Goal: Task Accomplishment & Management: Use online tool/utility

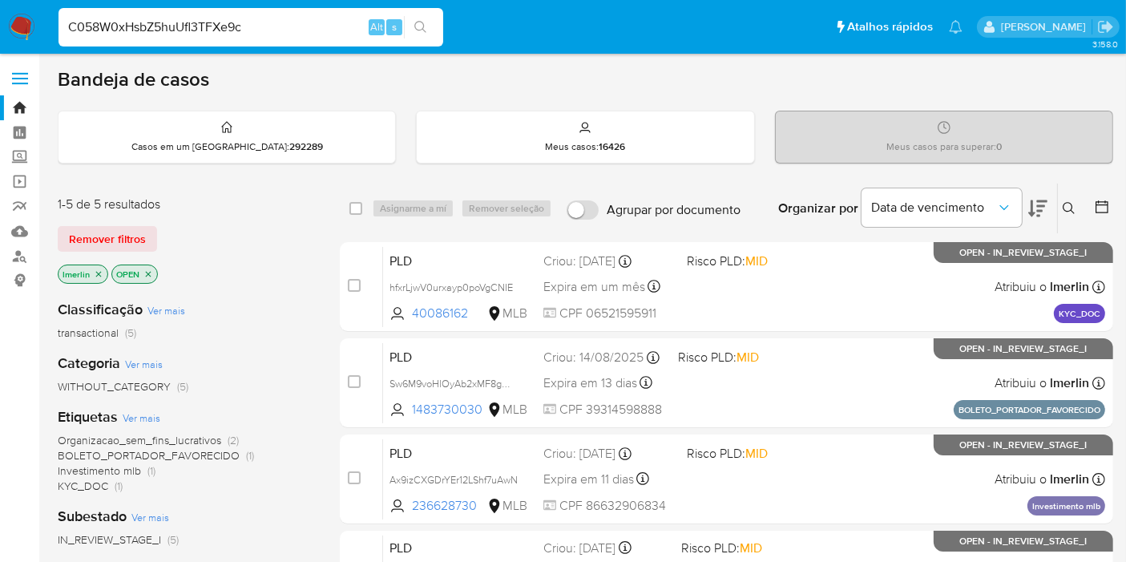
type input "C058W0xHsbZ5huUfl3TFXe9c"
click at [425, 26] on icon "search-icon" at bounding box center [420, 27] width 13 height 13
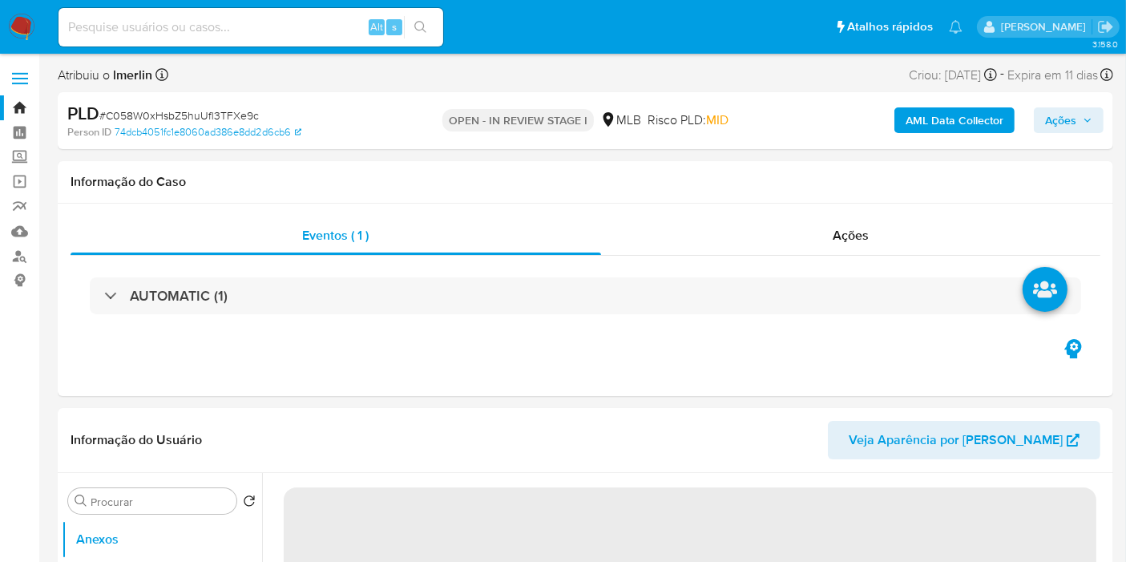
select select "10"
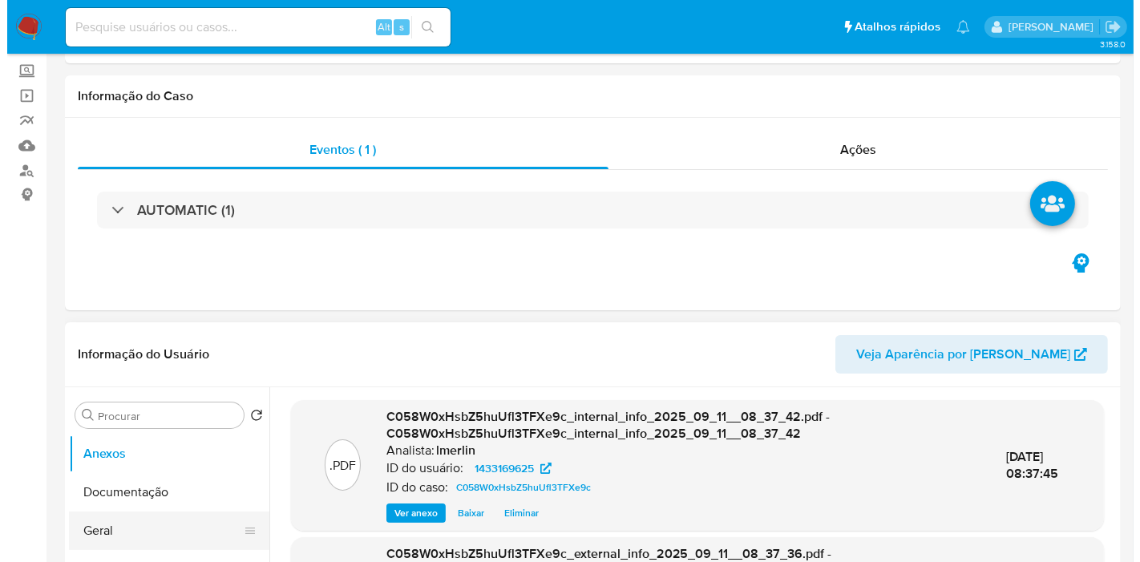
scroll to position [267, 0]
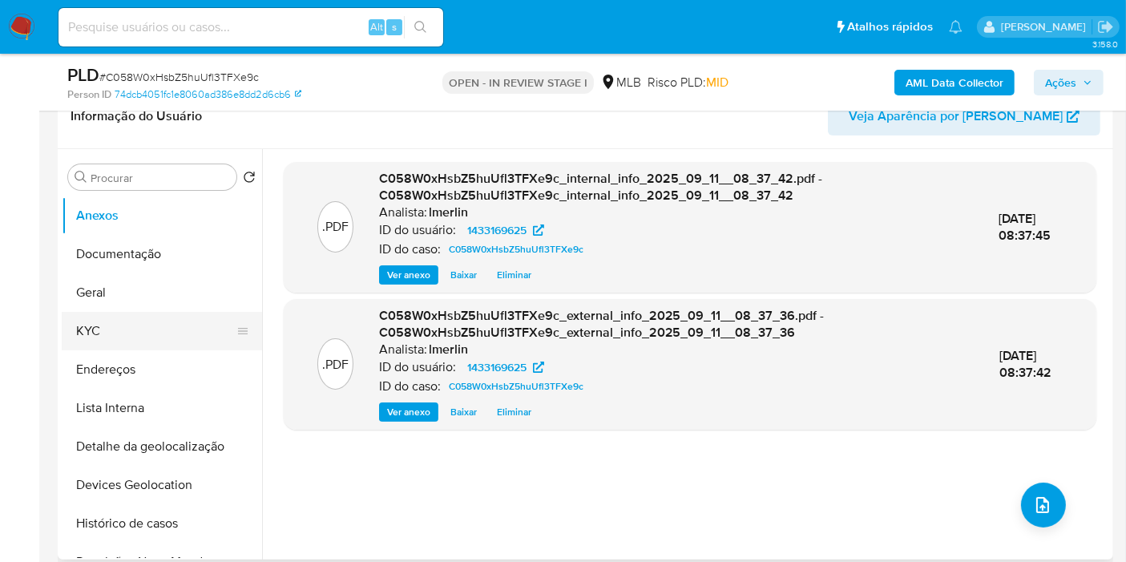
click at [172, 317] on button "KYC" at bounding box center [156, 331] width 188 height 38
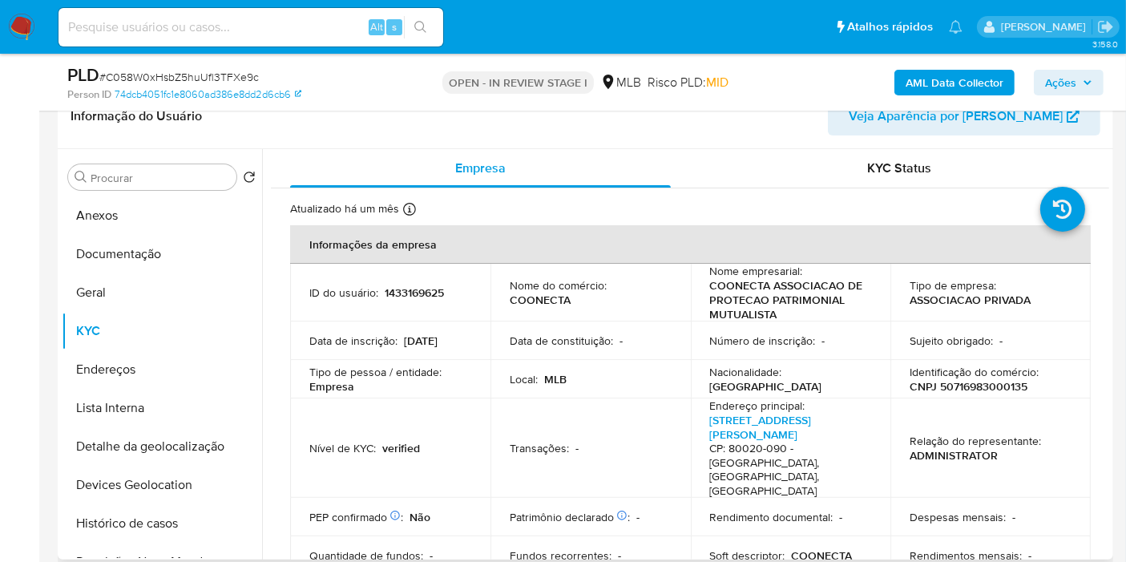
click at [964, 382] on p "CNPJ 50716983000135" at bounding box center [969, 386] width 118 height 14
copy p "50716983000135"
click at [924, 79] on b "AML Data Collector" at bounding box center [955, 83] width 98 height 26
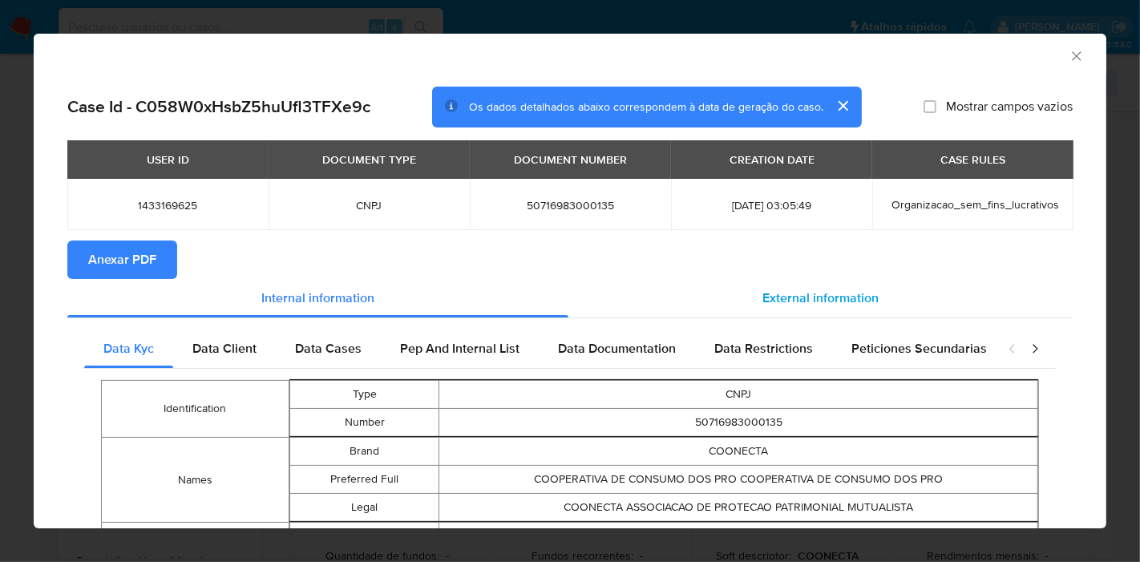
click at [742, 289] on div "External information" at bounding box center [820, 298] width 504 height 38
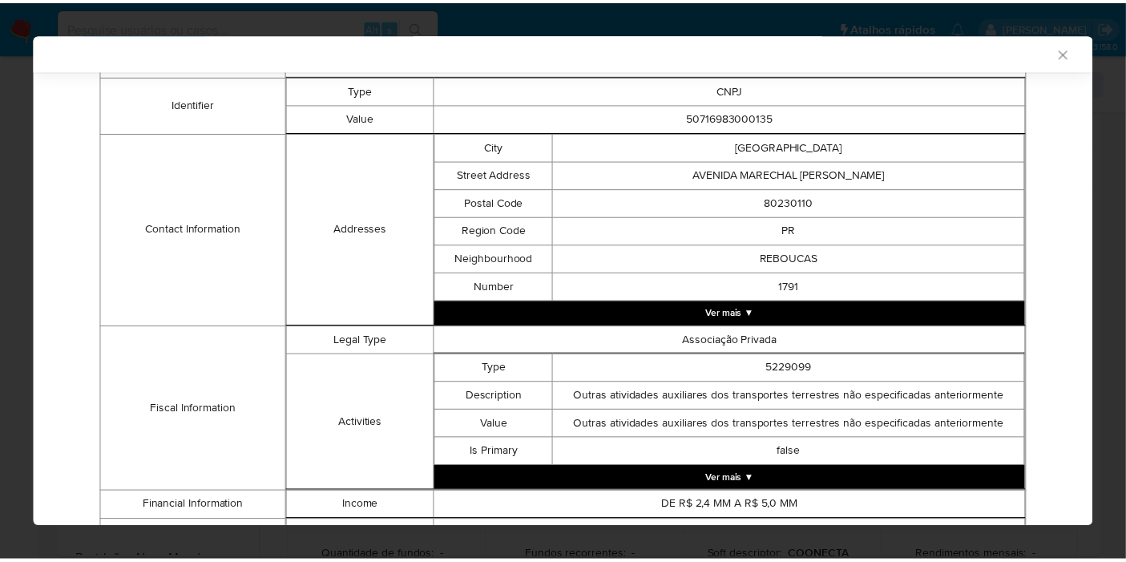
scroll to position [550, 0]
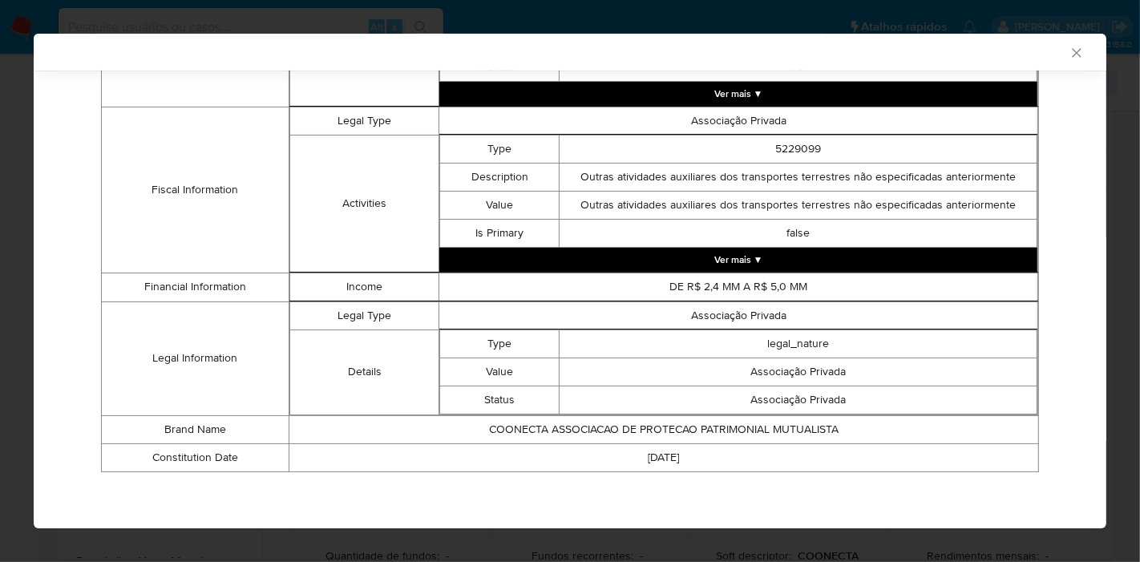
click at [1069, 49] on icon "Fechar a janela" at bounding box center [1077, 53] width 16 height 16
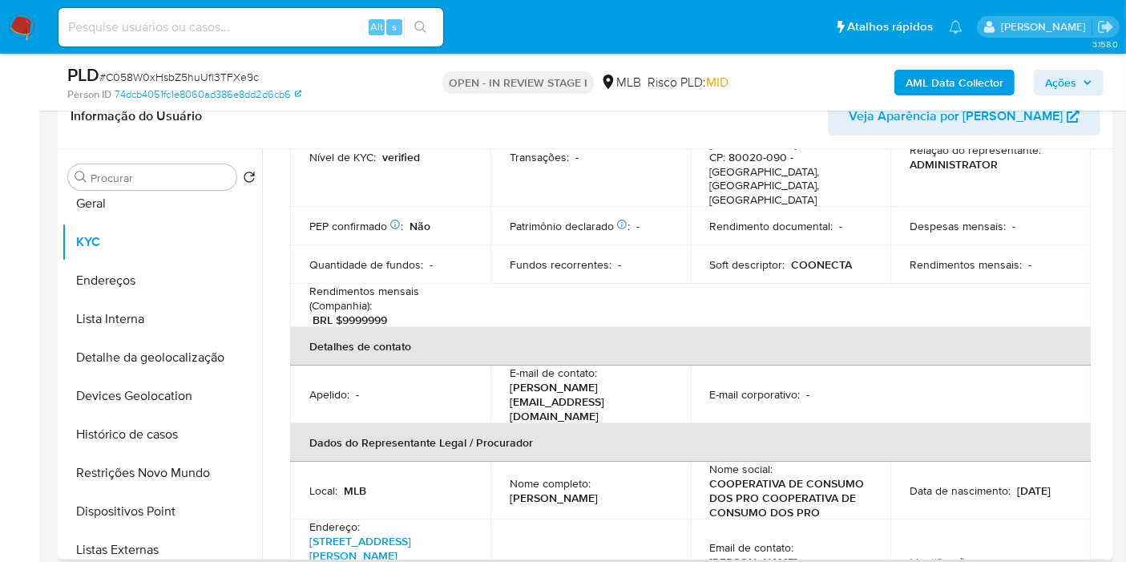
scroll to position [534, 0]
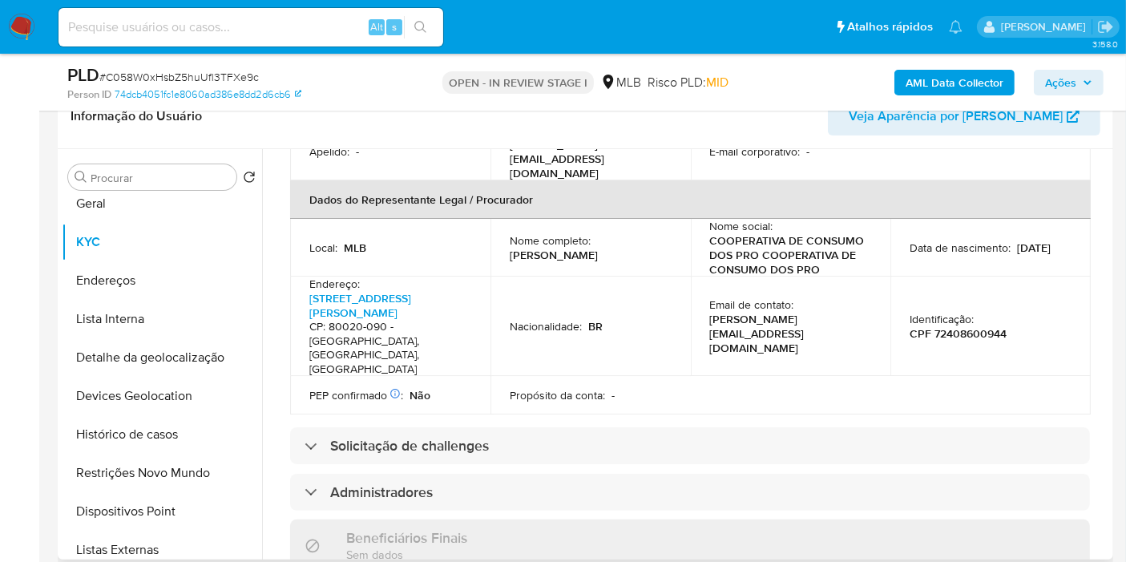
click at [565, 248] on p "Luiz Cesar Dos Santos" at bounding box center [554, 255] width 88 height 14
click at [576, 248] on p "Luiz Cesar Dos Santos" at bounding box center [554, 255] width 88 height 14
click at [986, 326] on p "CPF 72408600944" at bounding box center [958, 333] width 97 height 14
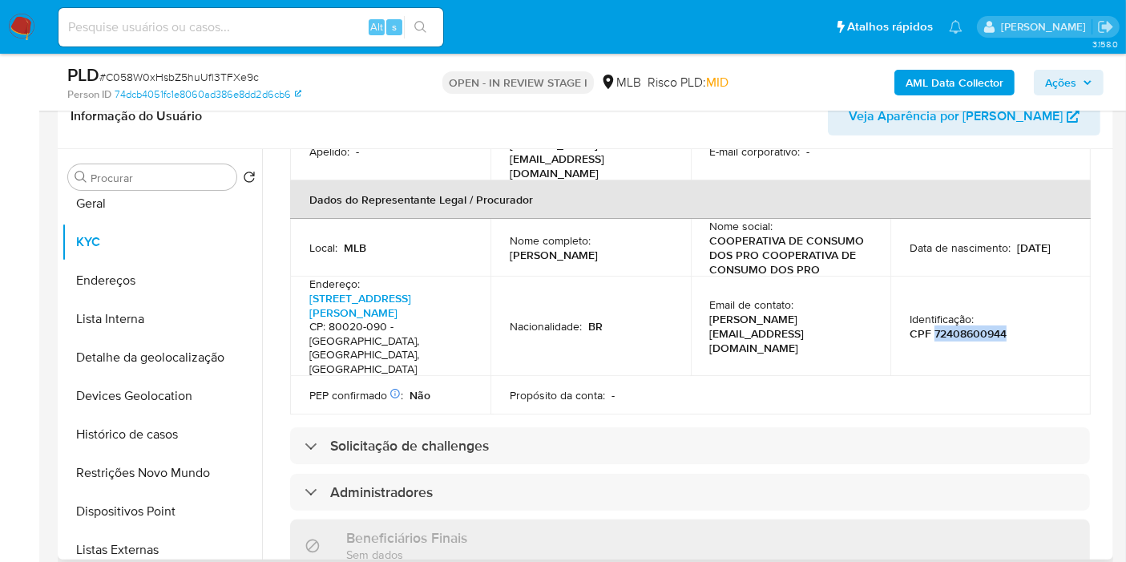
click at [986, 326] on p "CPF 72408600944" at bounding box center [958, 333] width 97 height 14
copy p "72408600944"
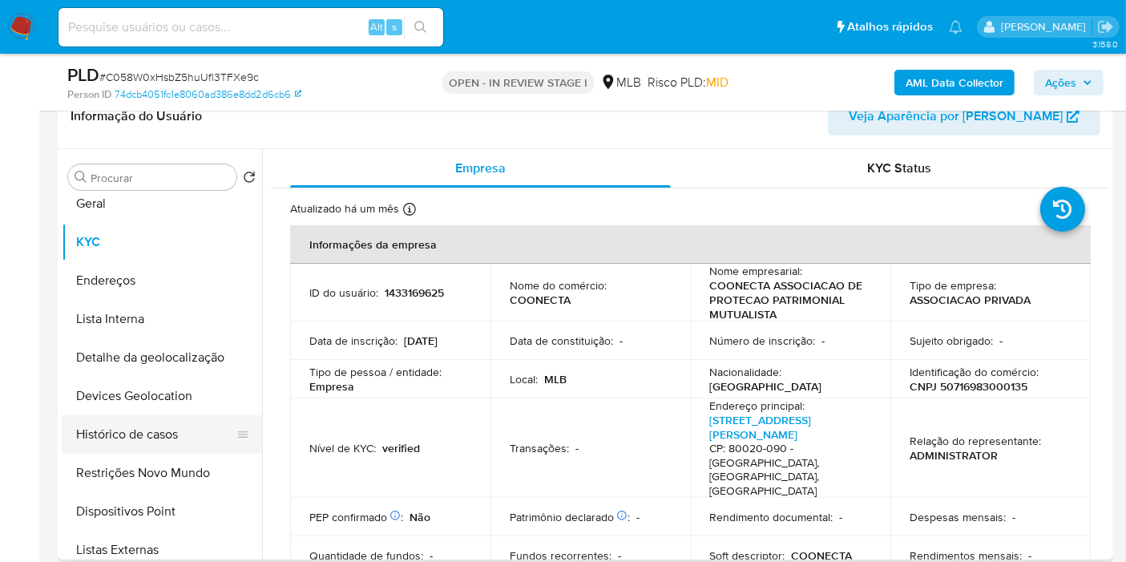
click at [160, 432] on button "Histórico de casos" at bounding box center [156, 434] width 188 height 38
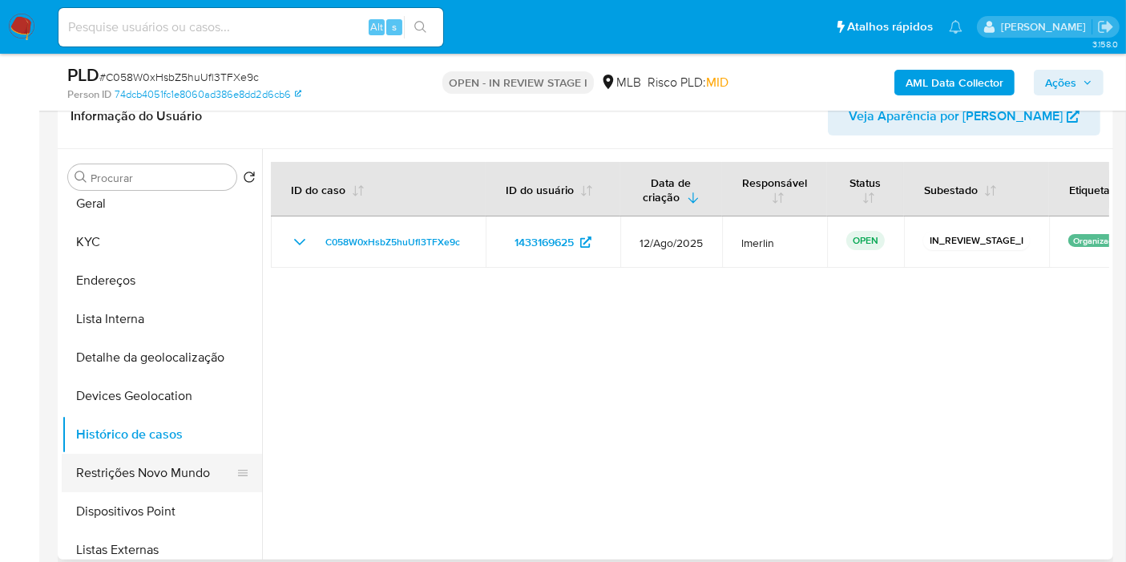
click at [171, 468] on button "Restrições Novo Mundo" at bounding box center [156, 473] width 188 height 38
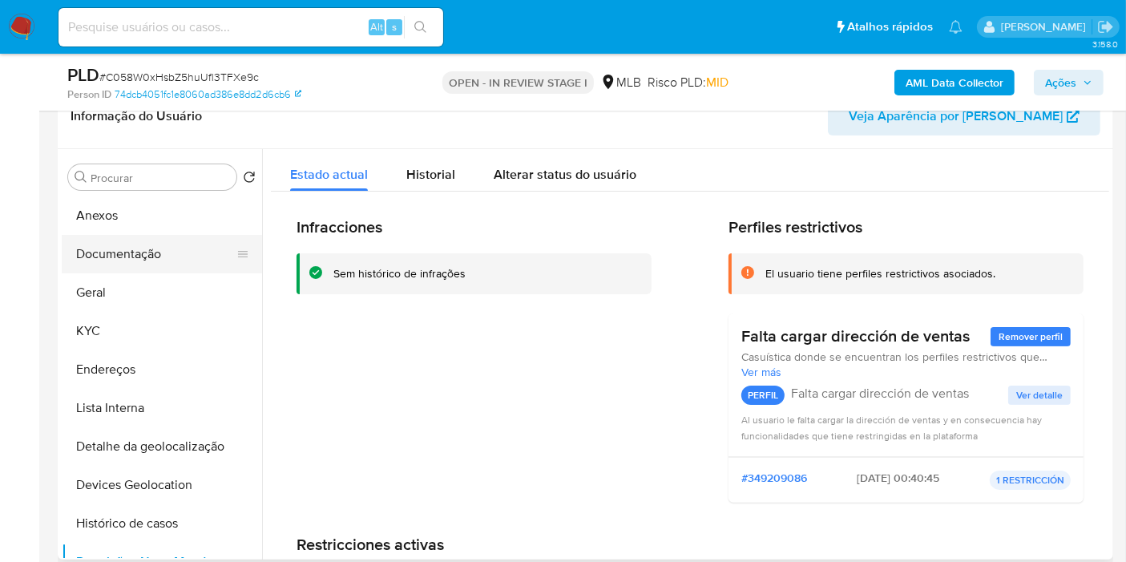
click at [164, 257] on button "Documentação" at bounding box center [156, 254] width 188 height 38
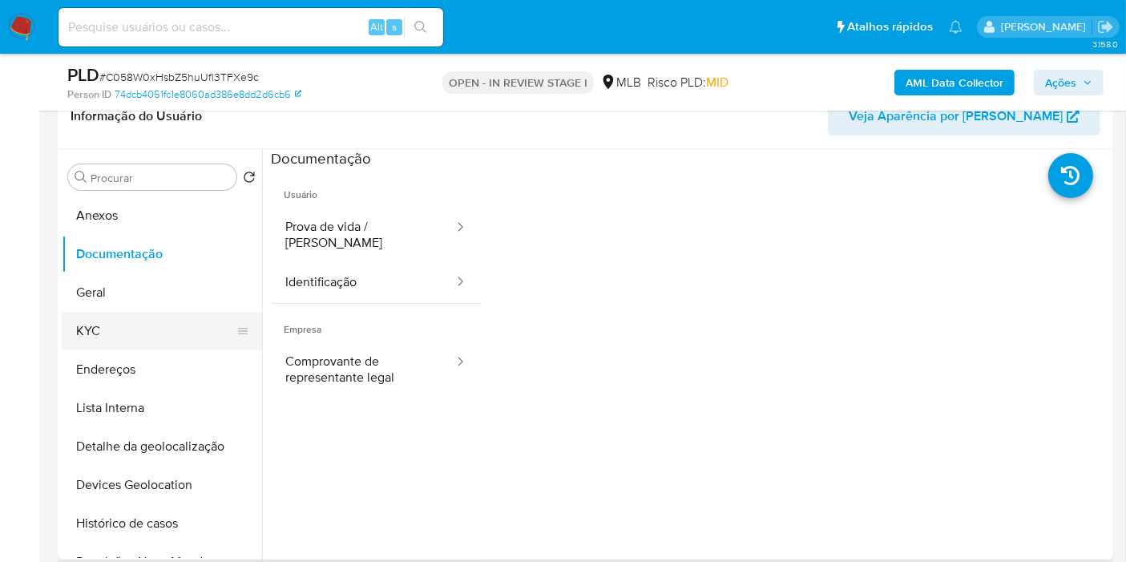
click at [112, 338] on button "KYC" at bounding box center [156, 331] width 188 height 38
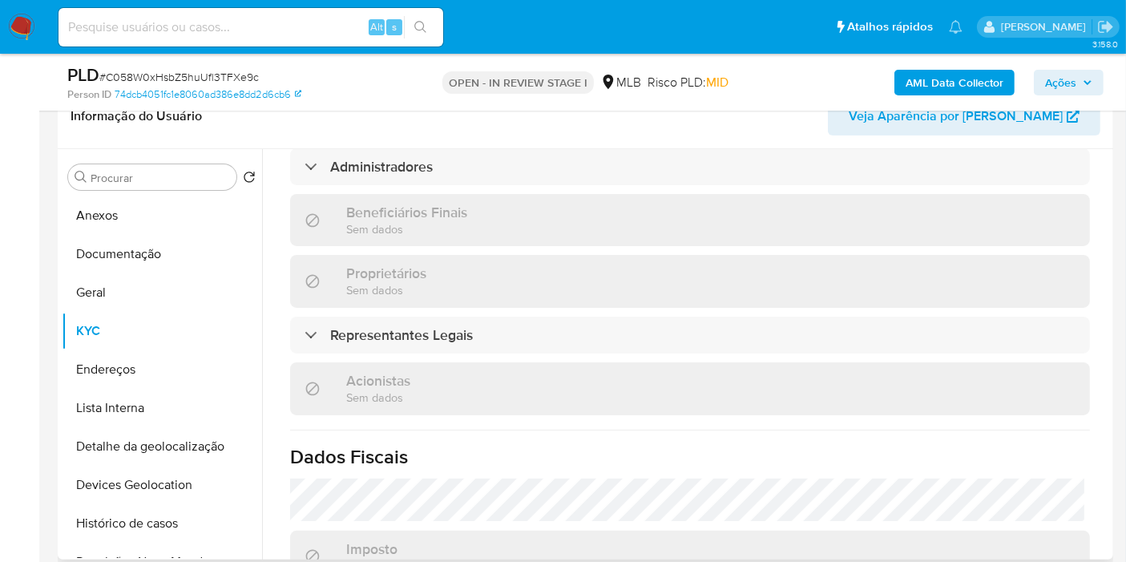
scroll to position [968, 0]
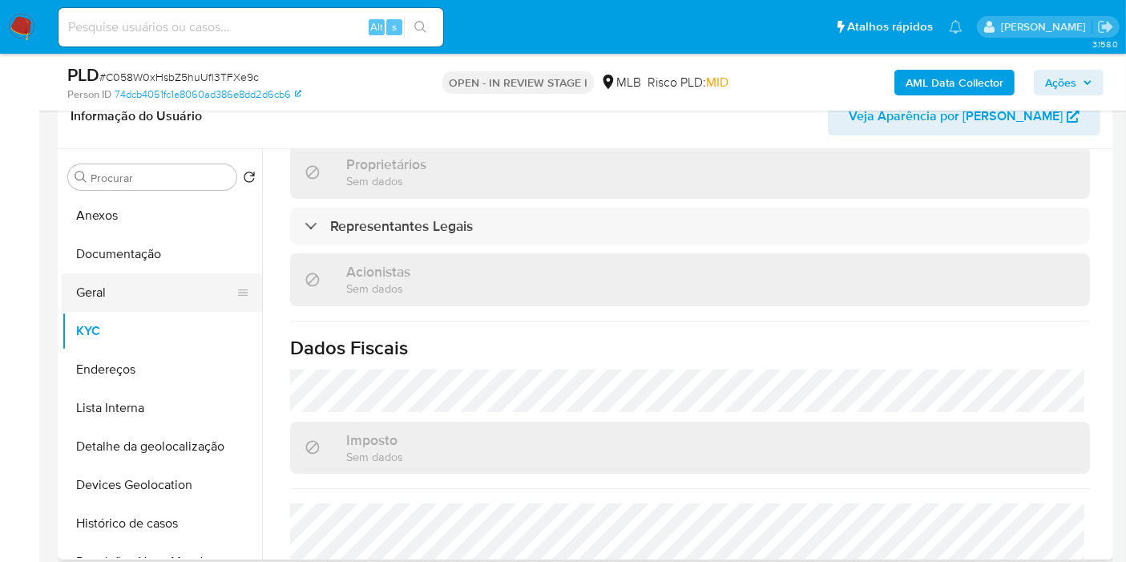
click at [156, 287] on button "Geral" at bounding box center [156, 292] width 188 height 38
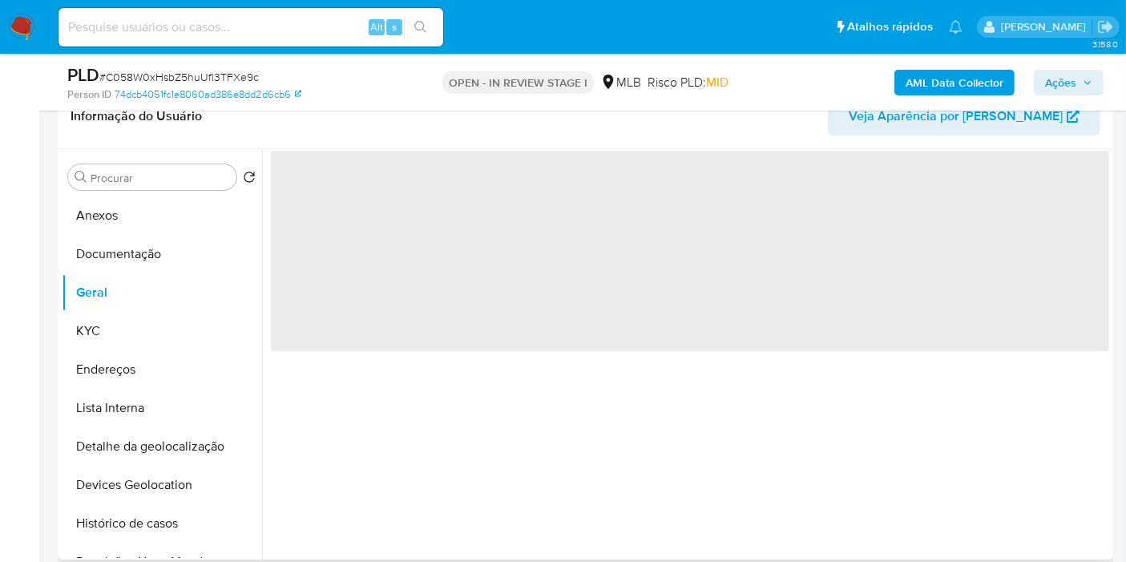
scroll to position [0, 0]
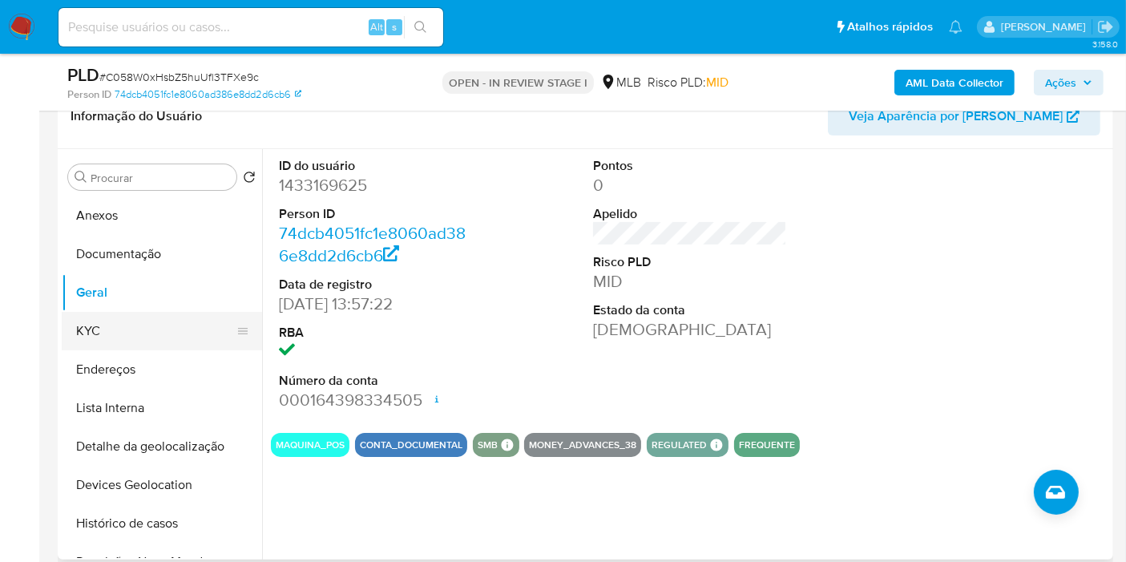
click at [168, 320] on button "KYC" at bounding box center [156, 331] width 188 height 38
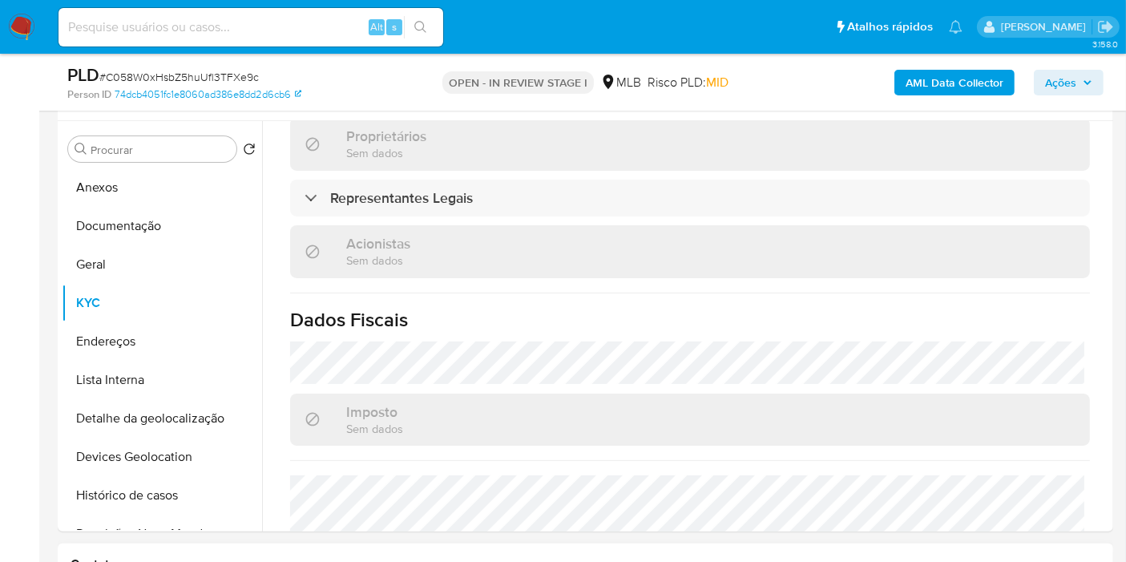
scroll to position [267, 0]
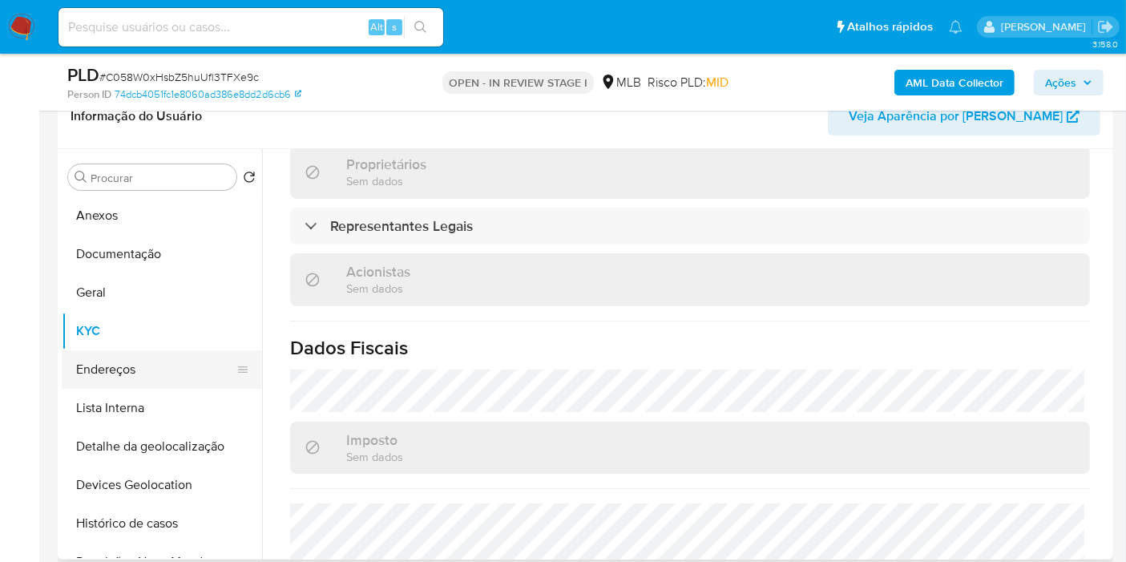
click at [188, 358] on button "Endereços" at bounding box center [156, 369] width 188 height 38
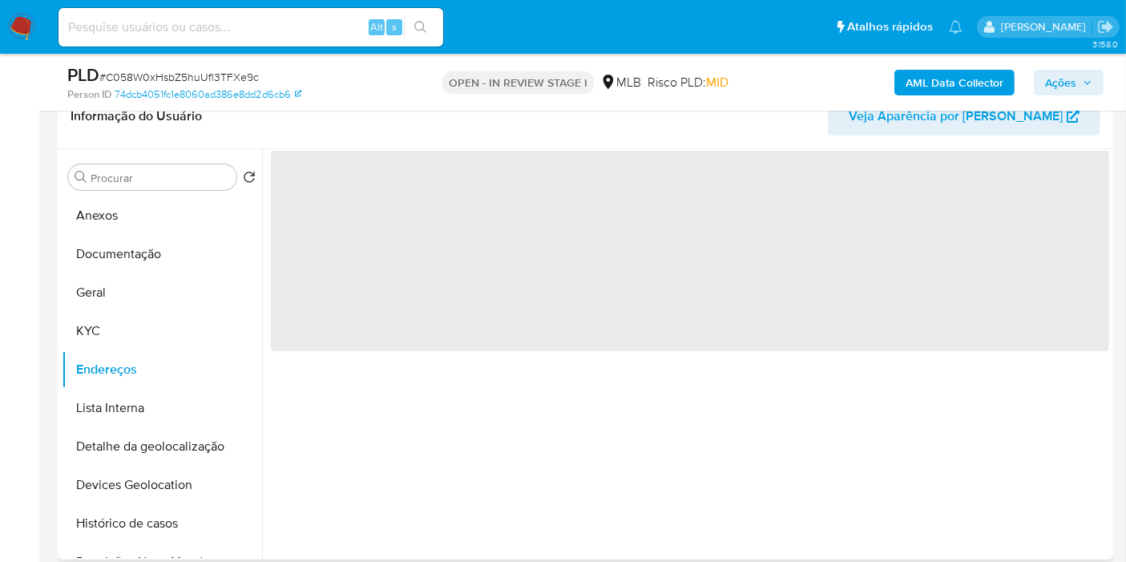
scroll to position [0, 0]
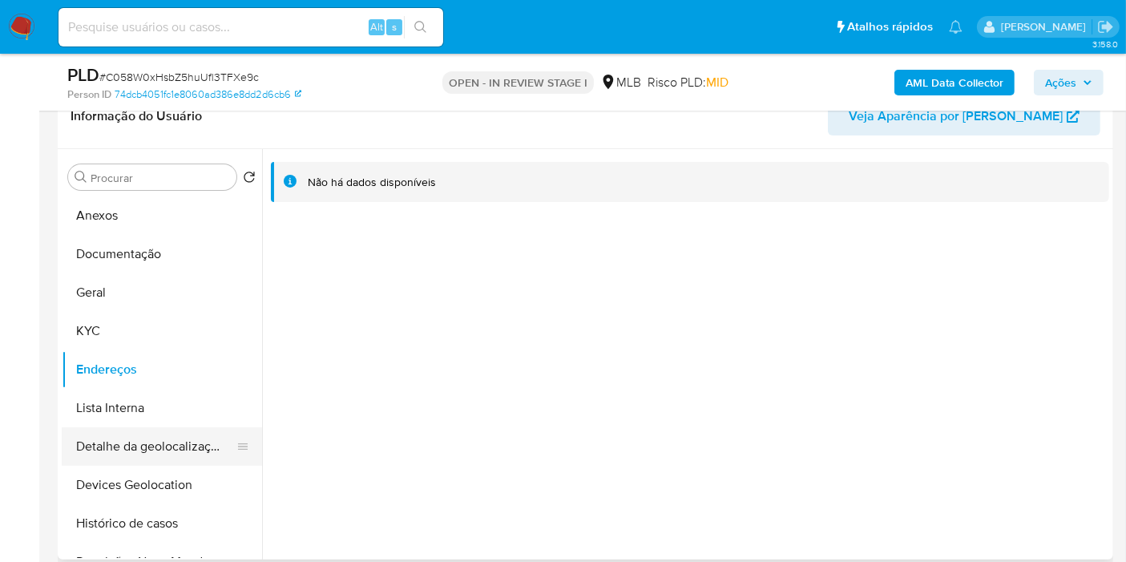
click at [149, 452] on button "Detalhe da geolocalização" at bounding box center [156, 446] width 188 height 38
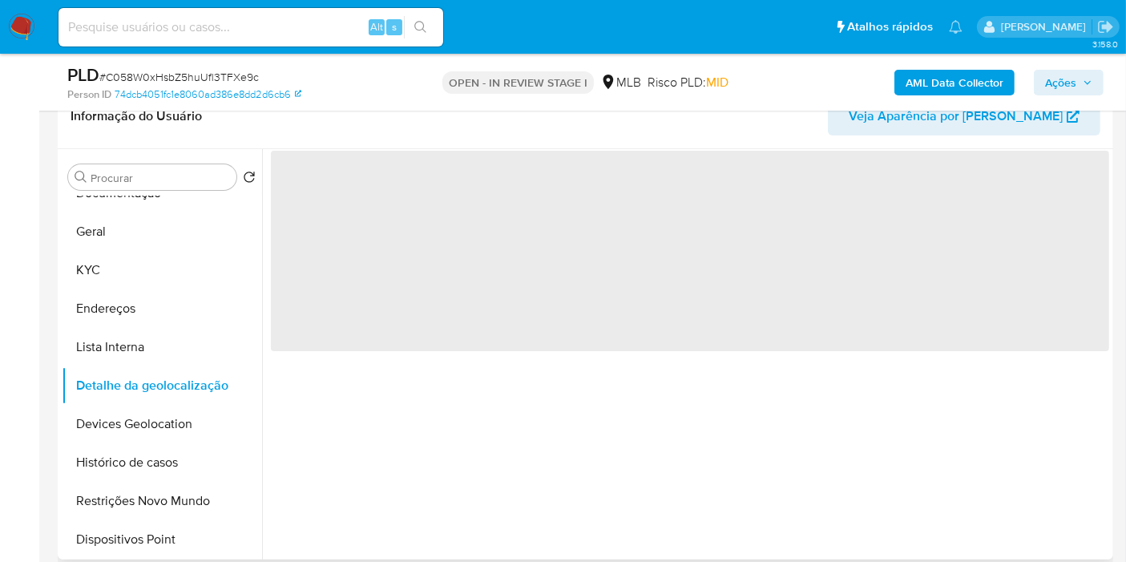
scroll to position [89, 0]
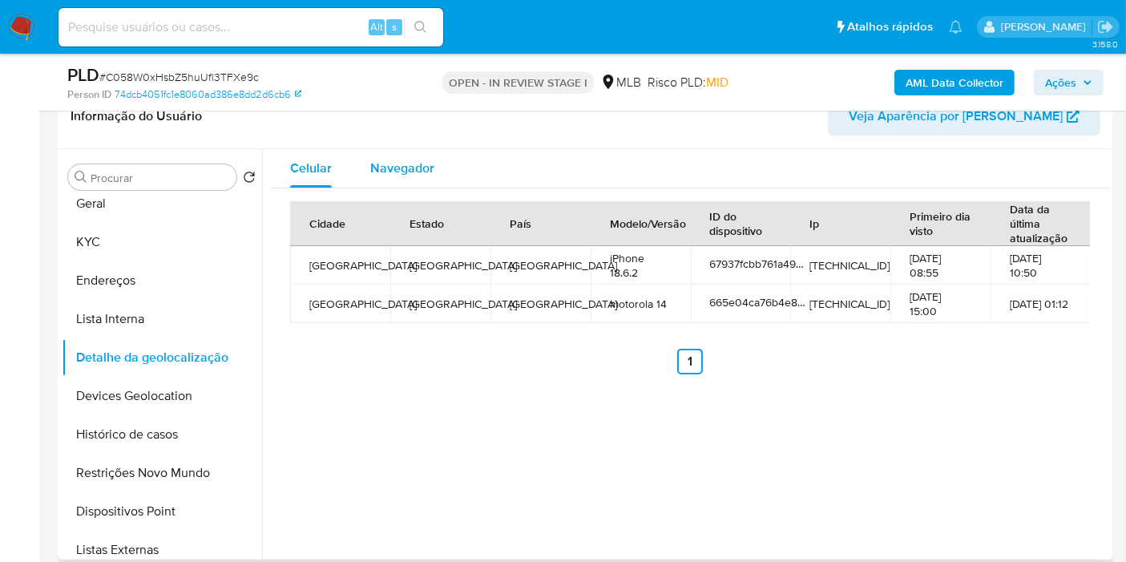
click at [413, 153] on div "Navegador" at bounding box center [402, 168] width 64 height 38
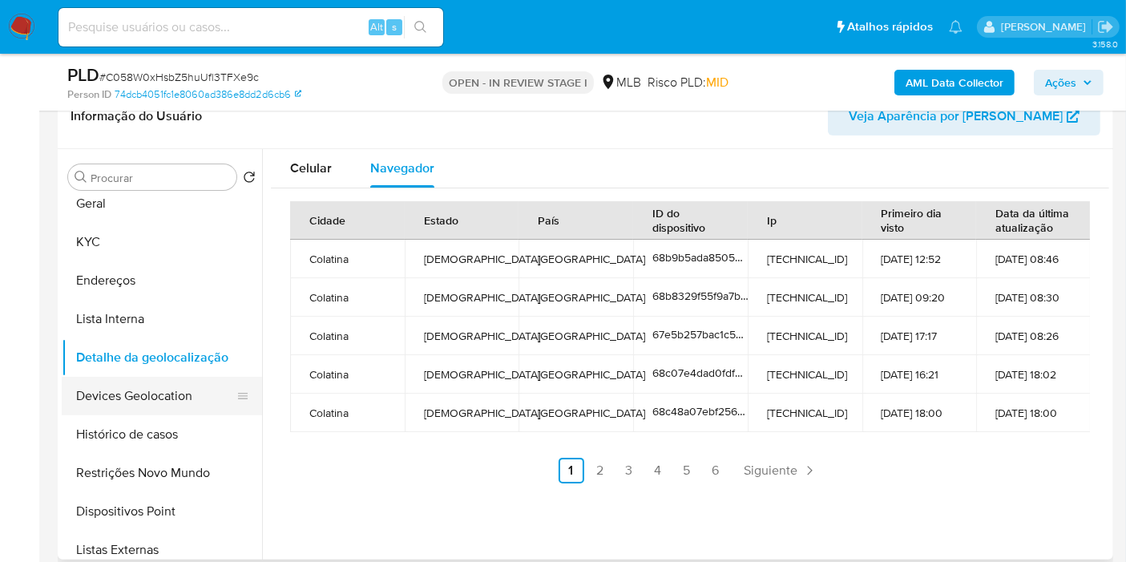
click at [193, 388] on button "Devices Geolocation" at bounding box center [156, 396] width 188 height 38
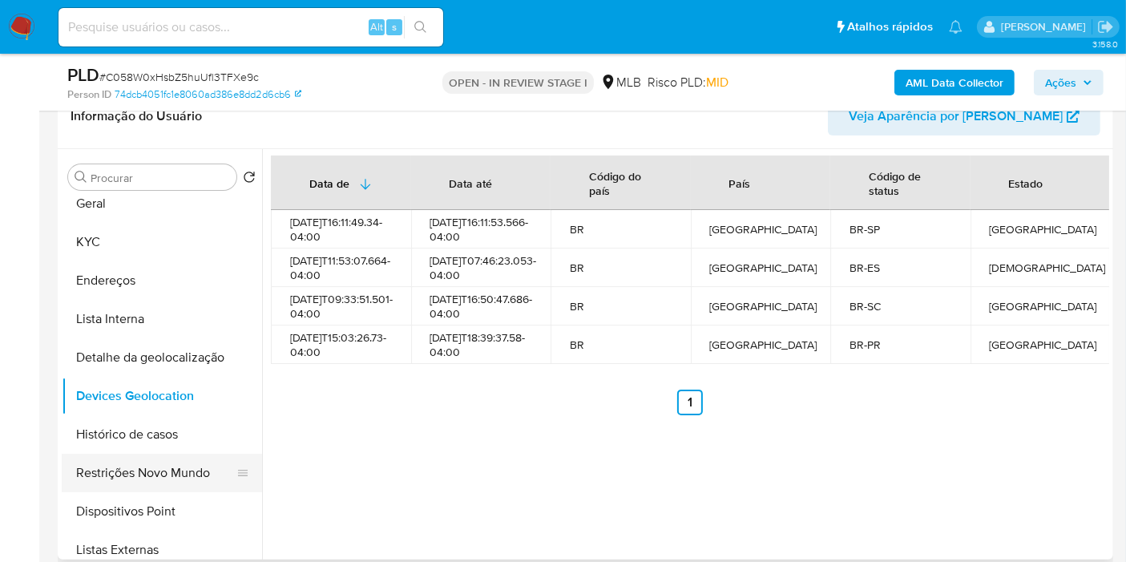
click at [137, 473] on button "Restrições Novo Mundo" at bounding box center [156, 473] width 188 height 38
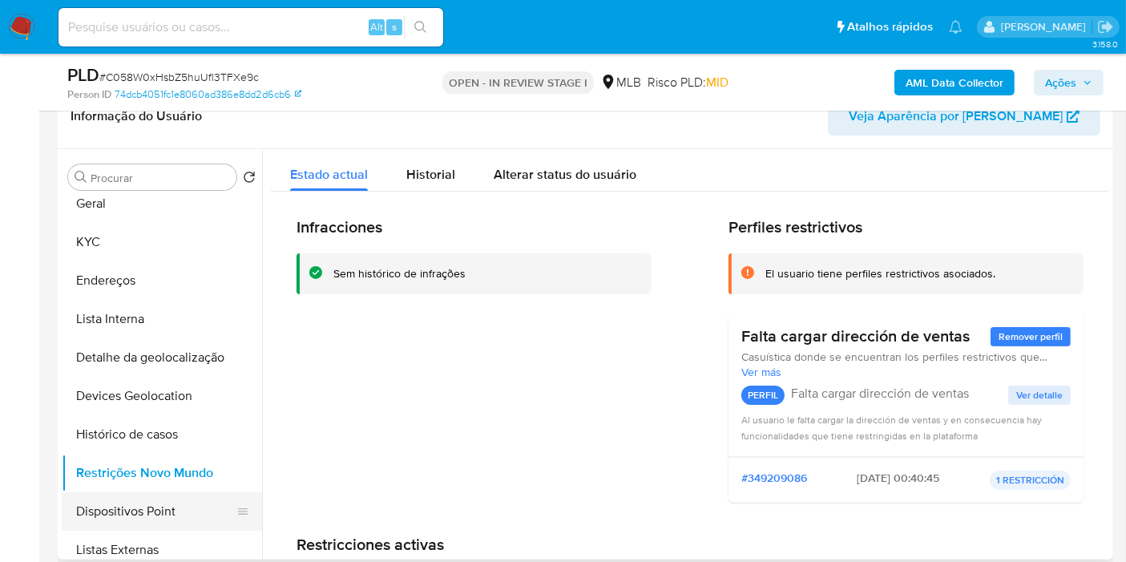
click at [164, 499] on button "Dispositivos Point" at bounding box center [156, 511] width 188 height 38
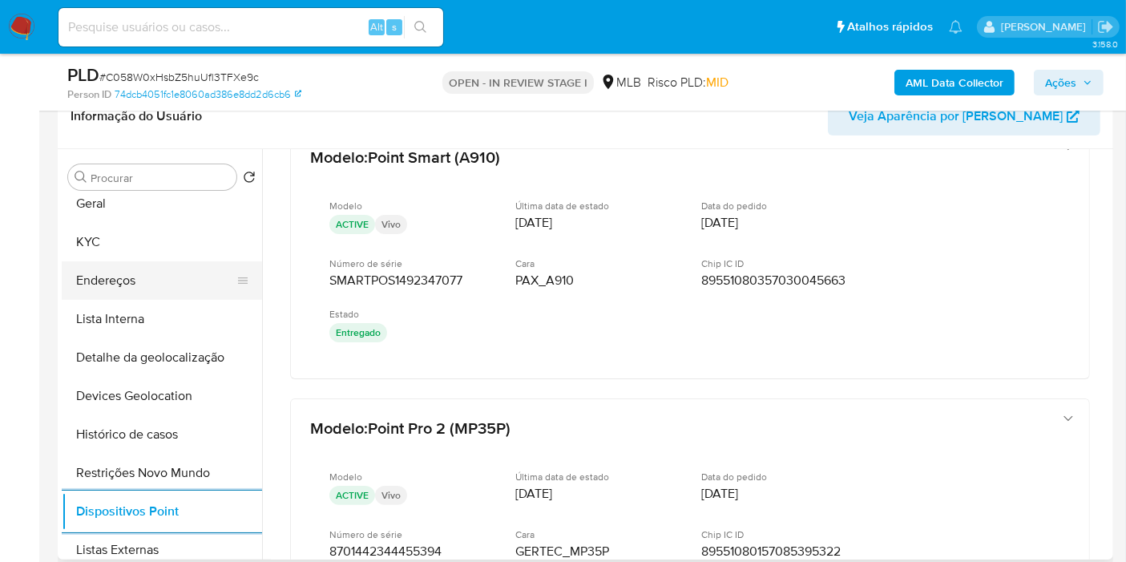
click at [114, 281] on button "Endereços" at bounding box center [156, 280] width 188 height 38
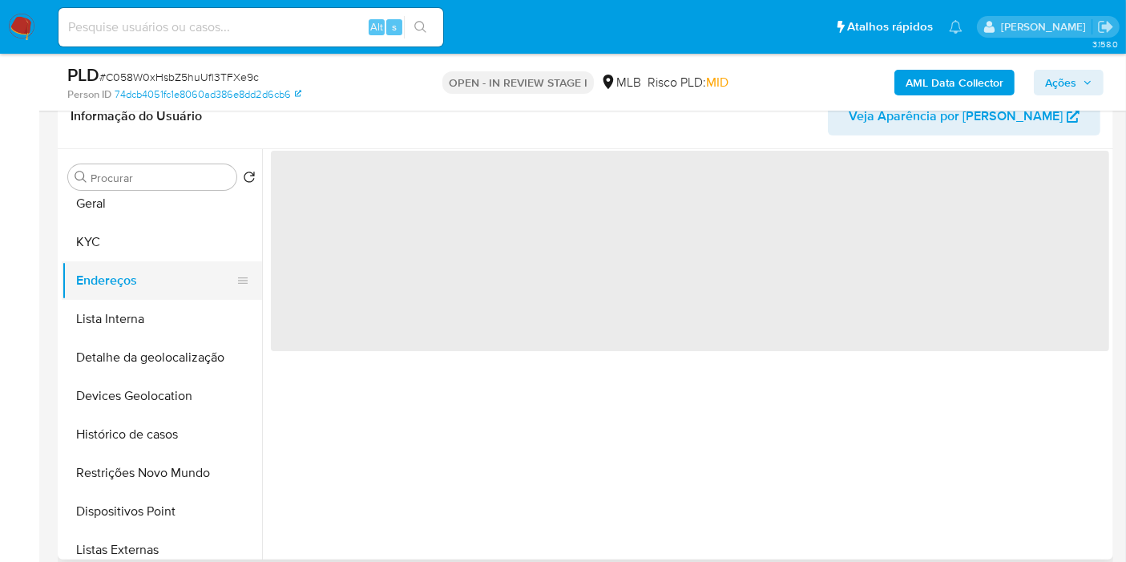
scroll to position [0, 0]
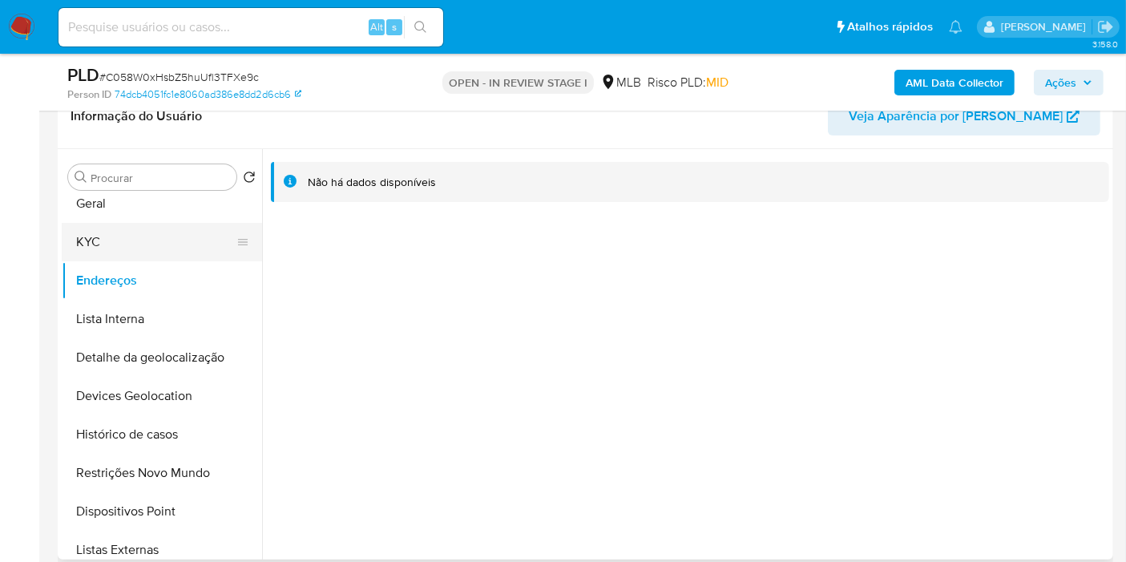
click at [162, 243] on button "KYC" at bounding box center [156, 242] width 188 height 38
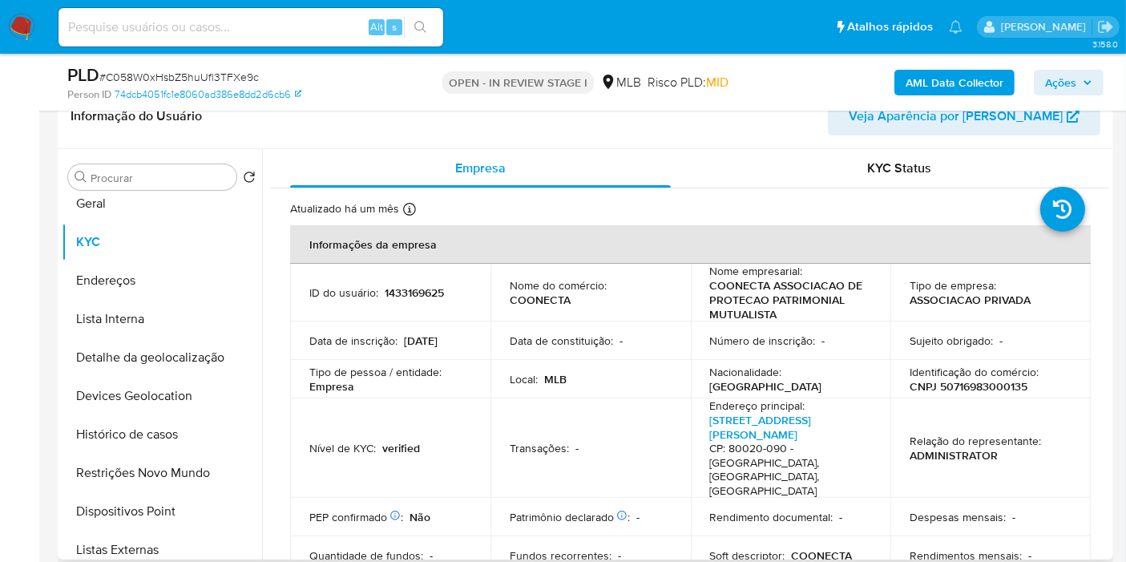
click at [949, 389] on p "CNPJ 50716983000135" at bounding box center [969, 386] width 118 height 14
copy p "50716983000135"
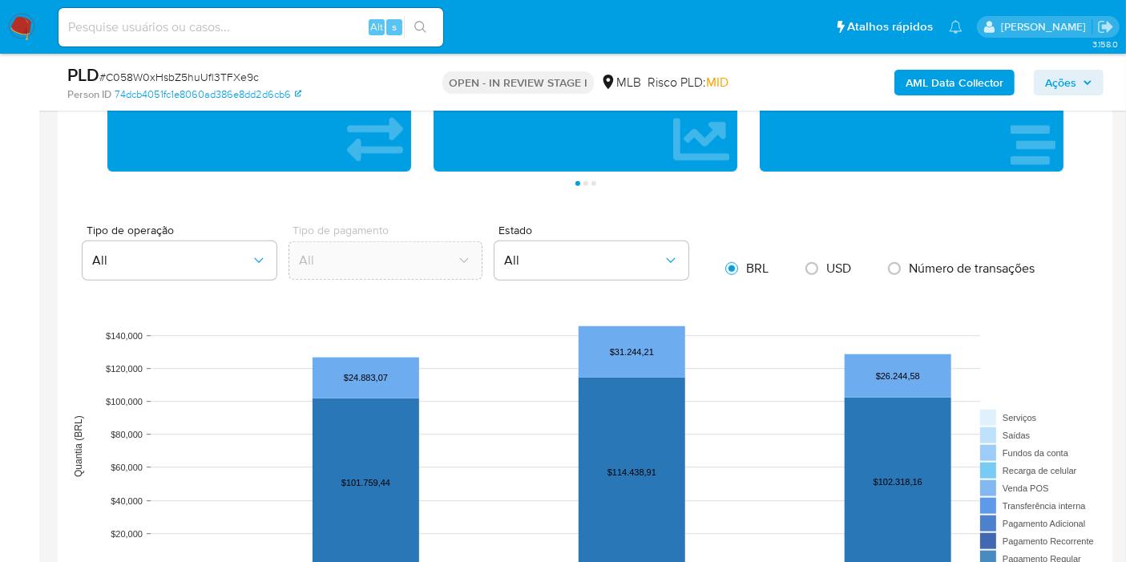
scroll to position [1603, 0]
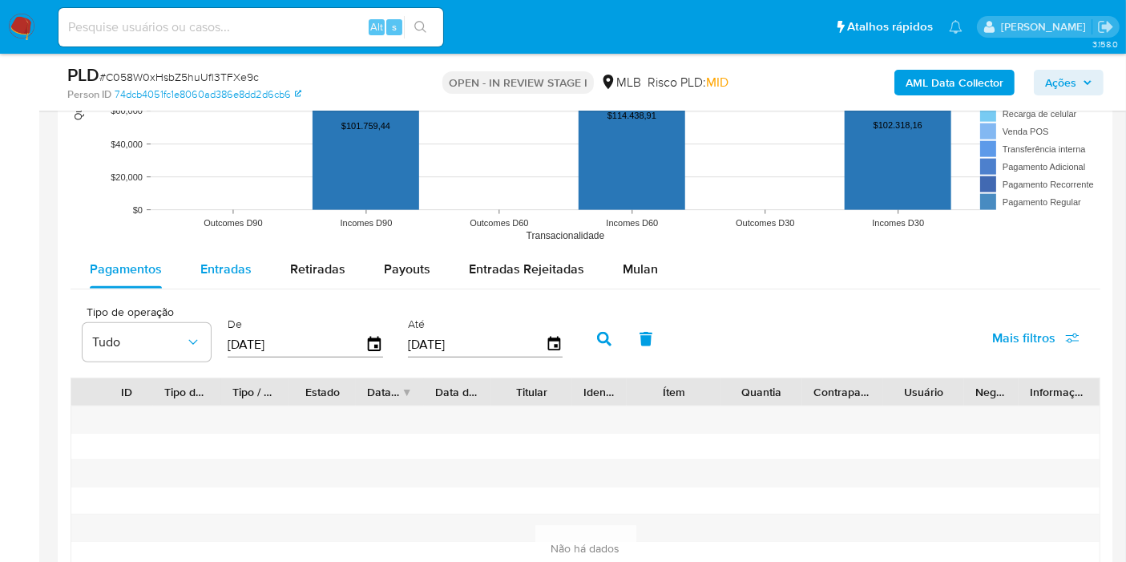
click at [243, 266] on span "Entradas" at bounding box center [225, 269] width 51 height 18
select select "10"
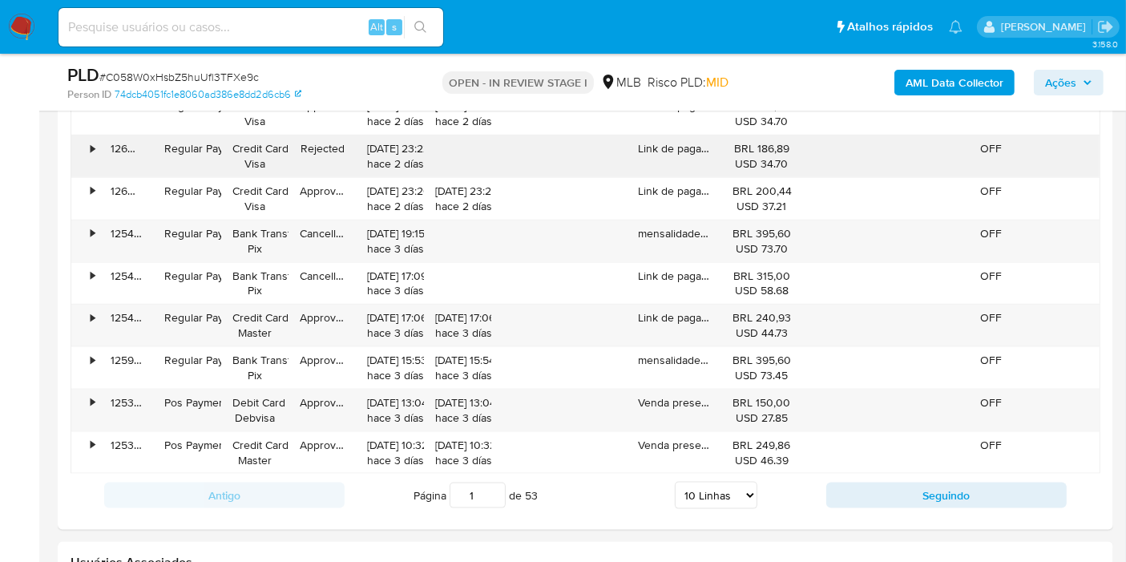
scroll to position [1959, 0]
click at [911, 502] on div "Antigo Página 1 de 53 5 Linhas 10 Linhas 20 Linhas 25 Linhas 50 Linhas 100 Linh…" at bounding box center [586, 494] width 1030 height 43
click at [911, 498] on button "Seguindo" at bounding box center [947, 495] width 241 height 26
type input "2"
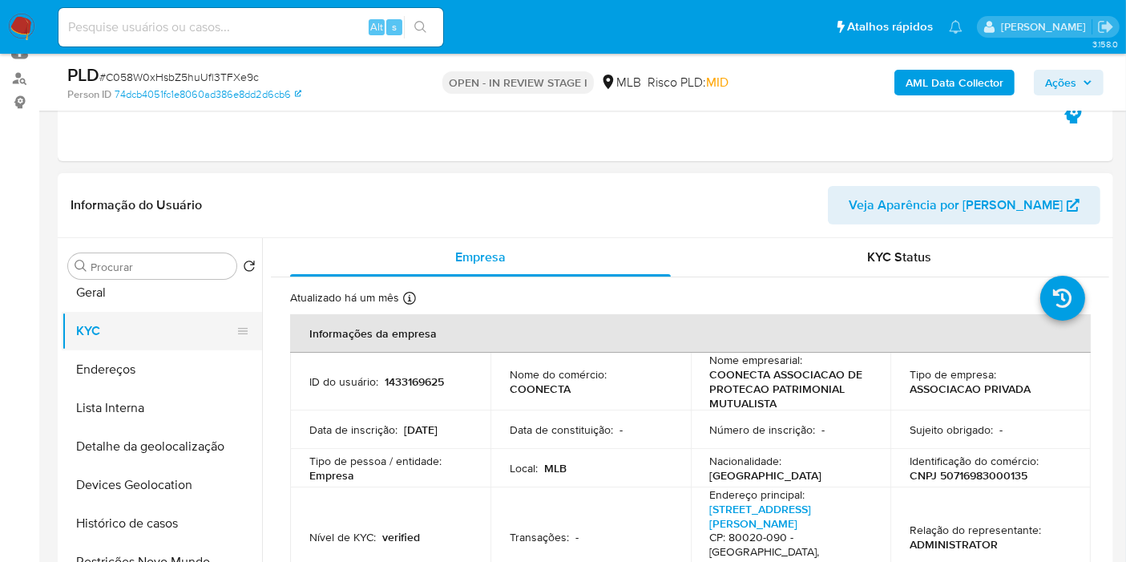
scroll to position [0, 0]
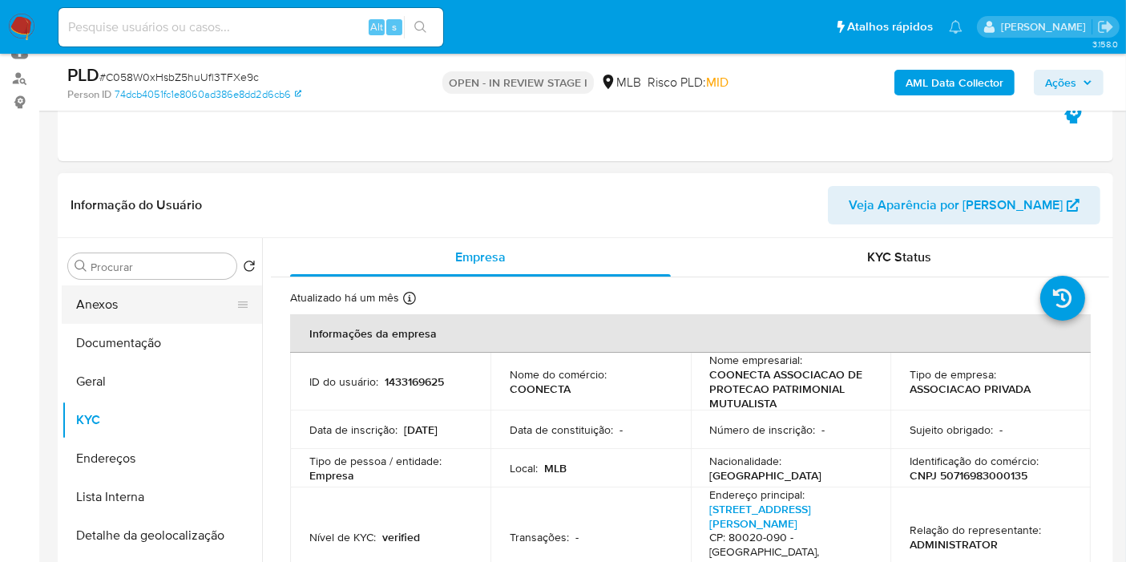
click at [148, 301] on button "Anexos" at bounding box center [156, 304] width 188 height 38
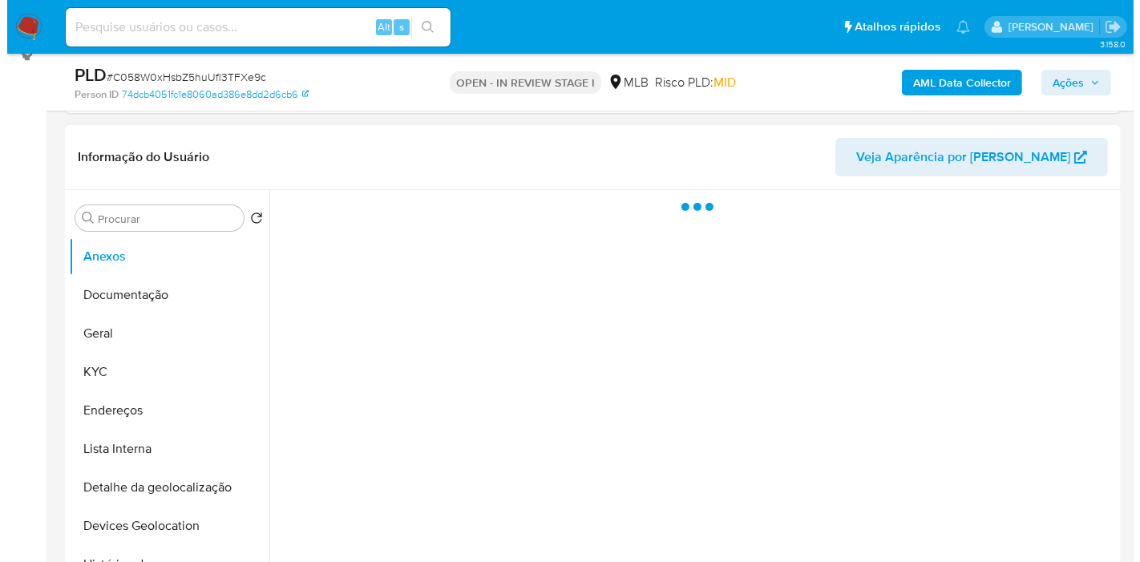
scroll to position [267, 0]
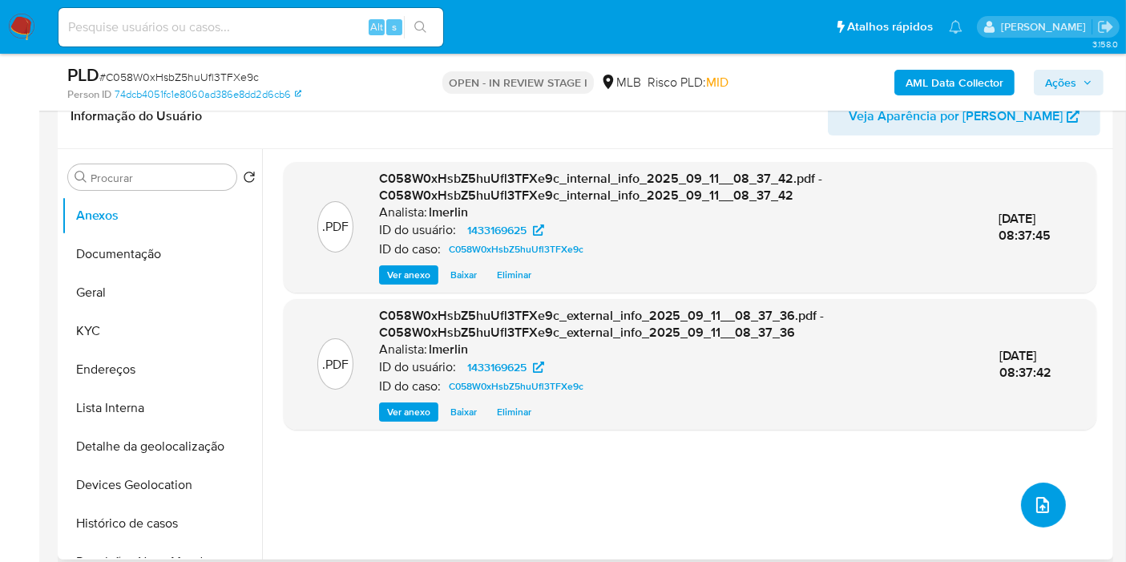
click at [1042, 500] on icon "upload-file" at bounding box center [1042, 504] width 19 height 19
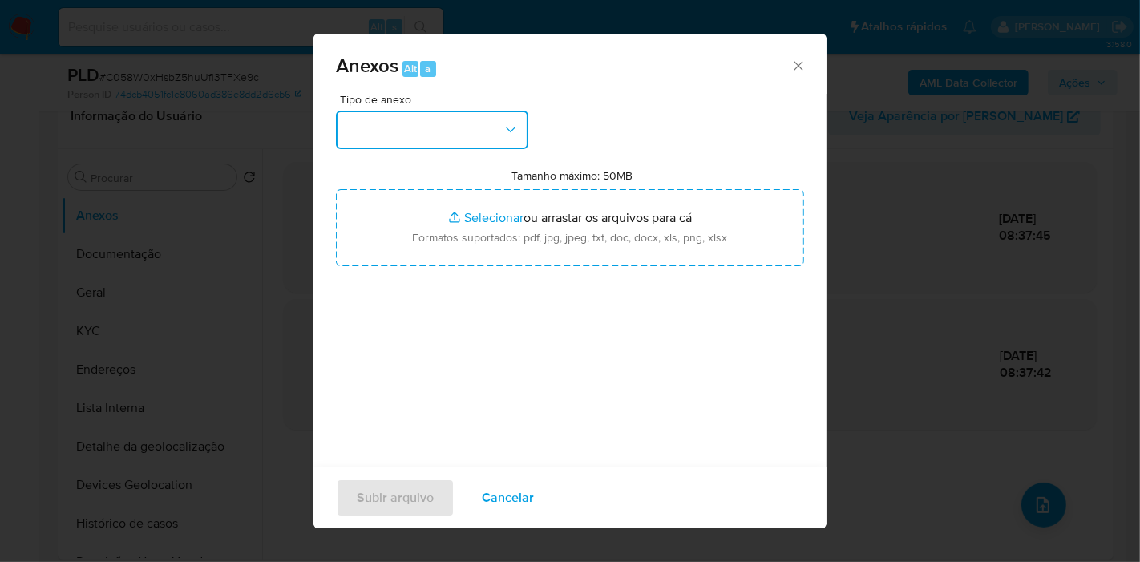
click at [410, 134] on button "button" at bounding box center [432, 130] width 192 height 38
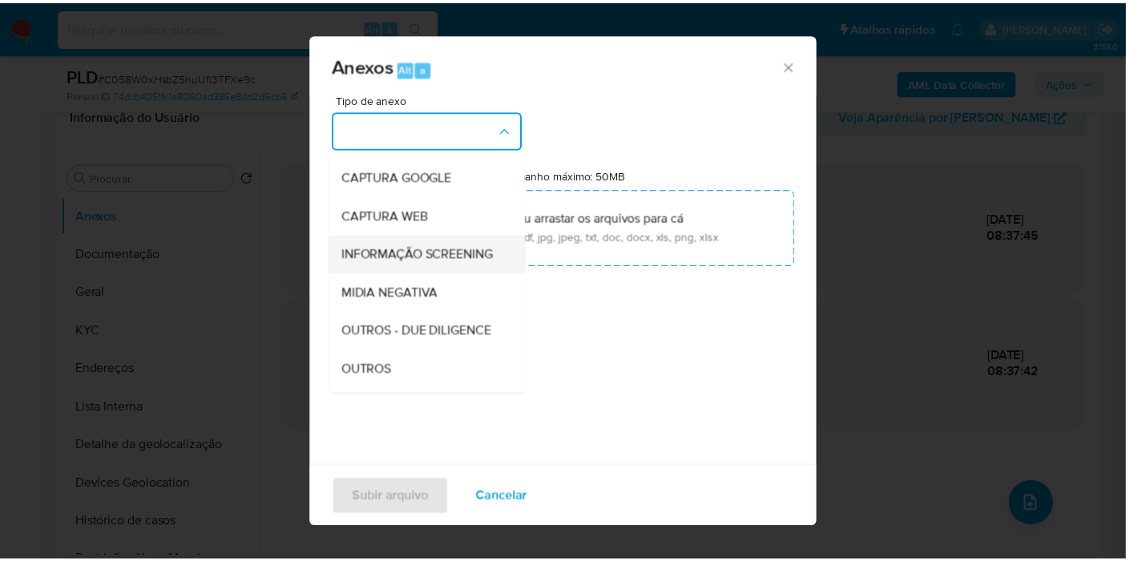
scroll to position [178, 0]
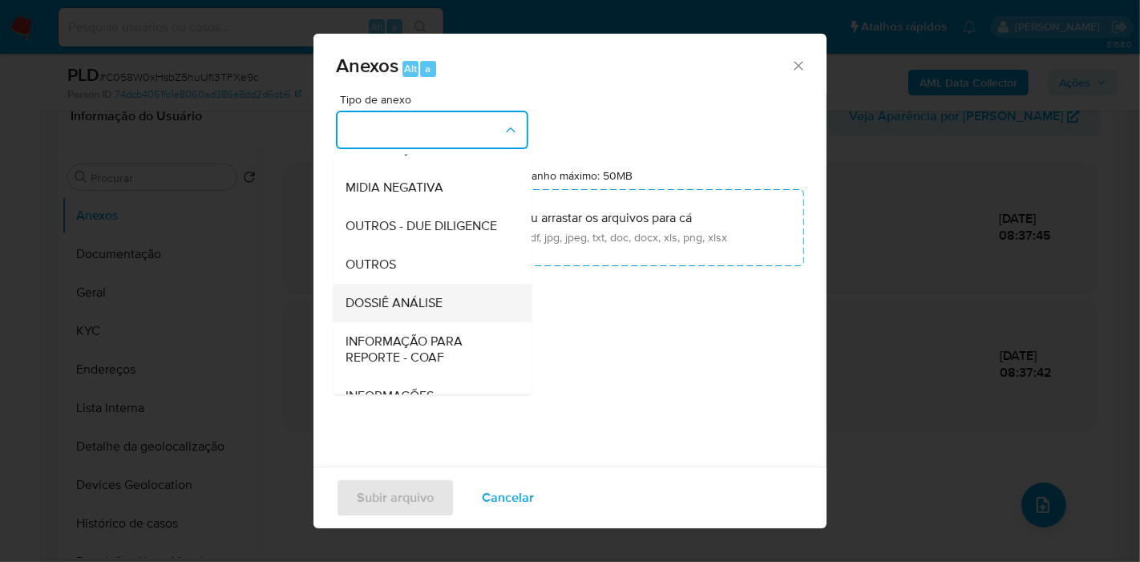
click at [443, 311] on span "DOSSIÊ ANÁLISE" at bounding box center [394, 303] width 97 height 16
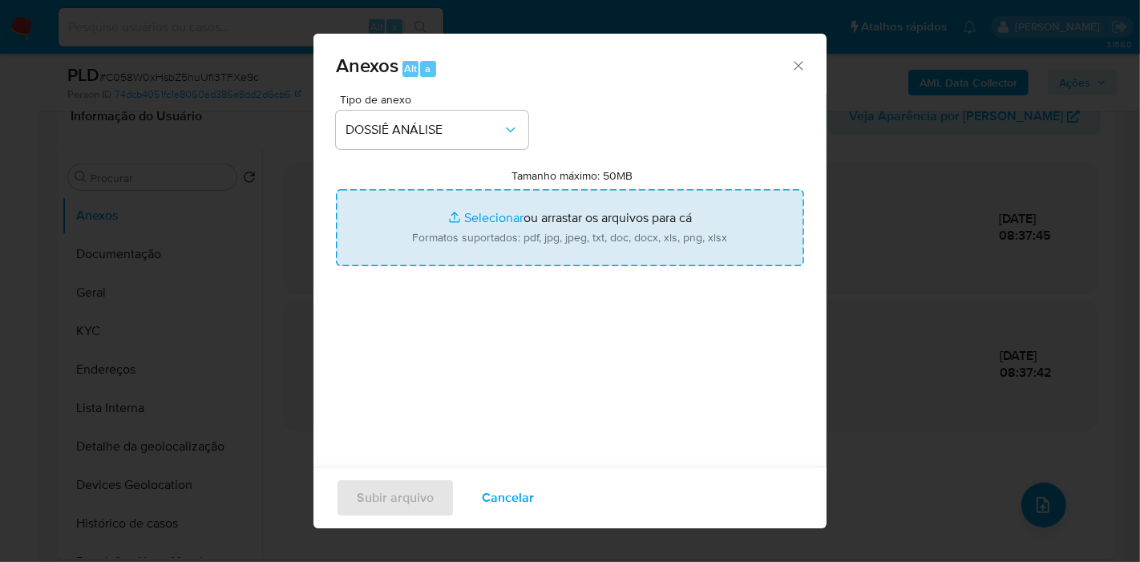
click at [532, 240] on input "Tamanho máximo: 50MB Selecionar arquivos" at bounding box center [570, 227] width 468 height 77
click at [483, 240] on input "Tamanho máximo: 50MB Selecionar arquivos" at bounding box center [570, 227] width 468 height 77
type input "C:\fakepath\Declínio - C058W0xHsbZ5huUfl3TFXe9c - CNPJ 50716983000135 - COONECT…"
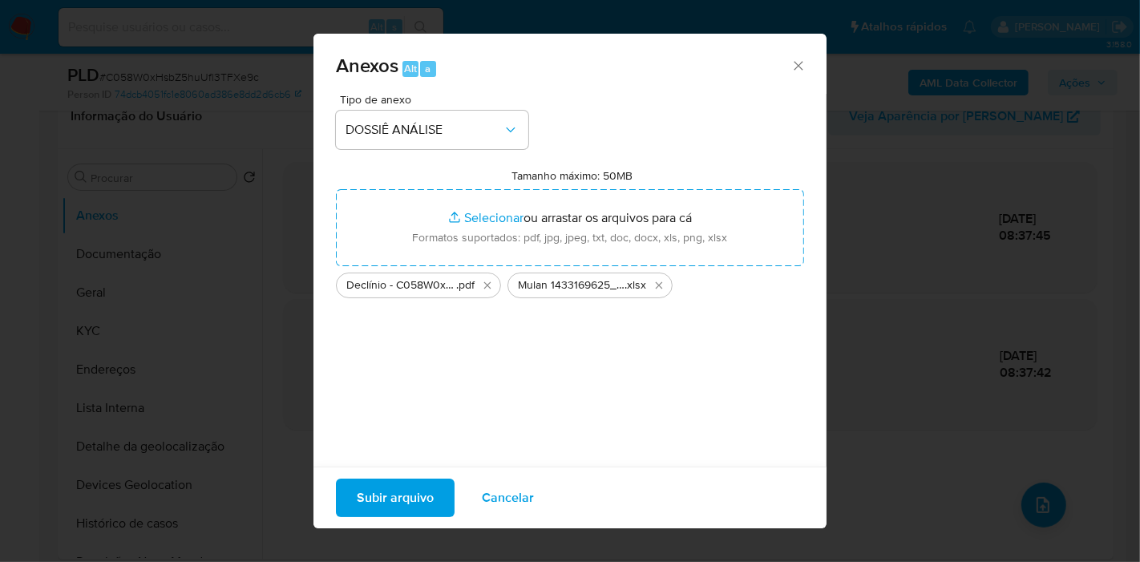
click at [388, 487] on span "Subir arquivo" at bounding box center [395, 497] width 77 height 35
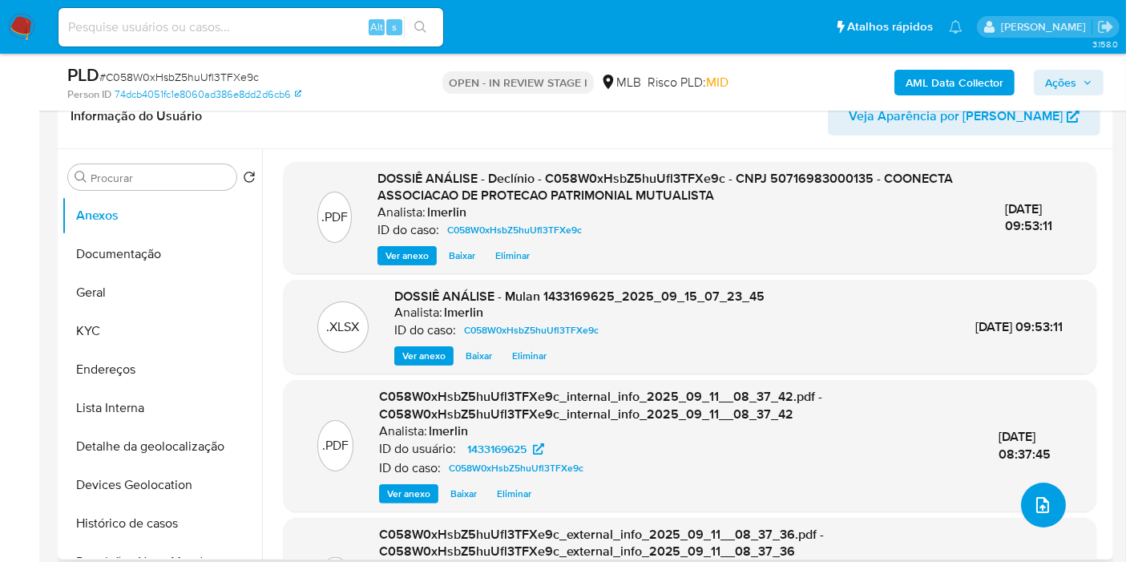
scroll to position [0, 0]
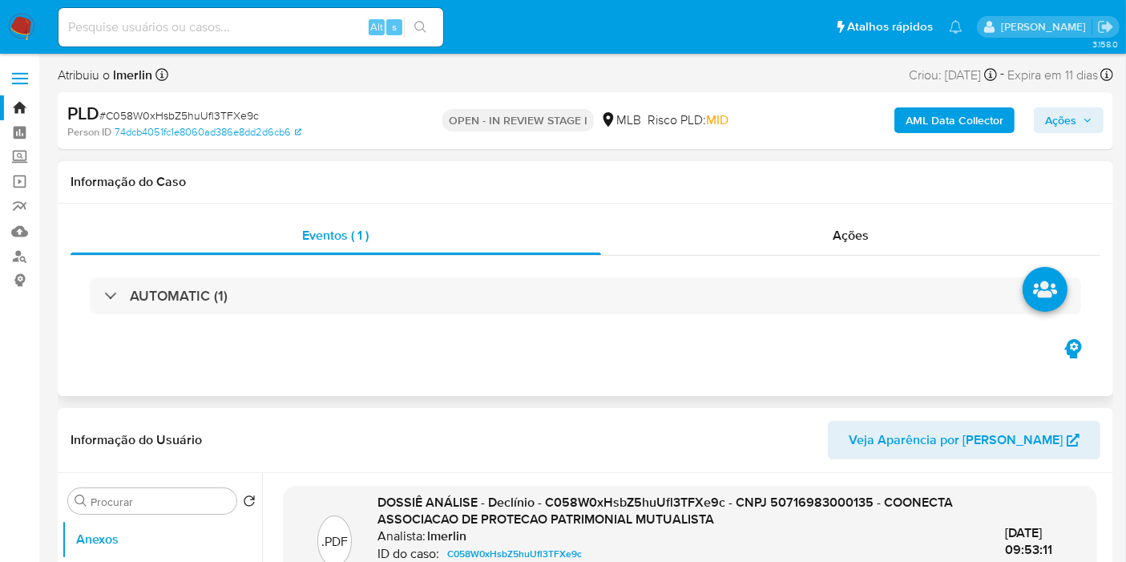
click at [939, 269] on div "AUTOMATIC (1)" at bounding box center [586, 296] width 1030 height 80
click at [933, 231] on div "Ações" at bounding box center [851, 235] width 500 height 38
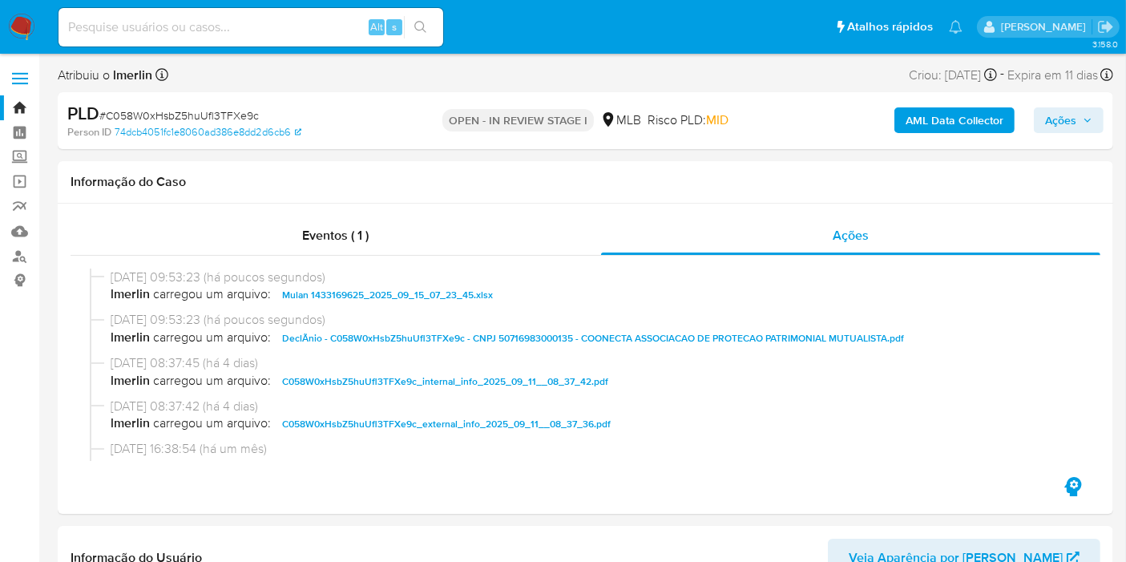
click at [1055, 120] on span "Ações" at bounding box center [1060, 120] width 31 height 26
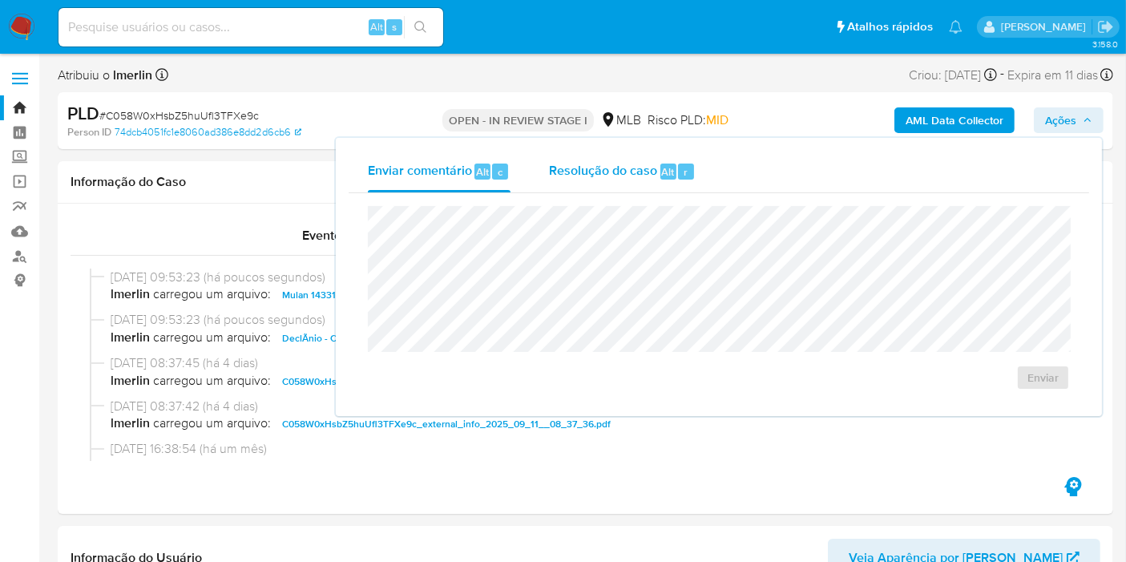
click at [642, 175] on span "Resolução do caso" at bounding box center [603, 171] width 108 height 18
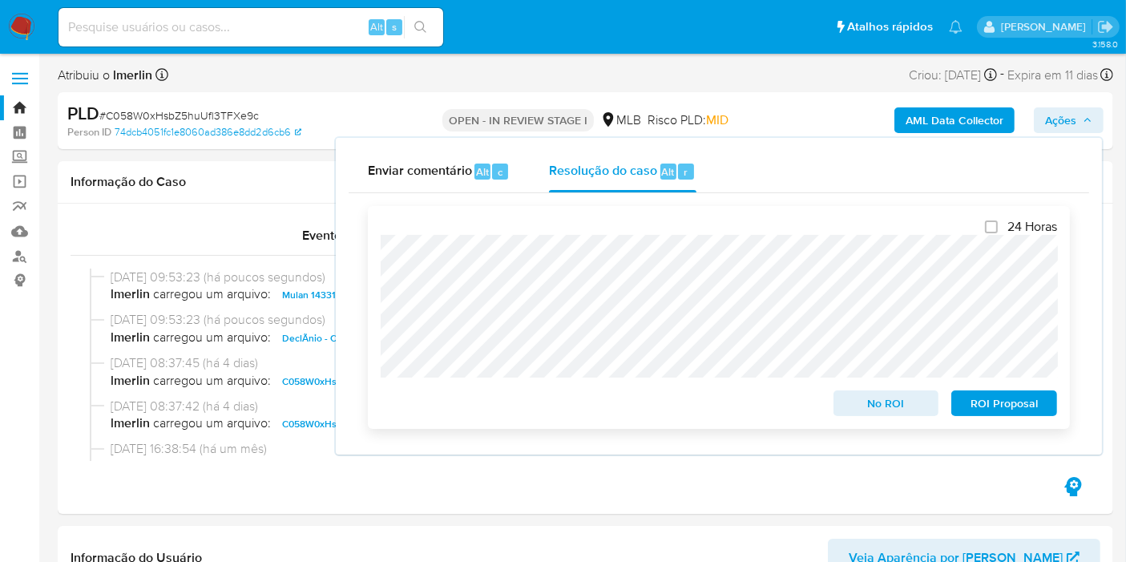
click at [849, 402] on span "No ROI" at bounding box center [886, 403] width 83 height 22
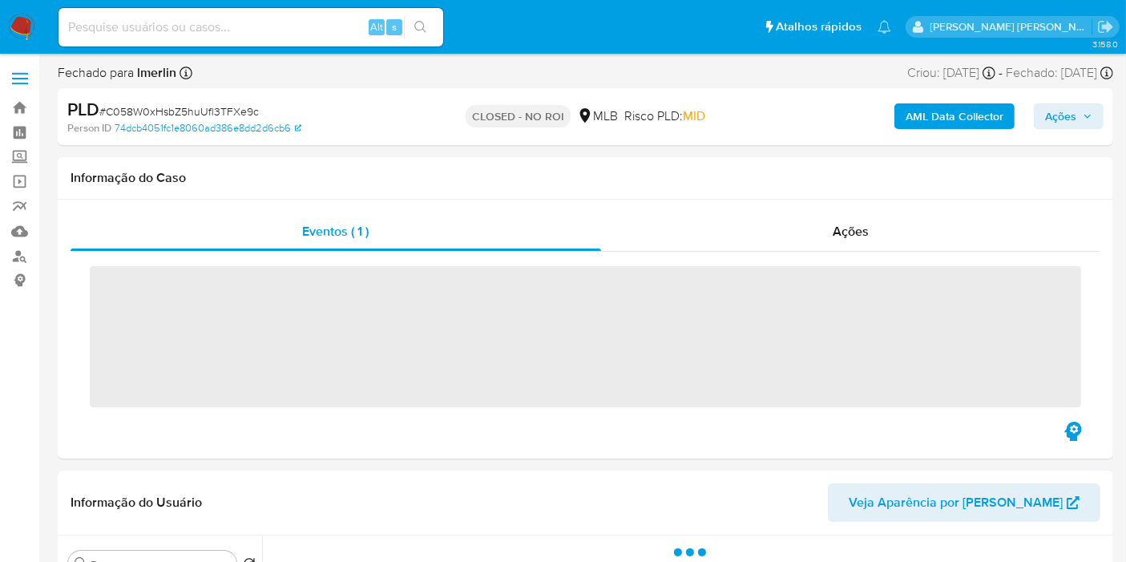
click at [292, 25] on input at bounding box center [251, 27] width 385 height 21
paste input "Sw6M9voHlOyAb2xMF8gOf9N9"
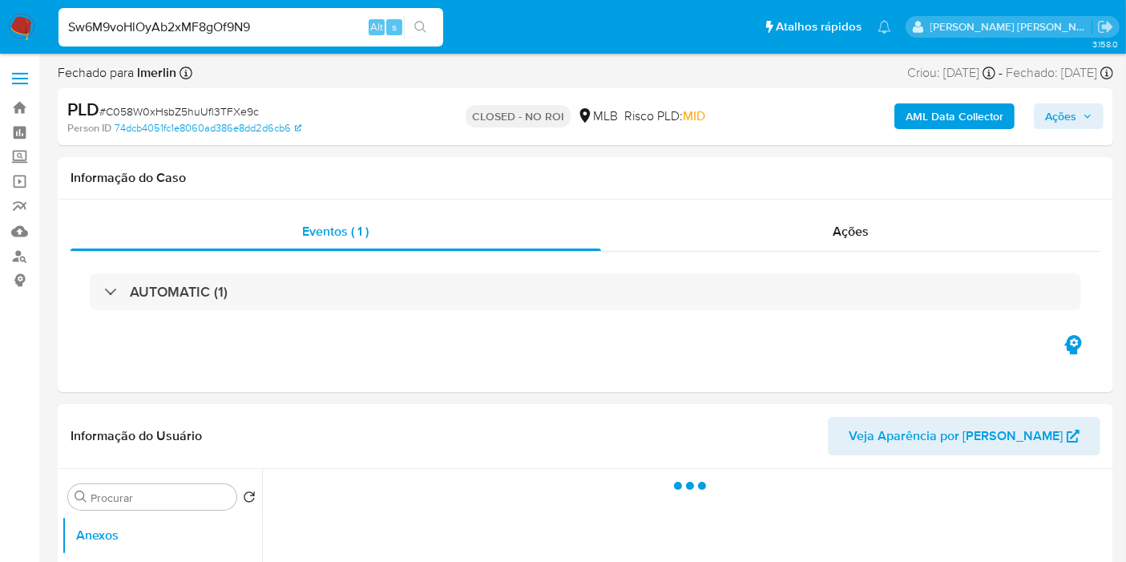
type input "Sw6M9voHlOyAb2xMF8gOf9N9"
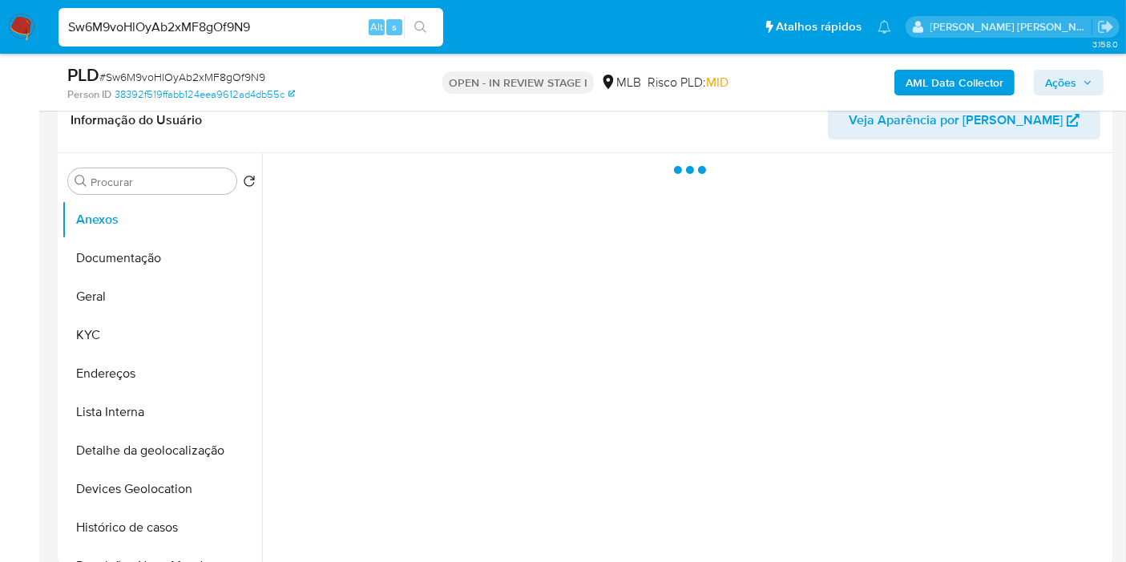
scroll to position [267, 0]
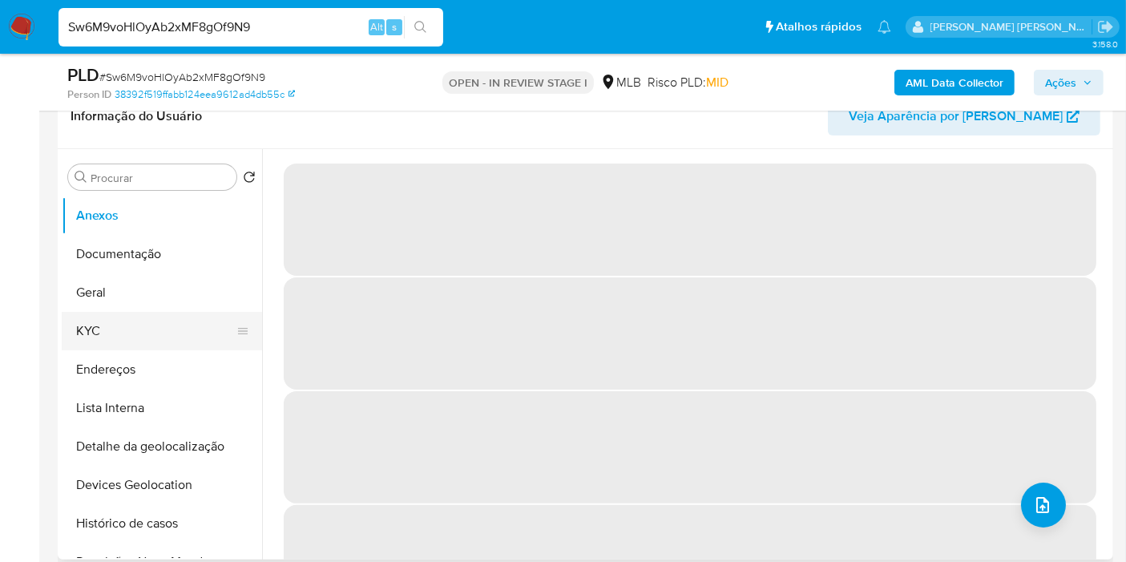
click at [162, 324] on button "KYC" at bounding box center [156, 331] width 188 height 38
select select "10"
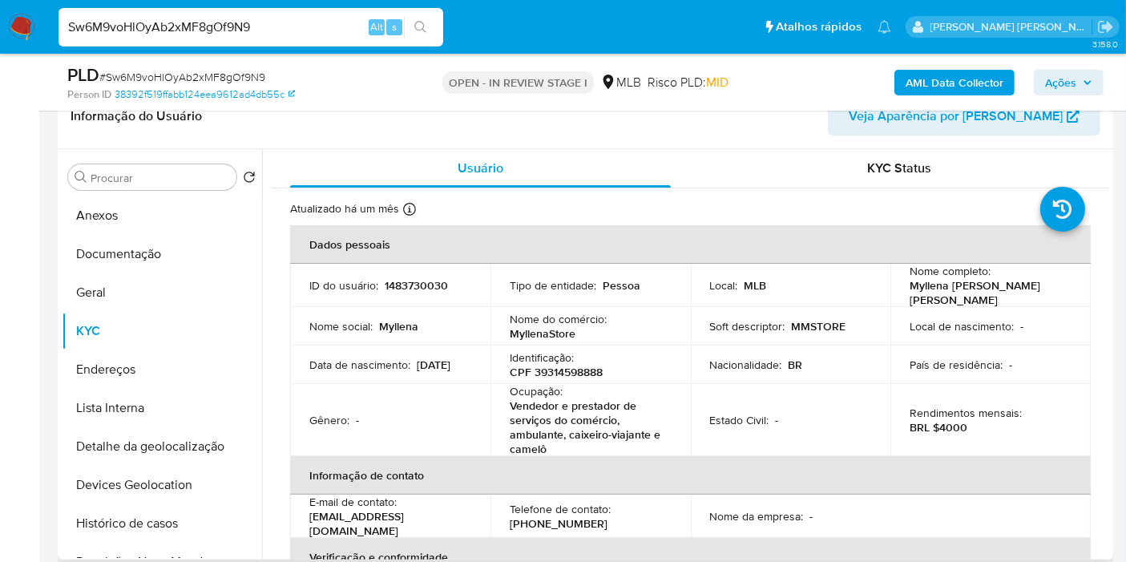
click at [583, 367] on p "CPF 39314598888" at bounding box center [556, 372] width 93 height 14
copy p "39314598888"
drag, startPoint x: 515, startPoint y: 424, endPoint x: 503, endPoint y: 406, distance: 20.9
click at [503, 406] on td "Ocupação : Vendedor e prestador de serviços do comércio, ambulante, caixeiro-vi…" at bounding box center [591, 420] width 200 height 72
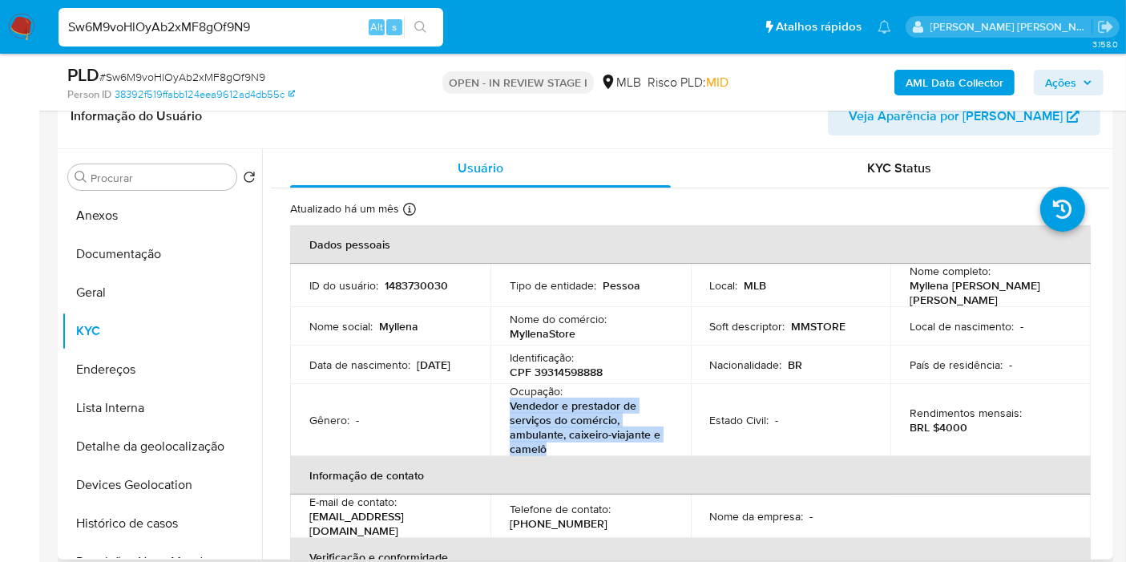
copy p "Vendedor e prestador de serviços do comércio, ambulante, caixeiro-viajante e ca…"
click at [419, 280] on p "1483730030" at bounding box center [416, 285] width 63 height 14
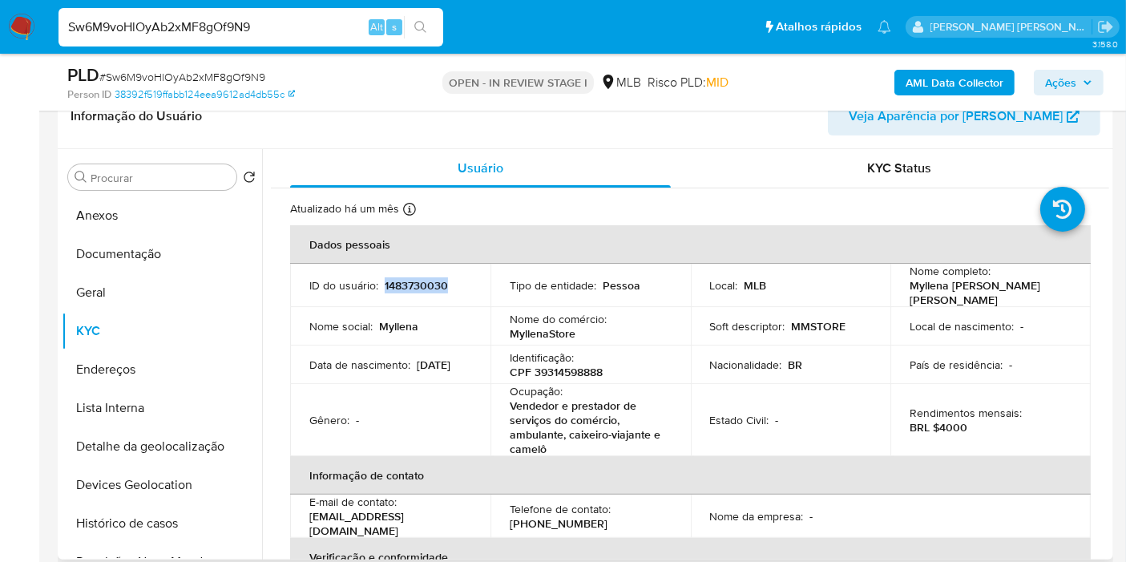
click at [419, 280] on p "1483730030" at bounding box center [416, 285] width 63 height 14
copy p "1483730030"
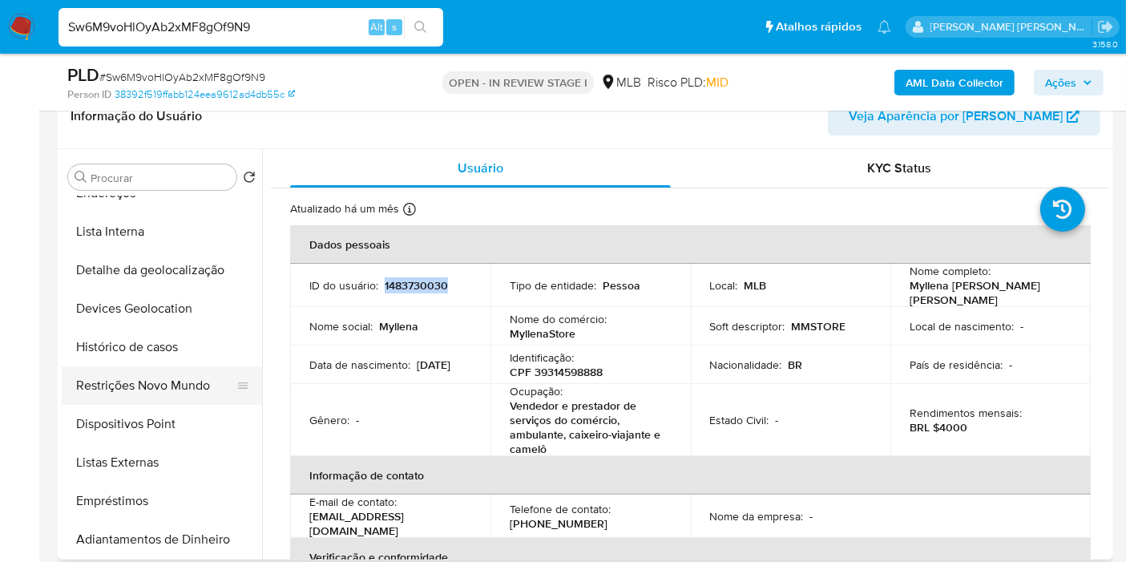
scroll to position [178, 0]
click at [166, 377] on button "Restrições Novo Mundo" at bounding box center [156, 384] width 188 height 38
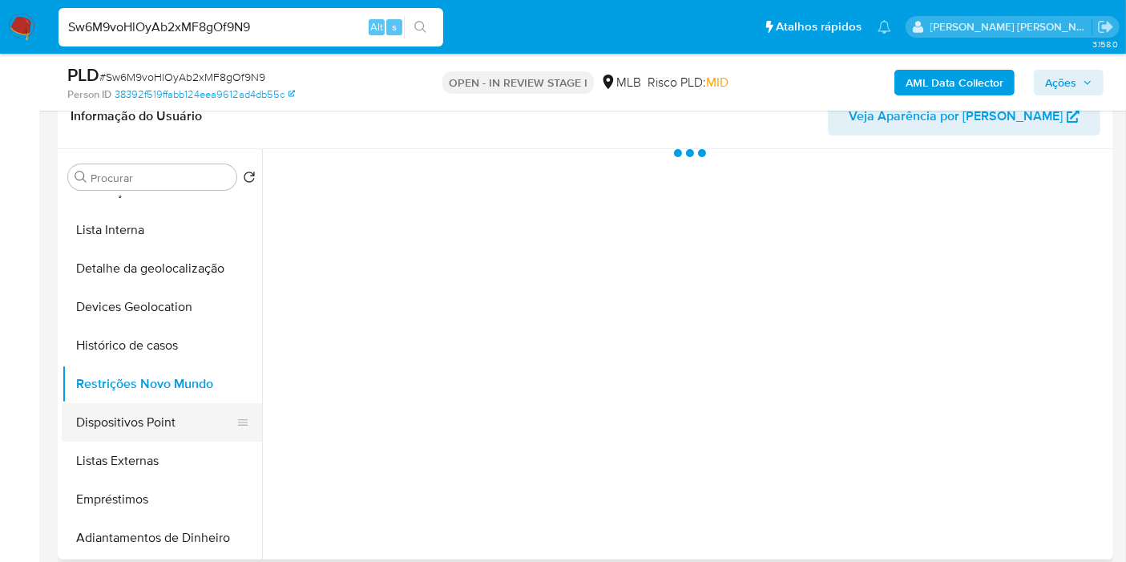
scroll to position [0, 0]
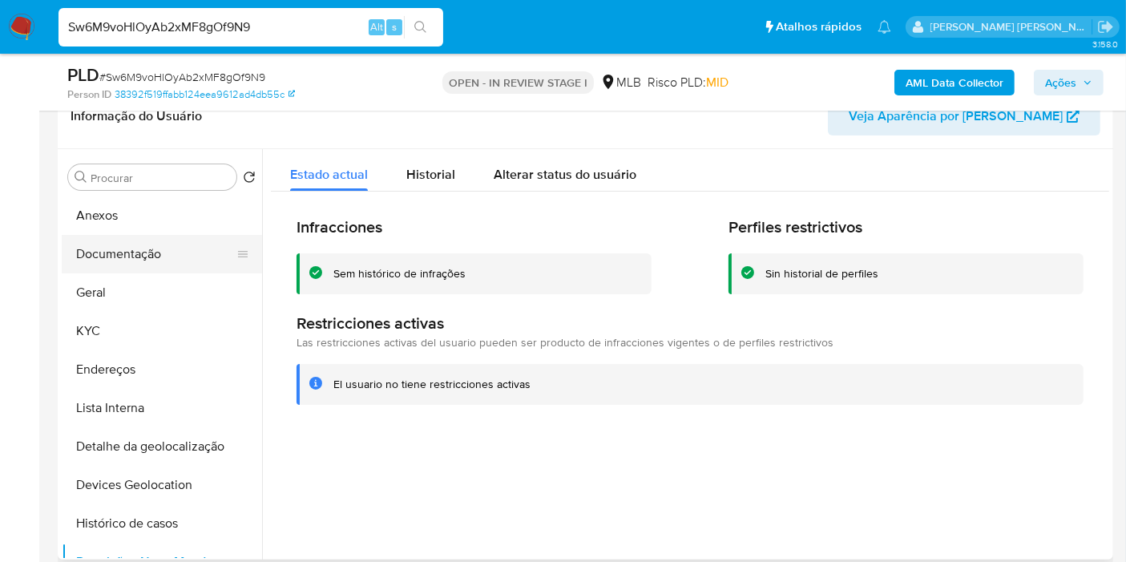
click at [176, 248] on button "Documentação" at bounding box center [156, 254] width 188 height 38
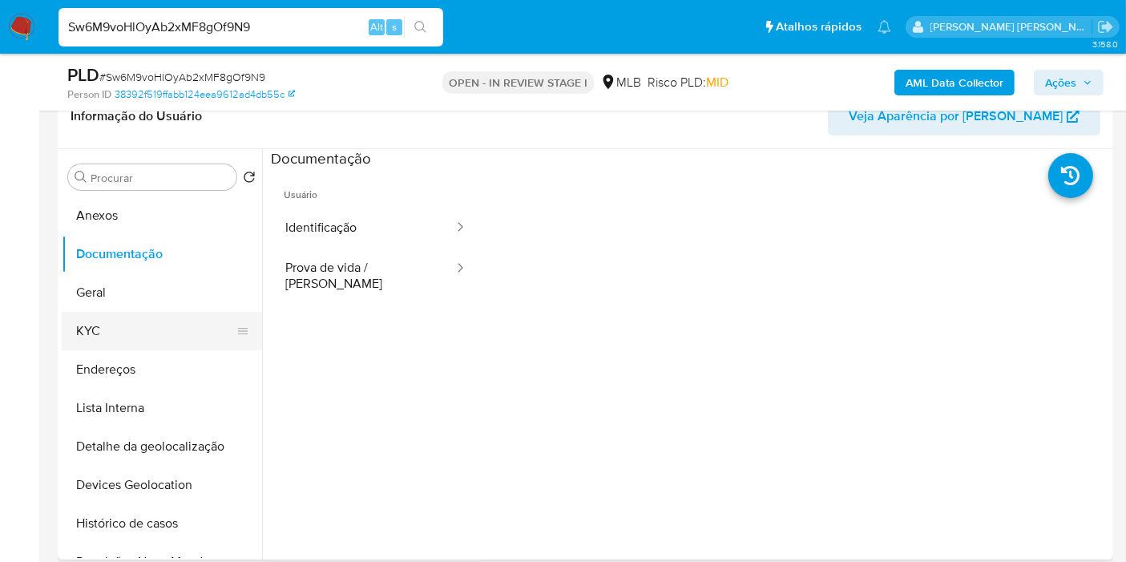
click at [131, 326] on button "KYC" at bounding box center [156, 331] width 188 height 38
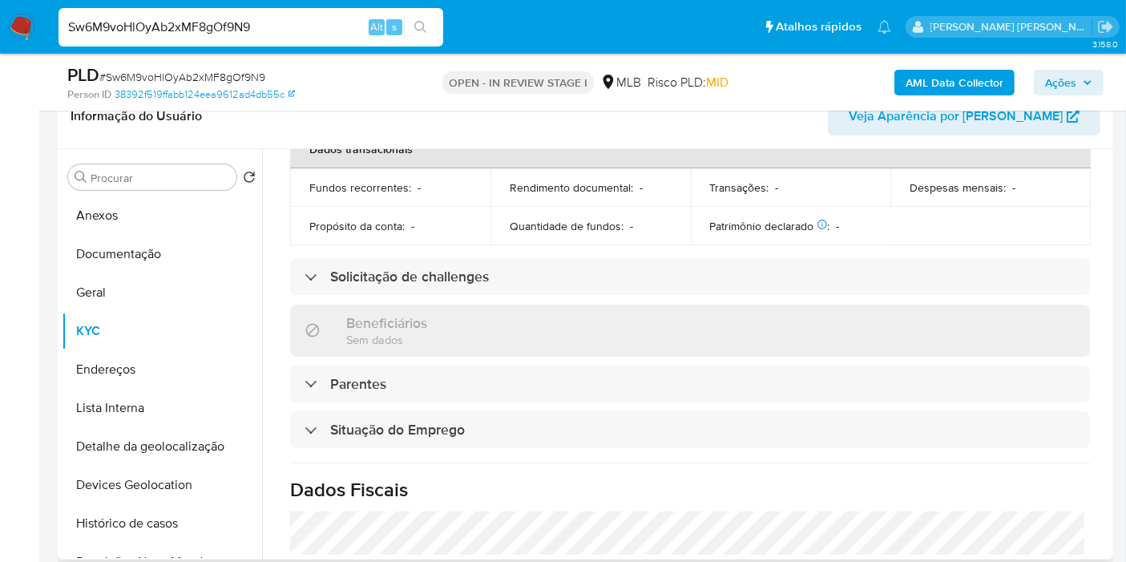
scroll to position [227, 0]
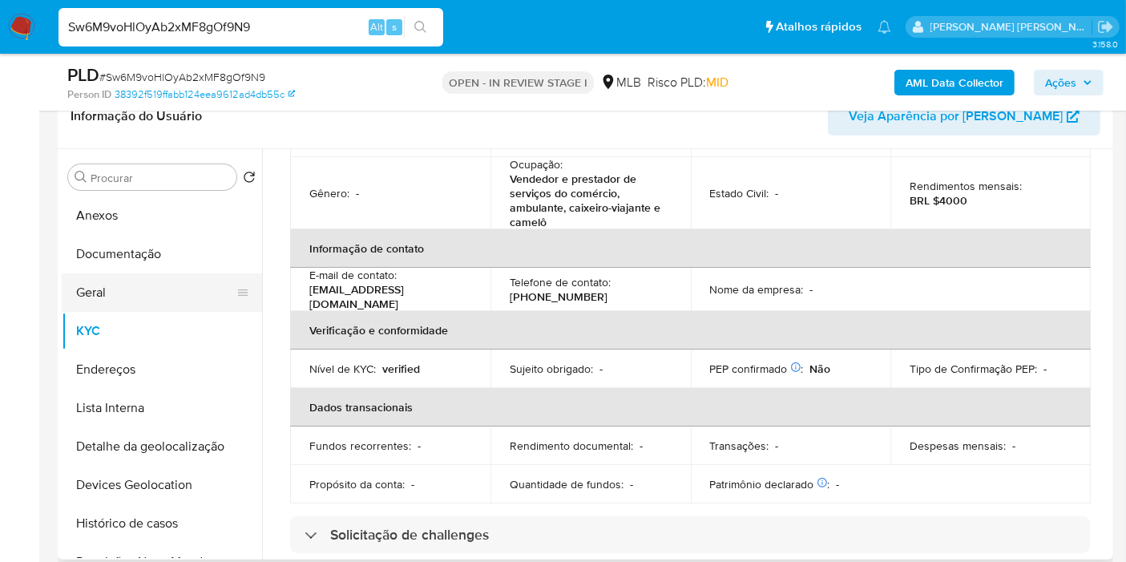
click at [201, 287] on button "Geral" at bounding box center [156, 292] width 188 height 38
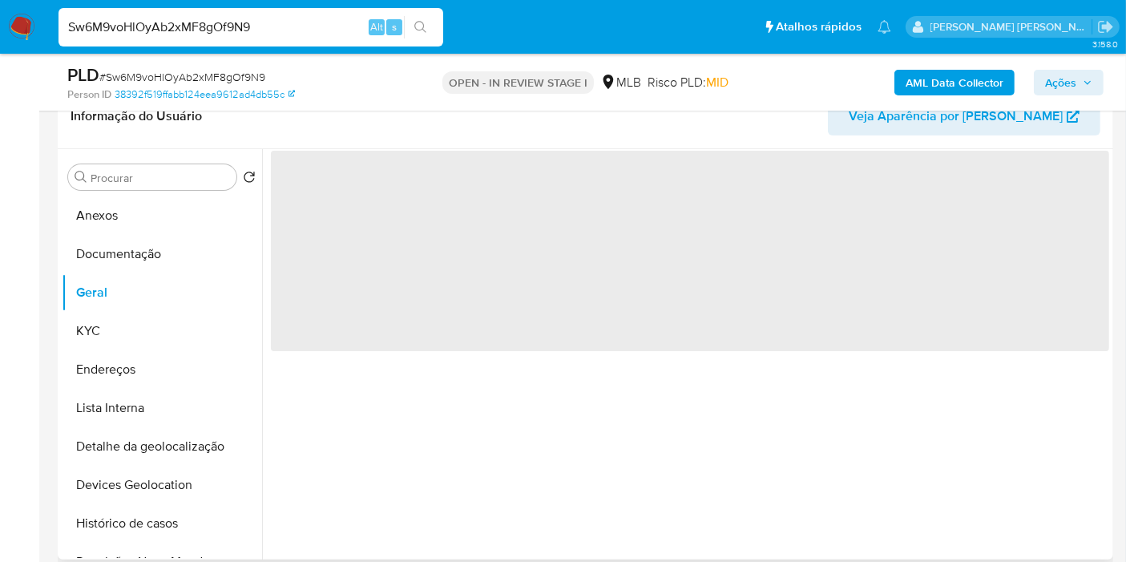
scroll to position [0, 0]
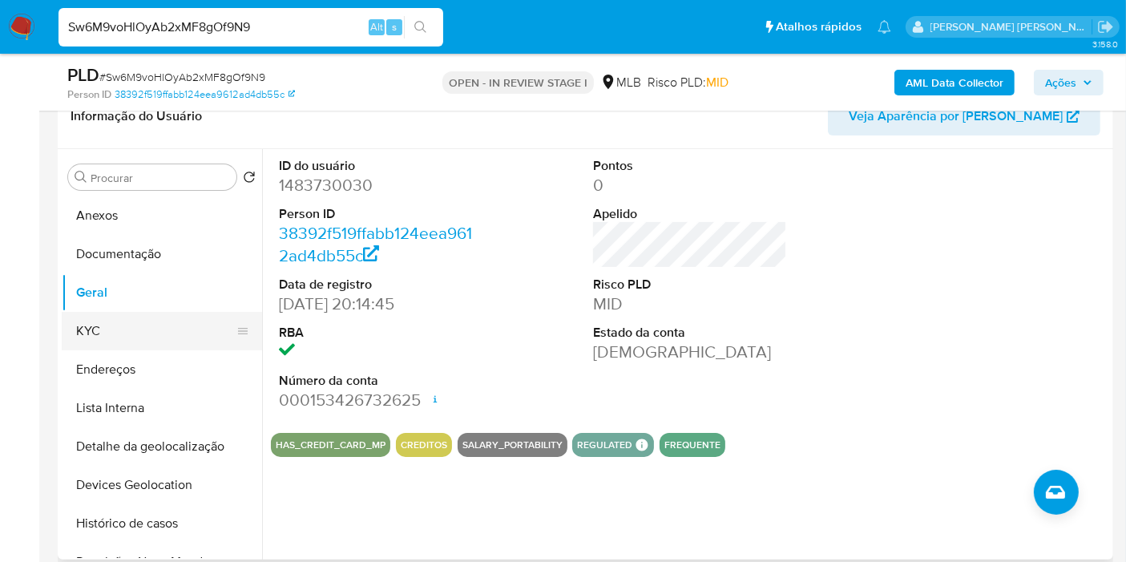
click at [121, 313] on button "KYC" at bounding box center [156, 331] width 188 height 38
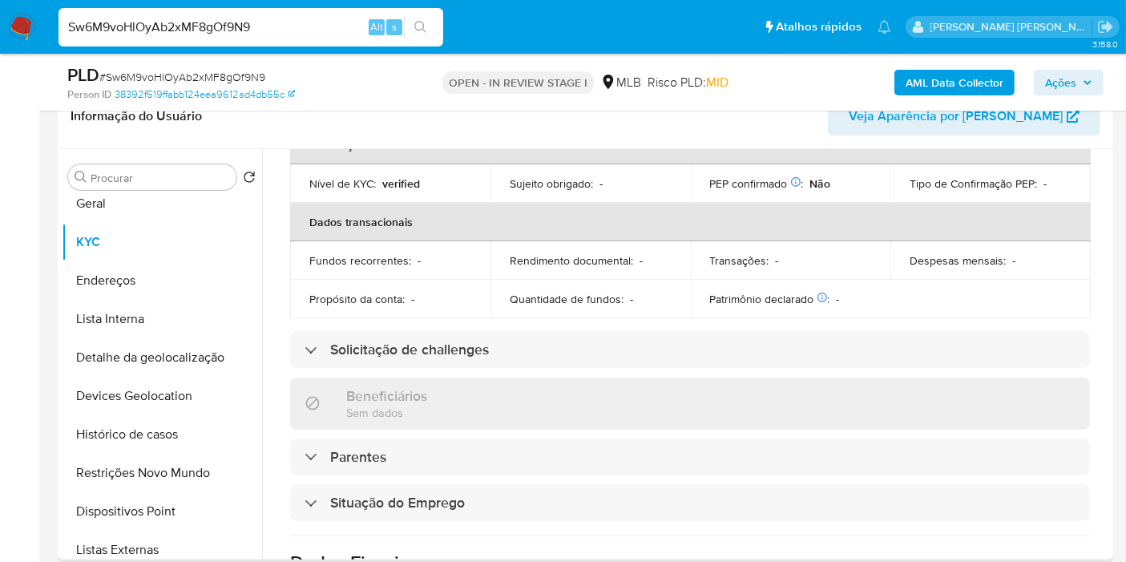
scroll to position [762, 0]
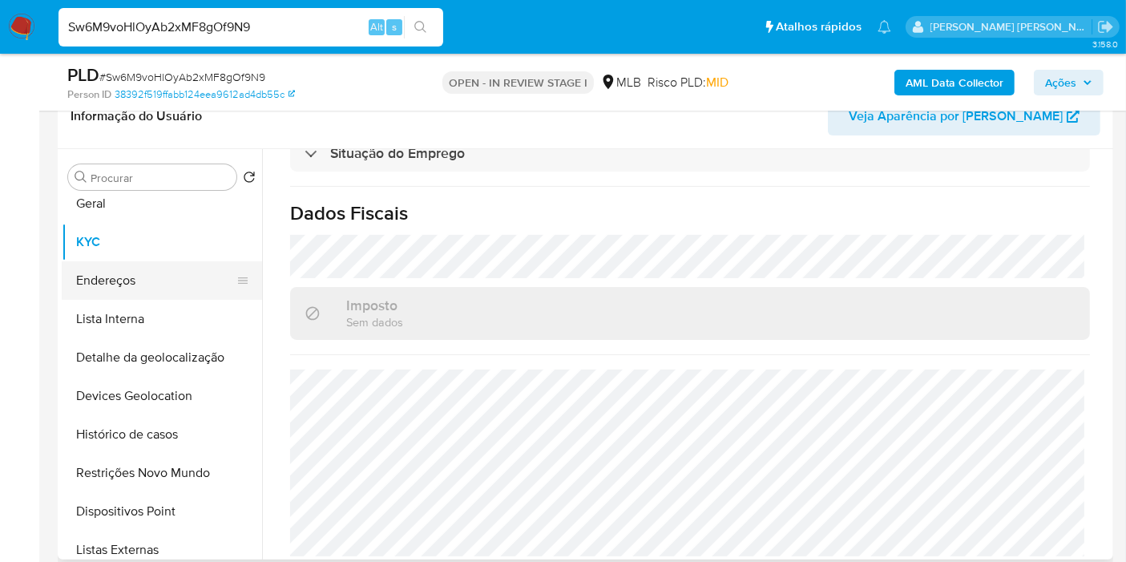
click at [153, 269] on button "Endereços" at bounding box center [156, 280] width 188 height 38
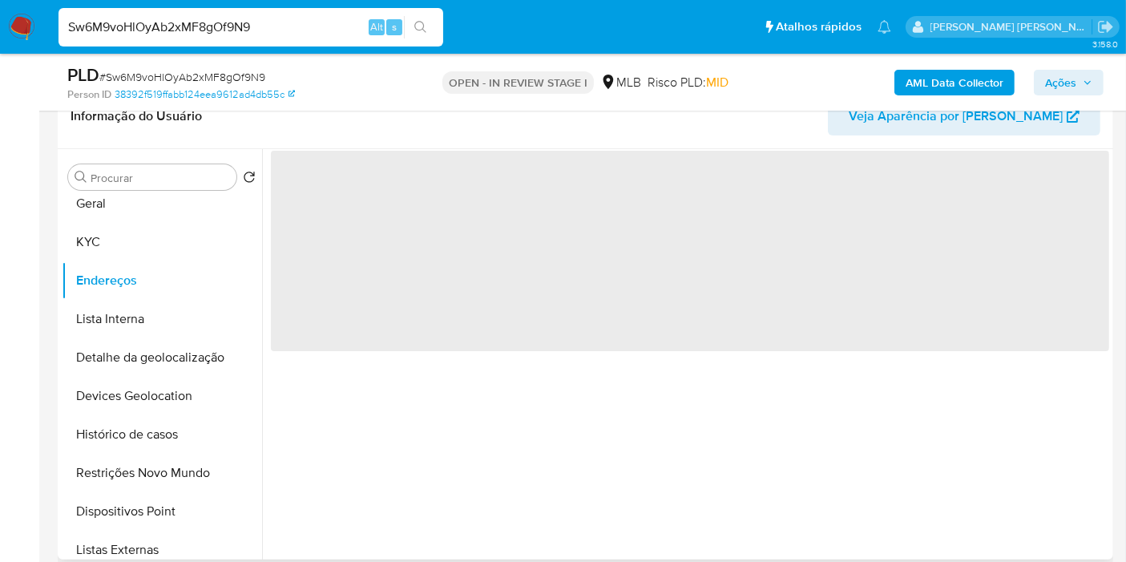
scroll to position [0, 0]
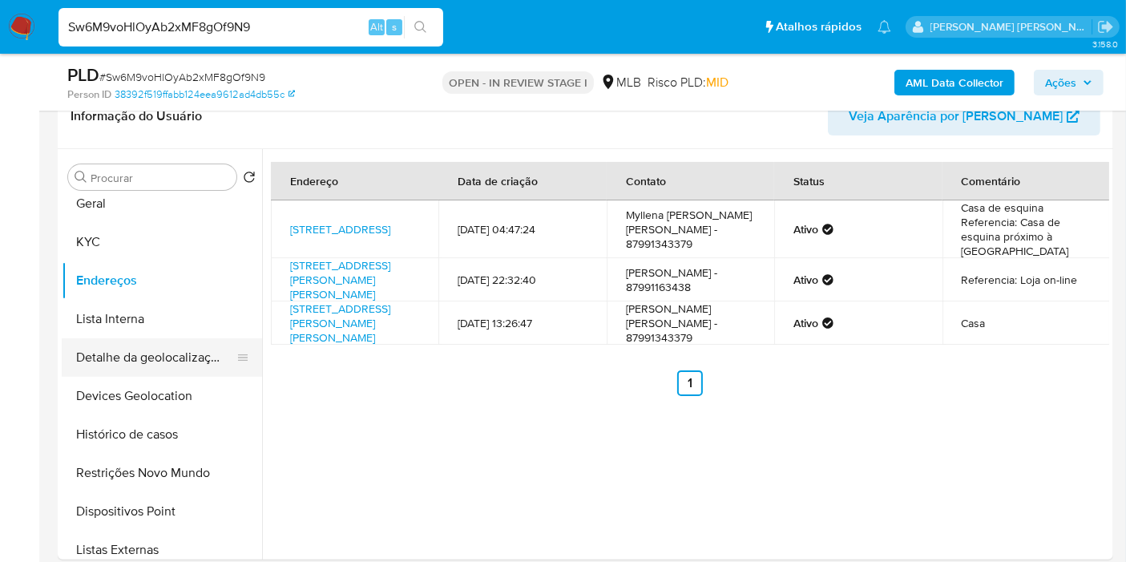
click at [124, 367] on button "Detalhe da geolocalização" at bounding box center [156, 357] width 188 height 38
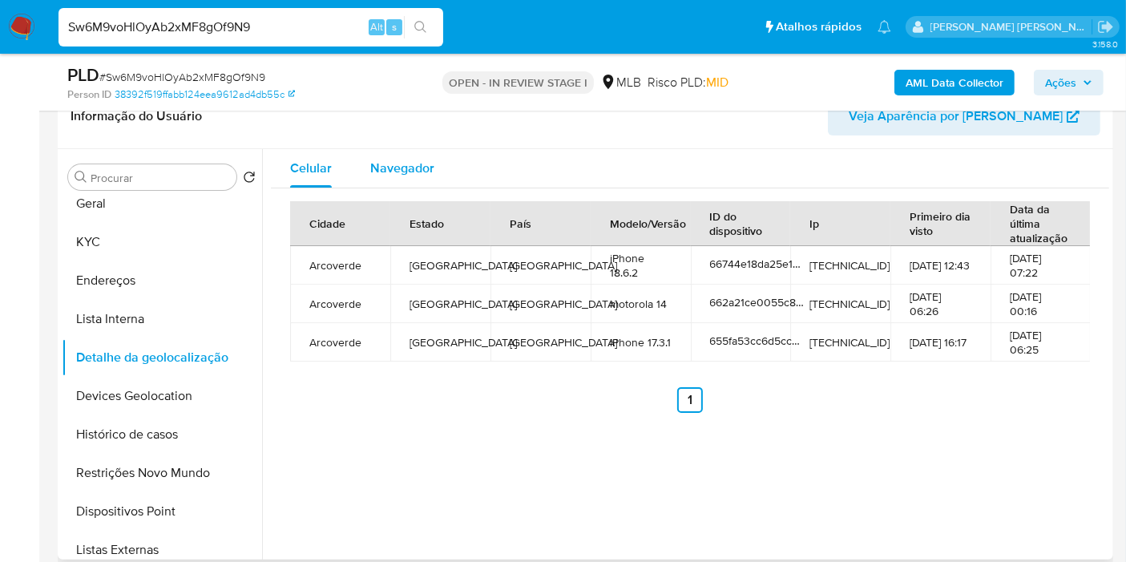
click at [404, 181] on div "Navegador" at bounding box center [402, 168] width 64 height 38
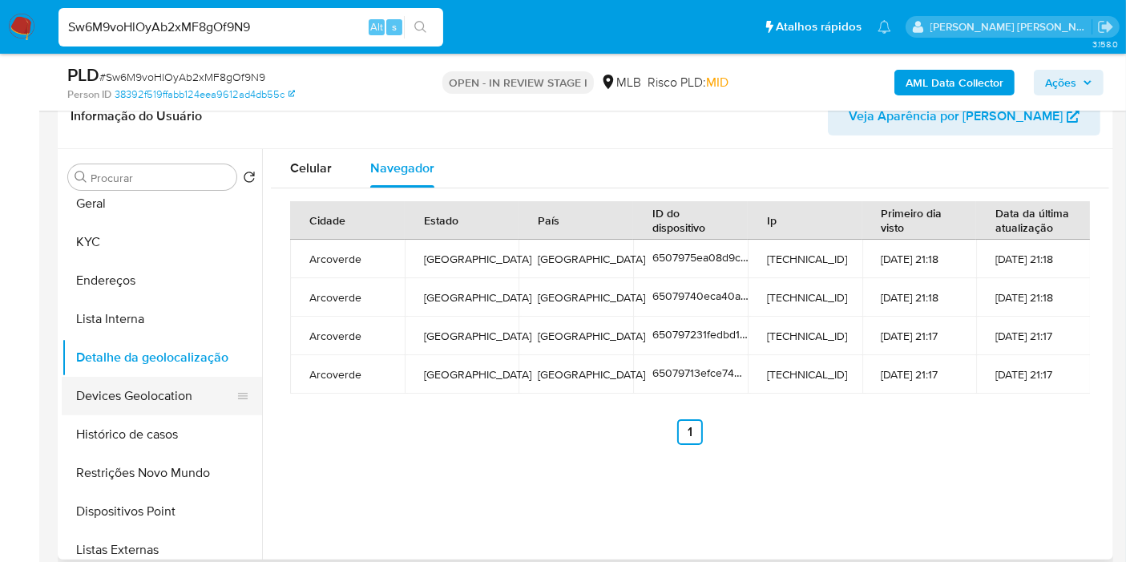
click at [202, 387] on button "Devices Geolocation" at bounding box center [156, 396] width 188 height 38
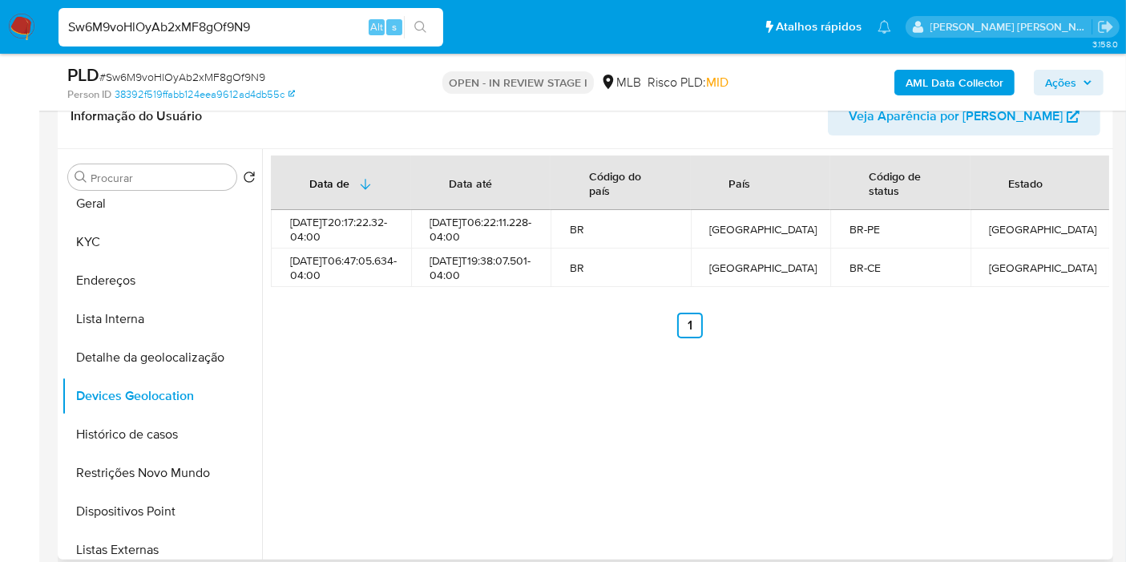
click at [160, 473] on button "Restrições Novo Mundo" at bounding box center [162, 473] width 200 height 38
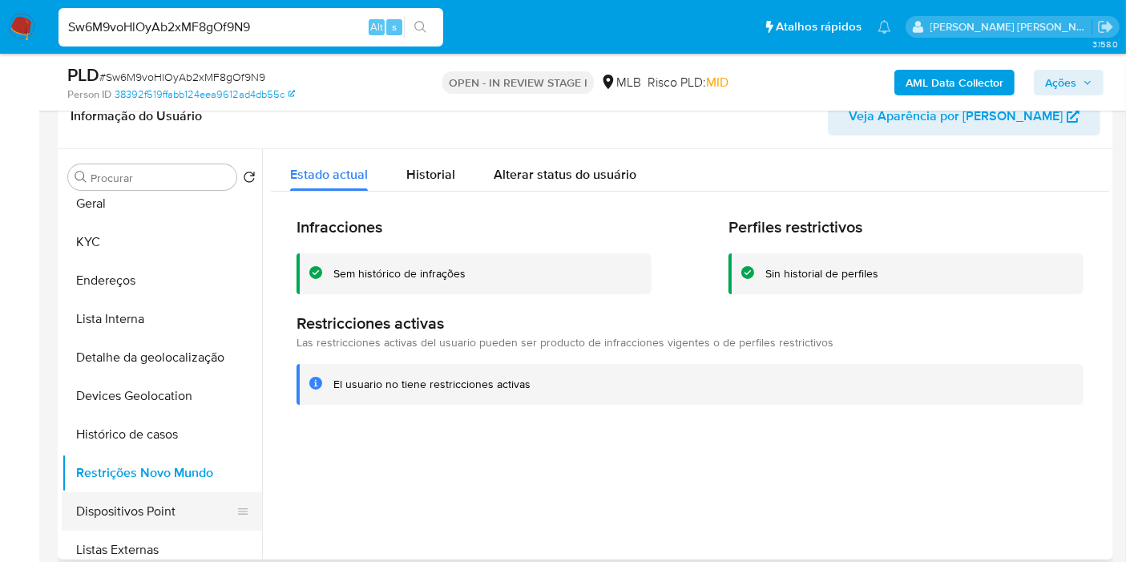
click at [200, 498] on button "Dispositivos Point" at bounding box center [156, 511] width 188 height 38
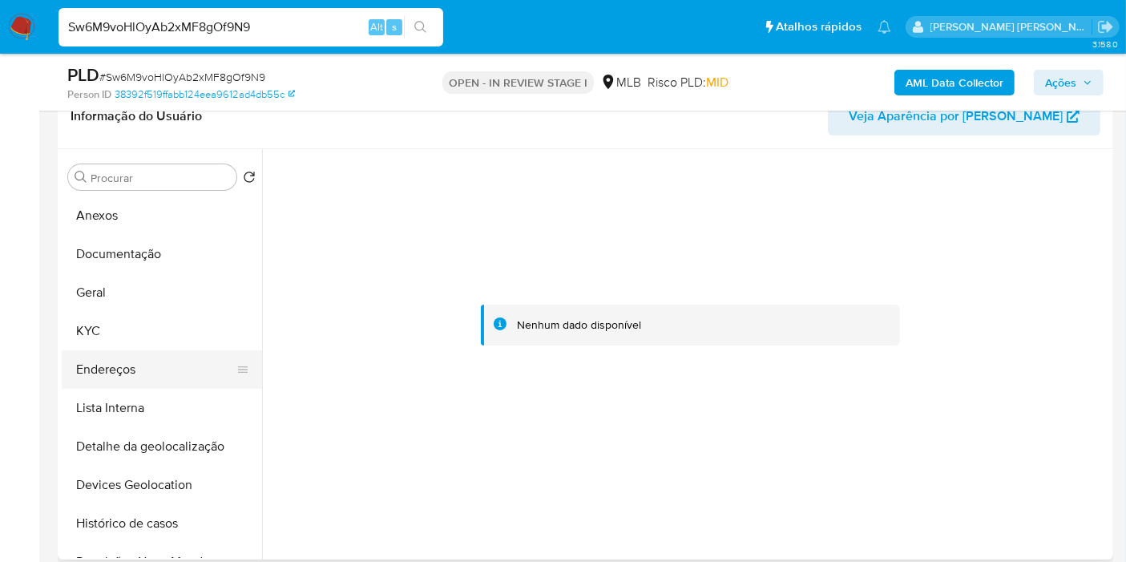
click at [156, 368] on button "Endereços" at bounding box center [156, 369] width 188 height 38
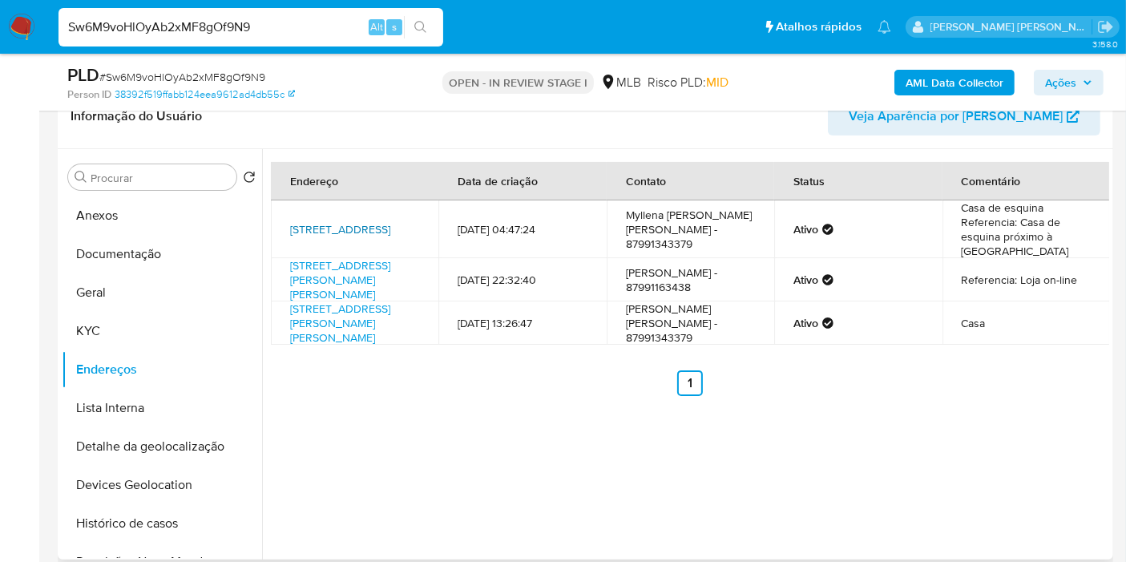
click at [348, 221] on link "Rua Los Angeles 141, Arcoverde, Pernambuco, 56503853, Brasil 141" at bounding box center [340, 229] width 100 height 16
click at [171, 329] on button "KYC" at bounding box center [156, 331] width 188 height 38
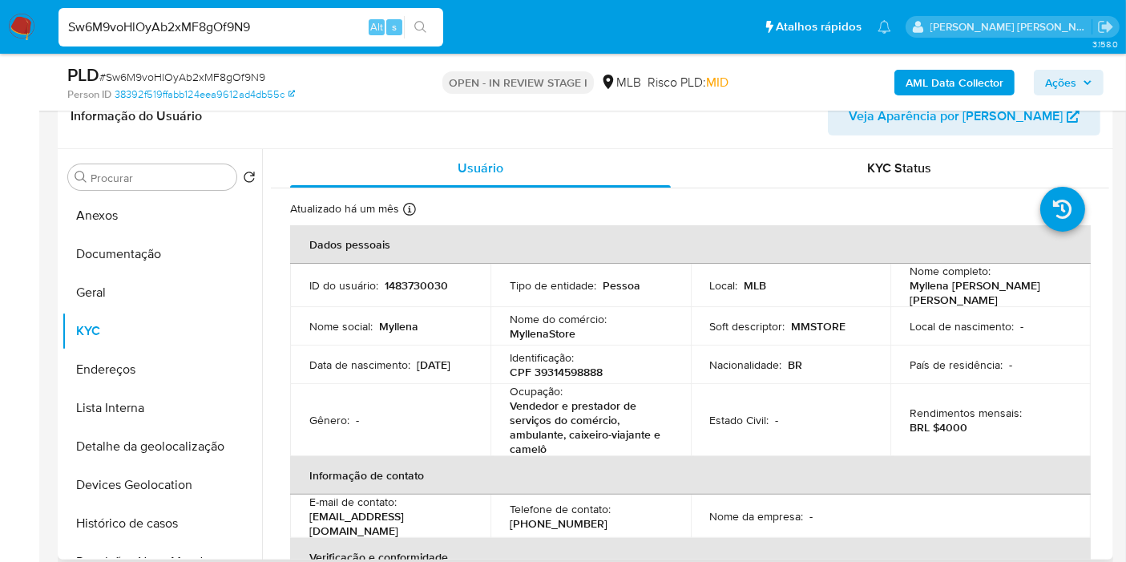
click at [591, 370] on p "CPF 39314598888" at bounding box center [556, 372] width 93 height 14
copy p "39314598888"
click at [303, 33] on input "Sw6M9voHlOyAb2xMF8gOf9N9" at bounding box center [251, 27] width 385 height 21
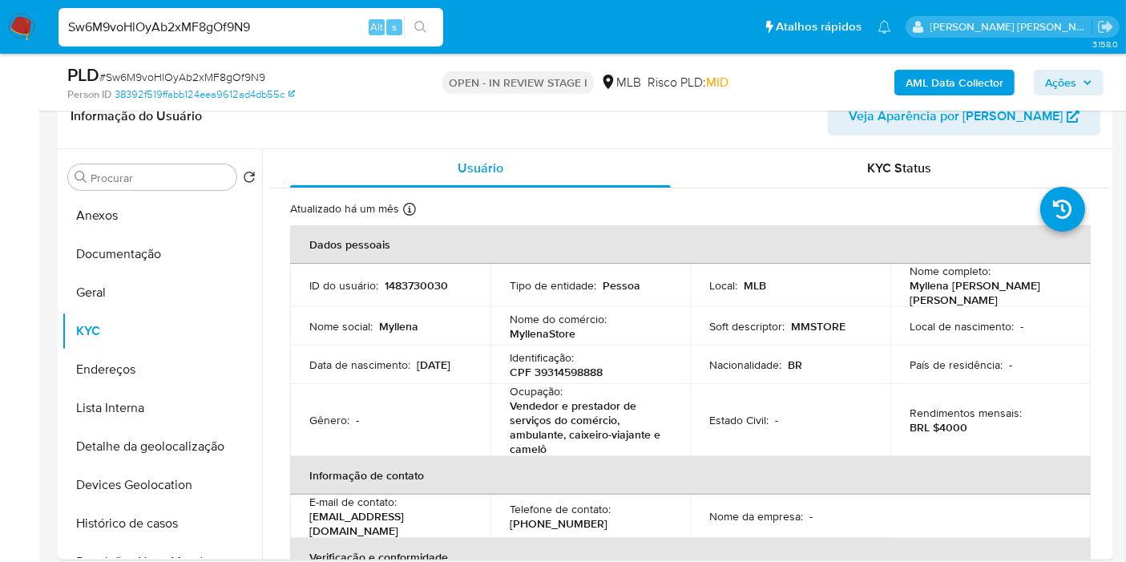
click at [303, 33] on input "Sw6M9voHlOyAb2xMF8gOf9N9" at bounding box center [251, 27] width 385 height 21
paste input "hfxrLjwV0urxayp0poVgCNIE"
type input "hfxrLjwV0urxayp0poVgCNIE"
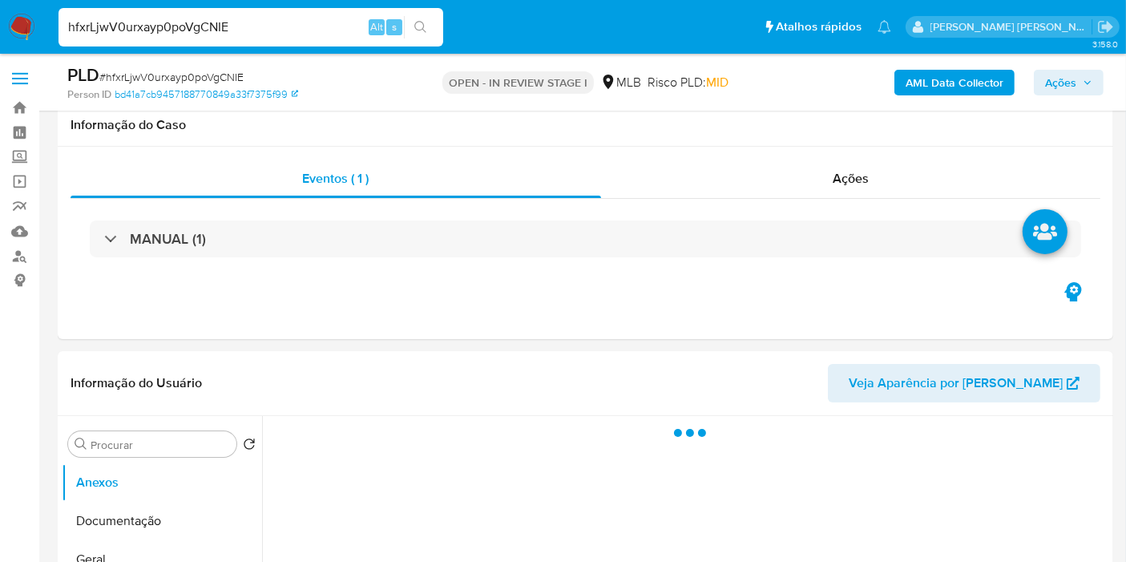
scroll to position [267, 0]
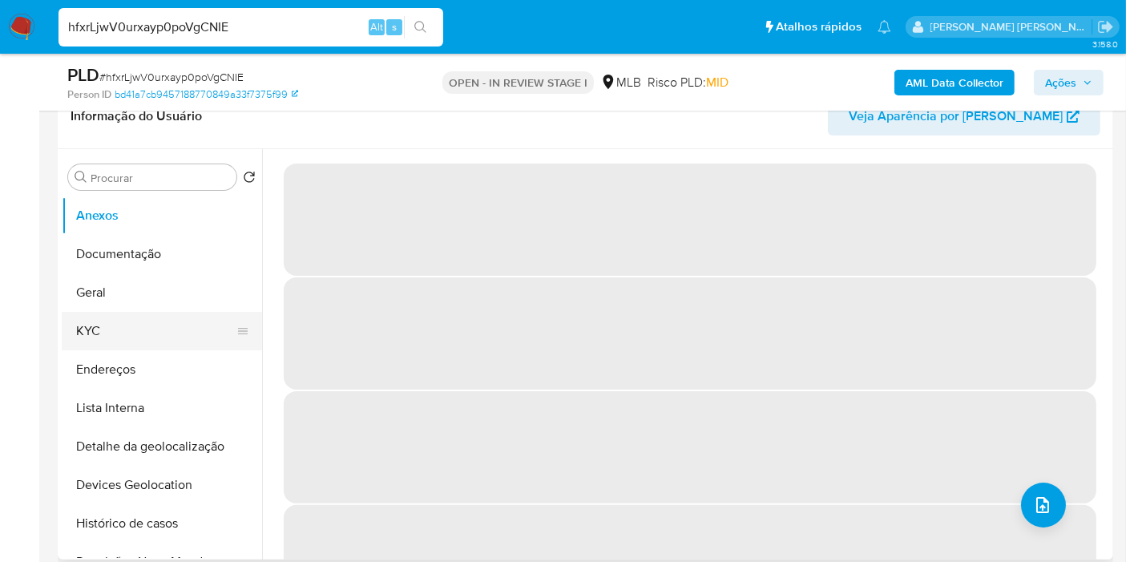
click at [98, 333] on button "KYC" at bounding box center [156, 331] width 188 height 38
select select "10"
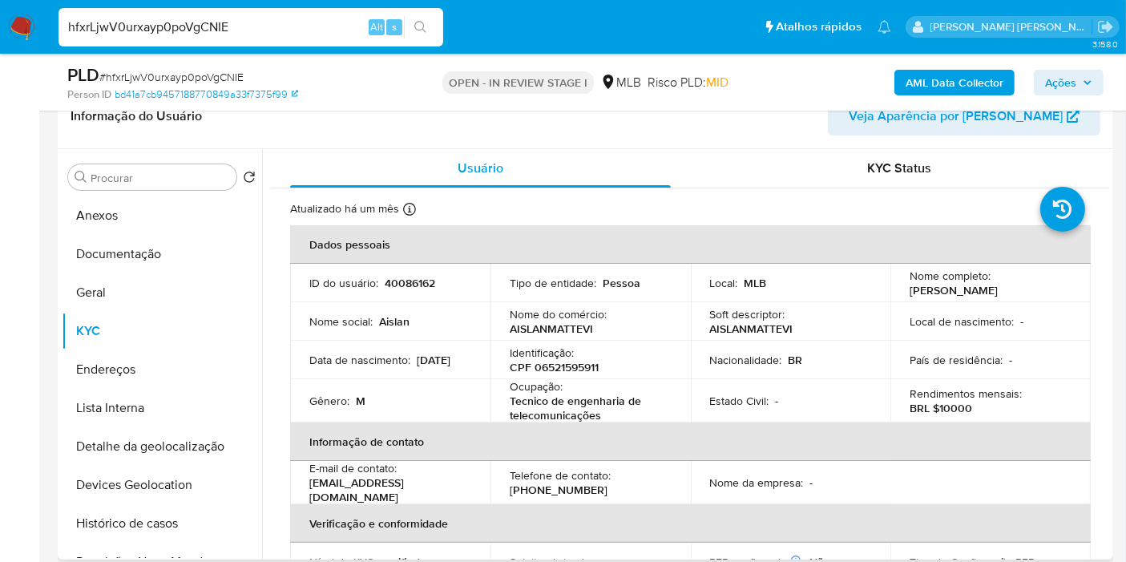
click at [410, 285] on p "40086162" at bounding box center [410, 283] width 51 height 14
copy p "40086162"
click at [507, 391] on td "Ocupação : Tecnico de engenharia de telecomunicações" at bounding box center [591, 400] width 200 height 43
drag, startPoint x: 507, startPoint y: 394, endPoint x: 655, endPoint y: 409, distance: 149.0
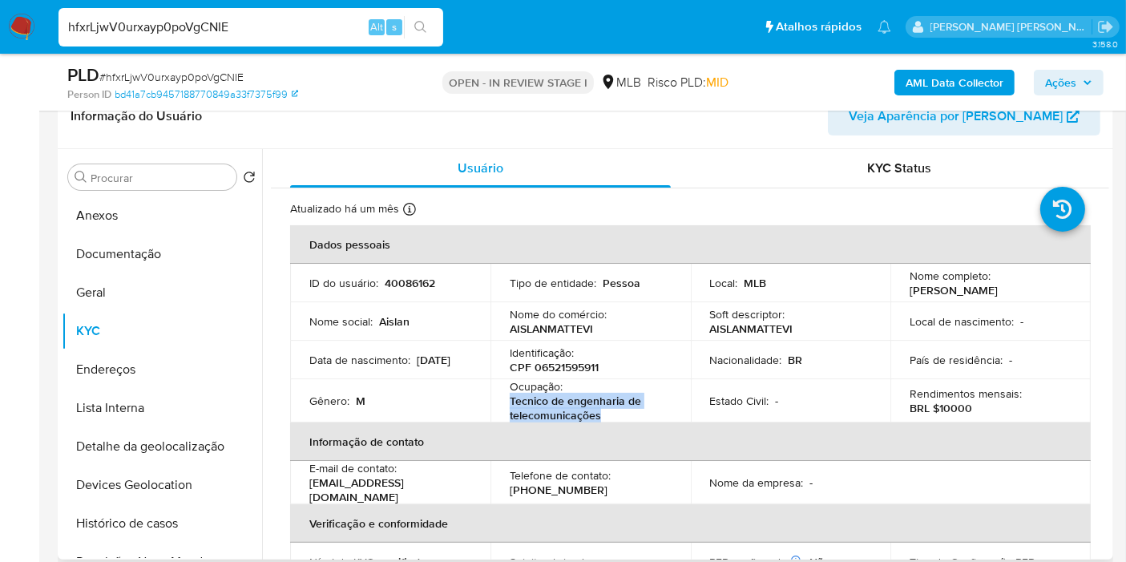
click at [655, 409] on td "Ocupação : Tecnico de engenharia de telecomunicações" at bounding box center [591, 400] width 200 height 43
copy p "Tecnico de engenharia de telecomunicações"
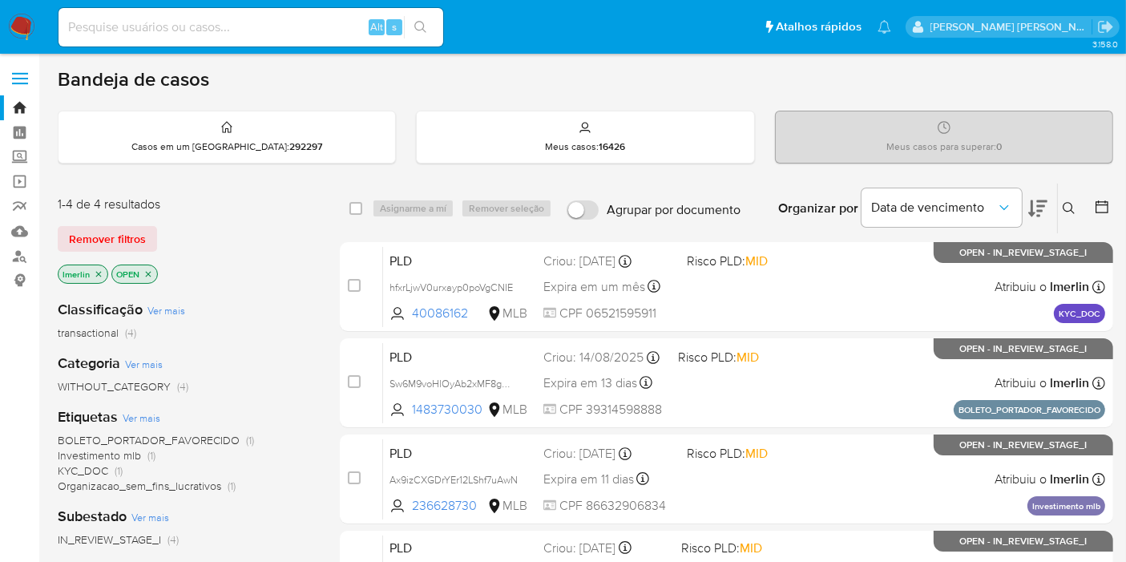
click at [114, 30] on input at bounding box center [251, 27] width 385 height 21
paste input "mn4ECy1C0KaIOqByYSuMsxpz"
type input "mn4ECy1C0KaIOqByYSuMsxpz"
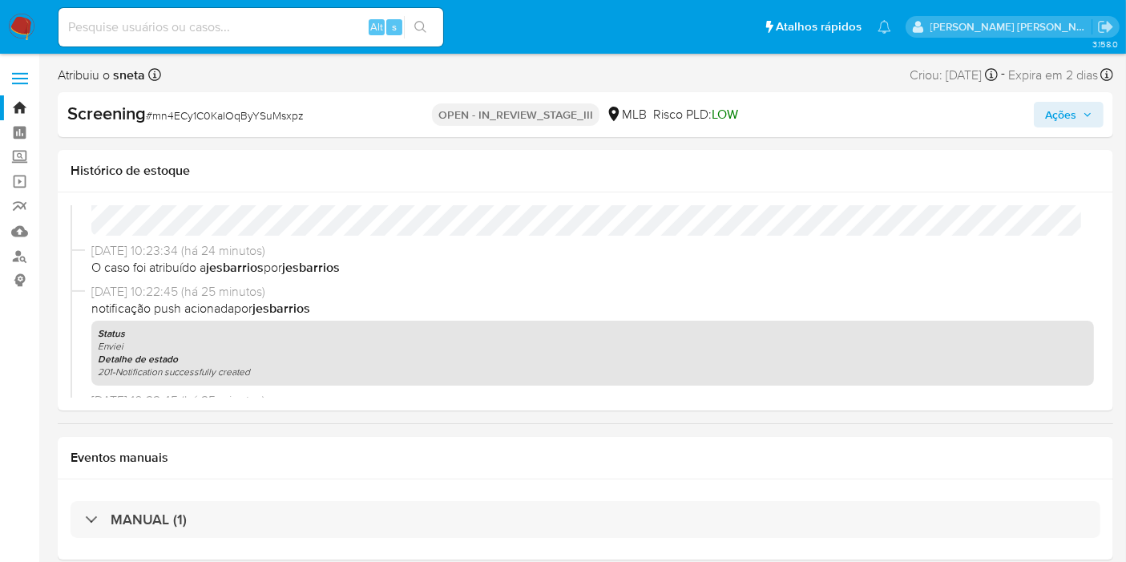
select select "10"
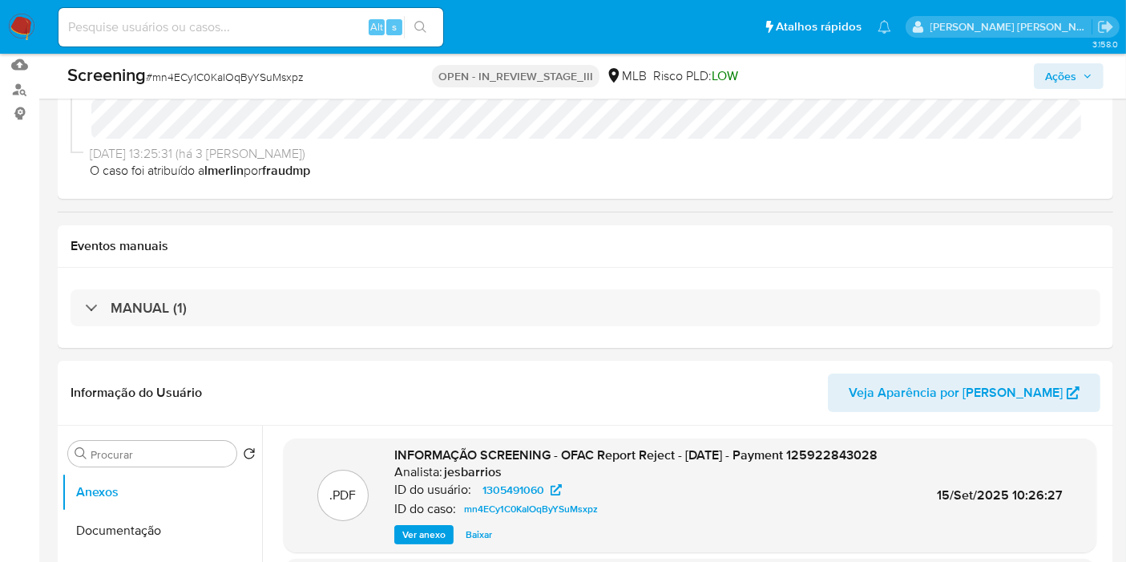
scroll to position [89, 0]
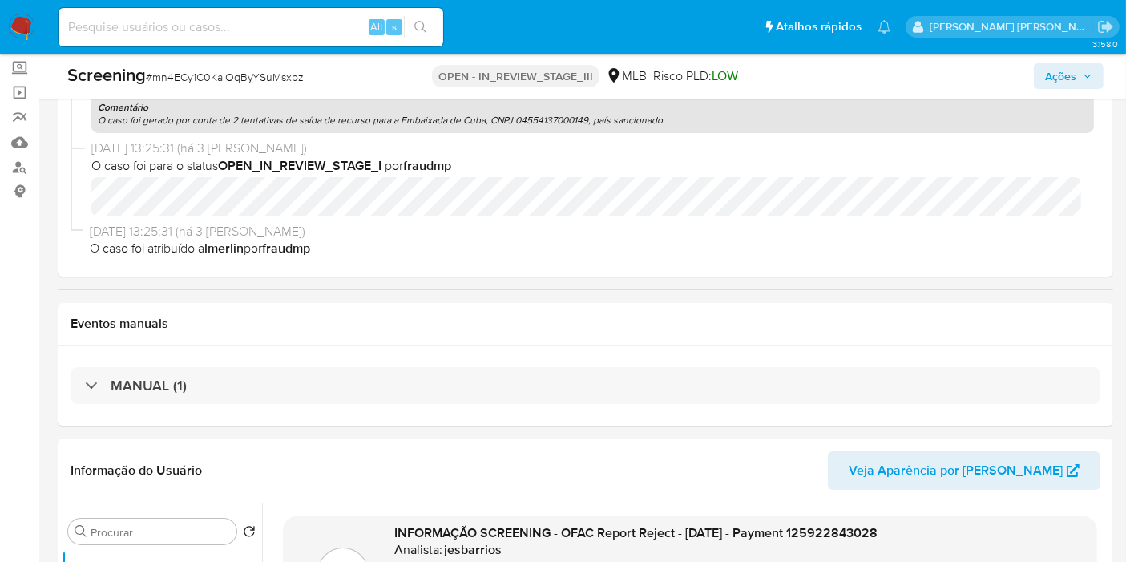
click at [105, 27] on input at bounding box center [251, 27] width 385 height 21
paste input "nhS6hDjO8KusU8xHmJjkVRPY"
type input "nhS6hDjO8KusU8xHmJjkVRPY"
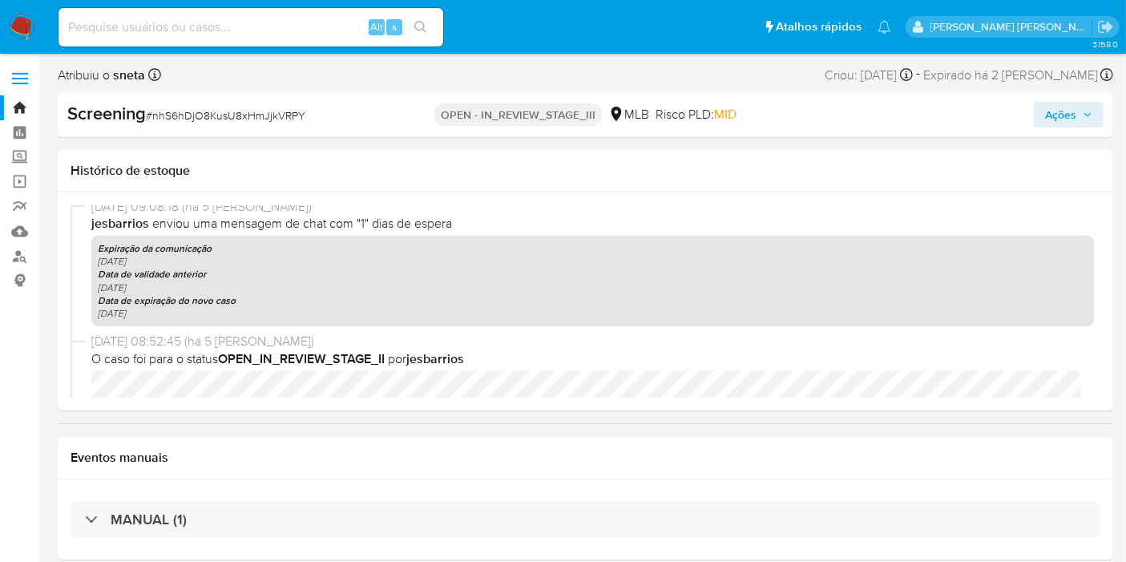
select select "10"
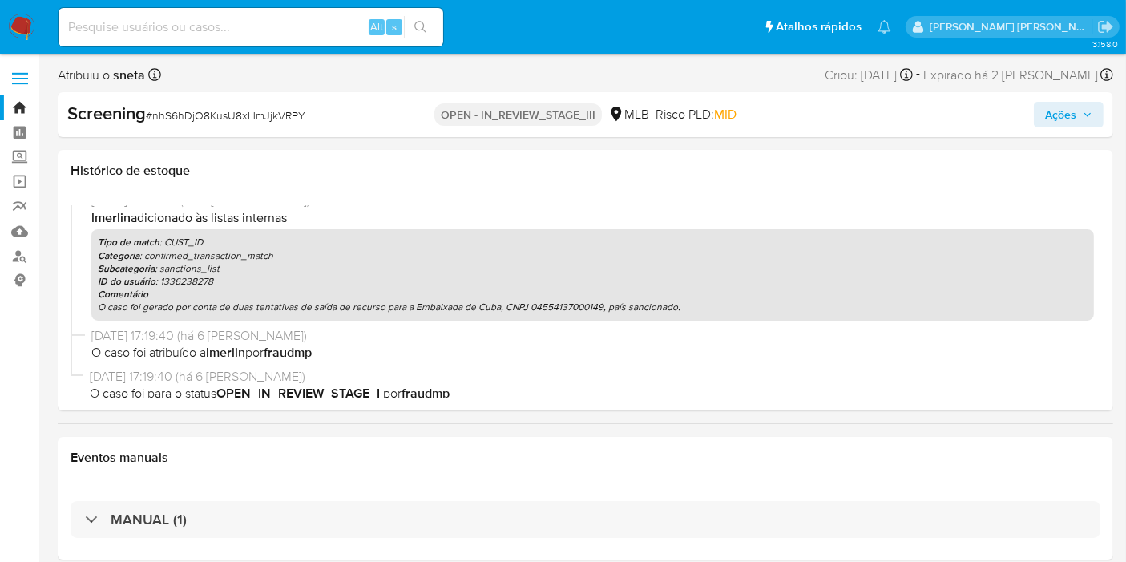
scroll to position [1627, 0]
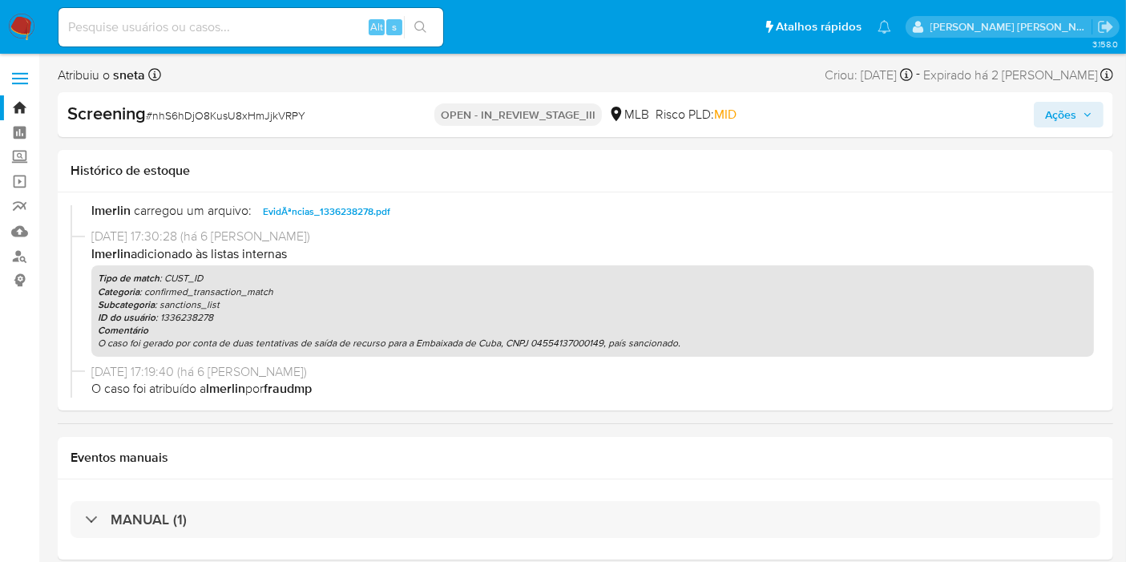
click at [110, 34] on input at bounding box center [251, 27] width 385 height 21
paste input "33iqcnky8TcxFYbwJoejLzaxQ3aLcgk7snhKkTlV0hTG51mg"
type input "33iqcnky8TcxFYbwJoejLzaxQ3aLcgk7snhKkTlV0hTG51mg ]"
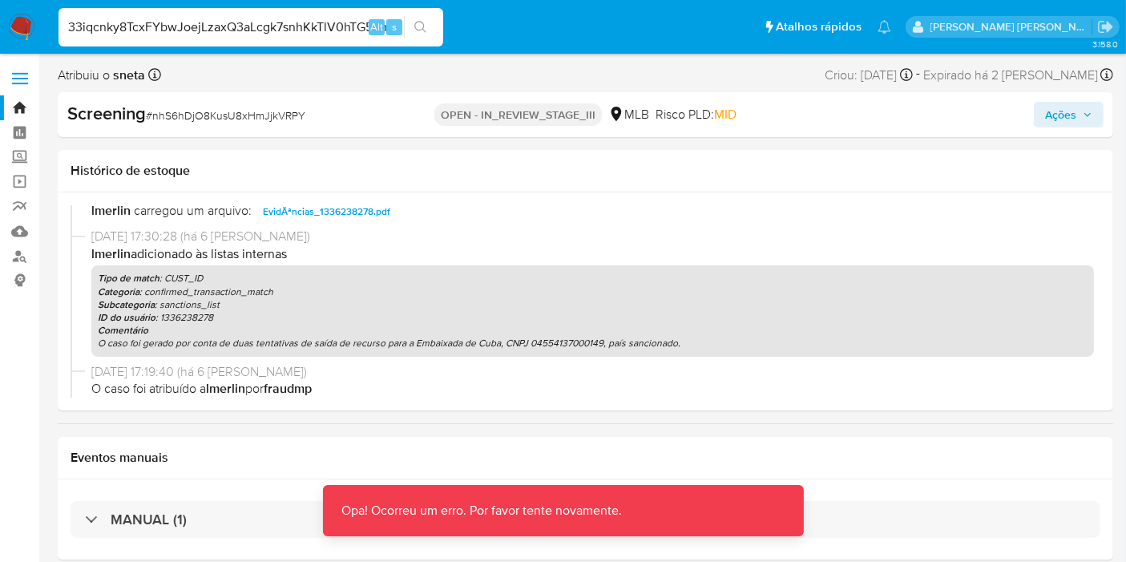
click at [30, 19] on img at bounding box center [21, 27] width 27 height 27
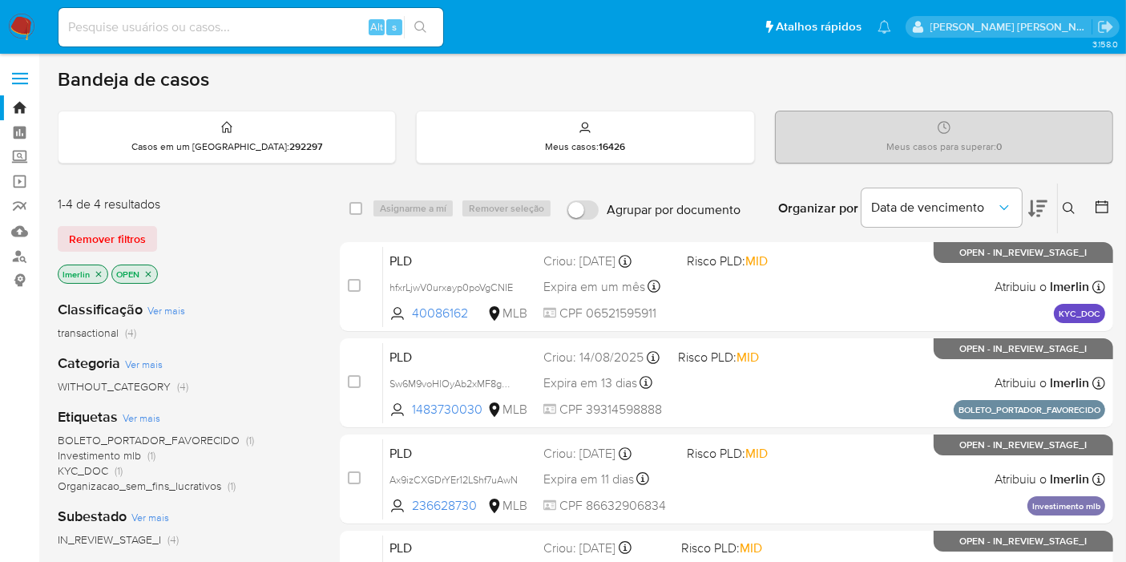
click at [99, 269] on icon "close-filter" at bounding box center [99, 274] width 10 height 10
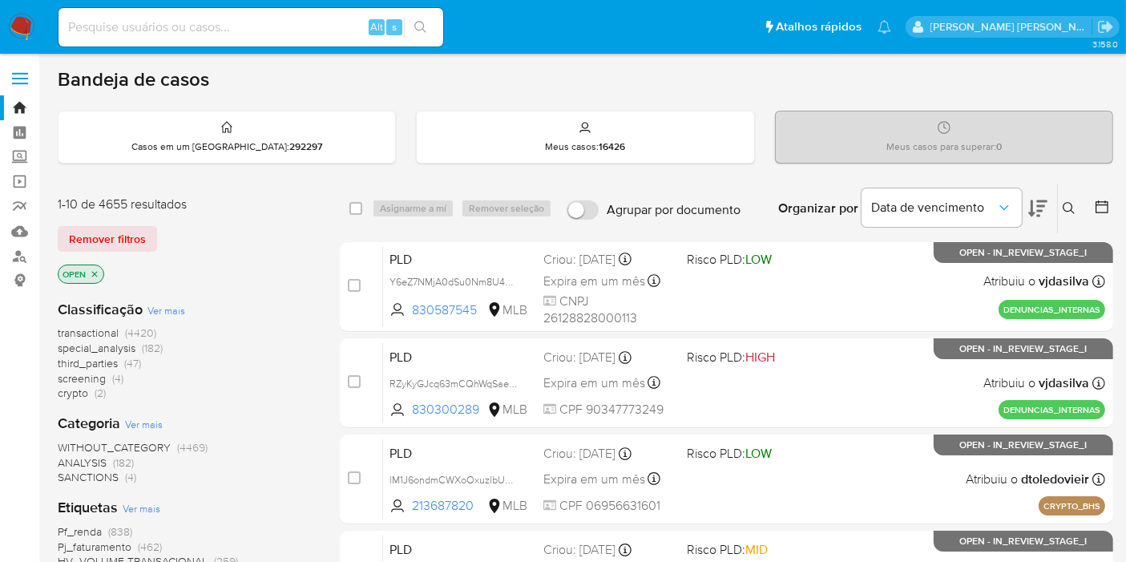
click at [112, 378] on span "(4)" at bounding box center [117, 378] width 11 height 16
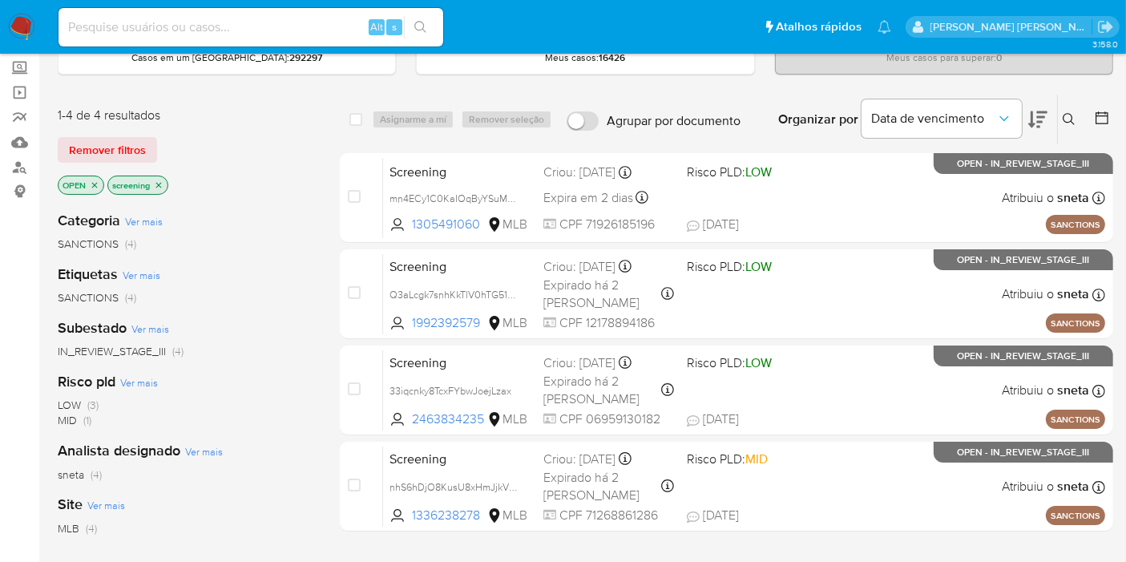
scroll to position [178, 0]
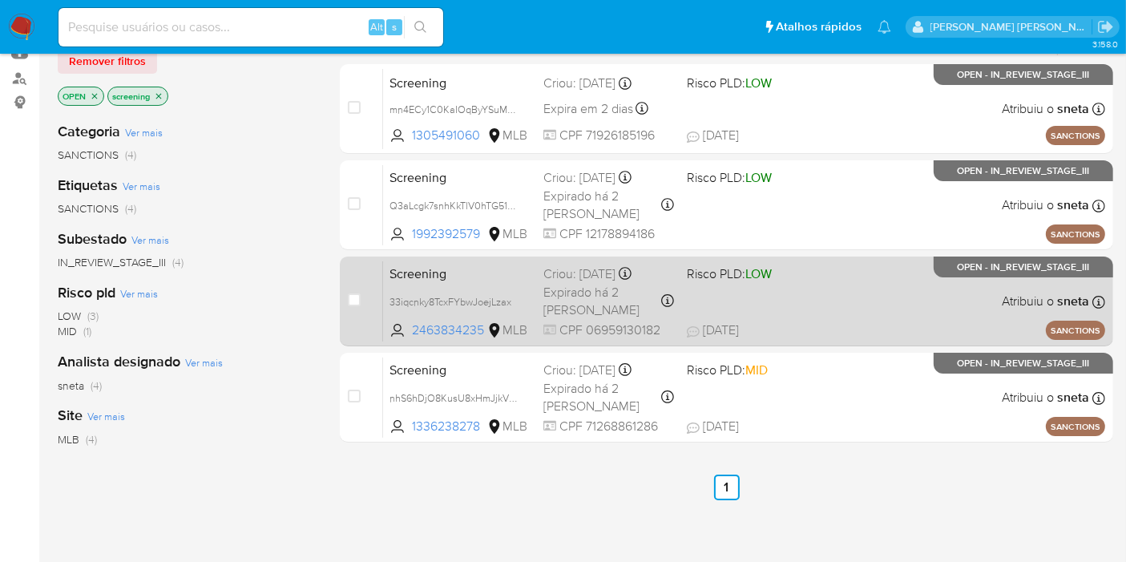
click at [474, 280] on span "Screening" at bounding box center [460, 272] width 141 height 21
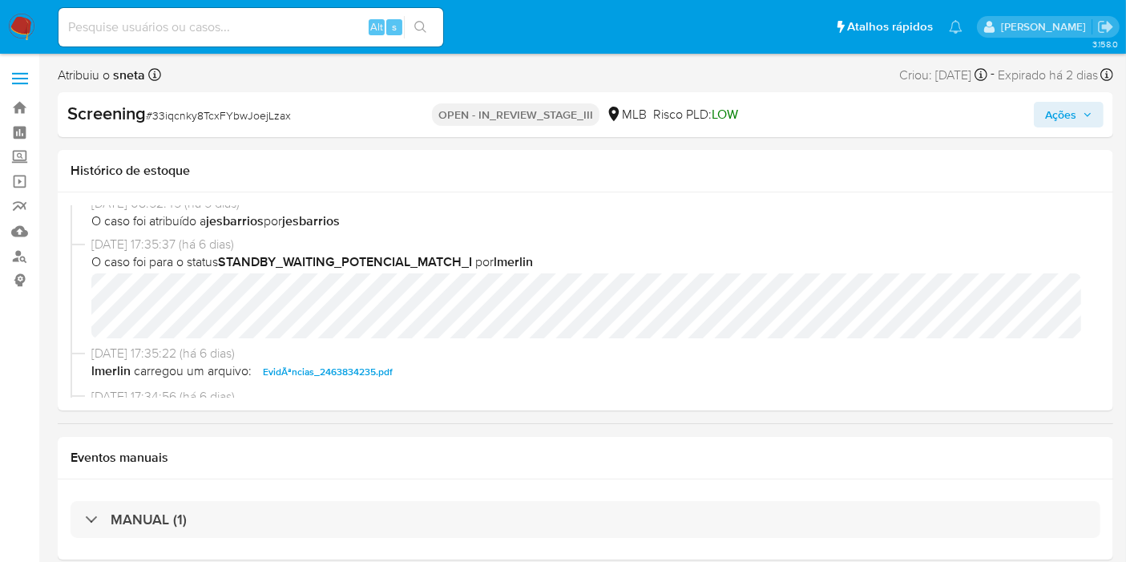
select select "10"
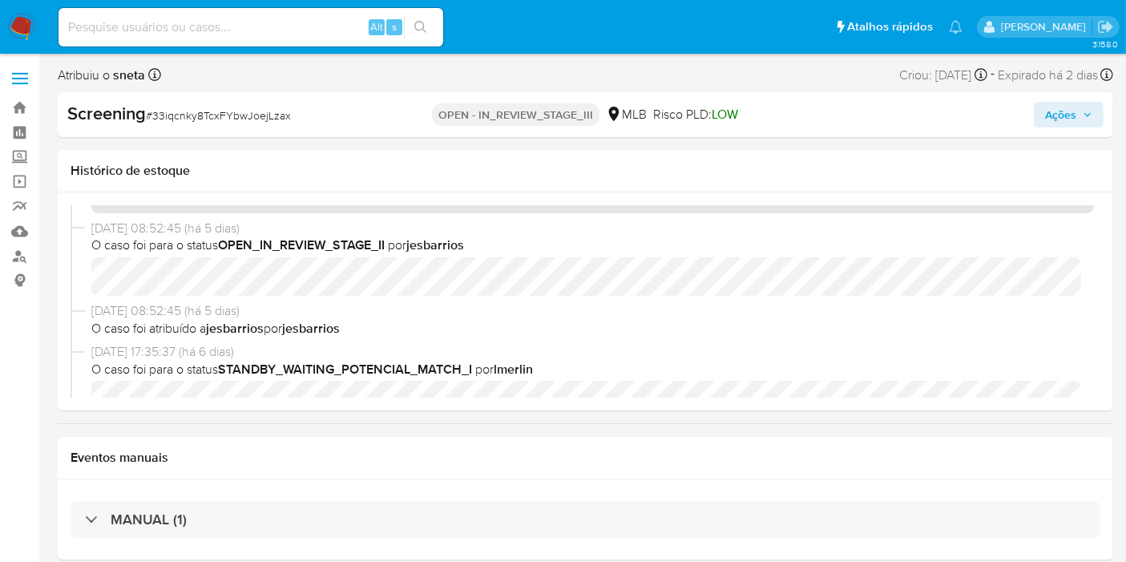
scroll to position [1228, 0]
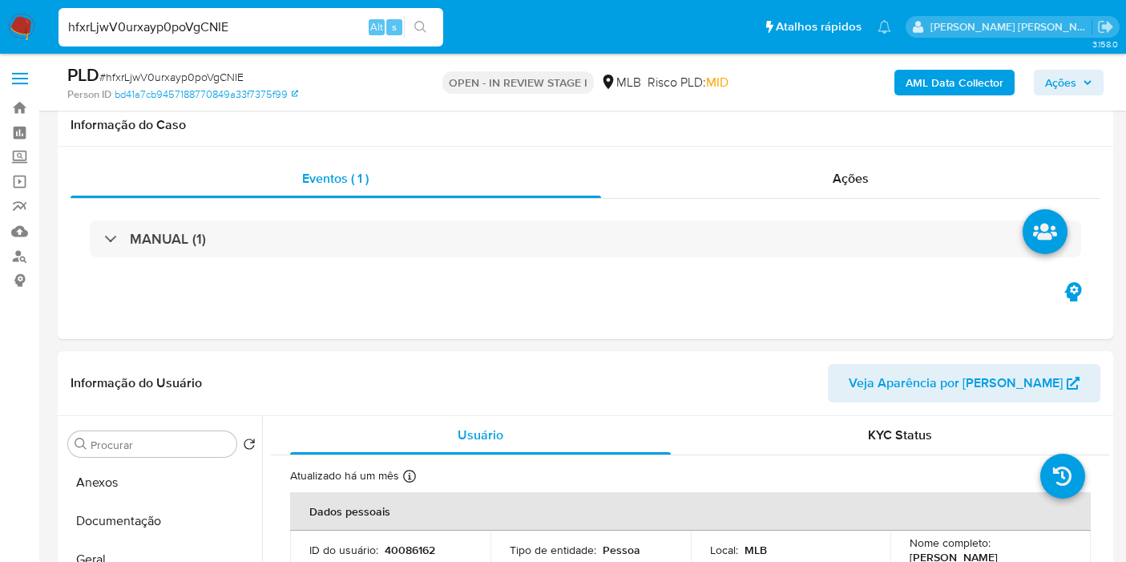
select select "10"
click at [204, 32] on input "hfxrLjwV0urxayp0poVgCNIE" at bounding box center [251, 27] width 385 height 21
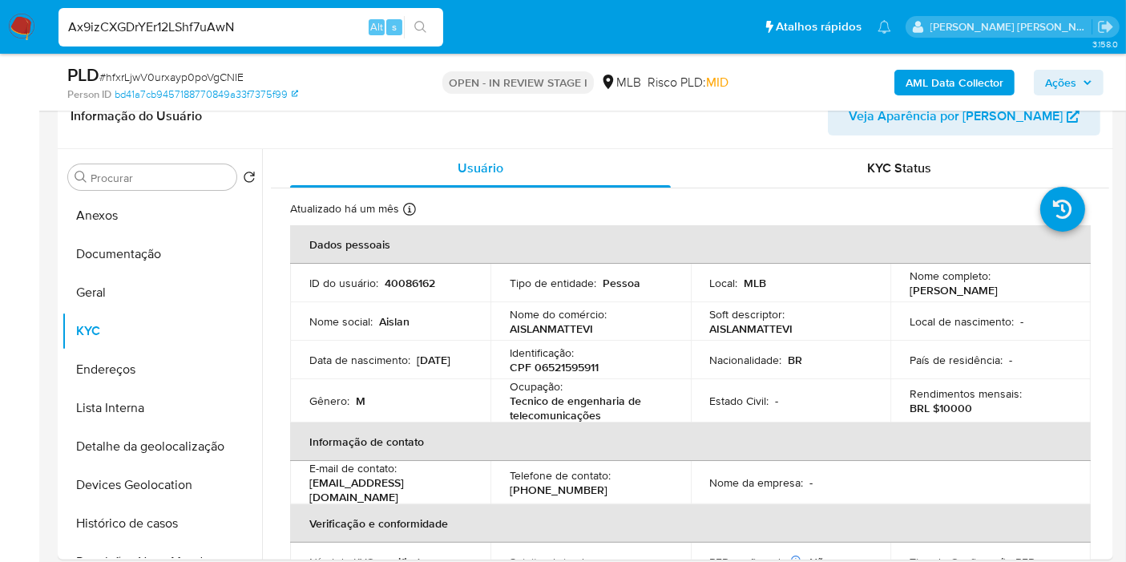
type input "Ax9izCXGDrYEr12LShf7uAwN"
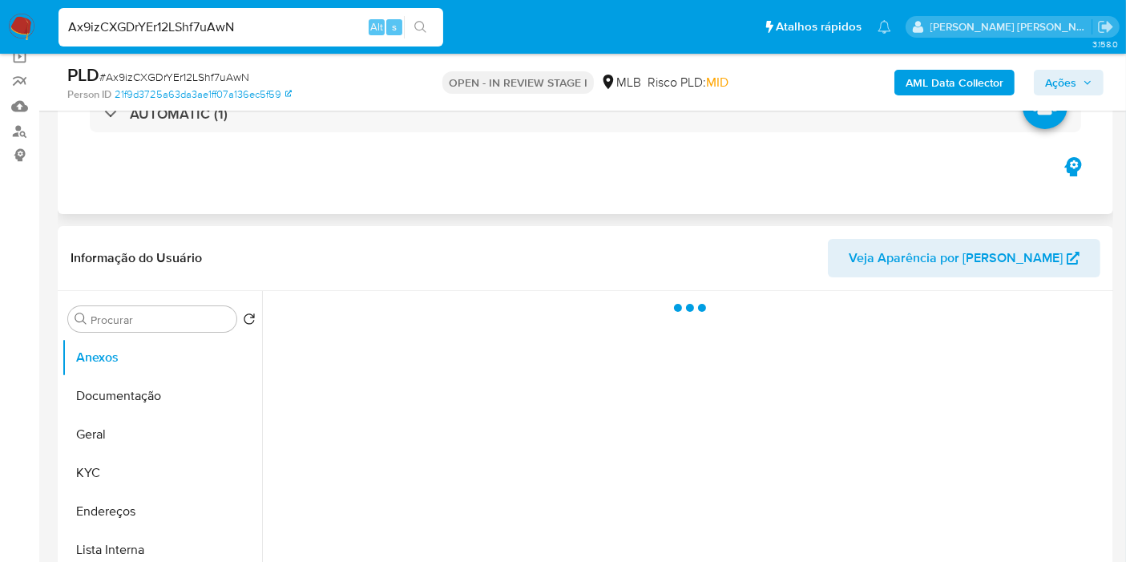
scroll to position [267, 0]
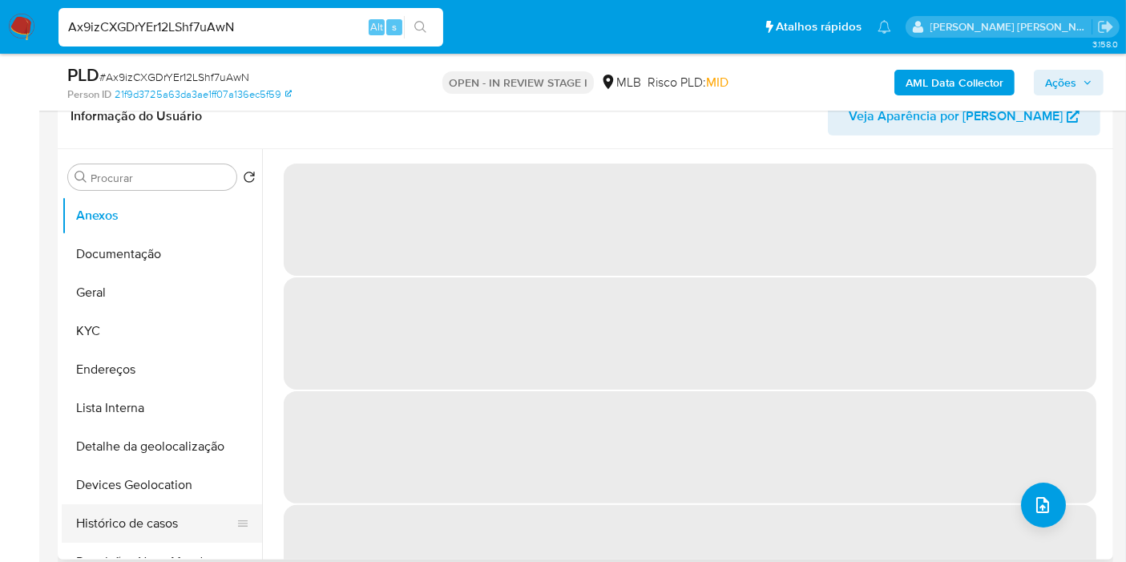
click at [150, 505] on button "Histórico de casos" at bounding box center [156, 523] width 188 height 38
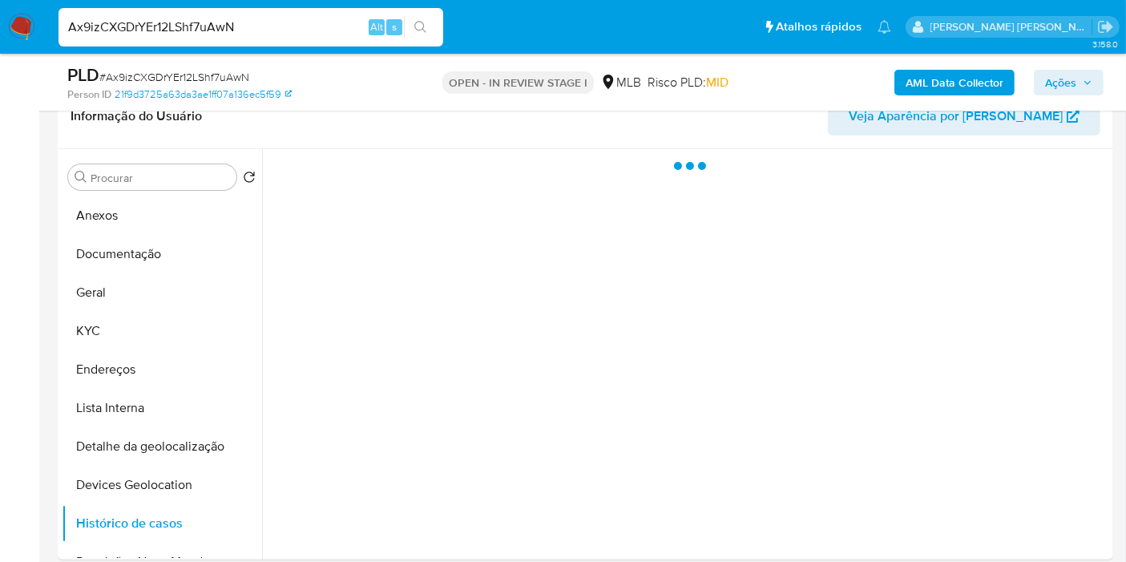
select select "10"
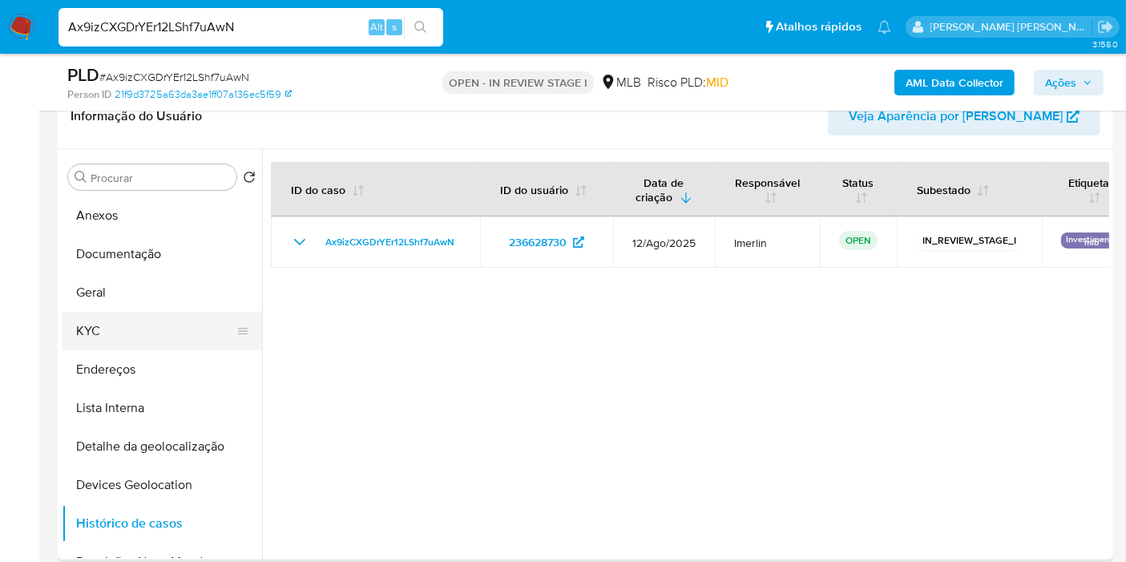
click at [123, 333] on button "KYC" at bounding box center [156, 331] width 188 height 38
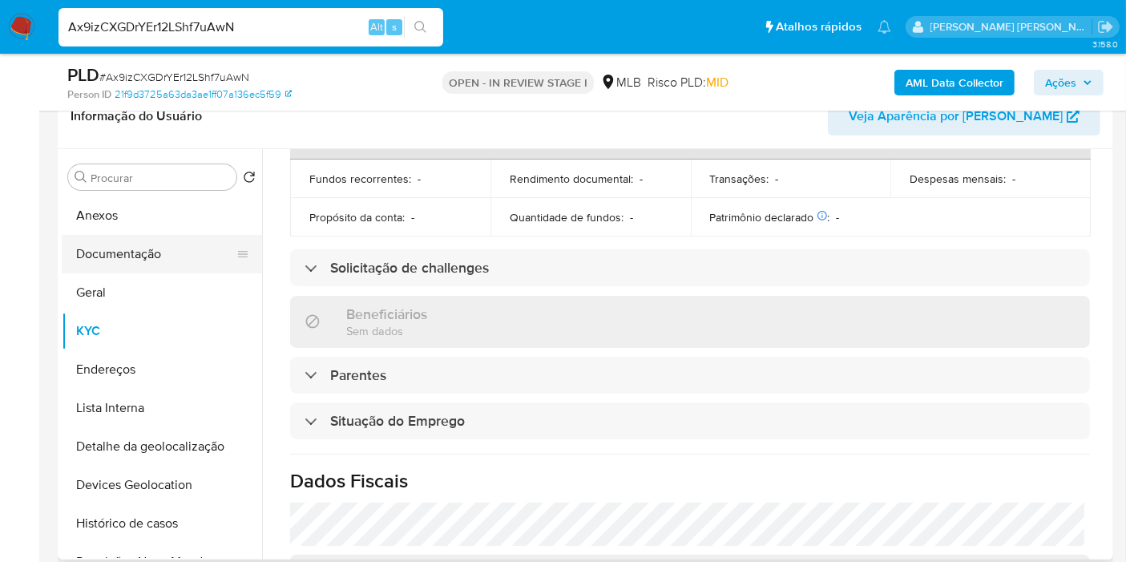
scroll to position [733, 0]
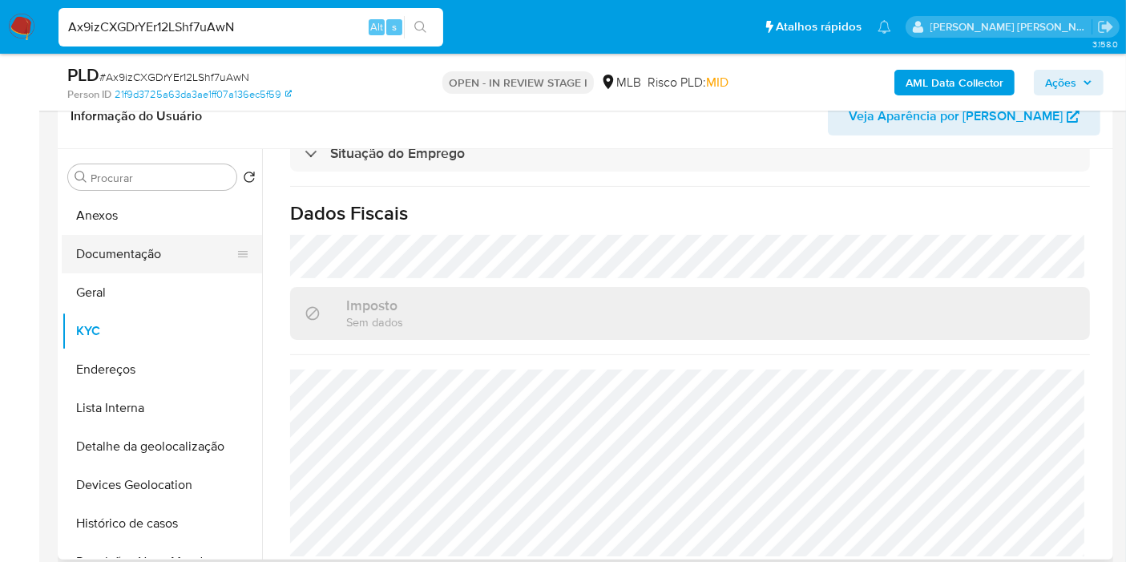
click at [176, 248] on button "Documentação" at bounding box center [156, 254] width 188 height 38
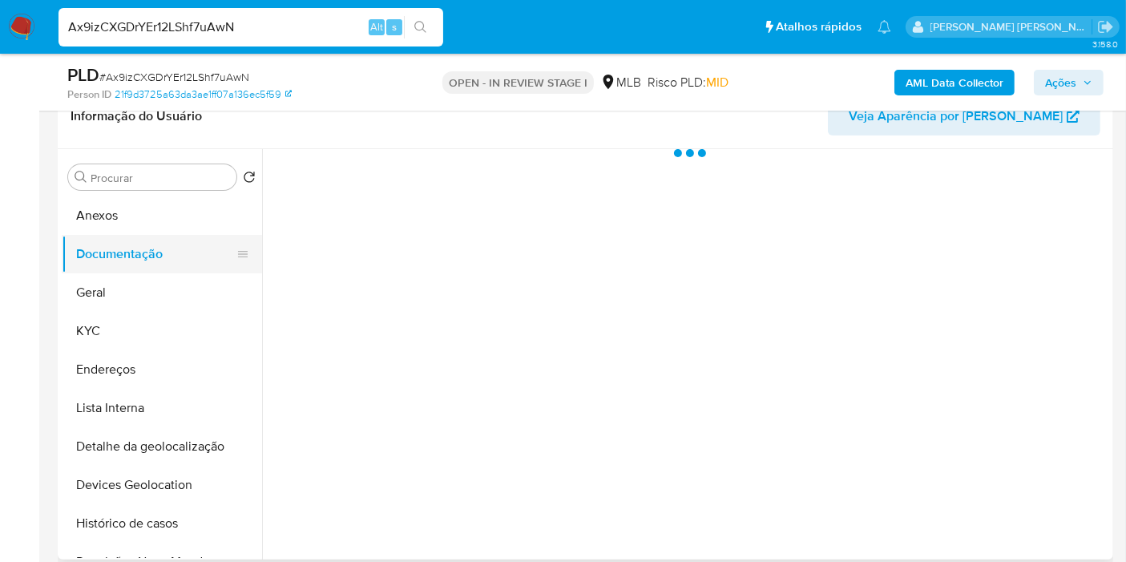
scroll to position [0, 0]
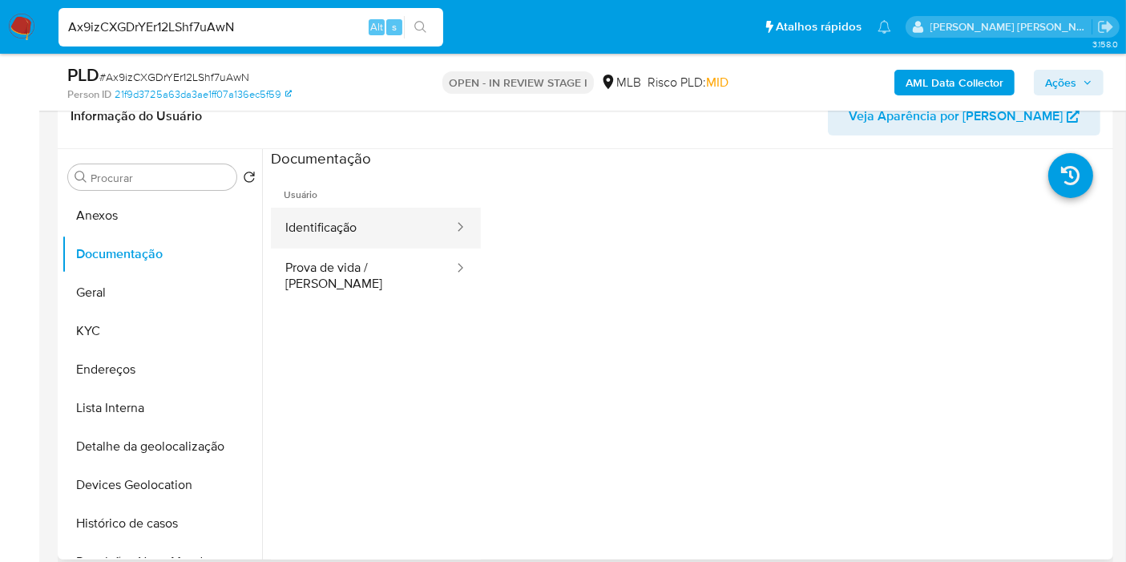
click at [393, 218] on button "Identificação" at bounding box center [363, 228] width 184 height 41
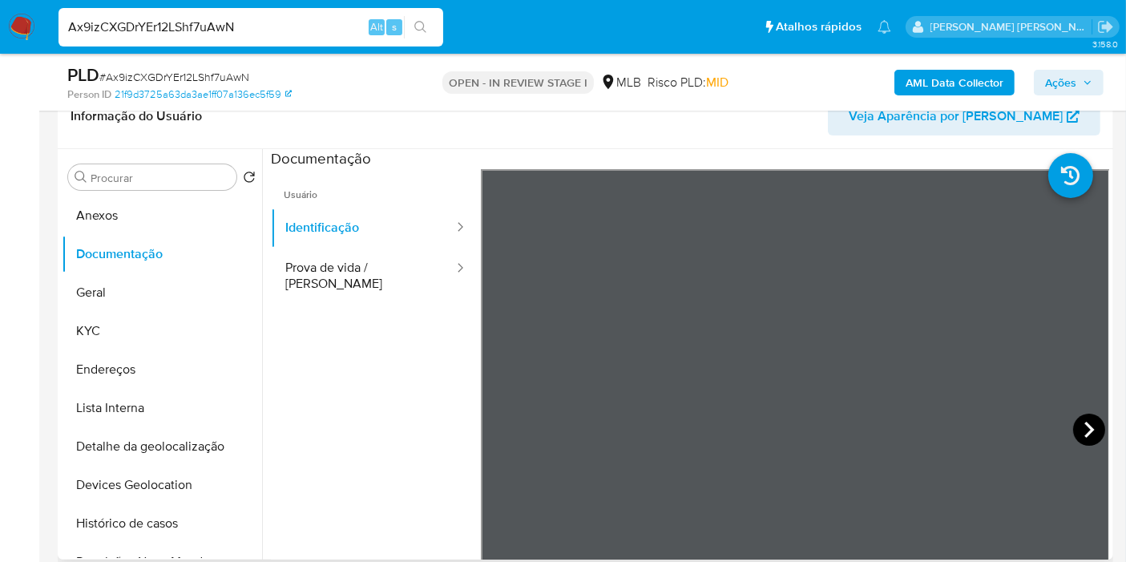
click at [1090, 424] on icon at bounding box center [1089, 430] width 32 height 32
click at [128, 287] on button "Geral" at bounding box center [156, 292] width 188 height 38
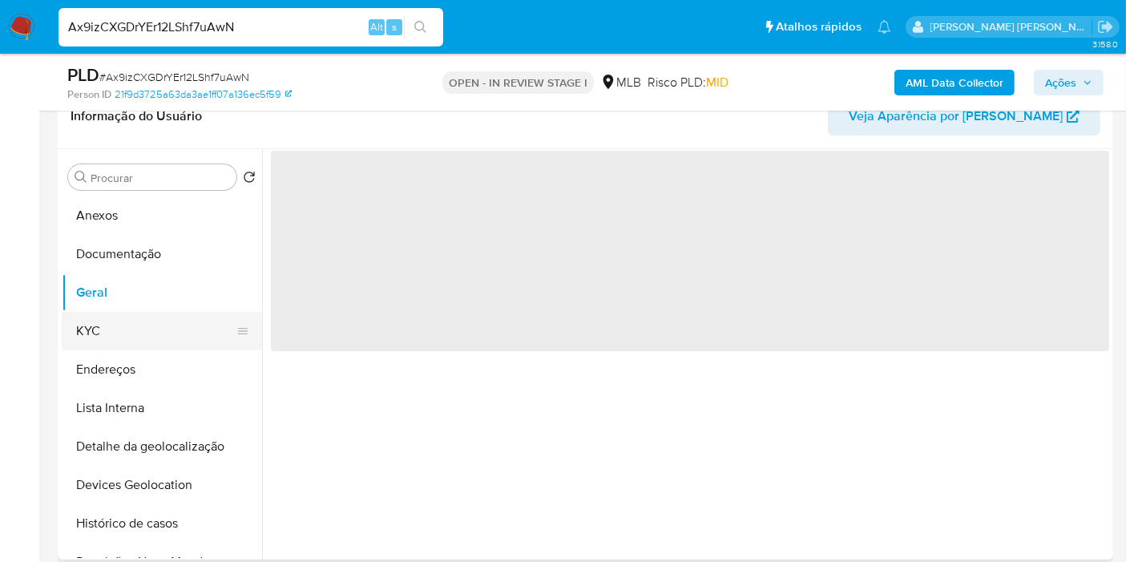
click at [143, 341] on button "KYC" at bounding box center [156, 331] width 188 height 38
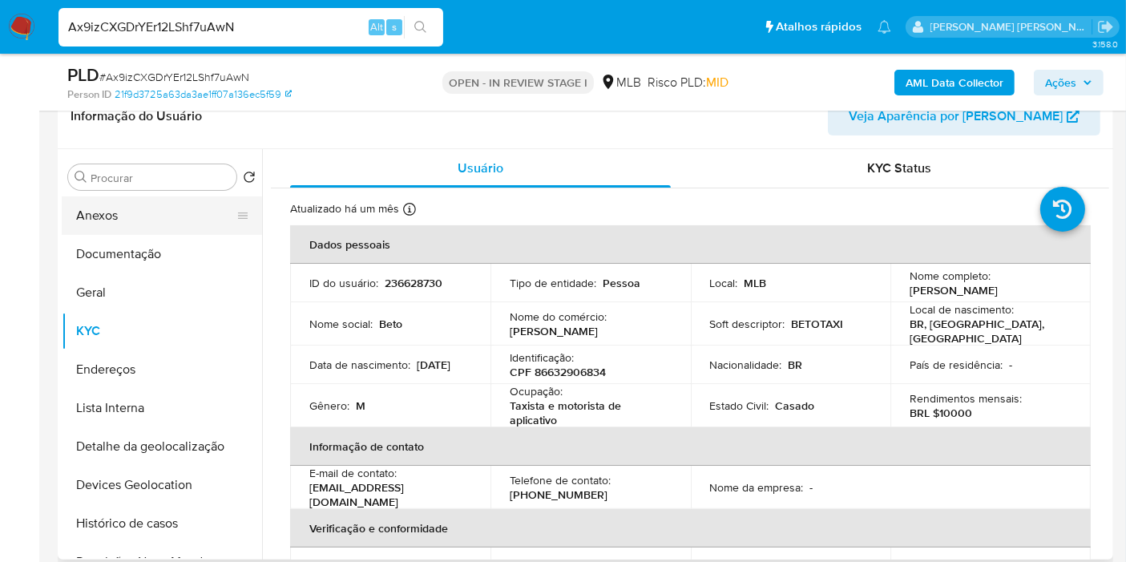
click at [139, 200] on button "Anexos" at bounding box center [156, 215] width 188 height 38
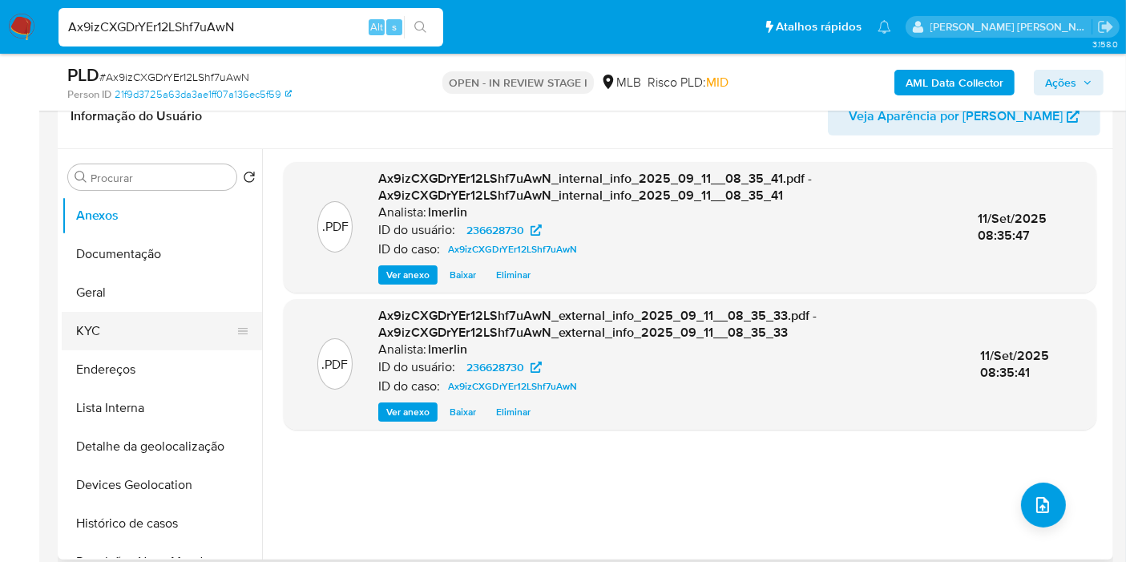
click at [78, 327] on button "KYC" at bounding box center [156, 331] width 188 height 38
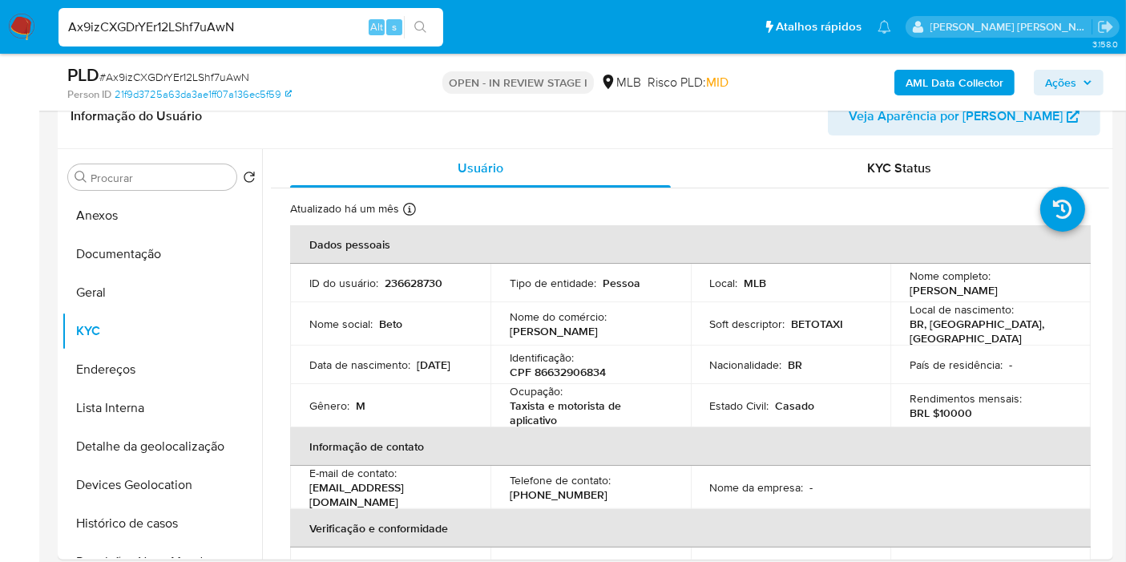
scroll to position [712, 0]
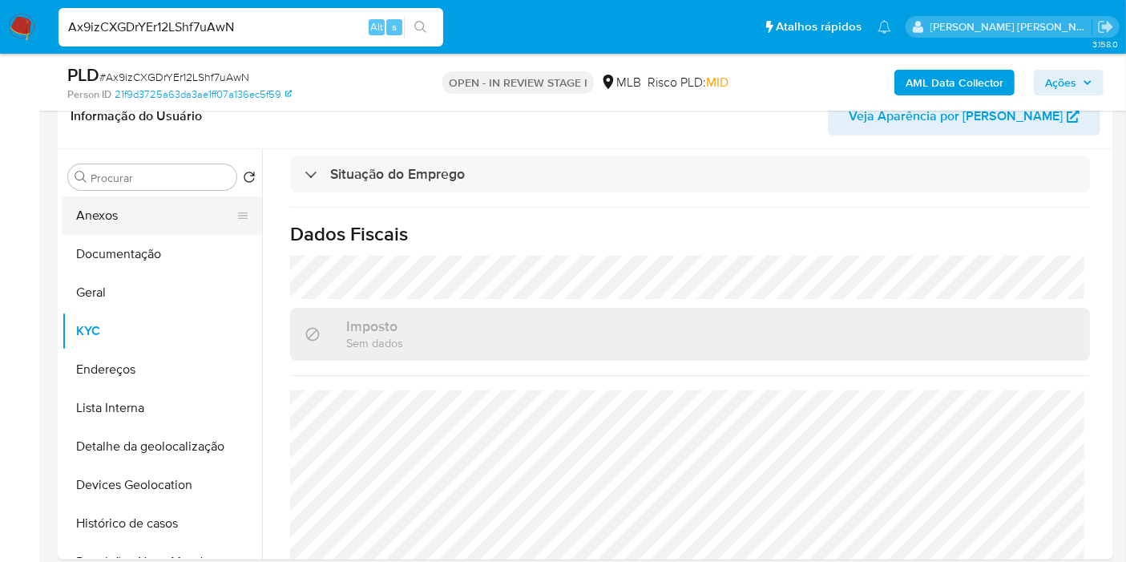
click at [91, 200] on button "Anexos" at bounding box center [156, 215] width 188 height 38
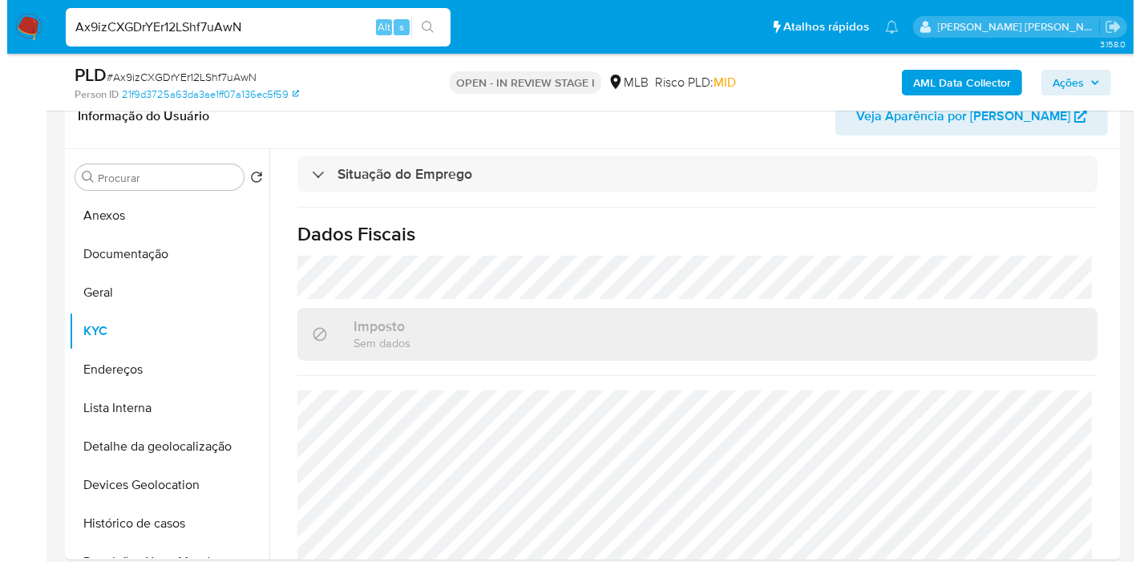
scroll to position [0, 0]
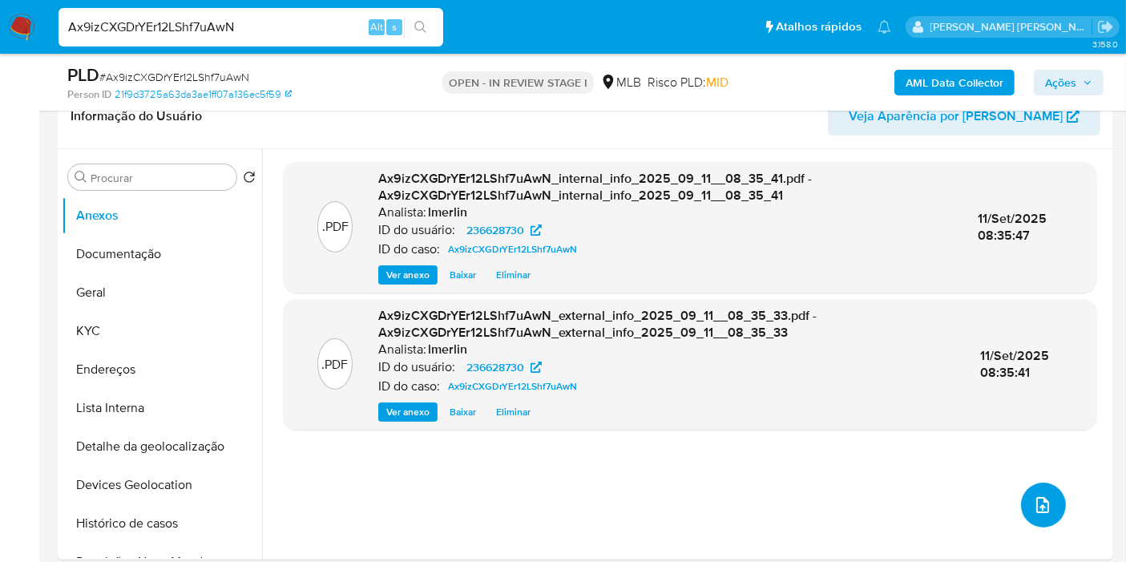
click at [1037, 506] on icon "upload-file" at bounding box center [1043, 505] width 13 height 16
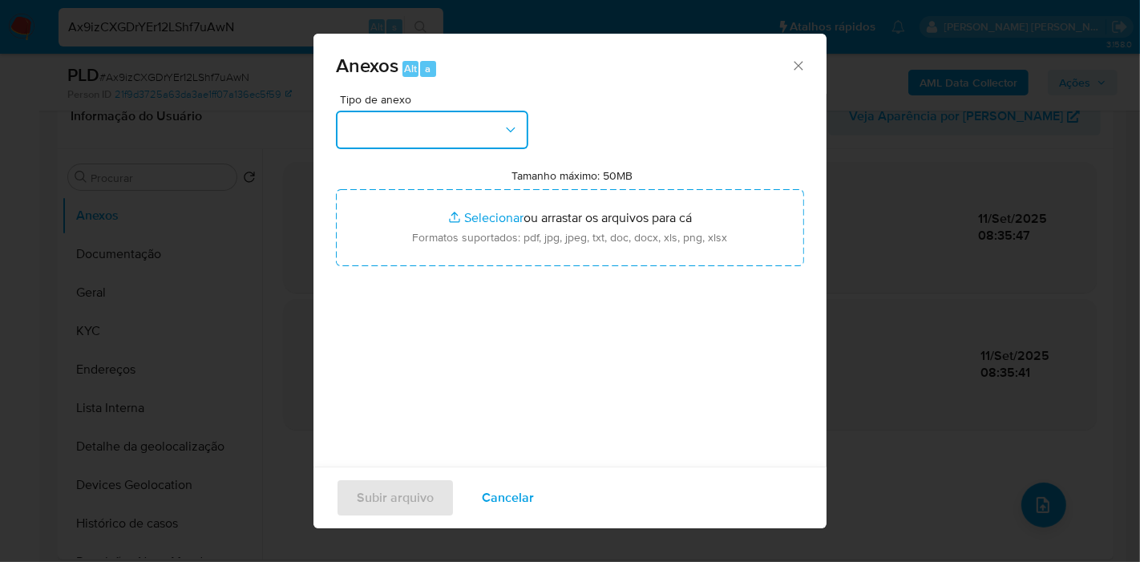
click at [420, 136] on button "button" at bounding box center [432, 130] width 192 height 38
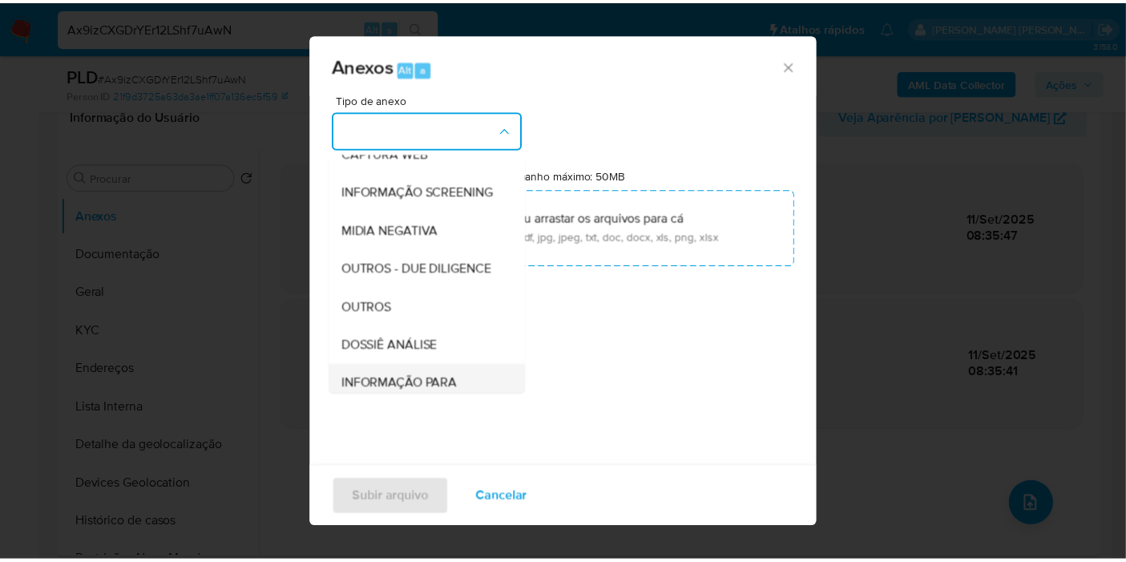
scroll to position [246, 0]
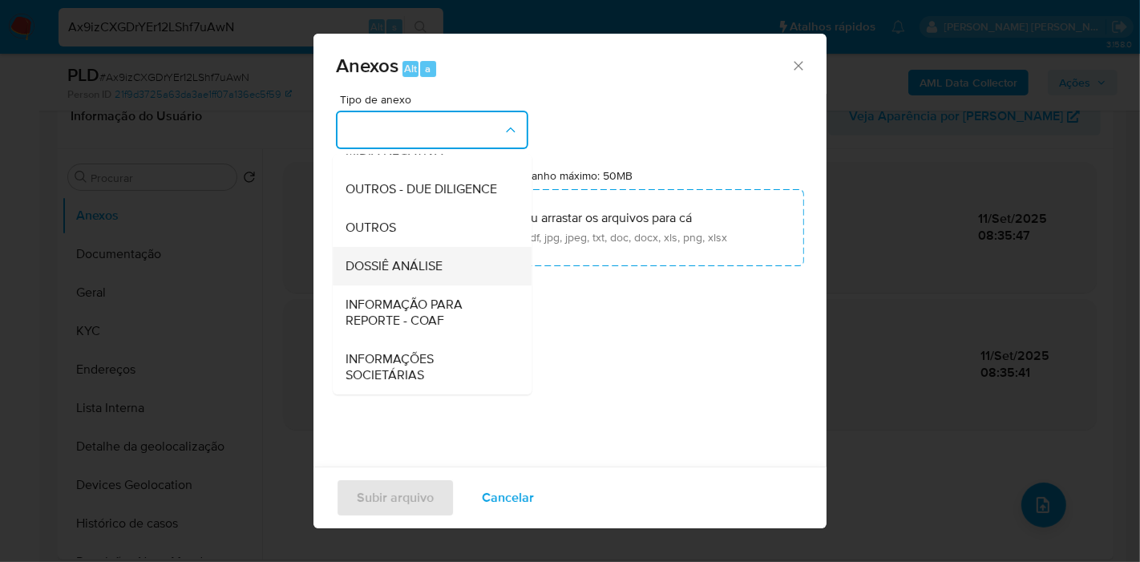
click at [445, 266] on div "DOSSIÊ ANÁLISE" at bounding box center [428, 266] width 164 height 38
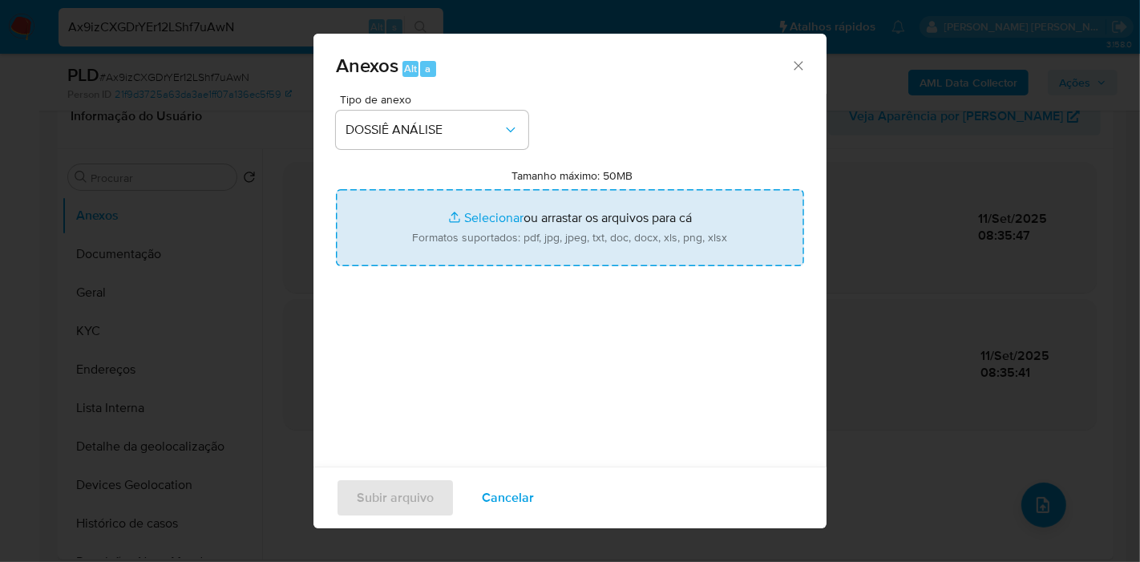
click at [534, 228] on input "Tamanho máximo: 50MB Selecionar arquivos" at bounding box center [570, 227] width 468 height 77
type input "C:\fakepath\Declínio - Ax9izCXGDrYEr12LShf7uAwN - CPF 86632906834 - ROBERTO MAR…"
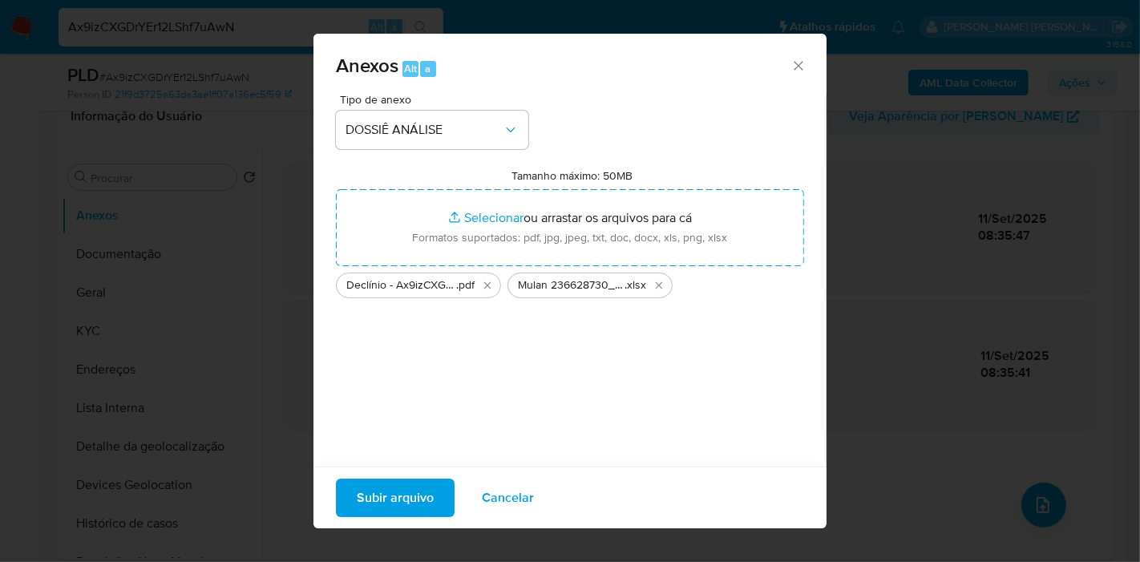
click at [394, 487] on span "Subir arquivo" at bounding box center [395, 497] width 77 height 35
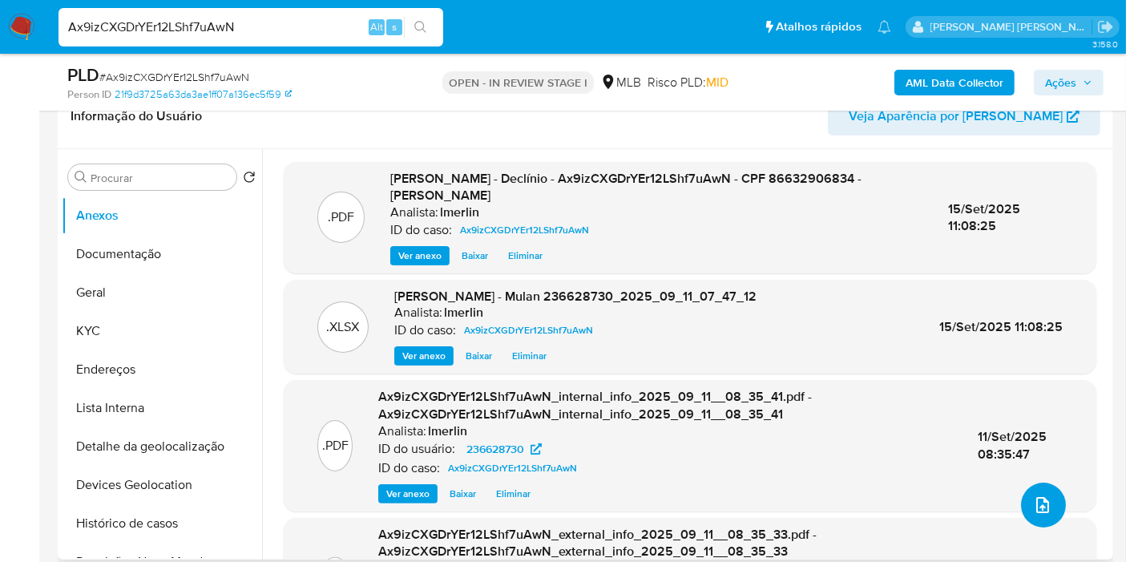
scroll to position [0, 0]
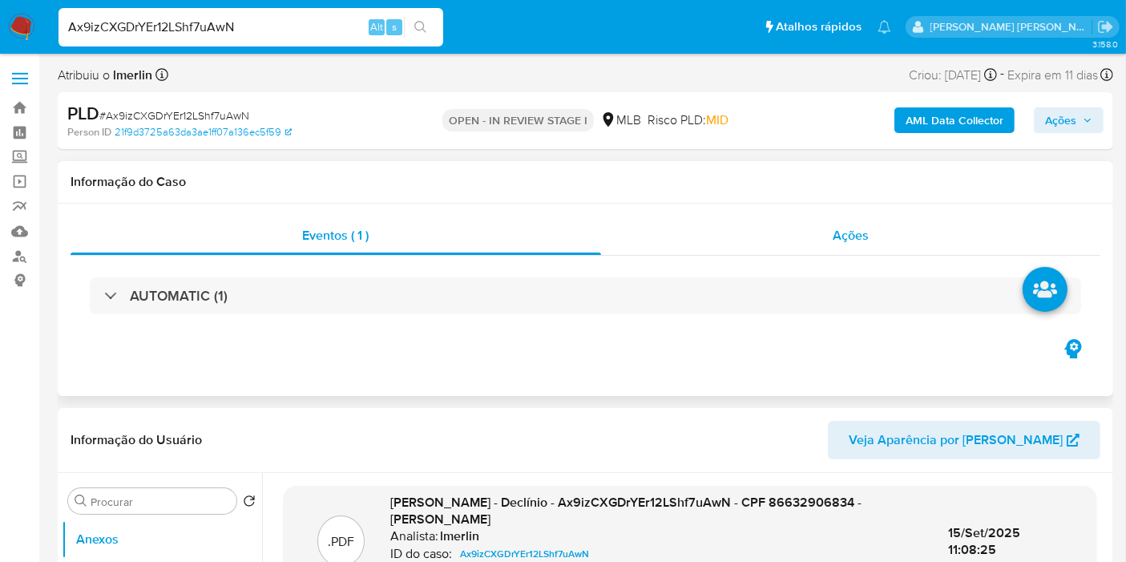
click at [930, 236] on div "Ações" at bounding box center [851, 235] width 500 height 38
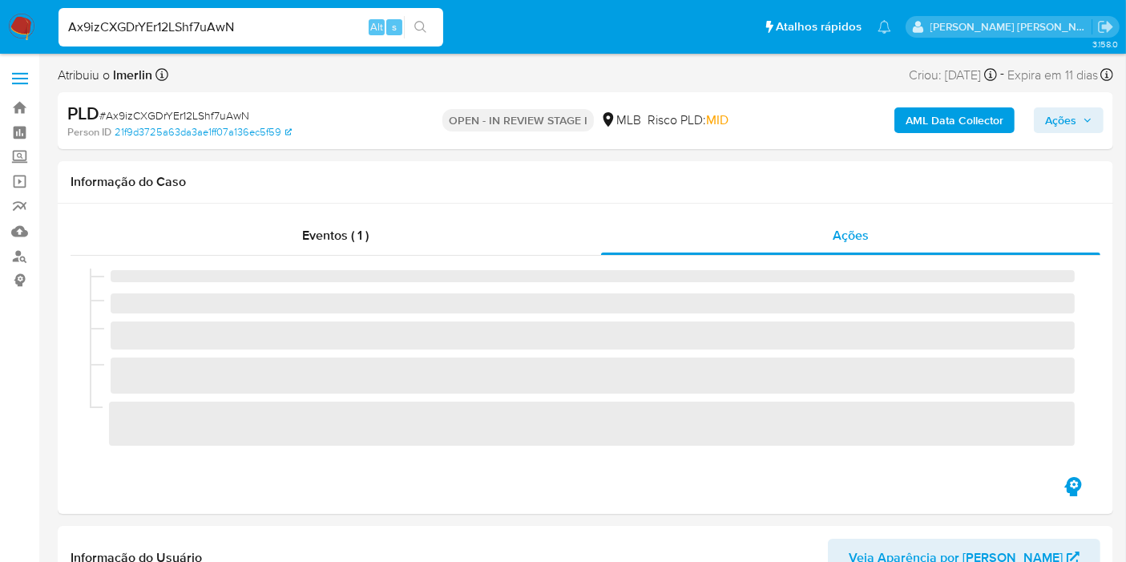
click at [1085, 109] on span "Ações" at bounding box center [1068, 120] width 47 height 22
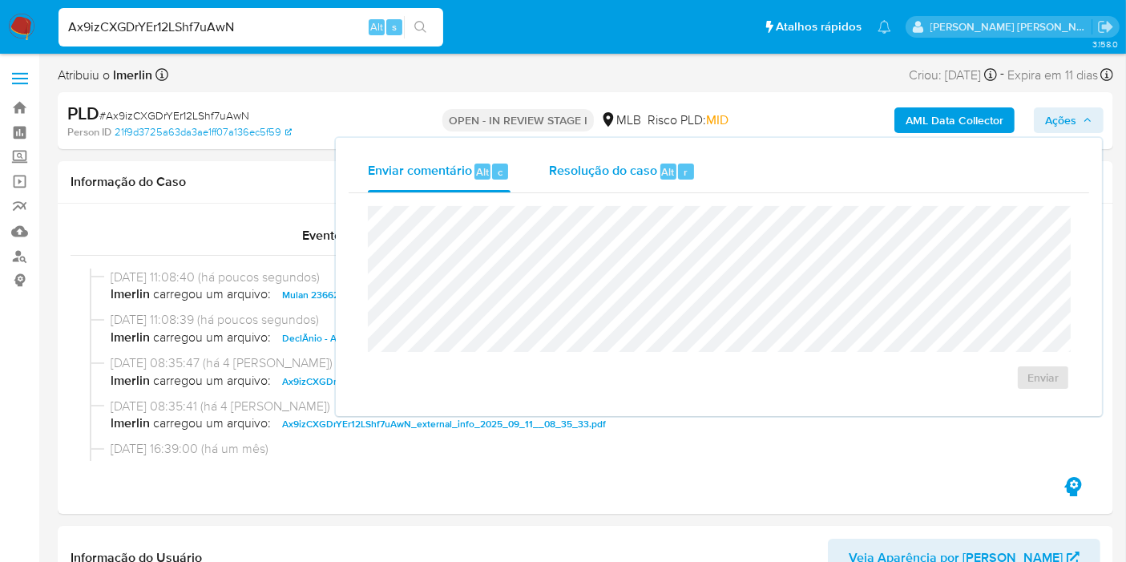
click at [643, 164] on span "Resolução do caso" at bounding box center [603, 171] width 108 height 18
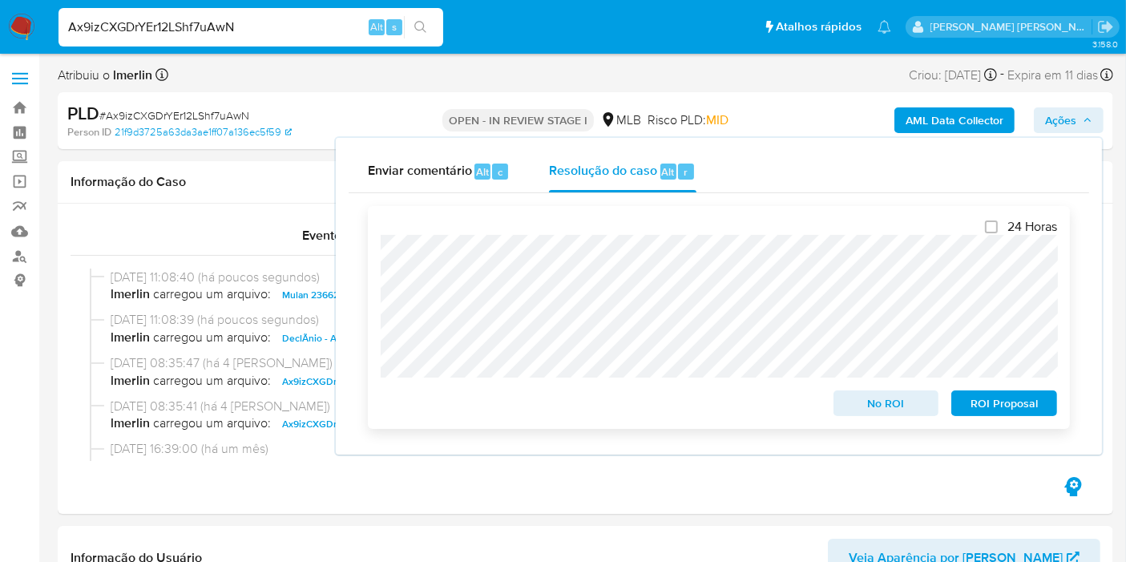
click at [898, 413] on span "No ROI" at bounding box center [886, 403] width 83 height 22
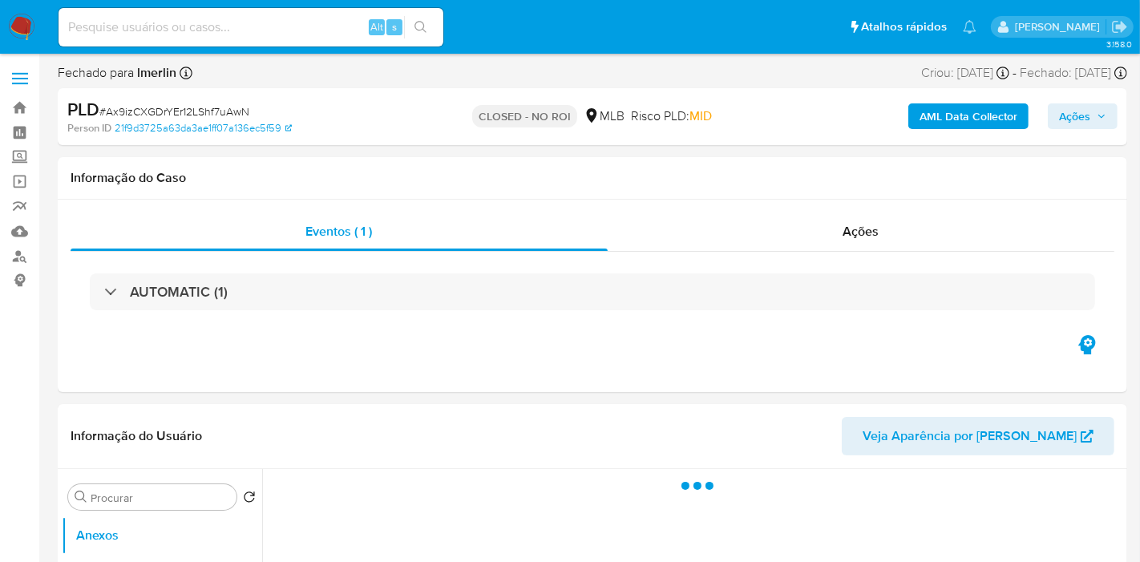
select select "10"
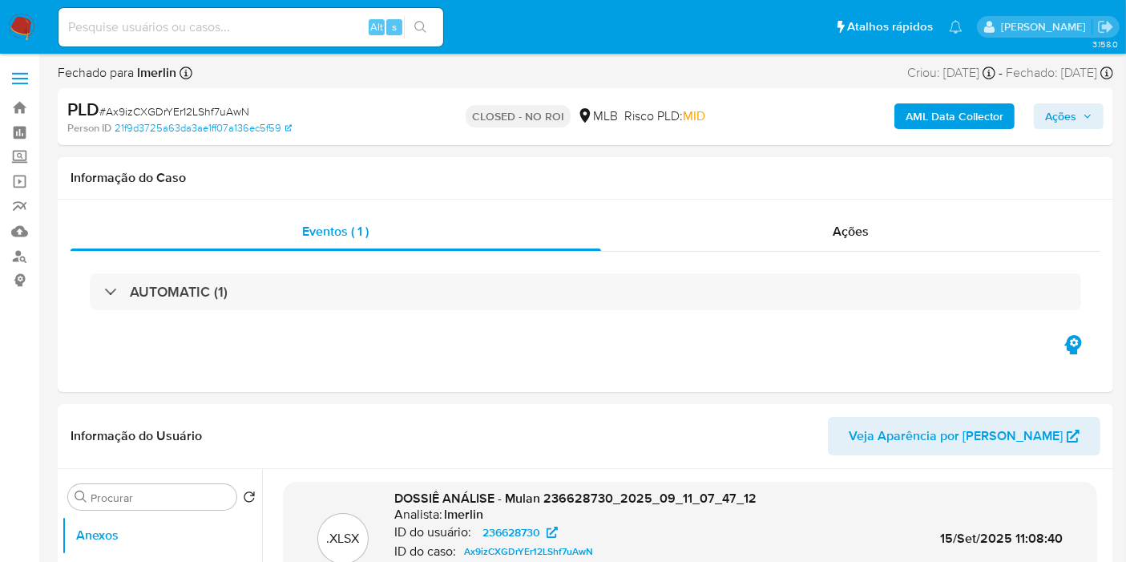
click at [264, 10] on div "Alt s" at bounding box center [251, 27] width 385 height 38
click at [273, 30] on input at bounding box center [251, 27] width 385 height 21
paste input "hfxrLjwV0urxayp0poVgCNIE"
type input "hfxrLjwV0urxayp0poVgCNIE"
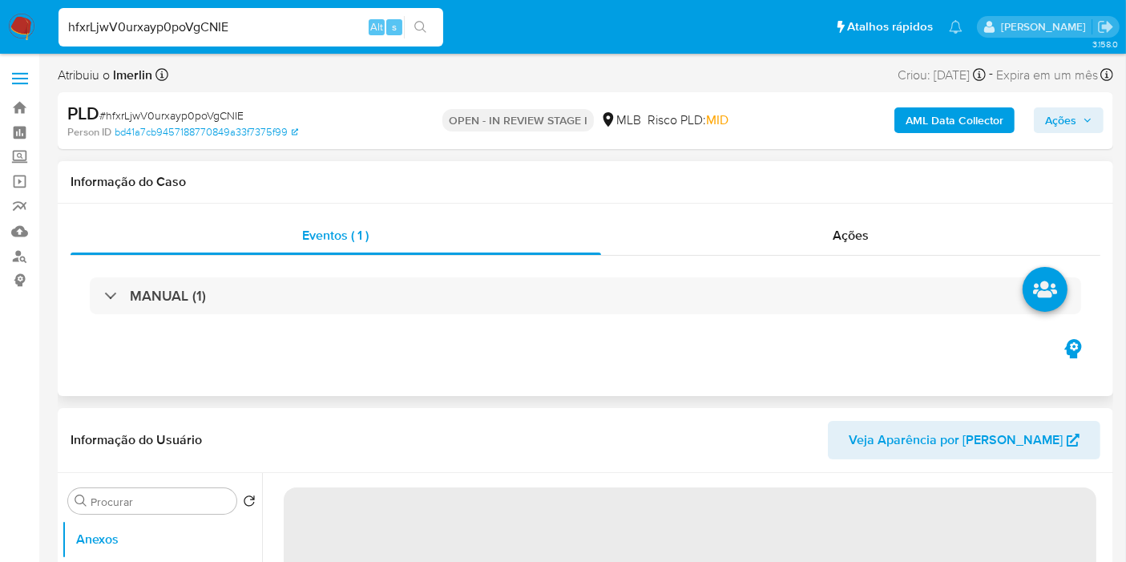
select select "10"
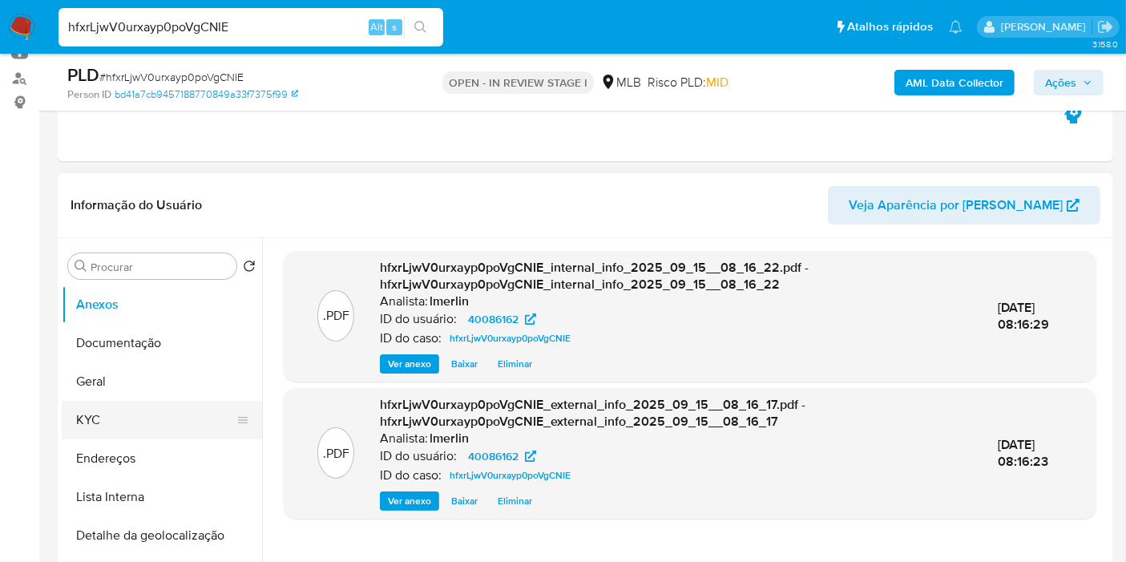
click at [130, 414] on button "KYC" at bounding box center [156, 420] width 188 height 38
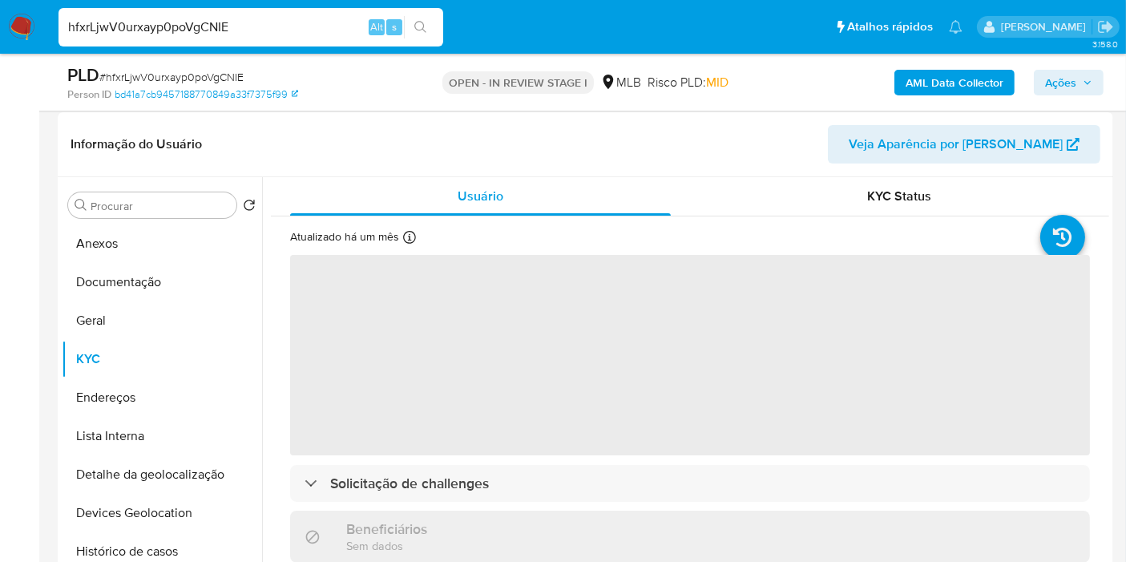
scroll to position [267, 0]
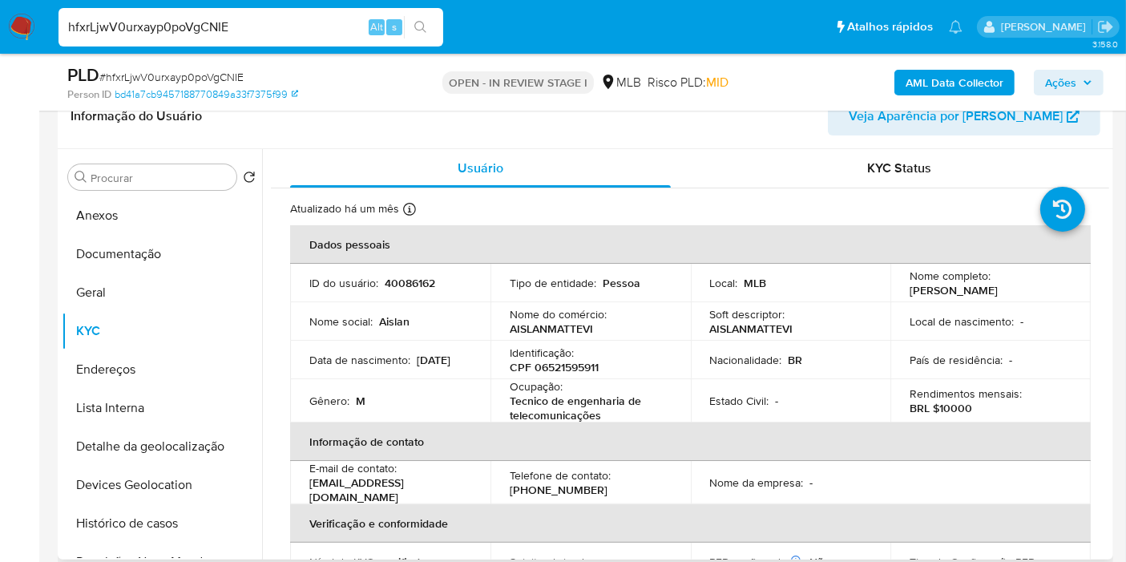
click at [569, 362] on p "CPF 06521595911" at bounding box center [554, 367] width 89 height 14
copy p "06521595911"
click at [189, 251] on button "Documentação" at bounding box center [156, 254] width 188 height 38
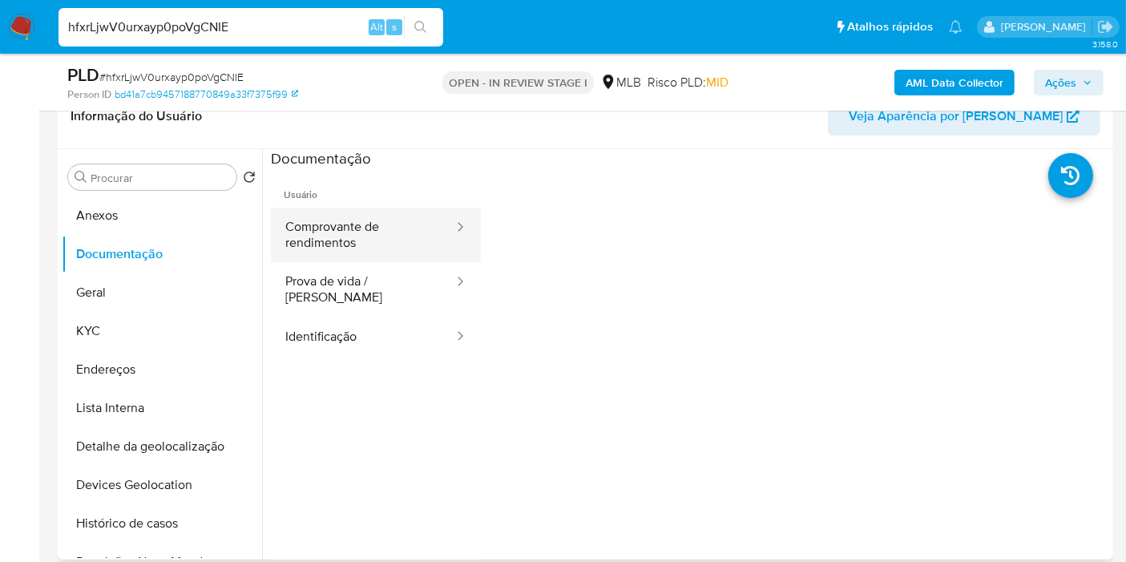
click at [337, 246] on button "Comprovante de rendimentos" at bounding box center [363, 235] width 184 height 55
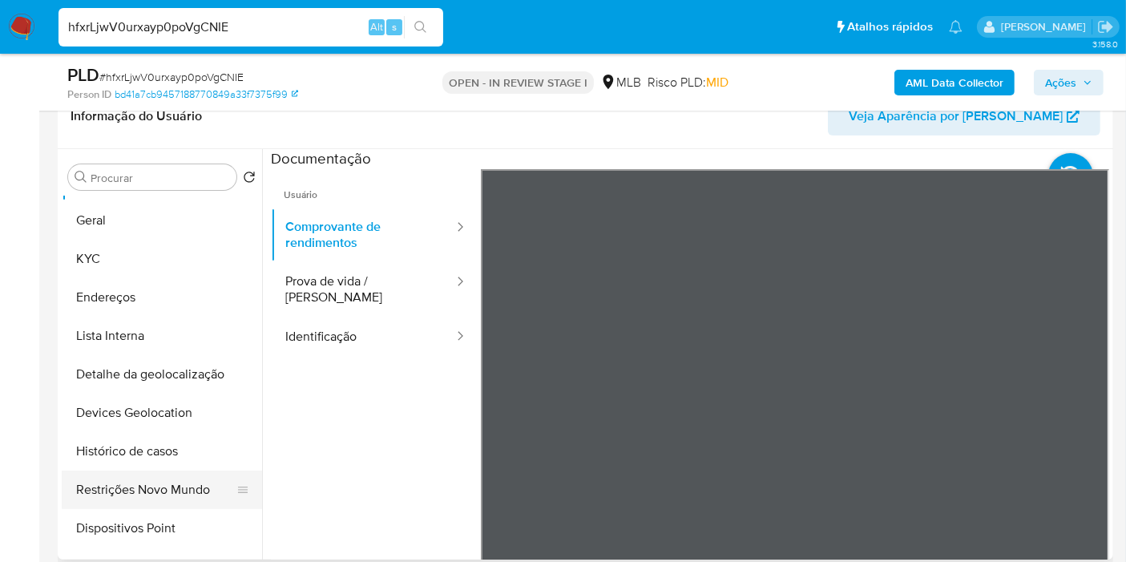
scroll to position [89, 0]
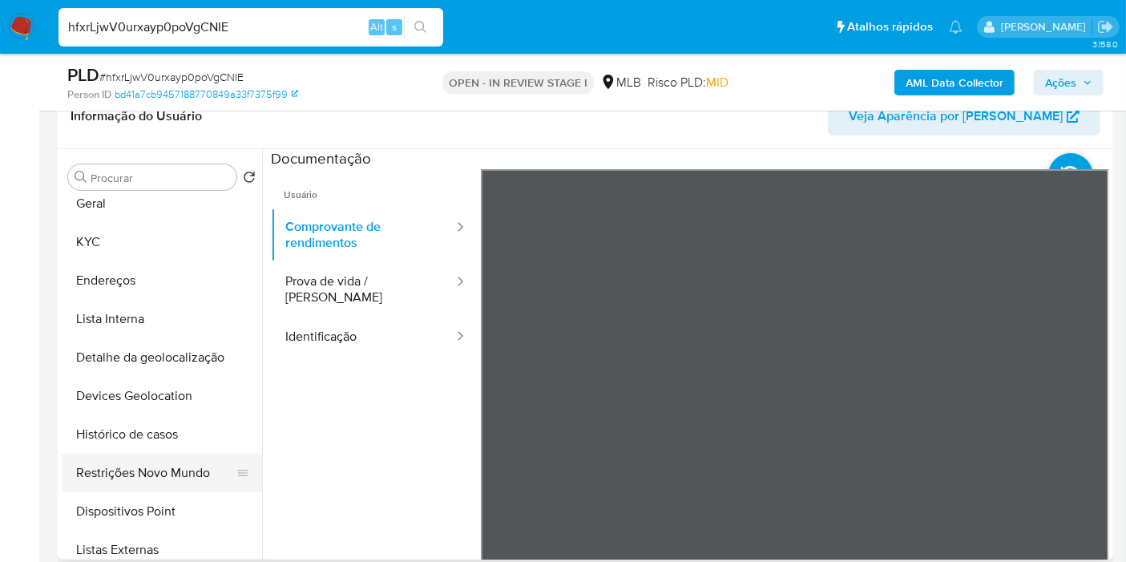
click at [134, 473] on button "Restrições Novo Mundo" at bounding box center [156, 473] width 188 height 38
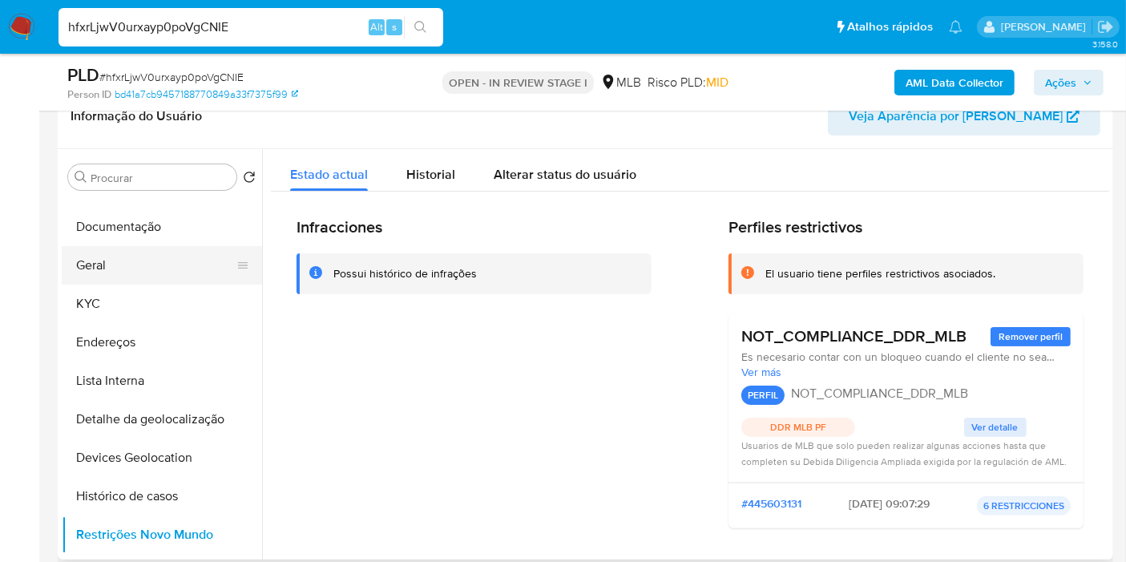
scroll to position [0, 0]
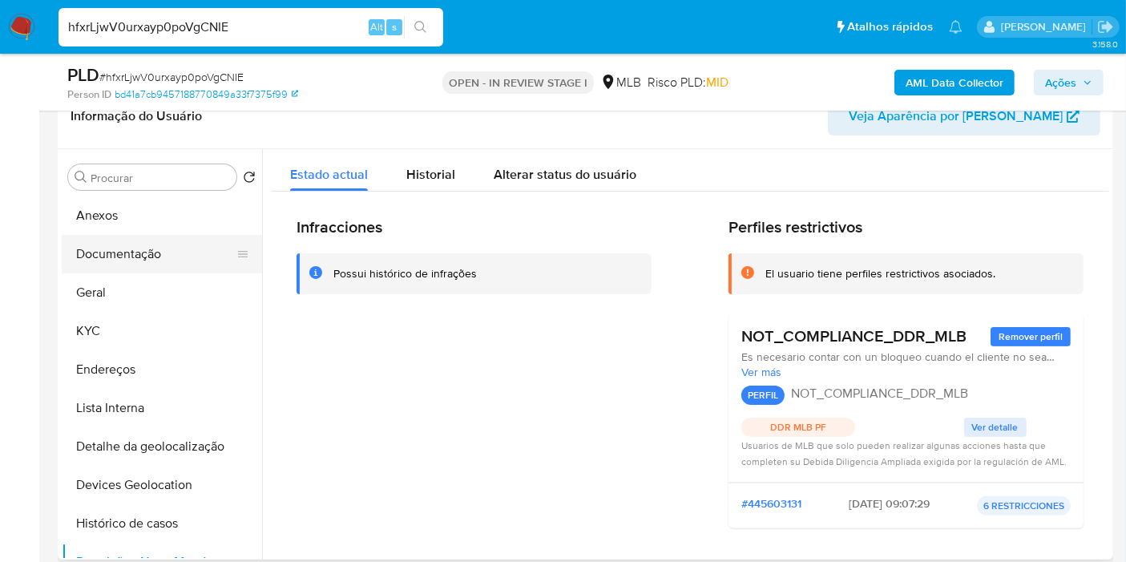
click at [149, 252] on button "Documentação" at bounding box center [156, 254] width 188 height 38
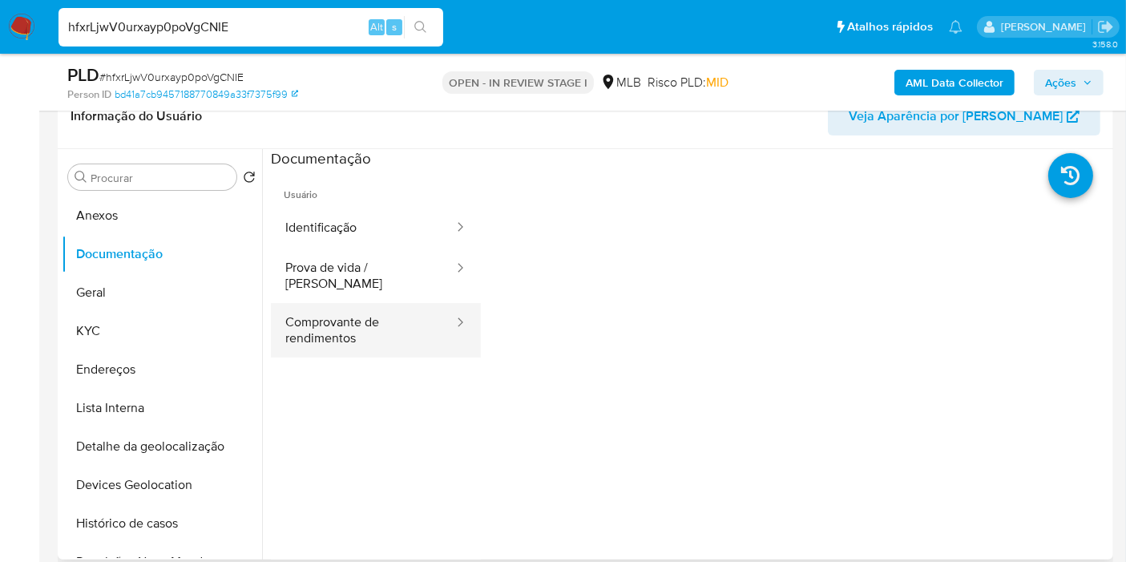
click at [370, 310] on button "Comprovante de rendimentos" at bounding box center [363, 330] width 184 height 55
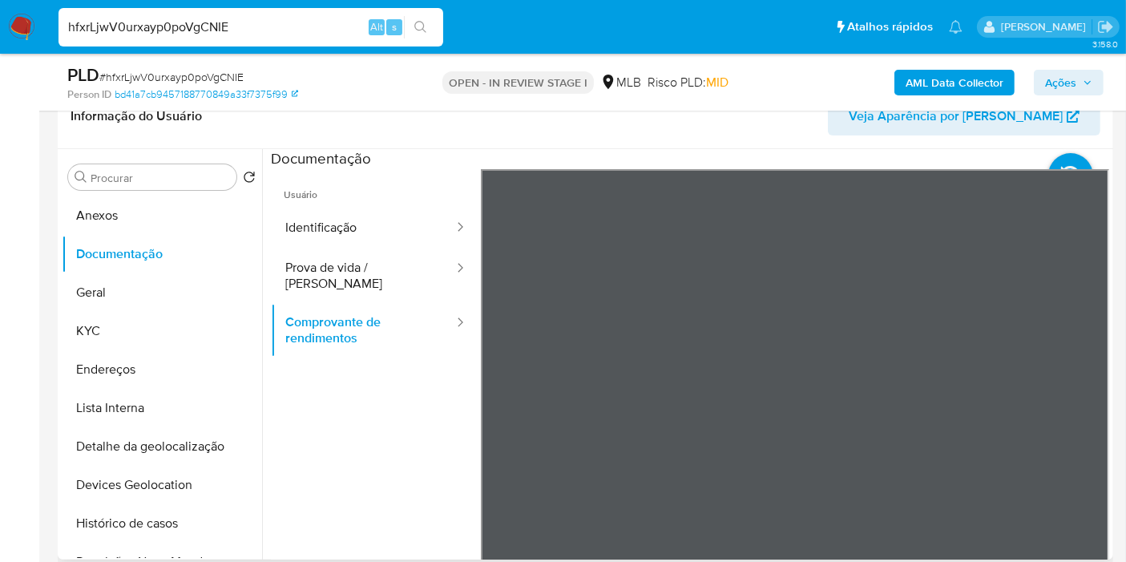
scroll to position [98, 0]
click at [157, 327] on button "KYC" at bounding box center [156, 331] width 188 height 38
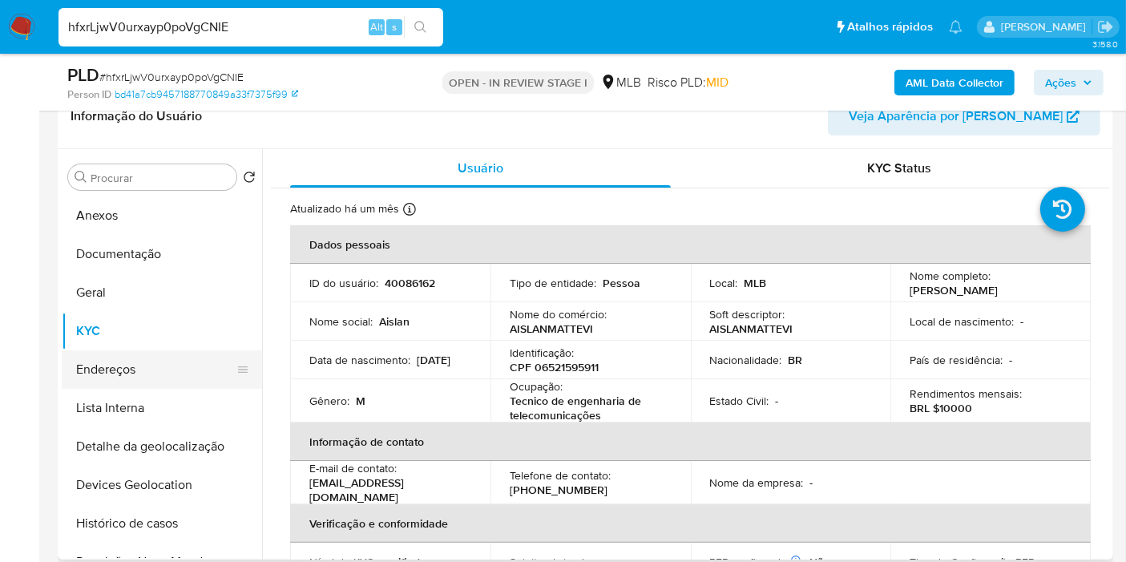
click at [154, 373] on button "Endereços" at bounding box center [156, 369] width 188 height 38
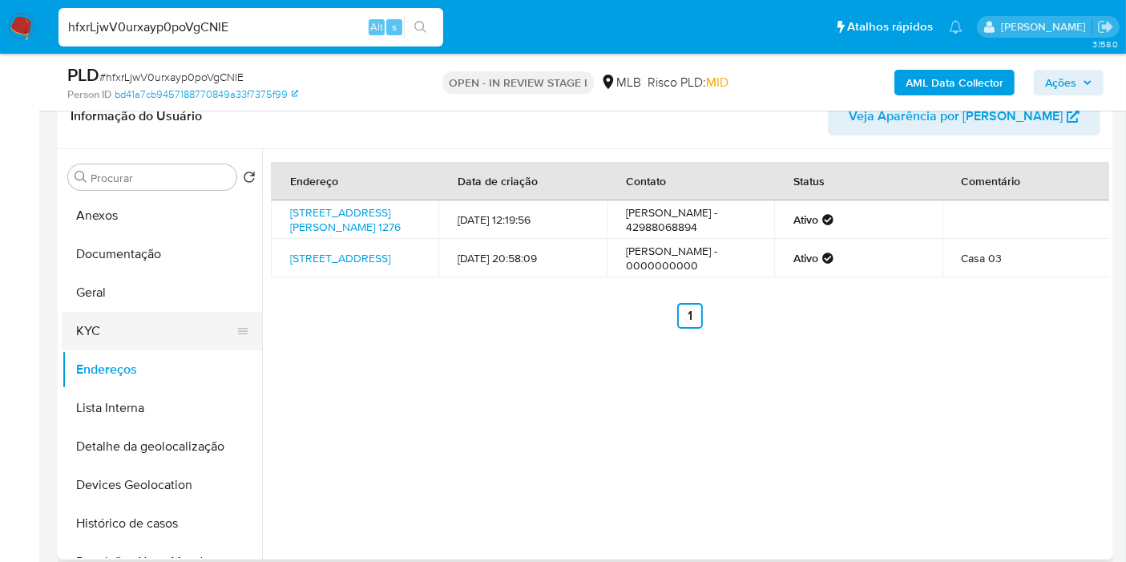
click at [132, 330] on button "KYC" at bounding box center [156, 331] width 188 height 38
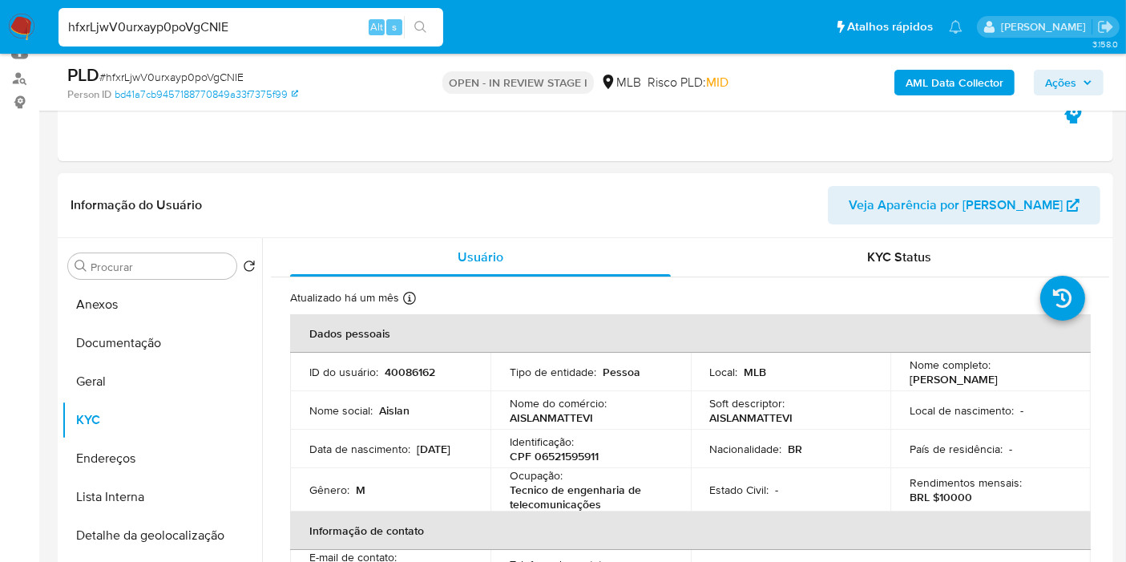
scroll to position [0, 0]
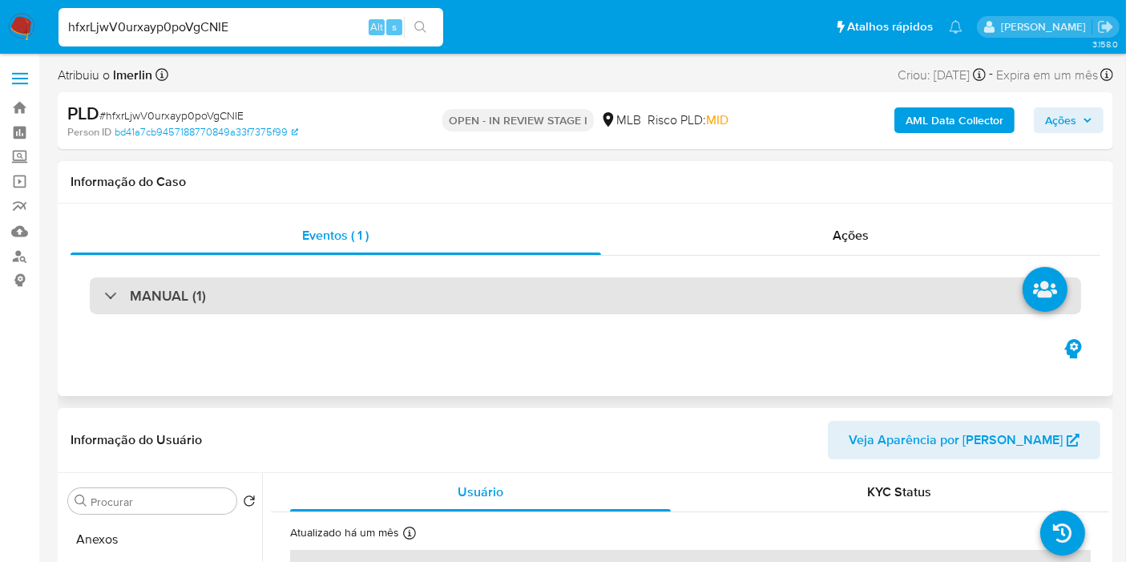
click at [380, 292] on div "MANUAL (1)" at bounding box center [586, 295] width 992 height 37
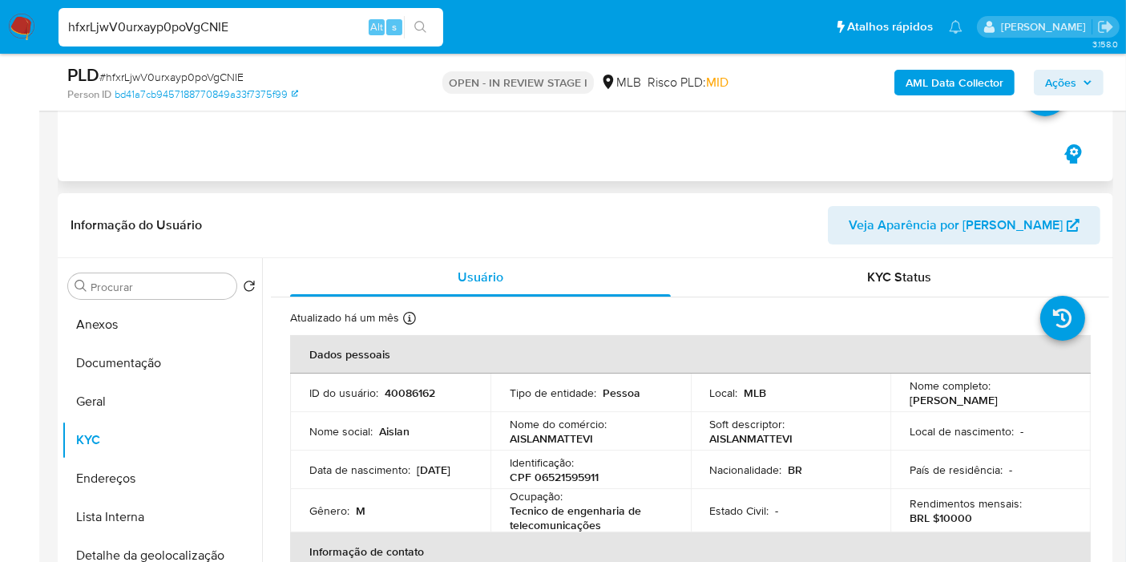
scroll to position [89, 0]
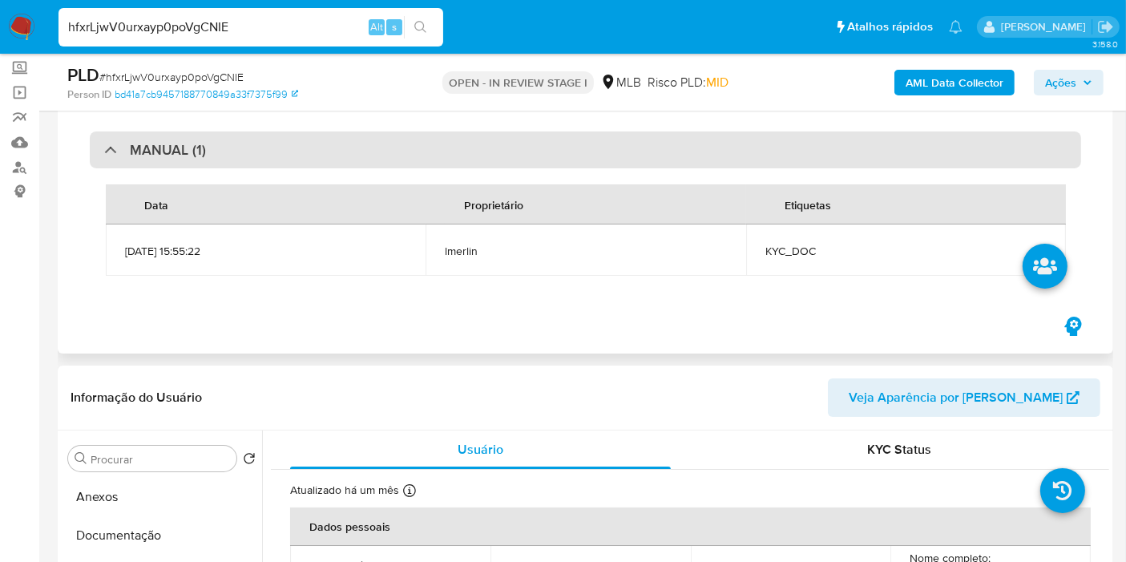
click at [471, 142] on div "MANUAL (1)" at bounding box center [586, 149] width 992 height 37
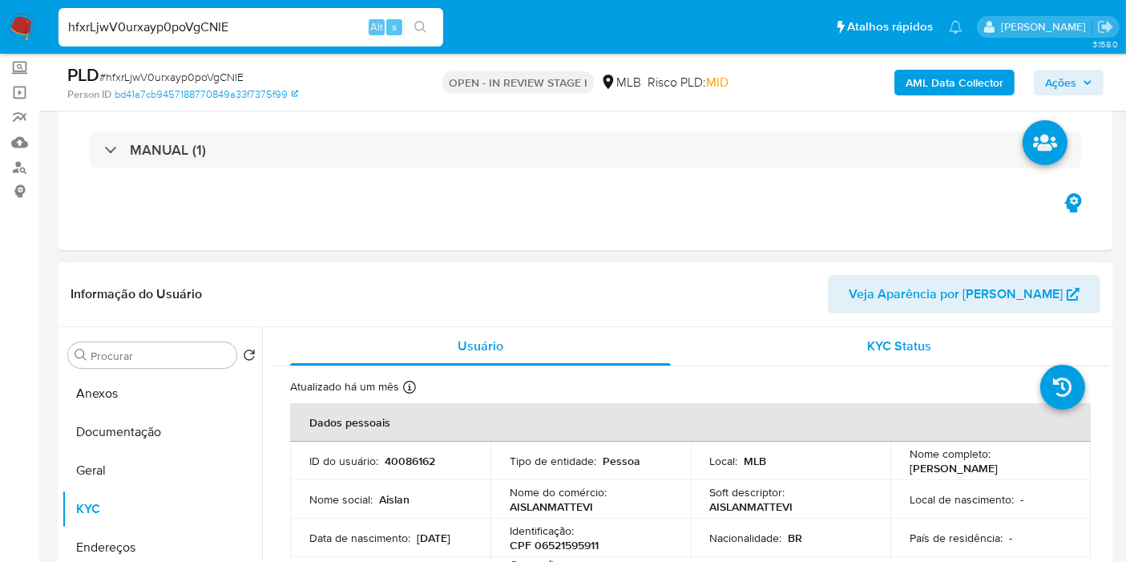
click at [860, 351] on div "KYC Status" at bounding box center [899, 346] width 381 height 38
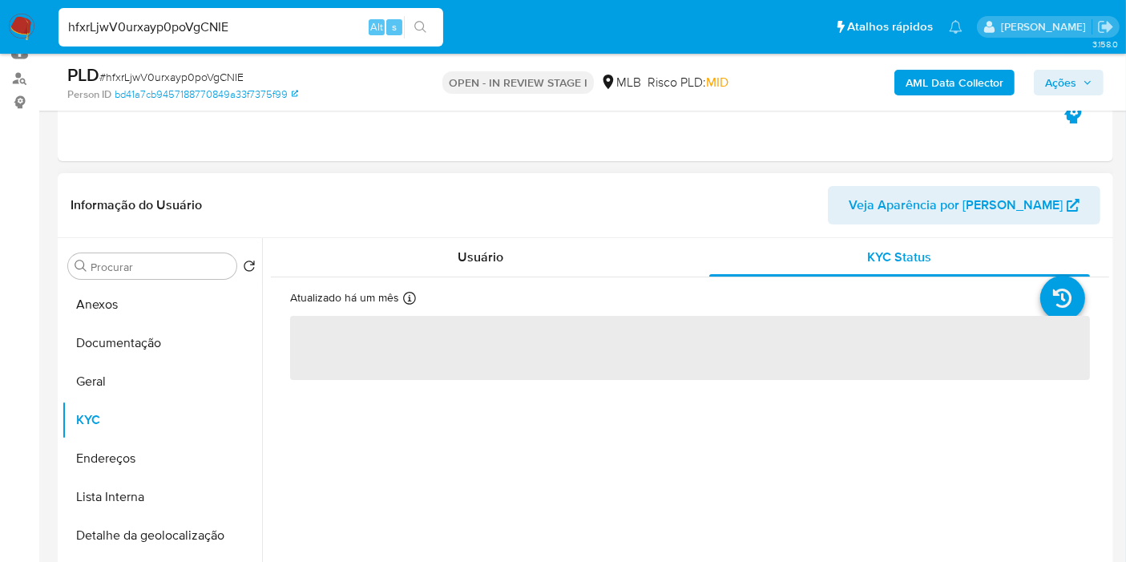
scroll to position [267, 0]
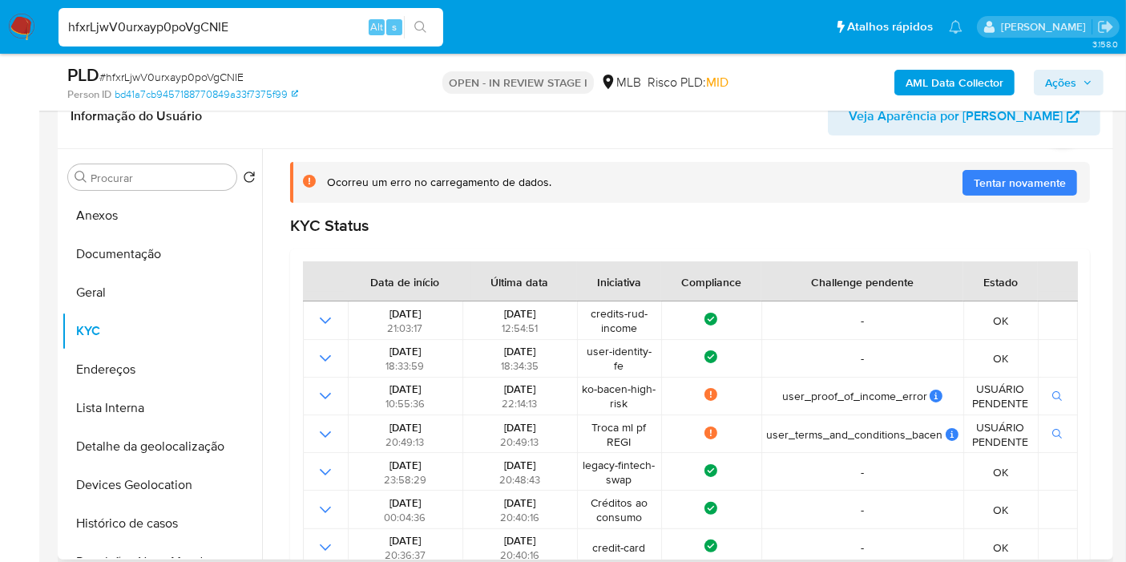
click at [984, 166] on div "Ocorreu um erro no carregamento de dados. Tentar novamente" at bounding box center [690, 182] width 800 height 41
click at [982, 173] on span "Tentar novamente" at bounding box center [1020, 183] width 92 height 26
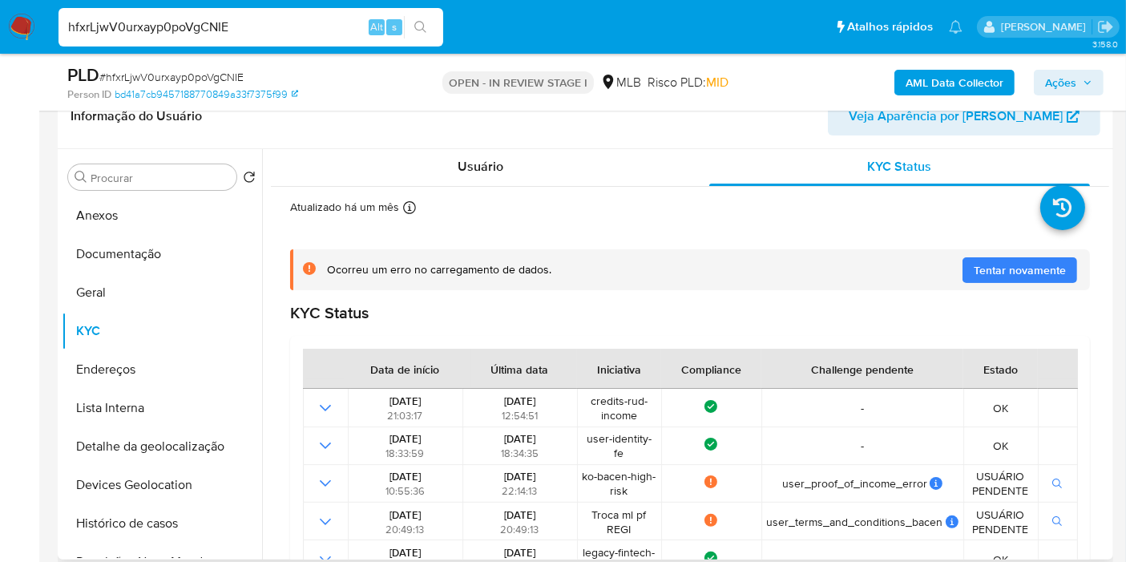
scroll to position [0, 0]
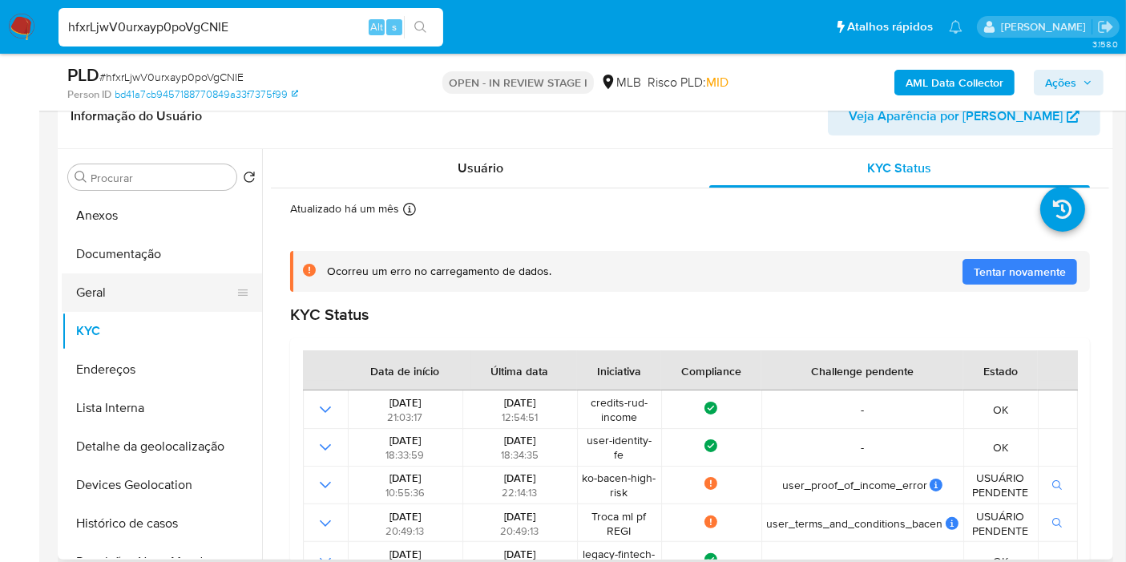
click at [169, 282] on button "Geral" at bounding box center [156, 292] width 188 height 38
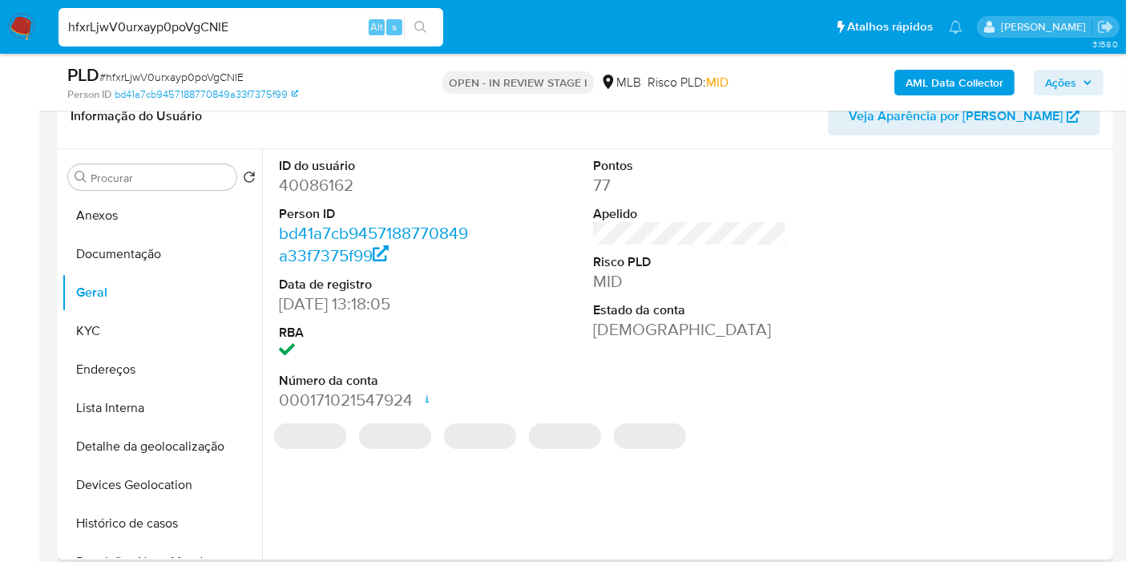
click at [330, 177] on dd "40086162" at bounding box center [376, 185] width 194 height 22
copy dd "40086162"
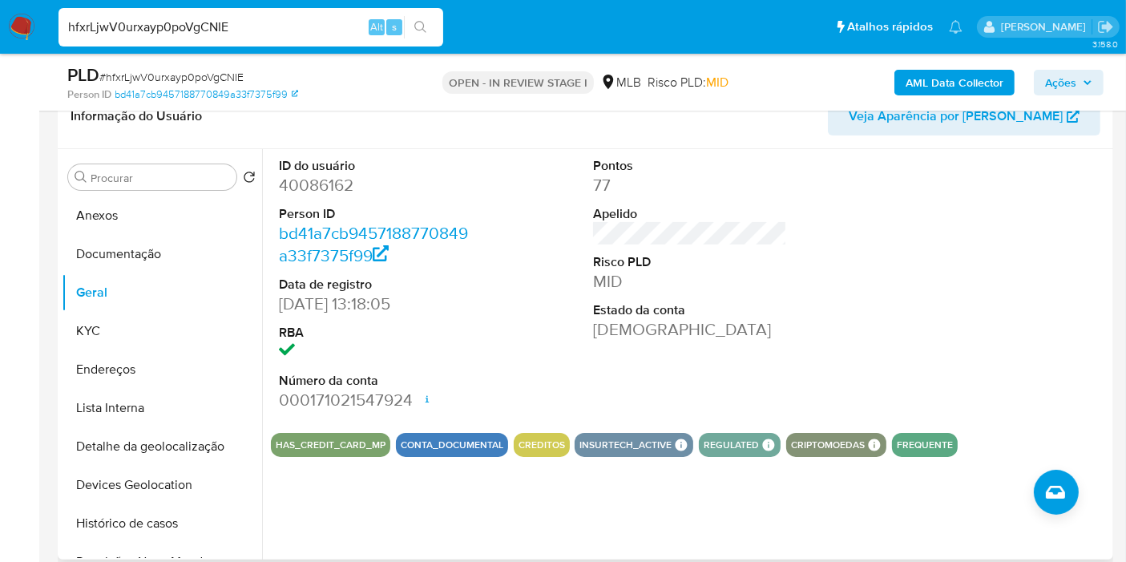
click at [859, 273] on div "ID do usuário 40086162 Person ID bd41a7cb9457188770849a33f7375f99 Data de regis…" at bounding box center [690, 284] width 839 height 271
click at [176, 325] on button "KYC" at bounding box center [156, 331] width 188 height 38
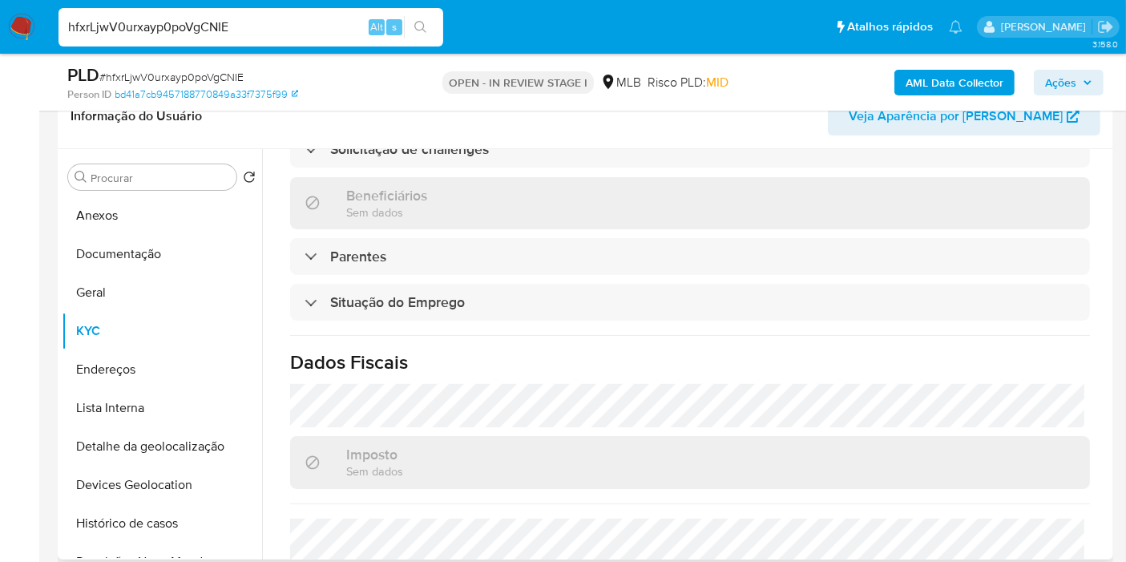
scroll to position [733, 0]
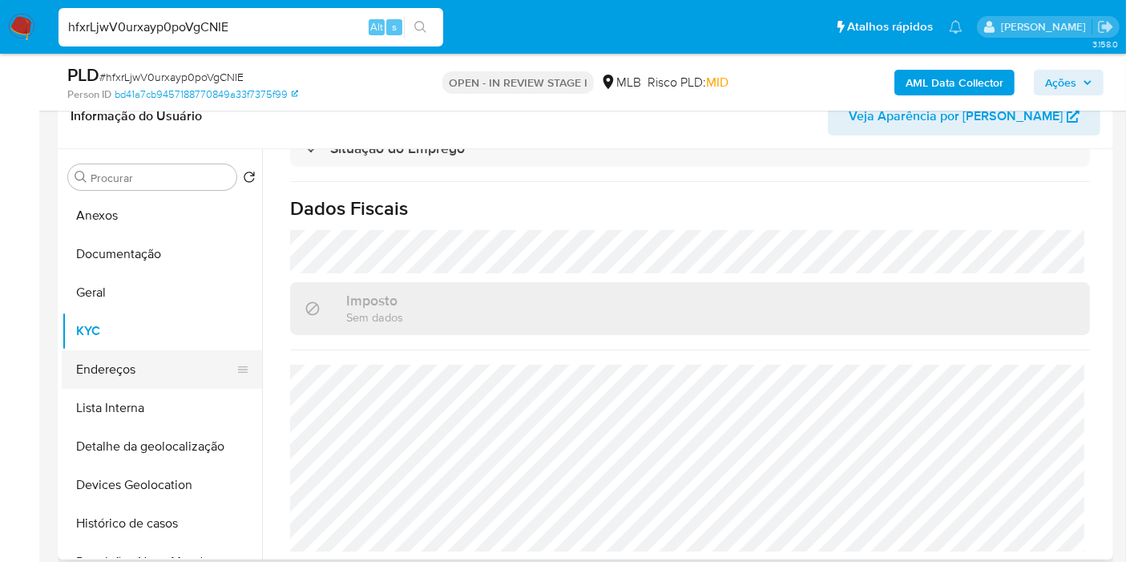
click at [172, 358] on button "Endereços" at bounding box center [156, 369] width 188 height 38
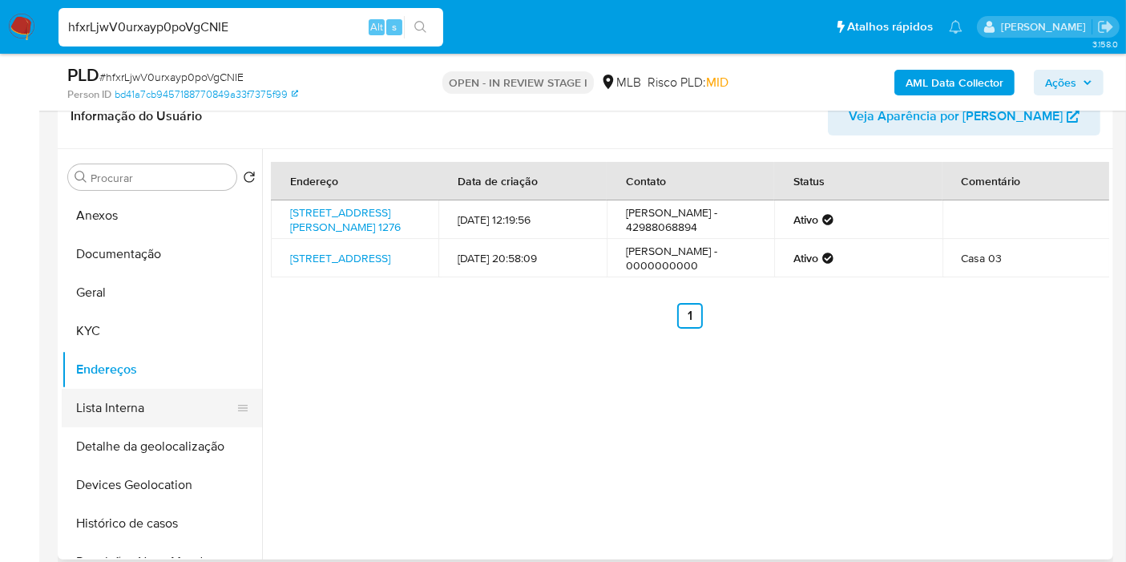
click at [128, 447] on button "Detalhe da geolocalização" at bounding box center [162, 446] width 200 height 38
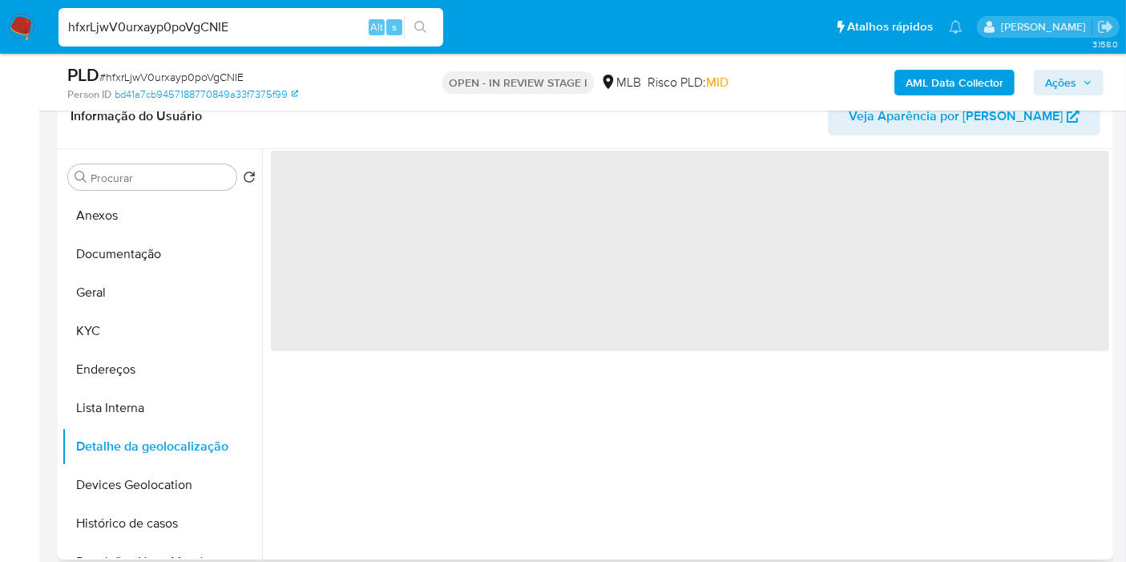
scroll to position [89, 0]
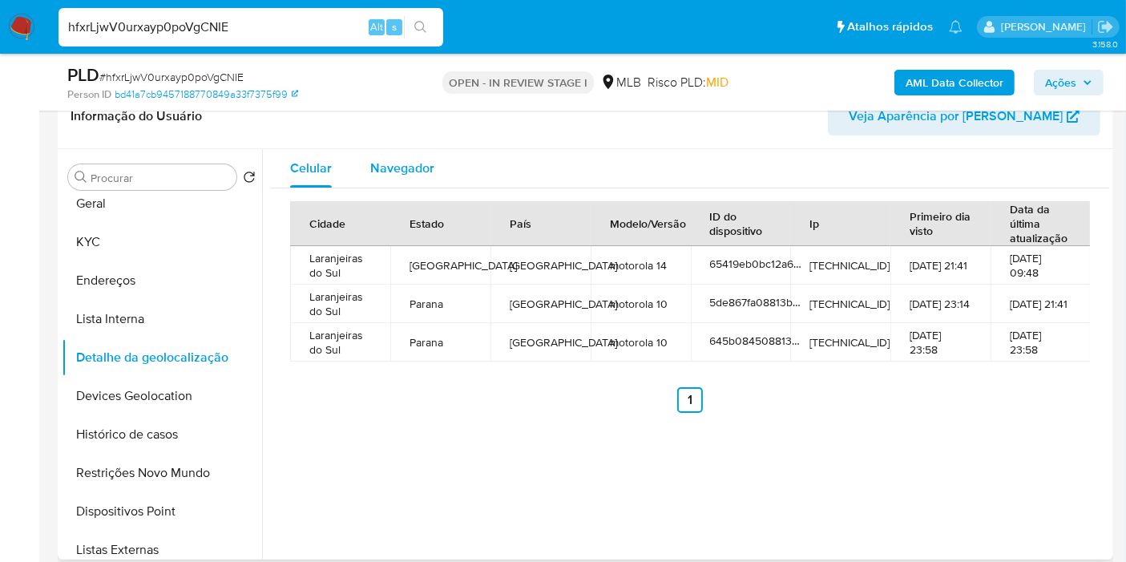
click at [418, 159] on span "Navegador" at bounding box center [402, 168] width 64 height 18
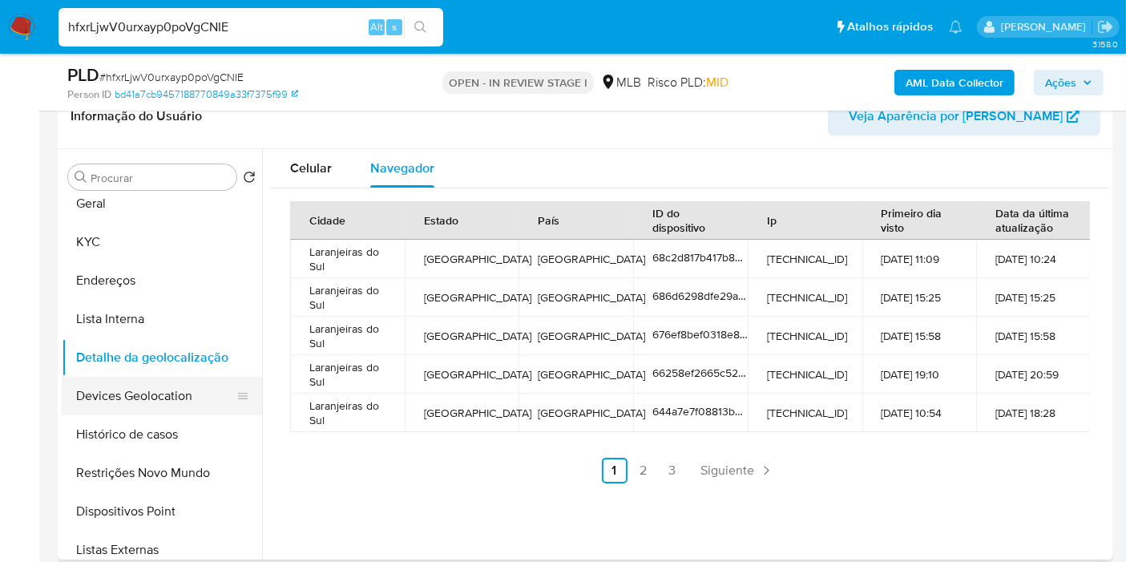
click at [156, 385] on button "Devices Geolocation" at bounding box center [156, 396] width 188 height 38
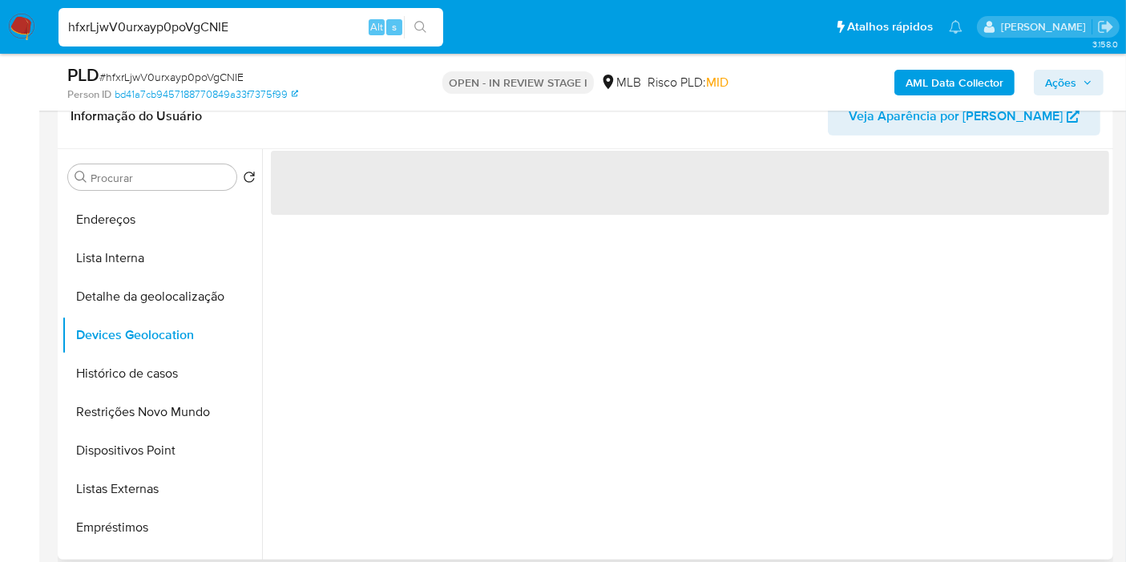
scroll to position [178, 0]
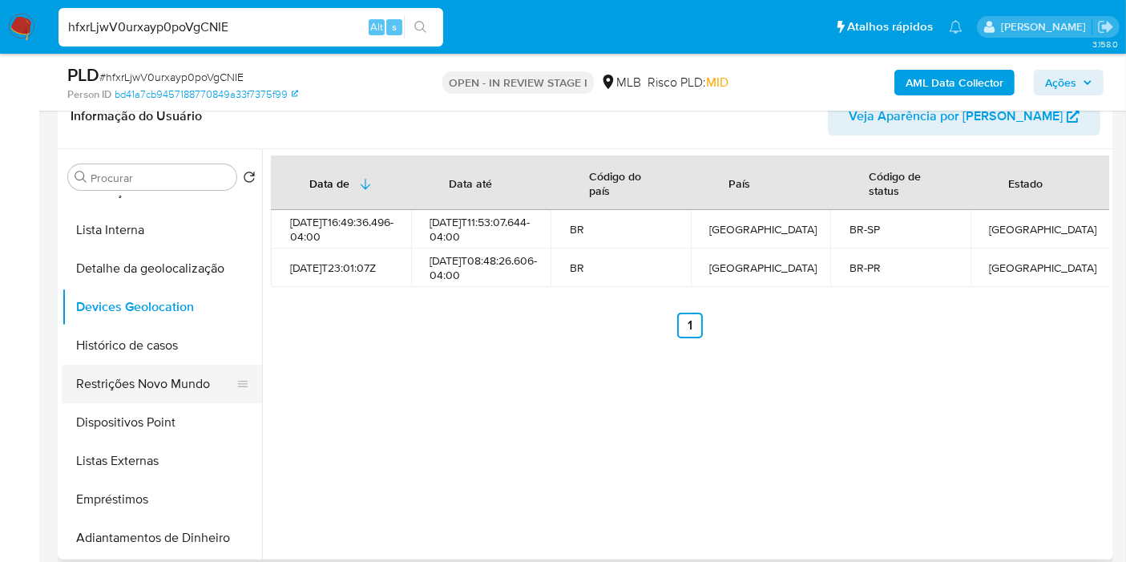
click at [184, 367] on button "Restrições Novo Mundo" at bounding box center [156, 384] width 188 height 38
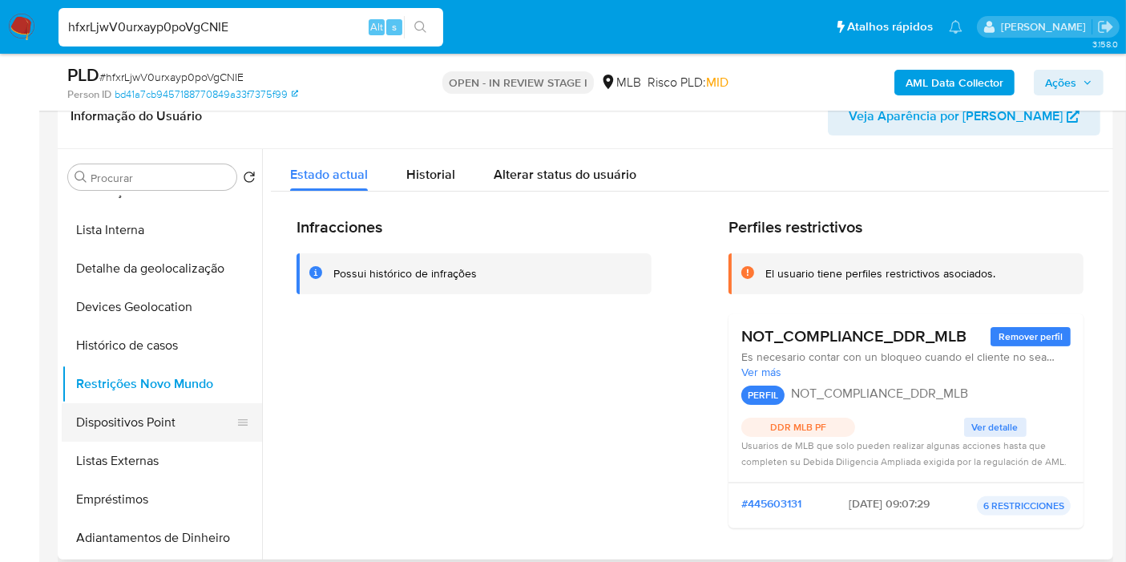
click at [100, 439] on button "Dispositivos Point" at bounding box center [156, 422] width 188 height 38
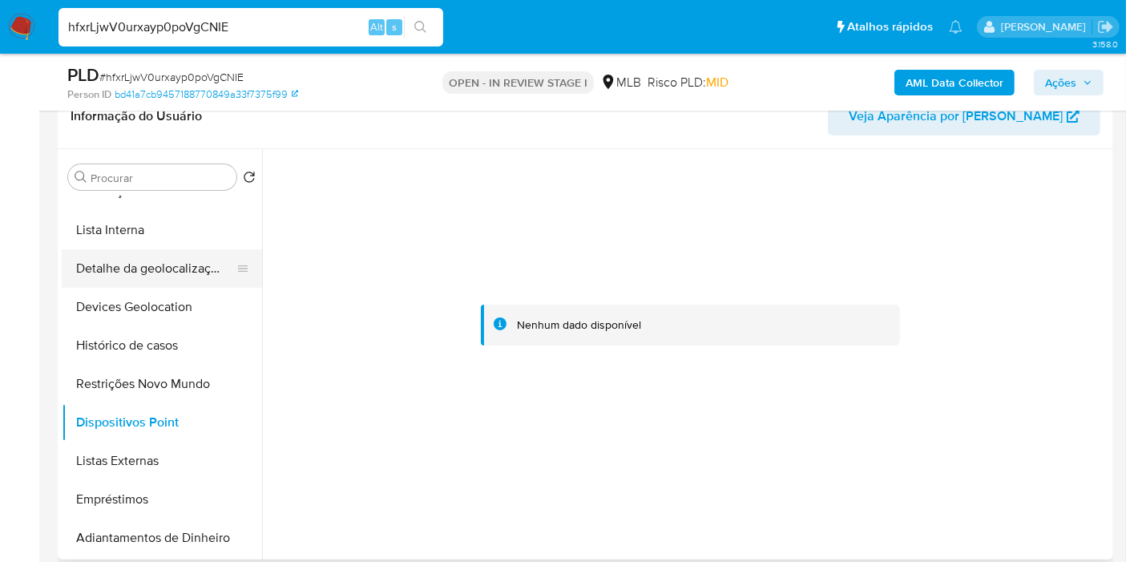
scroll to position [89, 0]
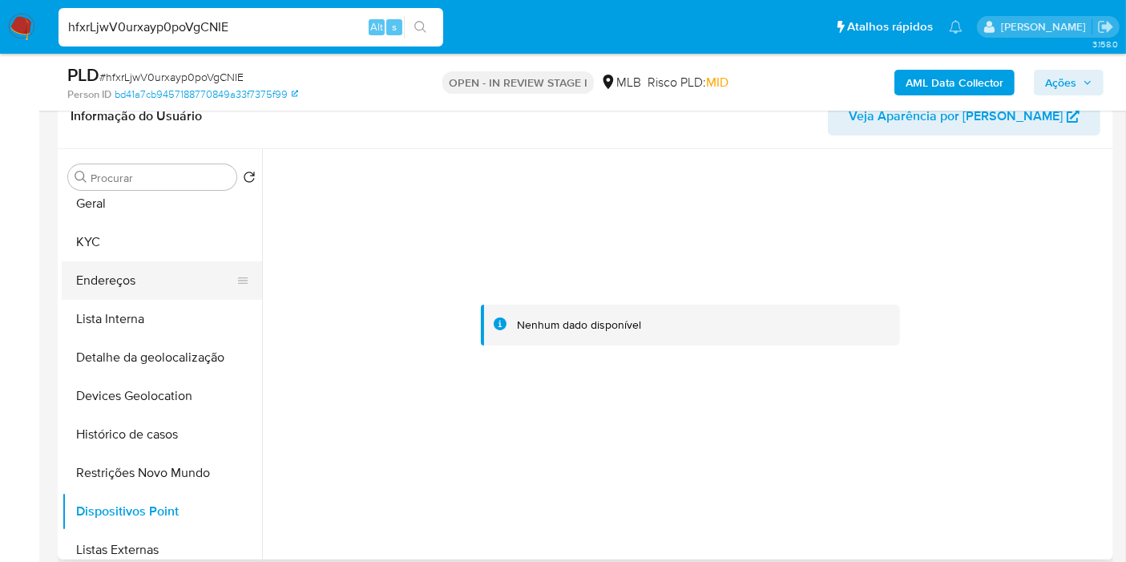
click at [151, 269] on button "Endereços" at bounding box center [156, 280] width 188 height 38
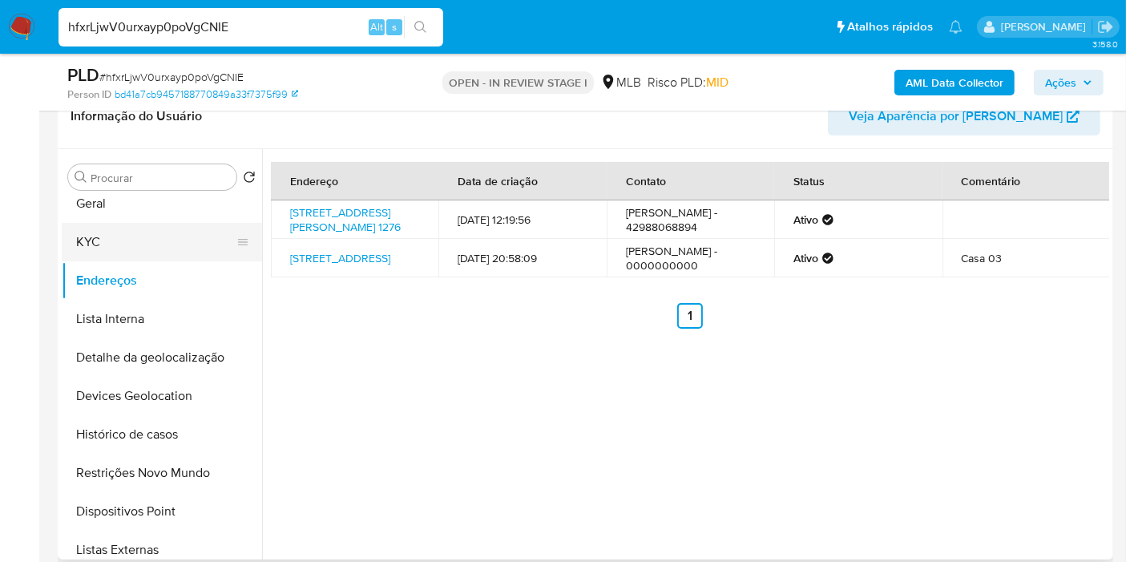
click at [148, 244] on button "KYC" at bounding box center [156, 242] width 188 height 38
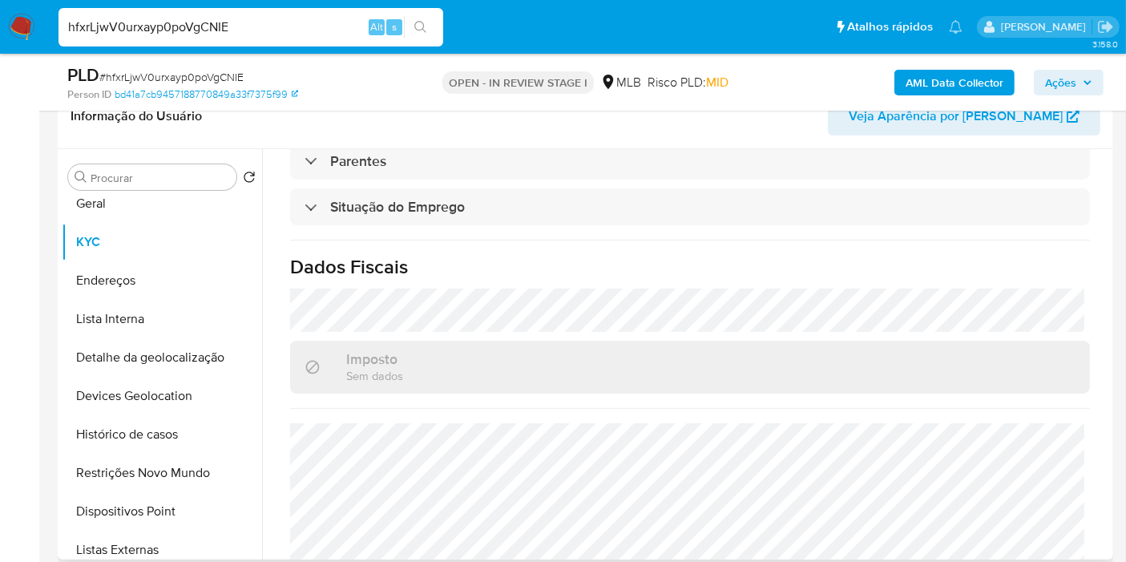
scroll to position [733, 0]
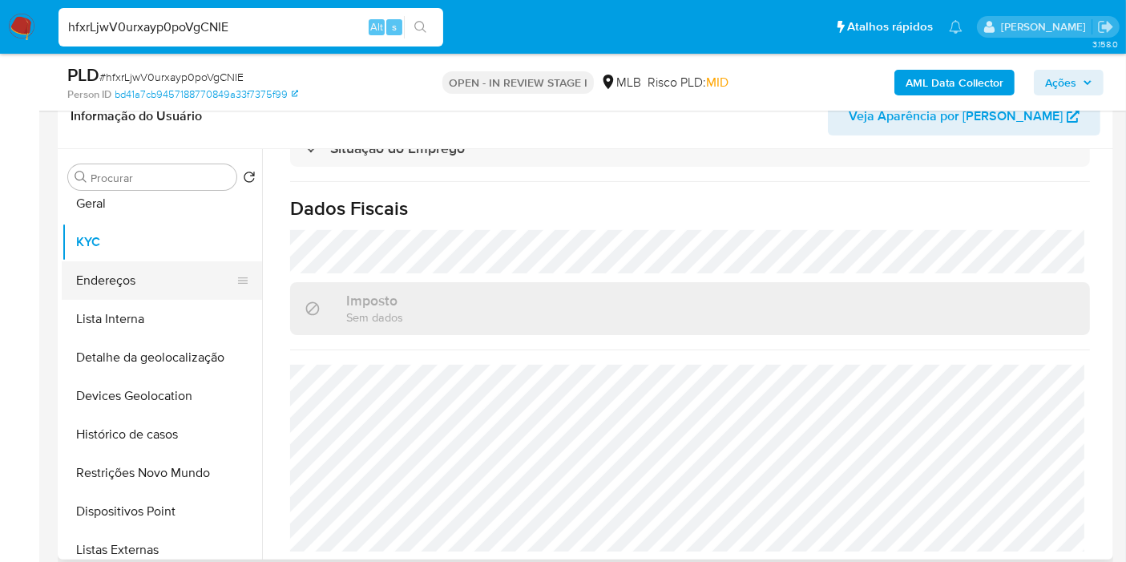
click at [169, 267] on button "Endereços" at bounding box center [156, 280] width 188 height 38
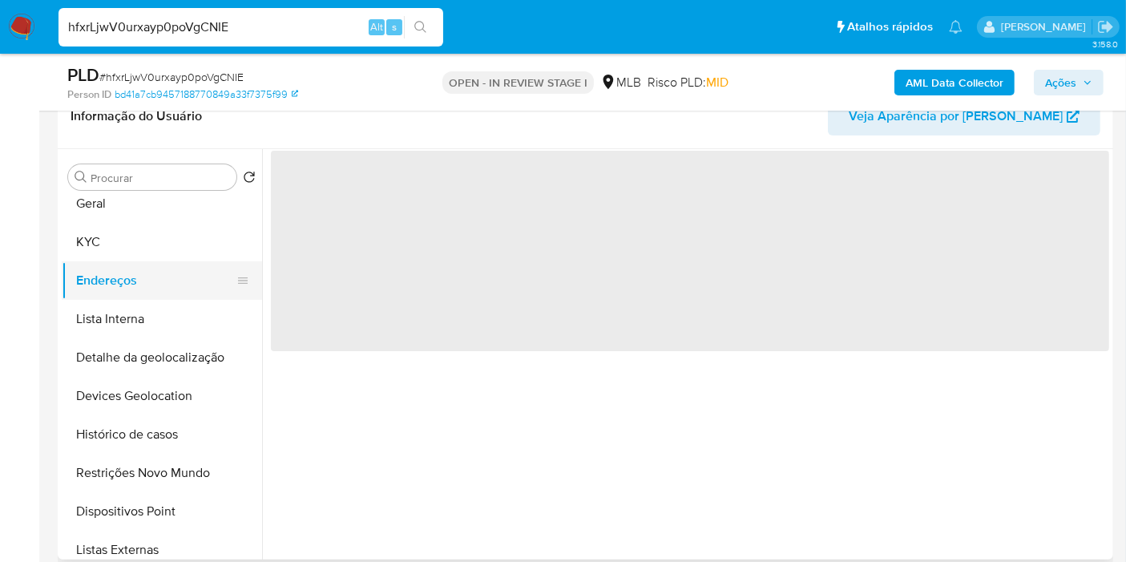
scroll to position [0, 0]
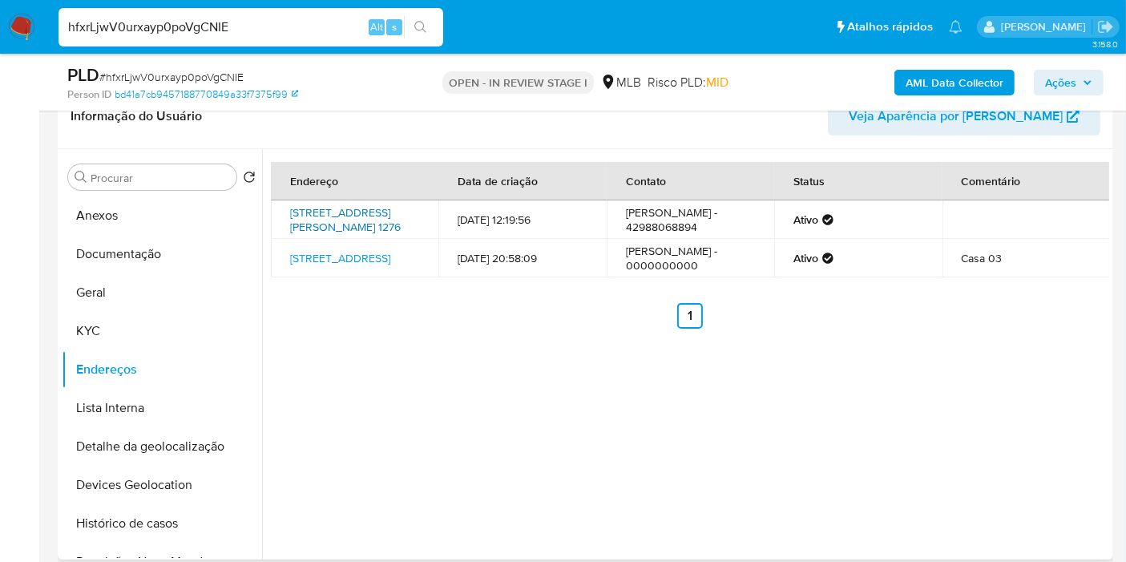
click at [363, 218] on link "Rua Diogo Pinto 1276, Laranjeiras Do Sul, Paraná, 85301290, Brasil 1276" at bounding box center [345, 219] width 111 height 30
click at [160, 319] on button "KYC" at bounding box center [156, 331] width 188 height 38
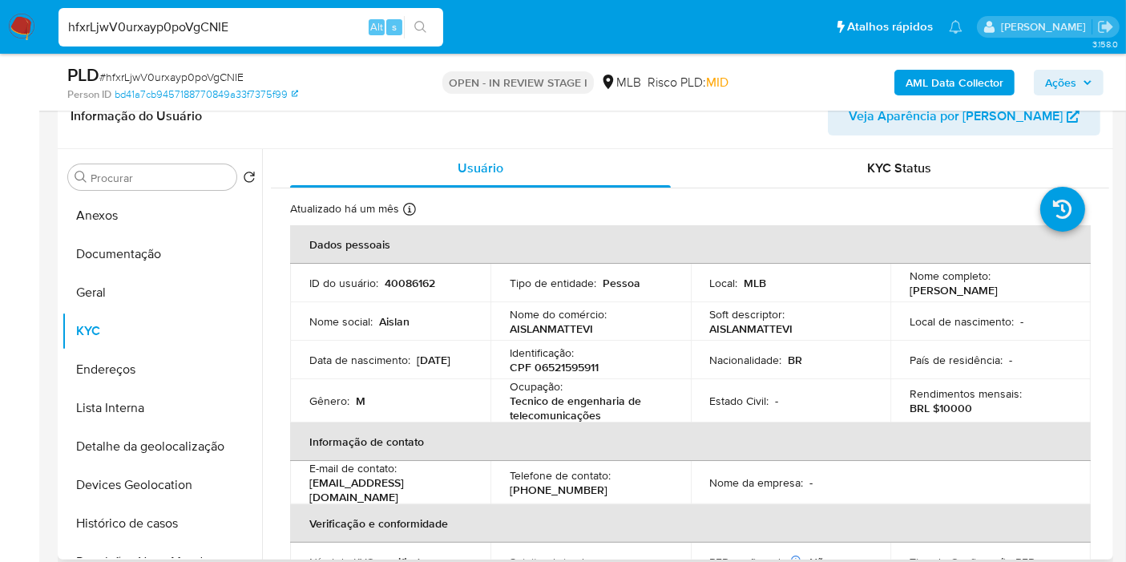
click at [556, 362] on p "CPF 06521595911" at bounding box center [554, 367] width 89 height 14
copy p "06521595911"
click at [427, 282] on p "40086162" at bounding box center [410, 283] width 51 height 14
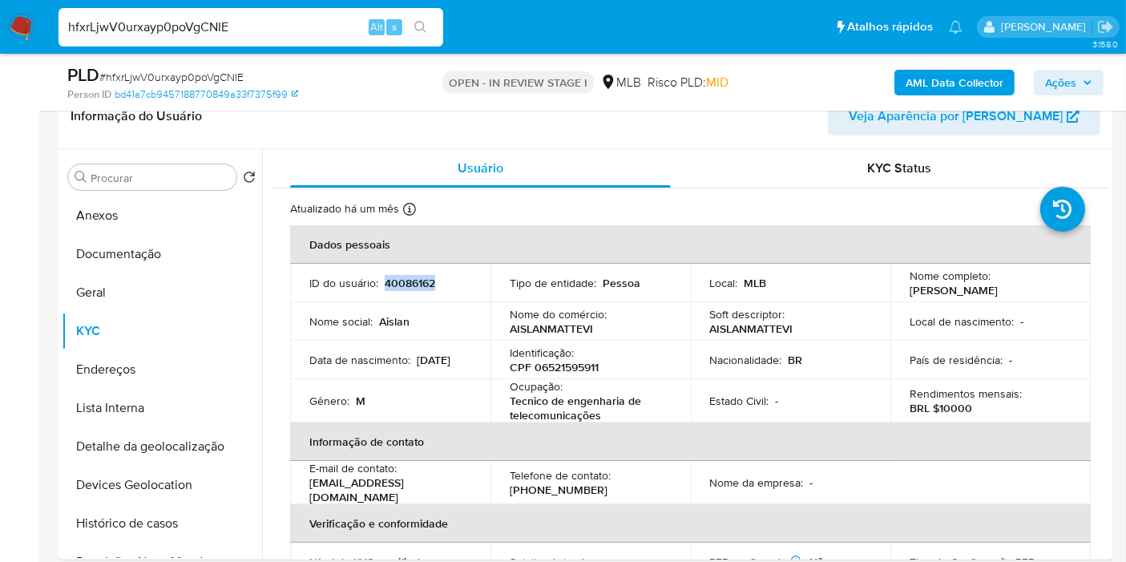
copy p "40086162"
click at [128, 254] on button "Documentação" at bounding box center [156, 254] width 188 height 38
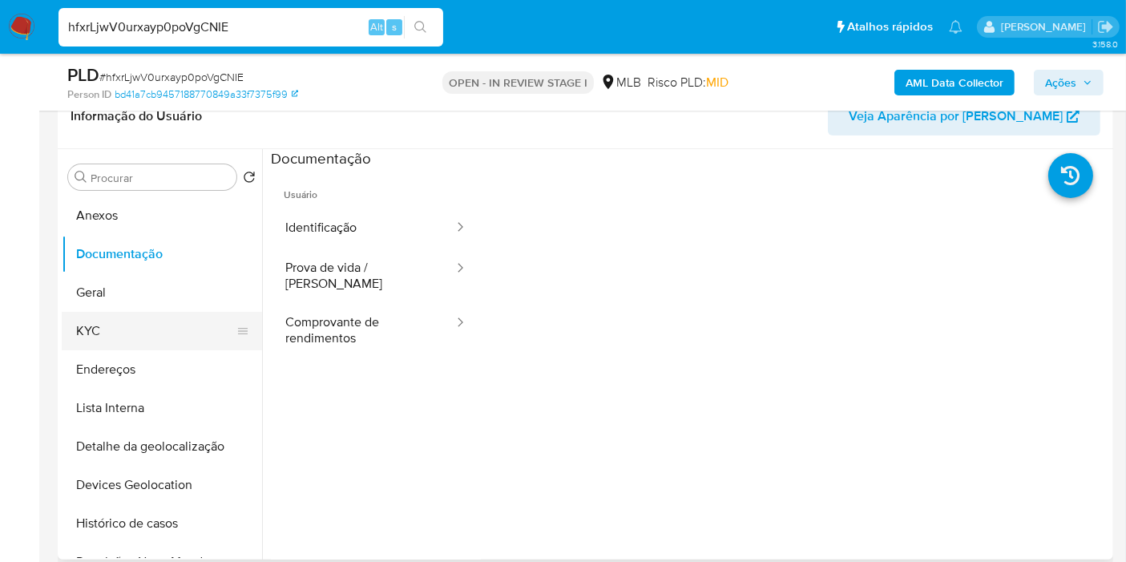
click at [131, 342] on button "KYC" at bounding box center [156, 331] width 188 height 38
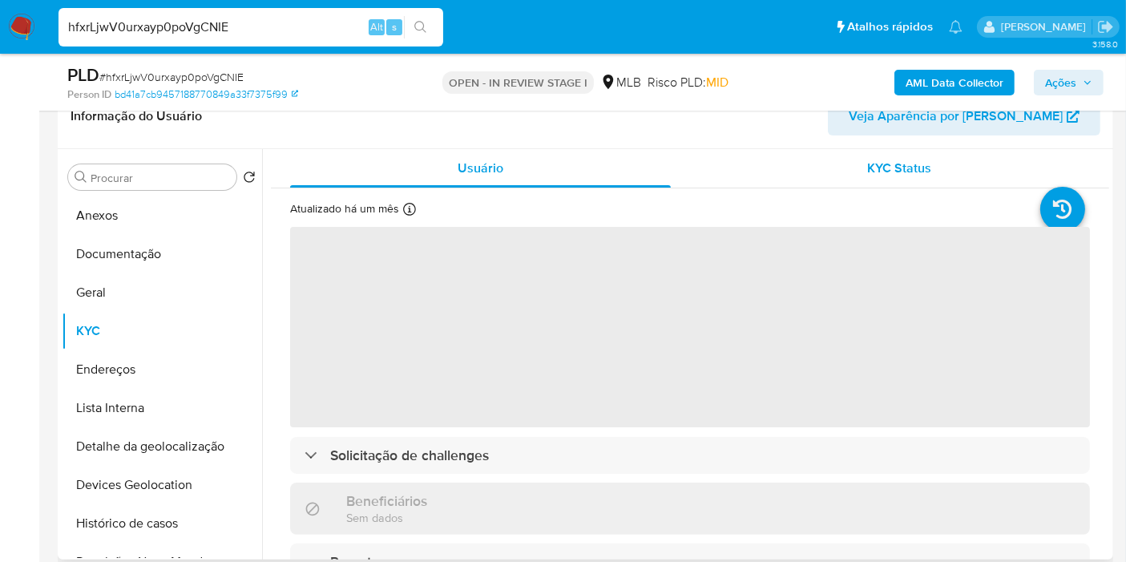
click at [882, 166] on span "KYC Status" at bounding box center [900, 168] width 64 height 18
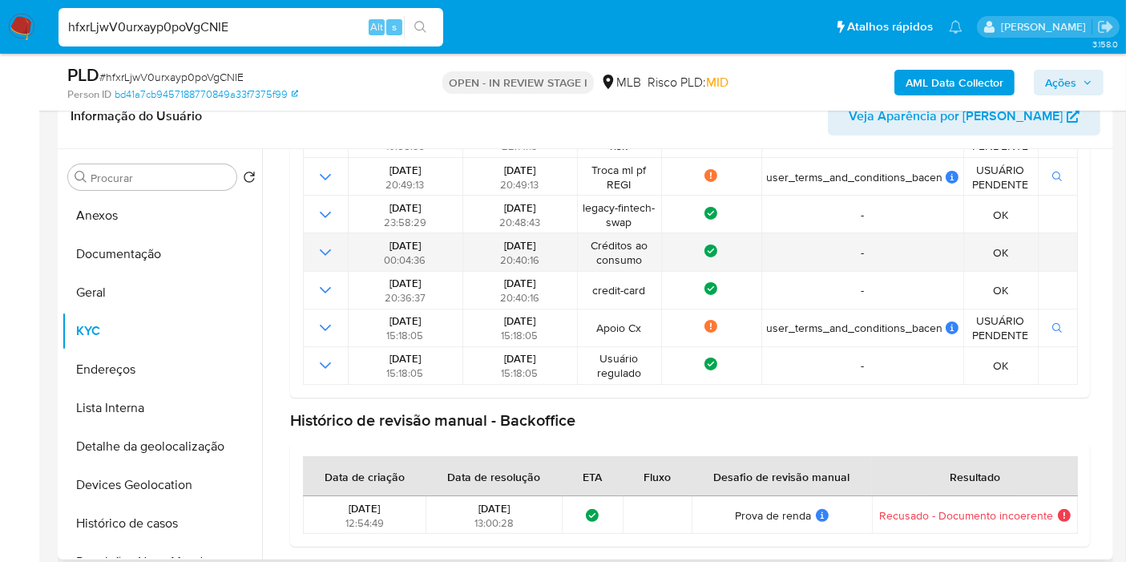
scroll to position [79, 0]
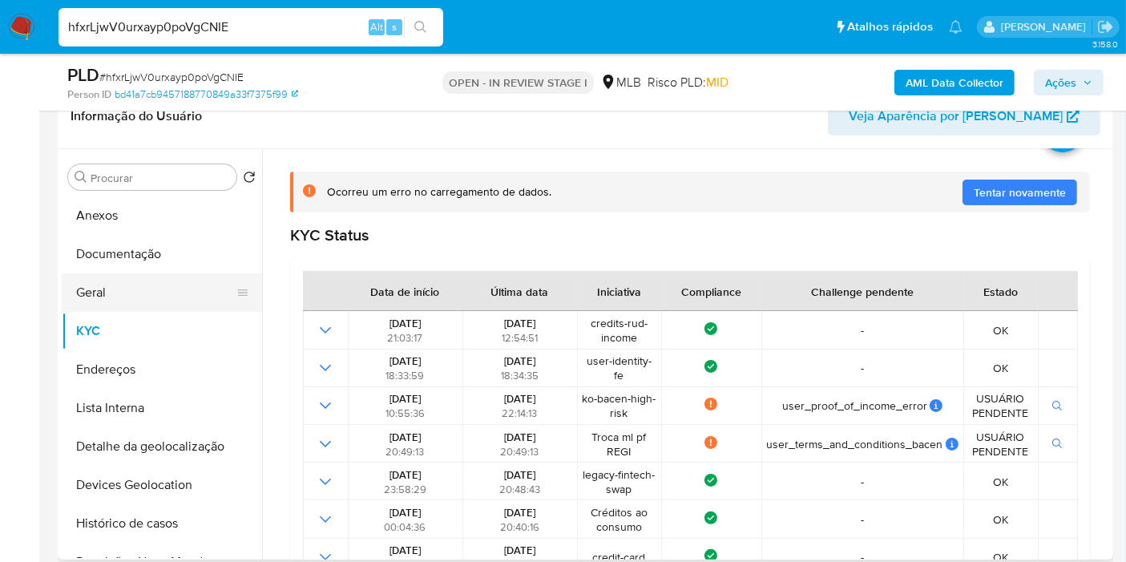
click at [114, 301] on button "Geral" at bounding box center [156, 292] width 188 height 38
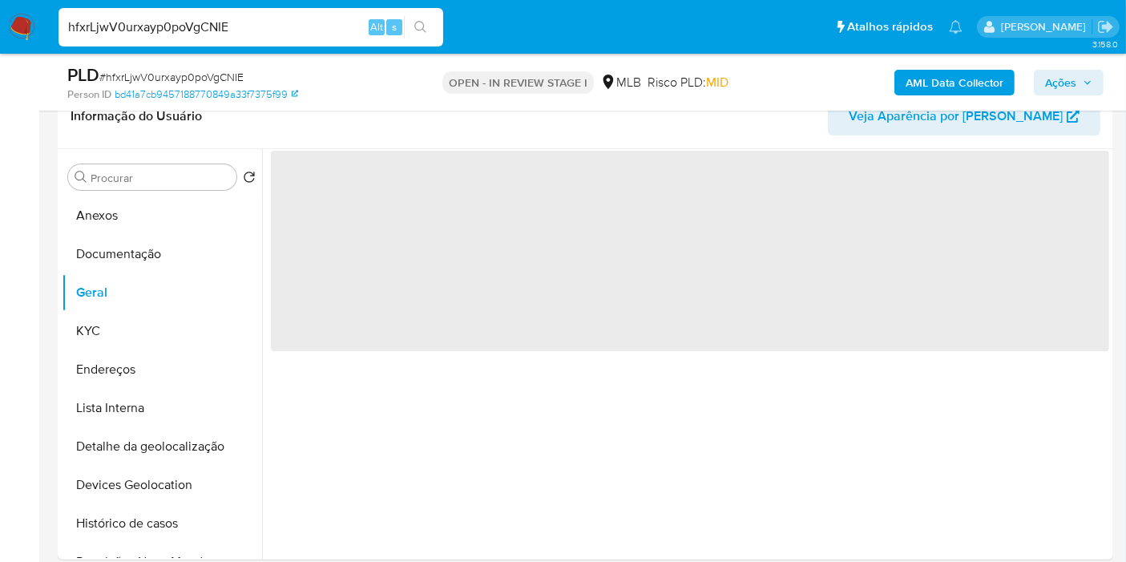
scroll to position [0, 0]
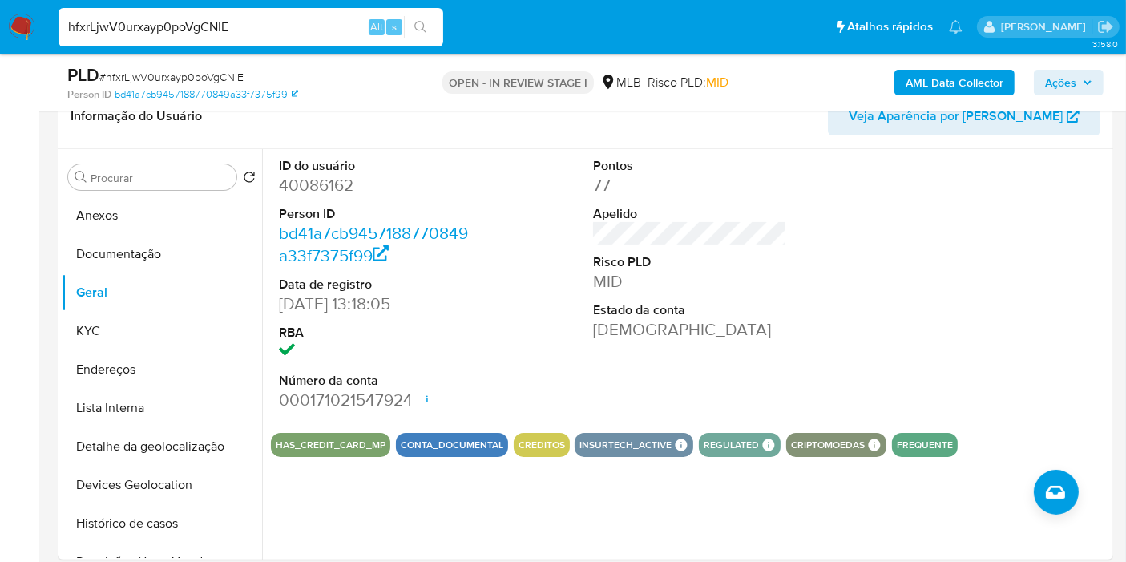
click at [26, 20] on img at bounding box center [21, 27] width 27 height 27
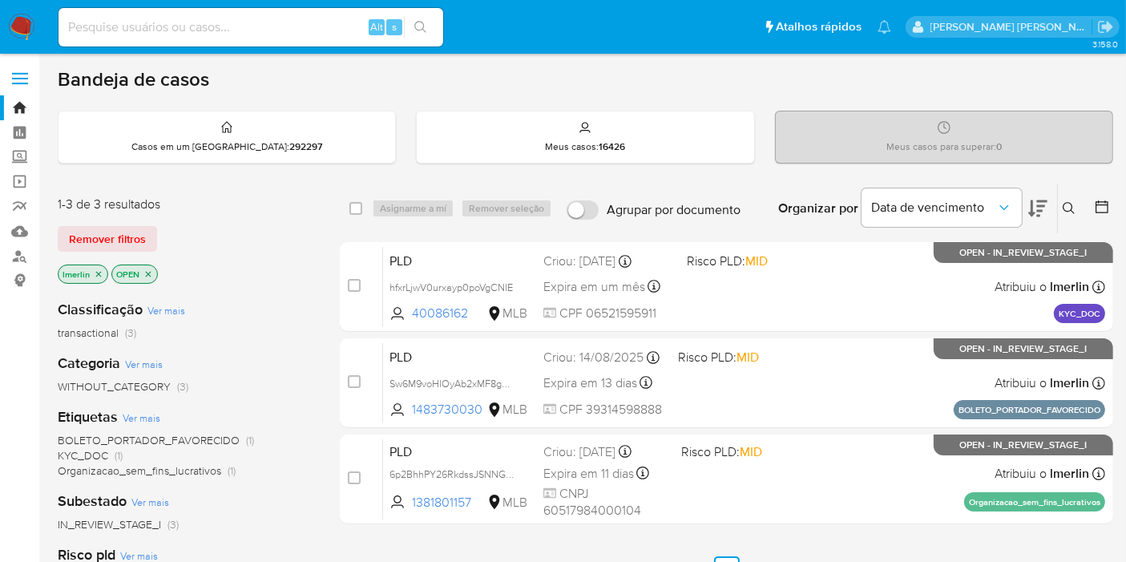
click at [99, 273] on icon "close-filter" at bounding box center [99, 274] width 10 height 10
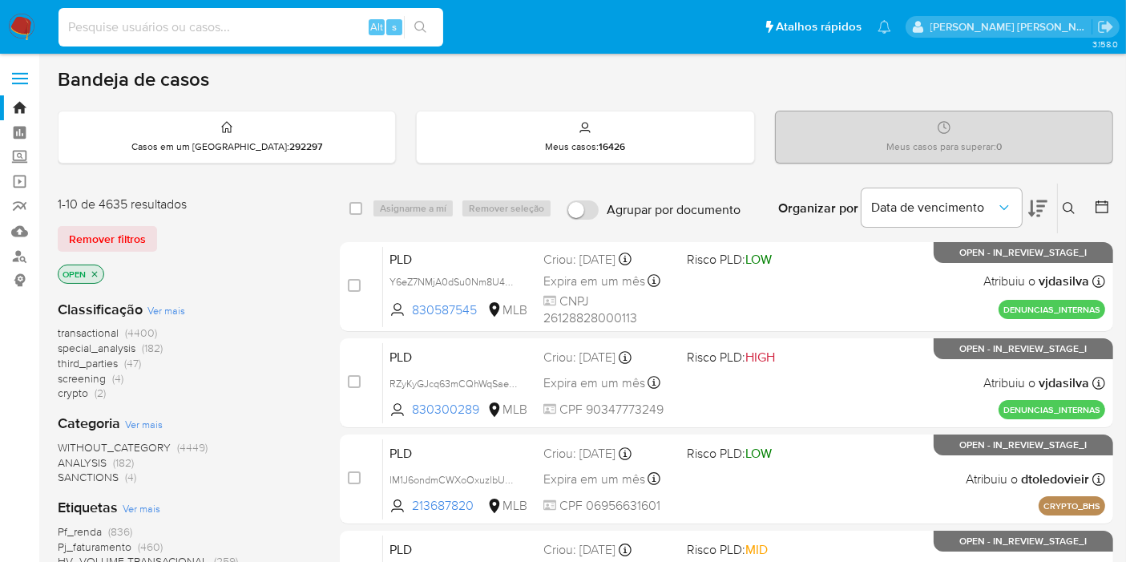
click at [226, 27] on input at bounding box center [251, 27] width 385 height 21
paste input "6p2BhhPY26RkdssJSNNGPhNF"
type input "6p2BhhPY26RkdssJSNNGPhNF"
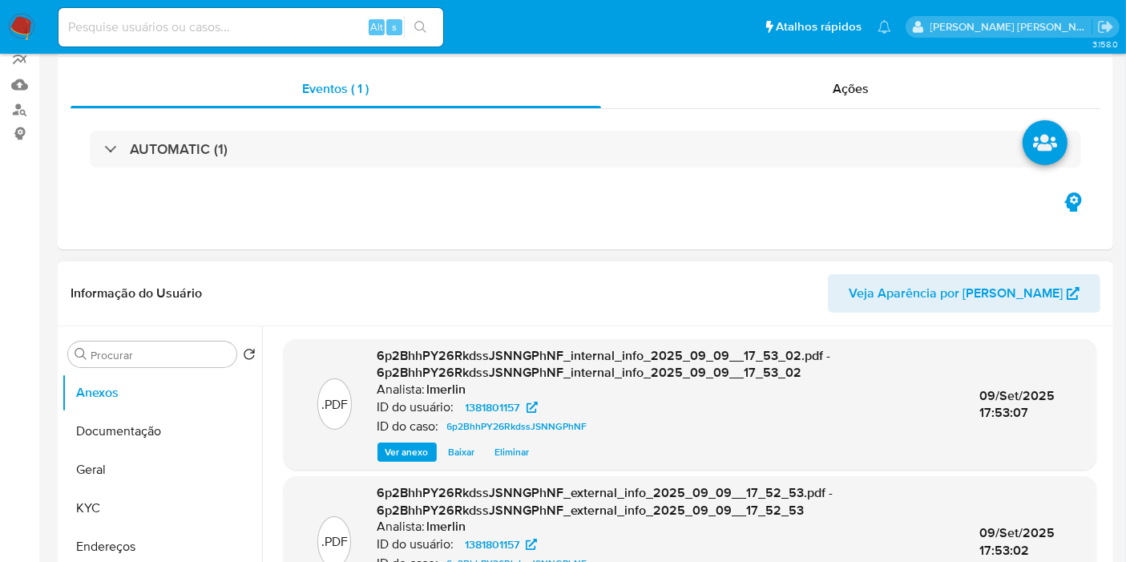
scroll to position [356, 0]
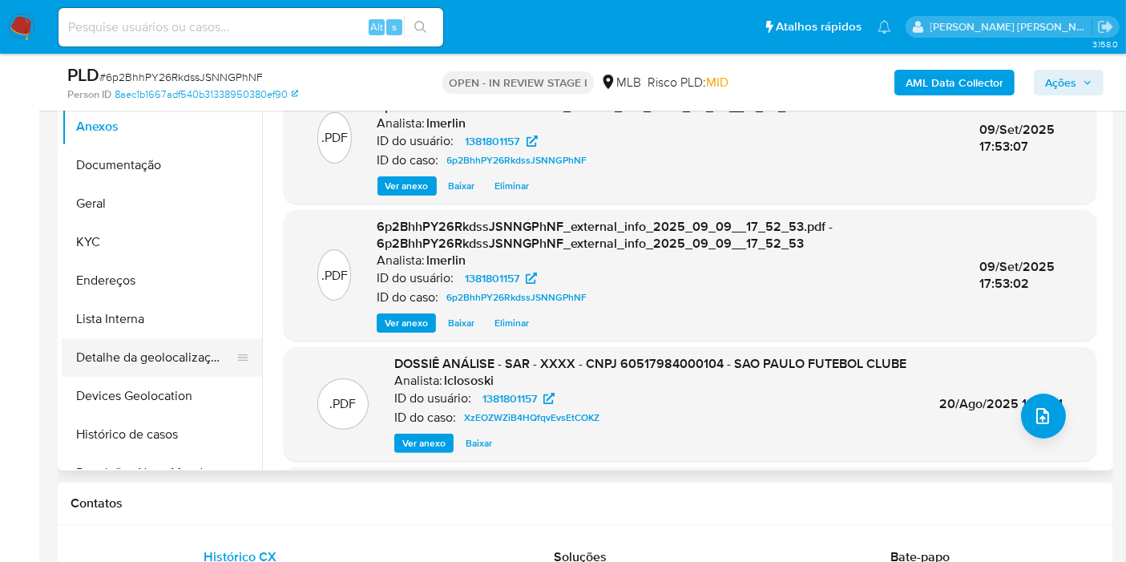
select select "10"
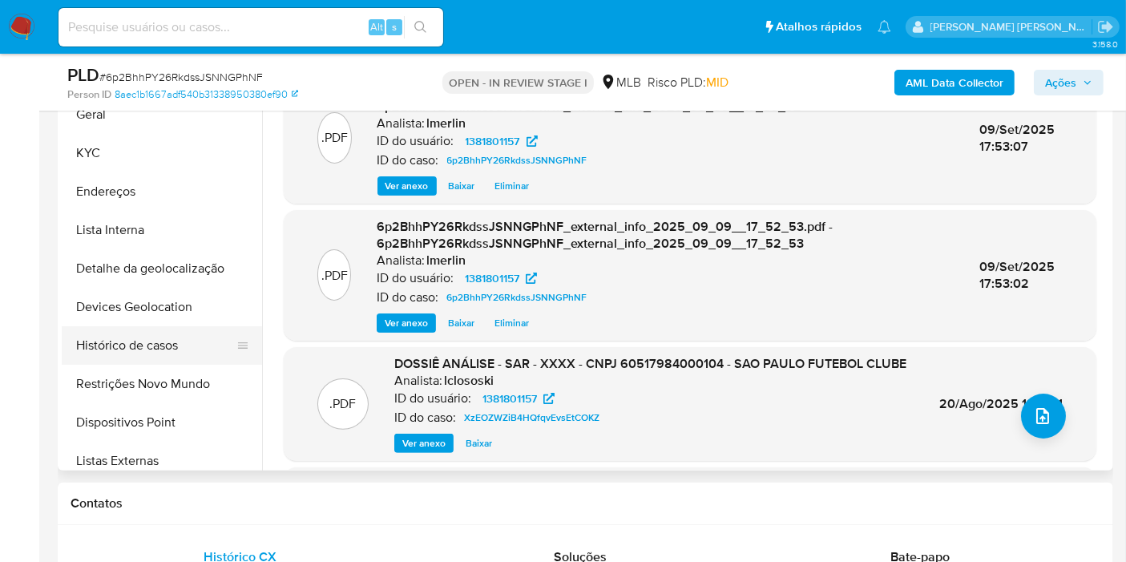
click at [184, 346] on button "Histórico de casos" at bounding box center [156, 345] width 188 height 38
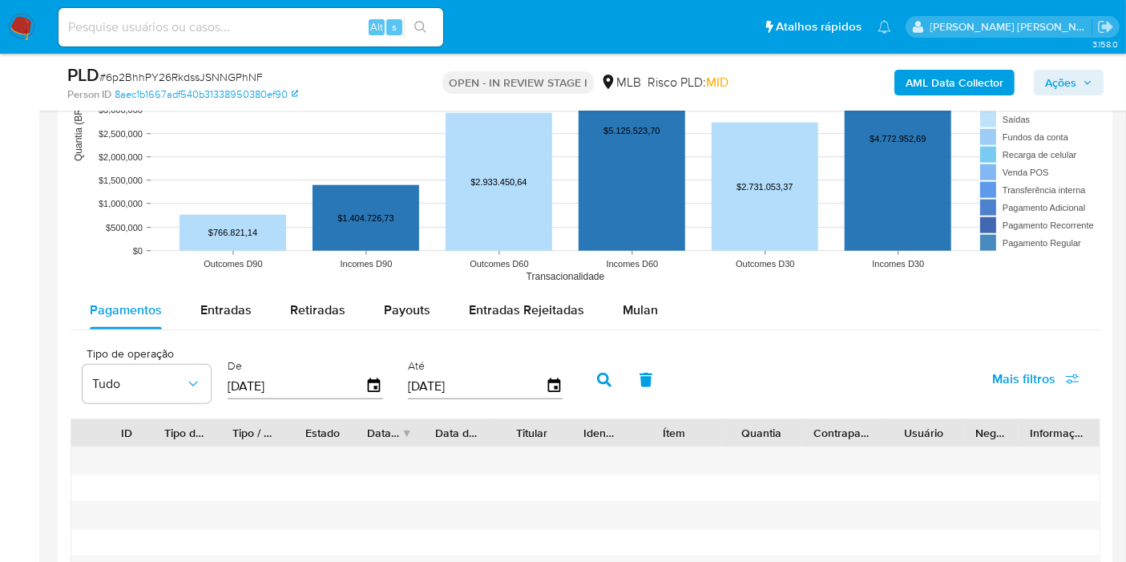
scroll to position [1514, 0]
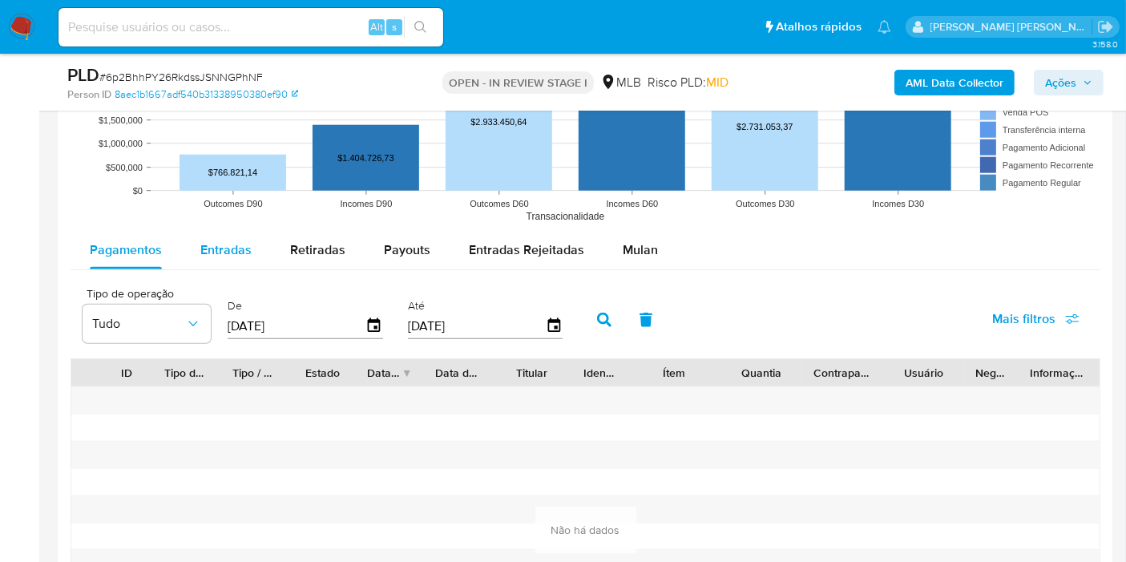
click at [190, 247] on button "Entradas" at bounding box center [226, 250] width 90 height 38
select select "10"
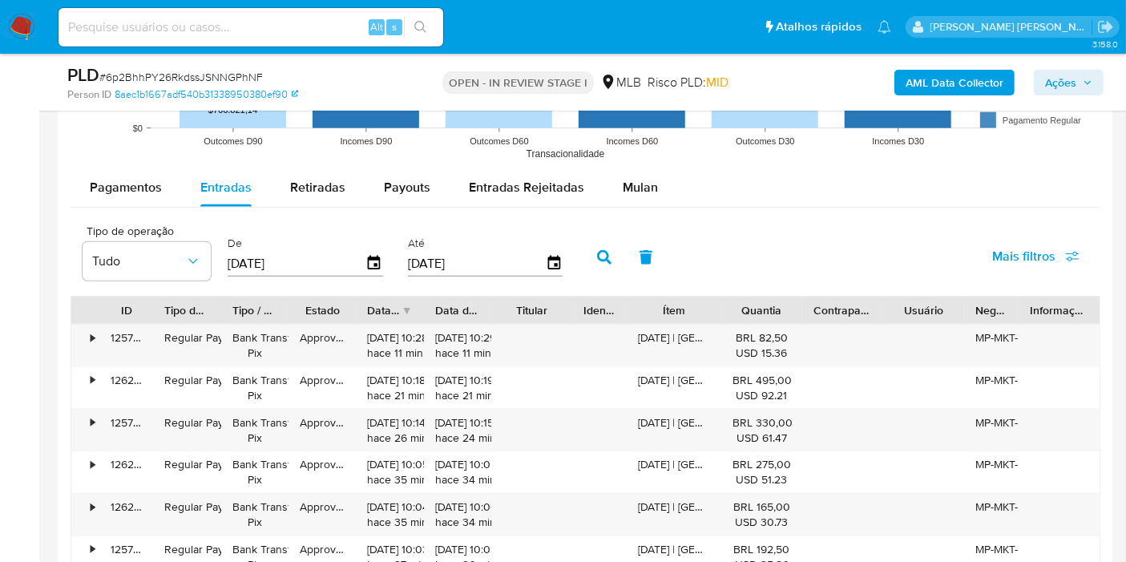
scroll to position [1603, 0]
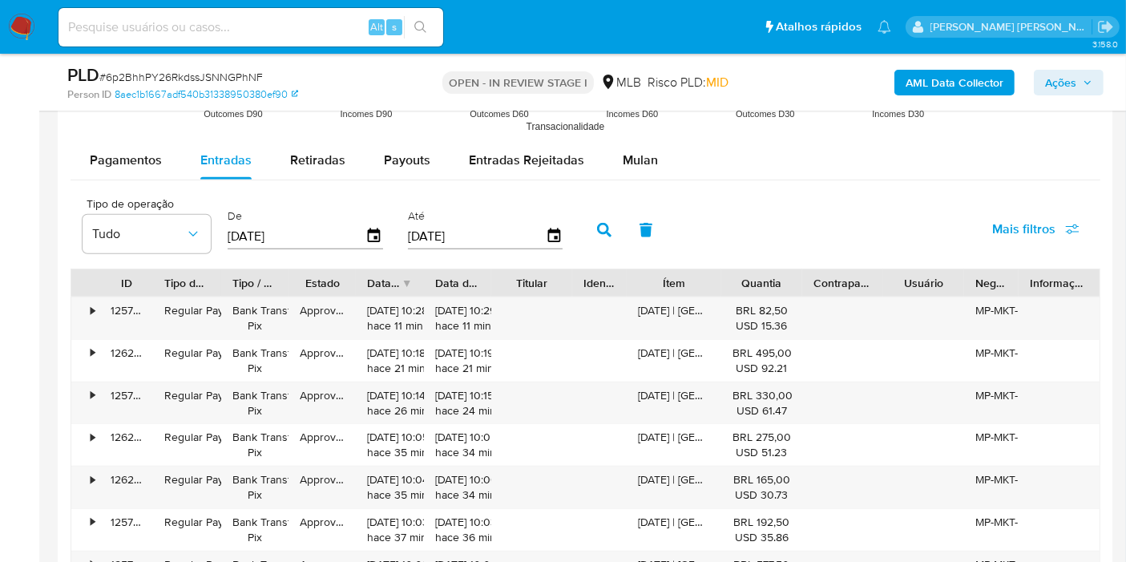
click at [704, 277] on div "Ítem" at bounding box center [674, 283] width 72 height 16
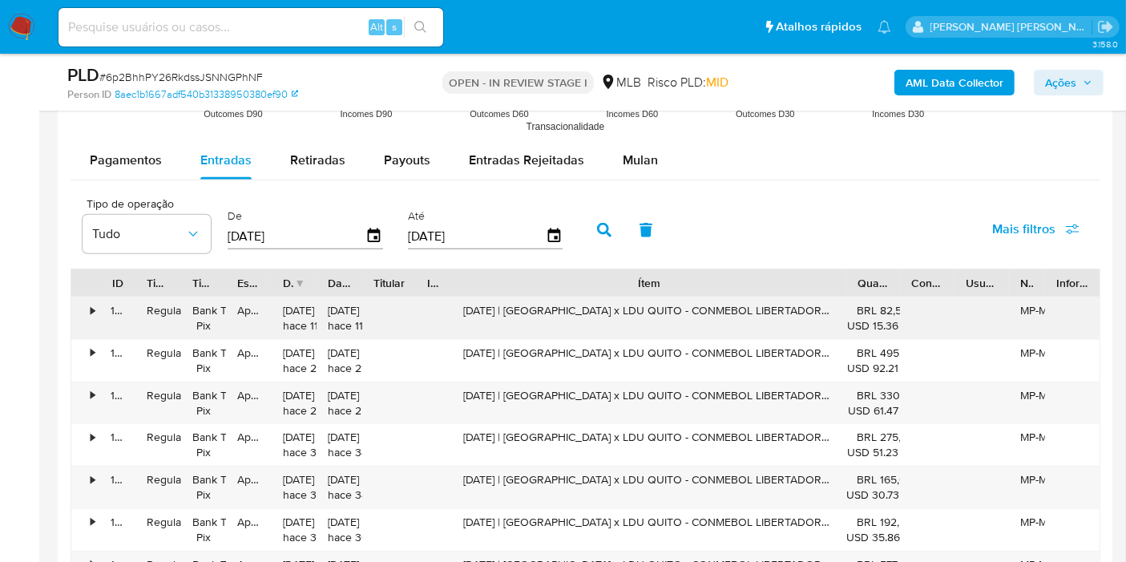
click at [902, 296] on div "ID Tipo de operação Tipo / Método Estado Data de criação Data de aprovação Titu…" at bounding box center [586, 495] width 1030 height 452
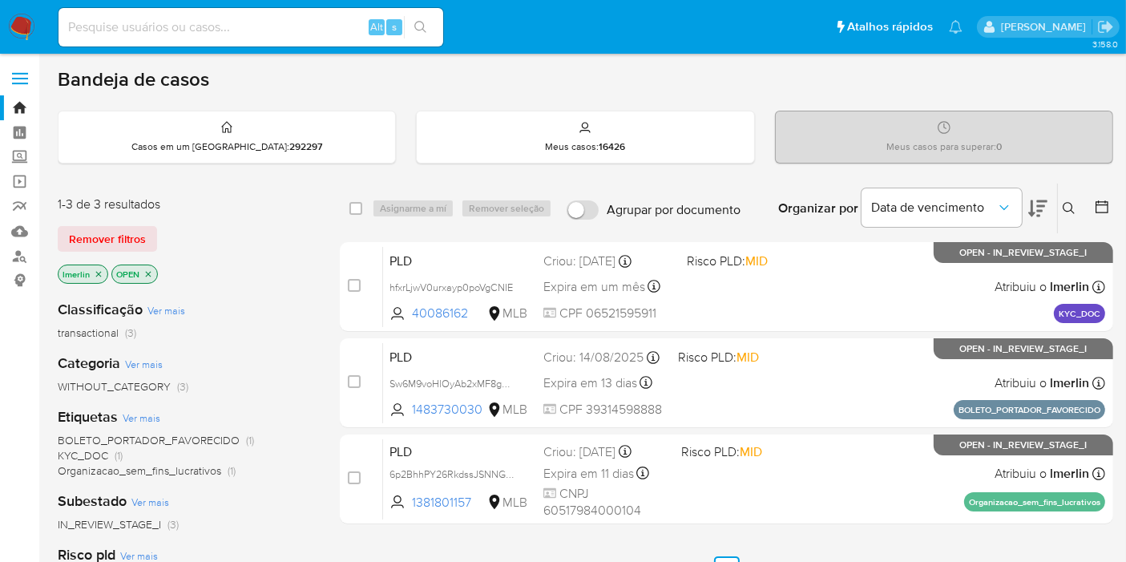
click at [94, 272] on icon "close-filter" at bounding box center [99, 274] width 10 height 10
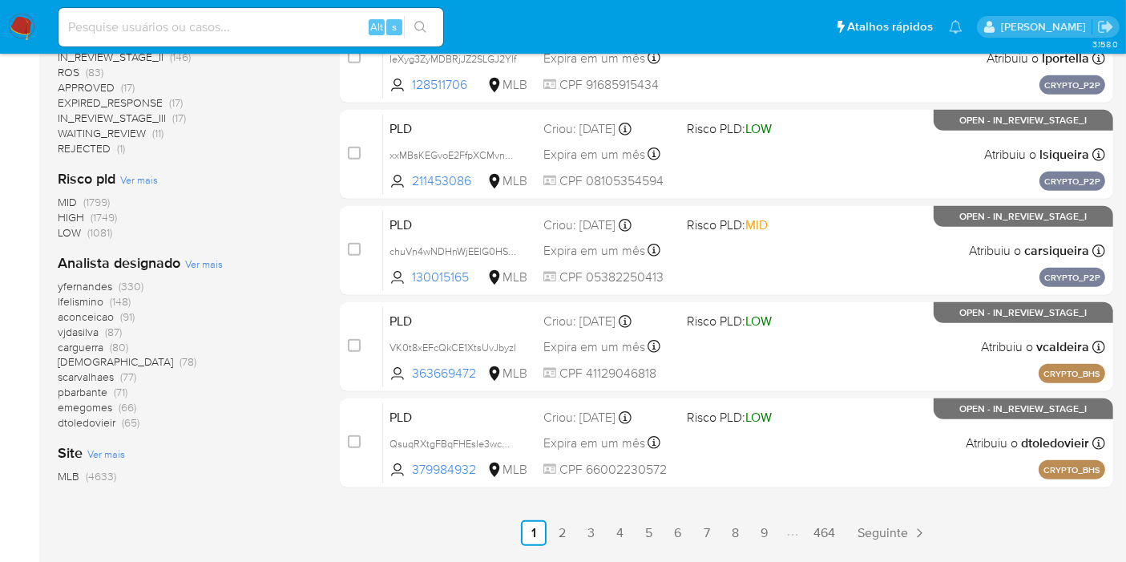
scroll to position [712, 0]
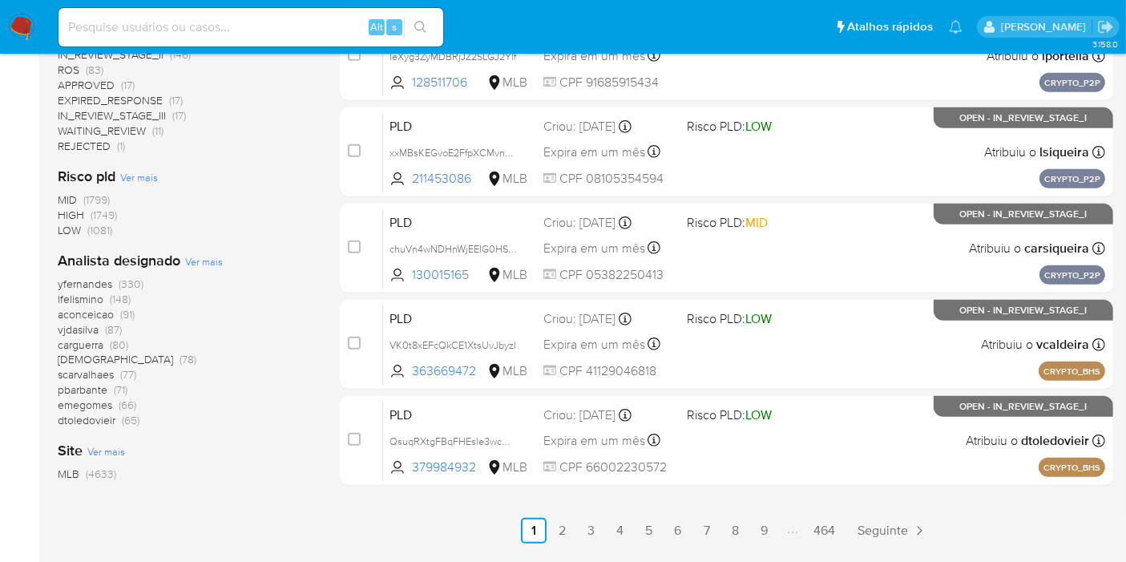
click at [78, 280] on span "yfernandes" at bounding box center [85, 284] width 55 height 16
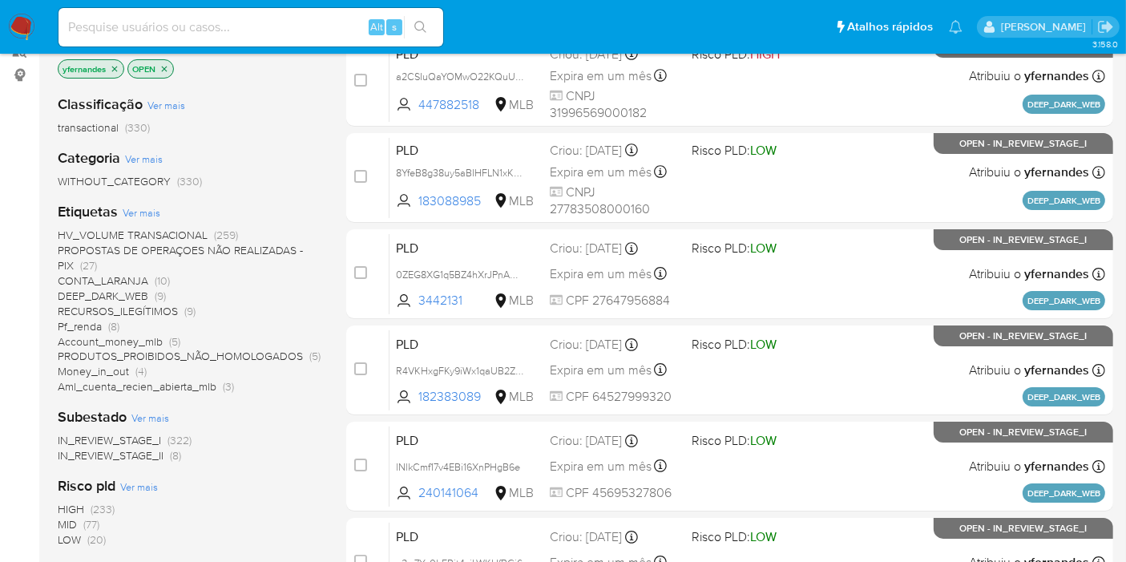
scroll to position [178, 0]
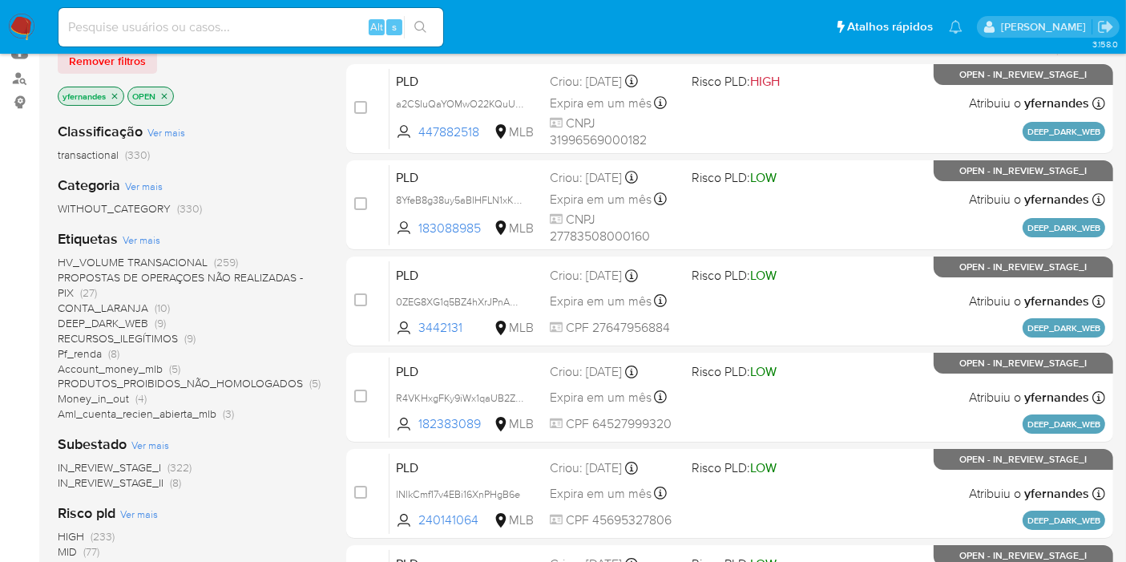
click at [115, 92] on icon "close-filter" at bounding box center [115, 96] width 10 height 10
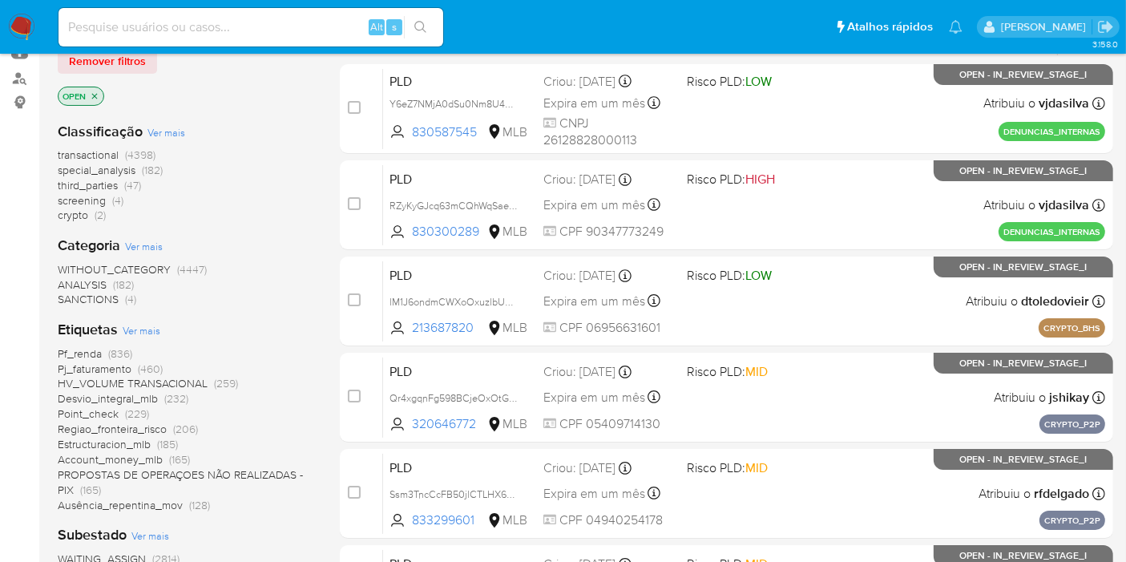
click at [257, 17] on input at bounding box center [251, 27] width 385 height 21
paste input "hfxrLjwV0urxayp0poVgCNIE"
type input "hfxrLjwV0urxayp0poVgCNIE"
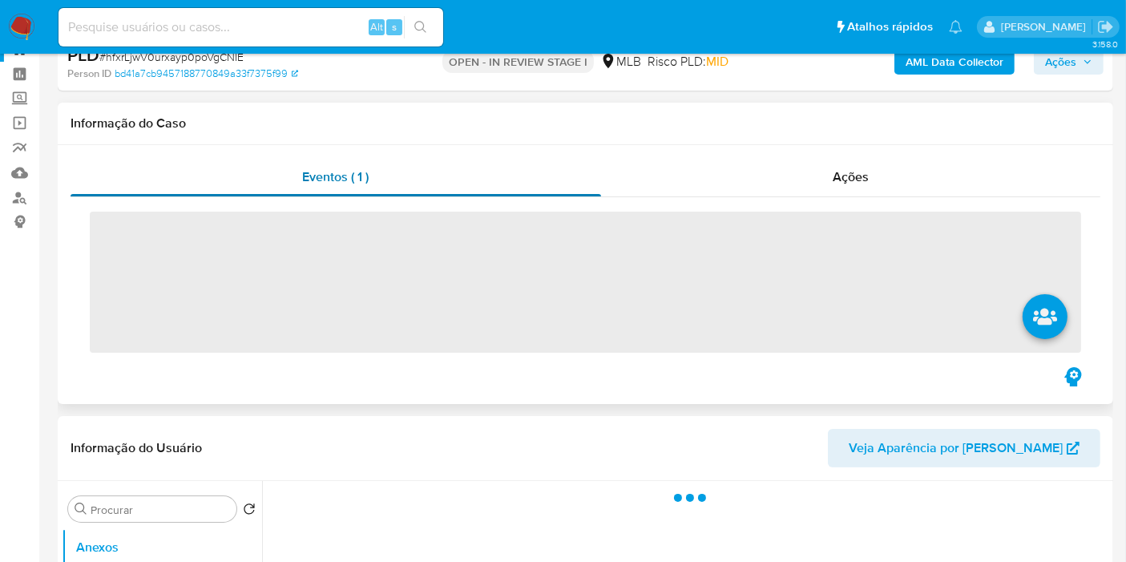
scroll to position [178, 0]
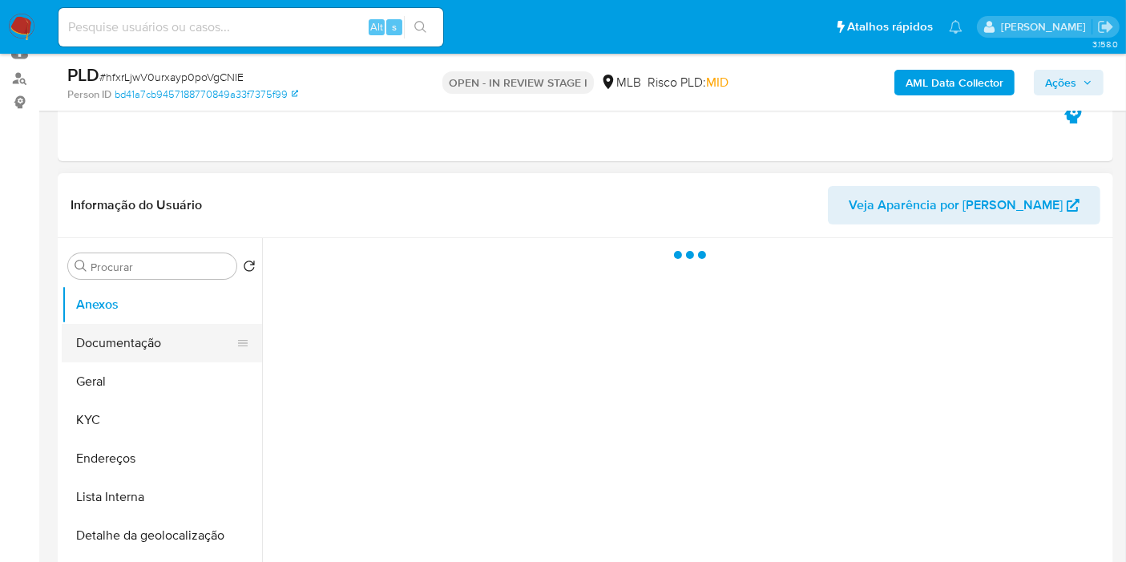
click at [153, 338] on button "Documentação" at bounding box center [156, 343] width 188 height 38
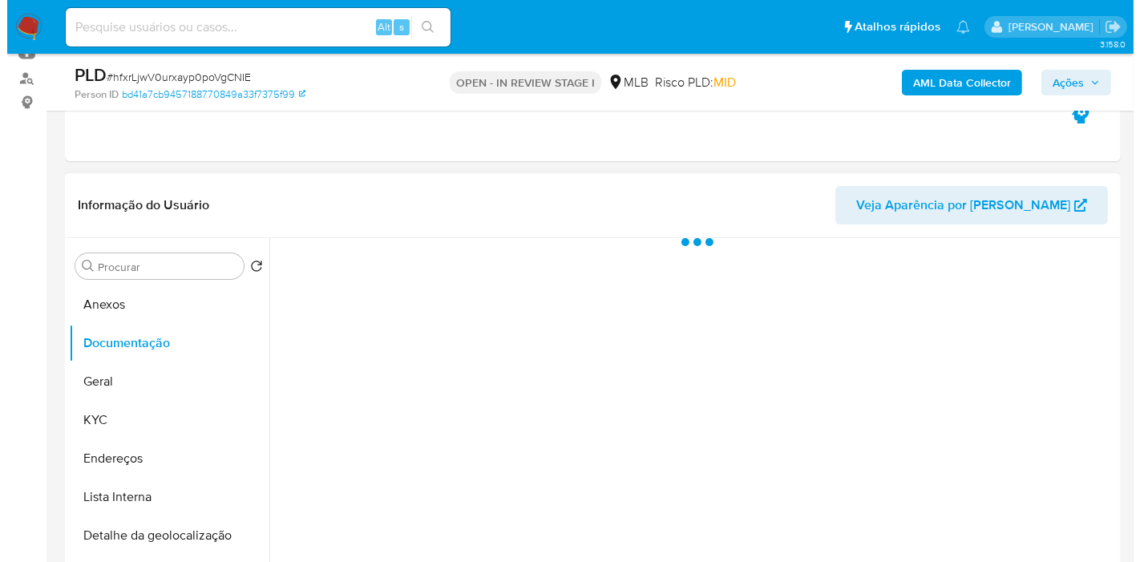
scroll to position [267, 0]
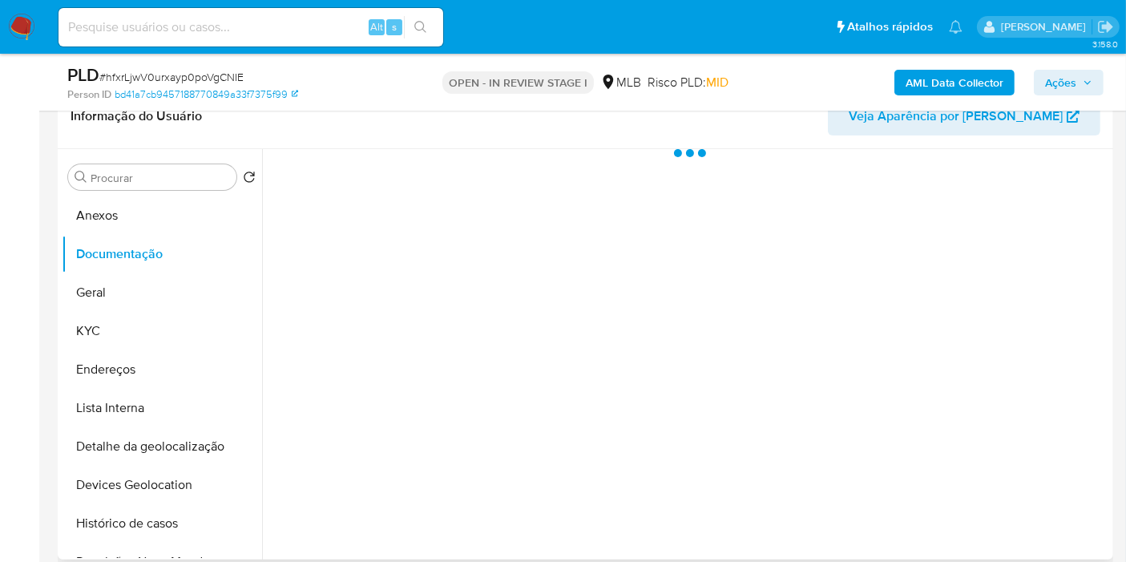
select select "10"
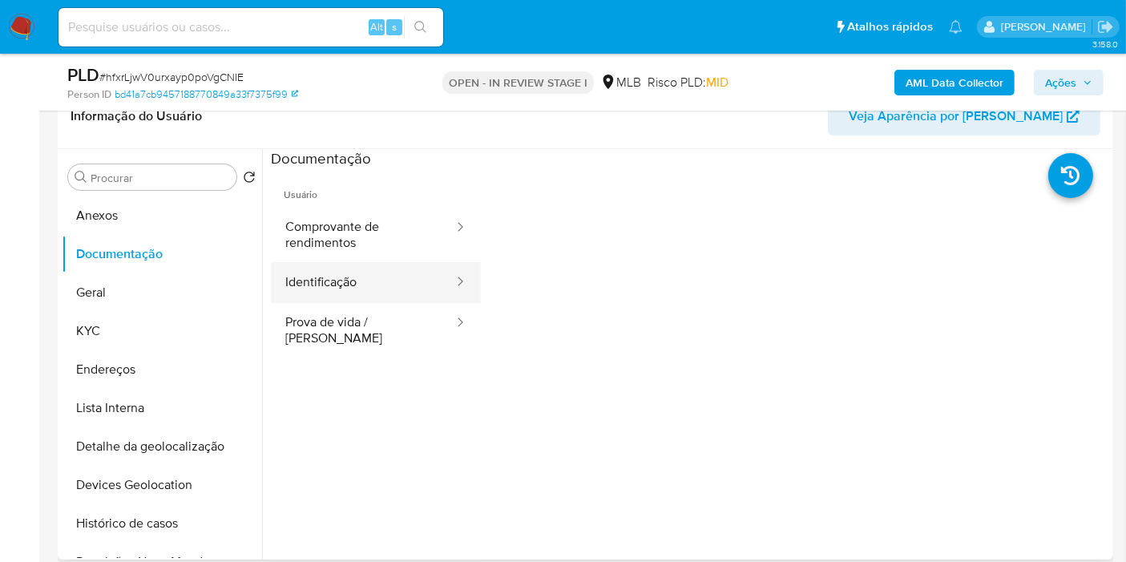
click at [398, 285] on button "Identificação" at bounding box center [363, 282] width 184 height 41
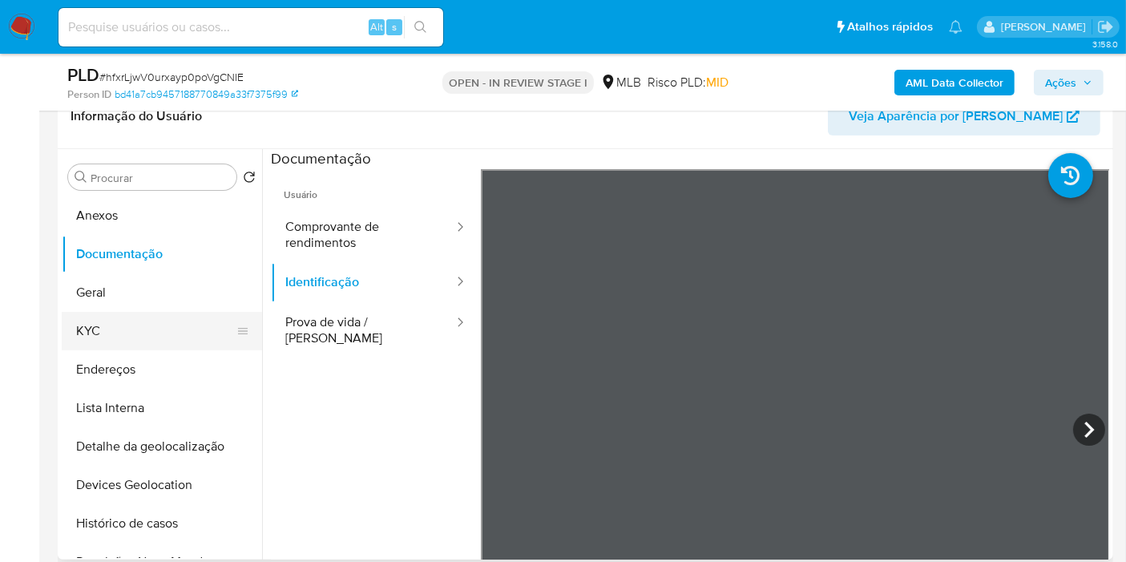
click at [180, 323] on button "KYC" at bounding box center [156, 331] width 188 height 38
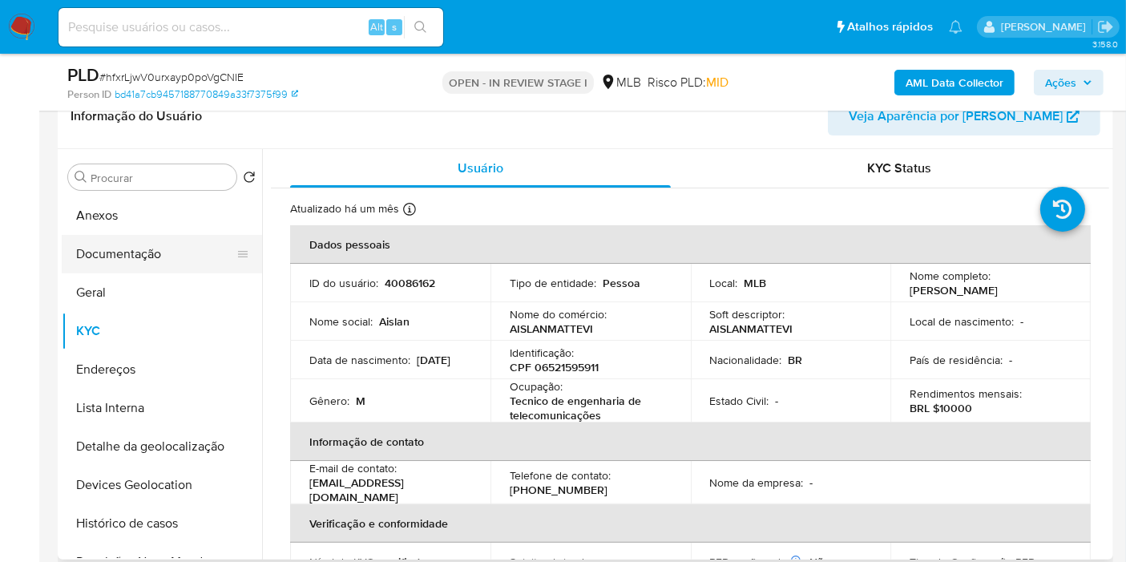
click at [142, 257] on button "Documentação" at bounding box center [156, 254] width 188 height 38
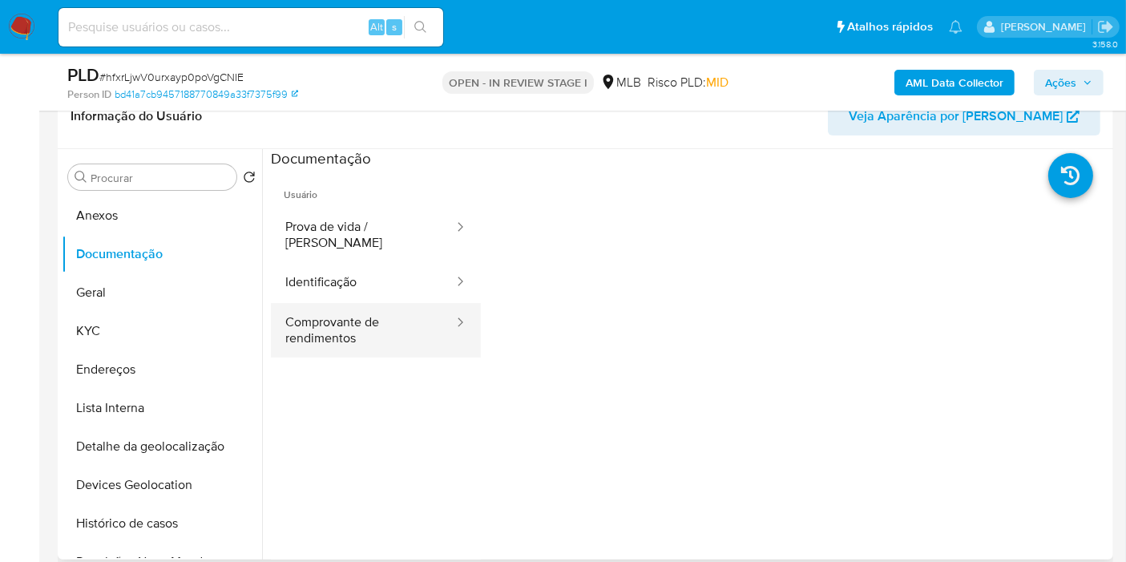
click at [395, 305] on button "Comprovante de rendimentos" at bounding box center [363, 330] width 184 height 55
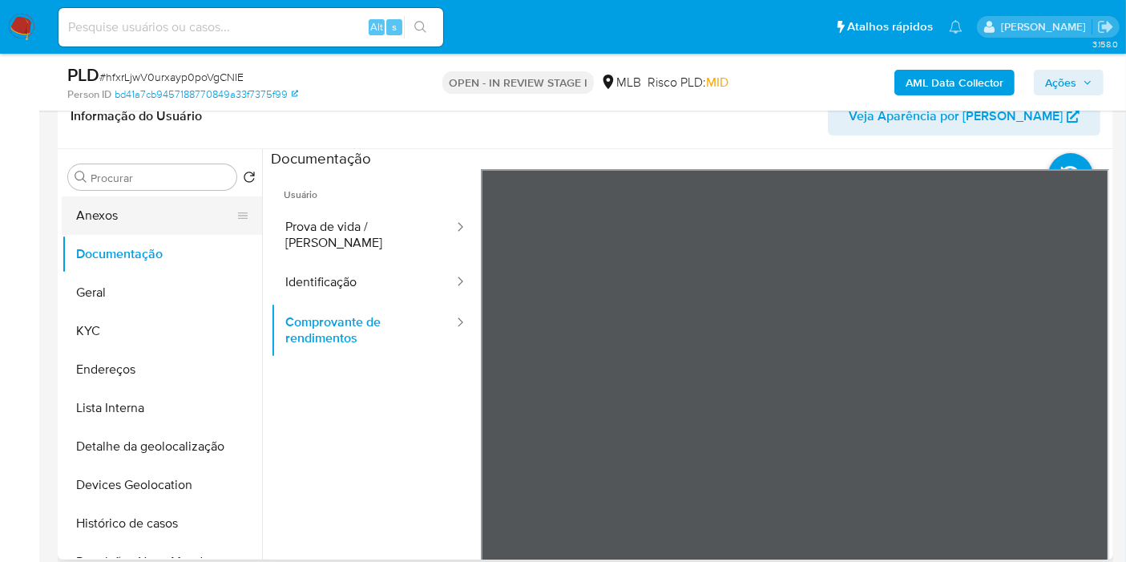
click at [117, 231] on button "Anexos" at bounding box center [156, 215] width 188 height 38
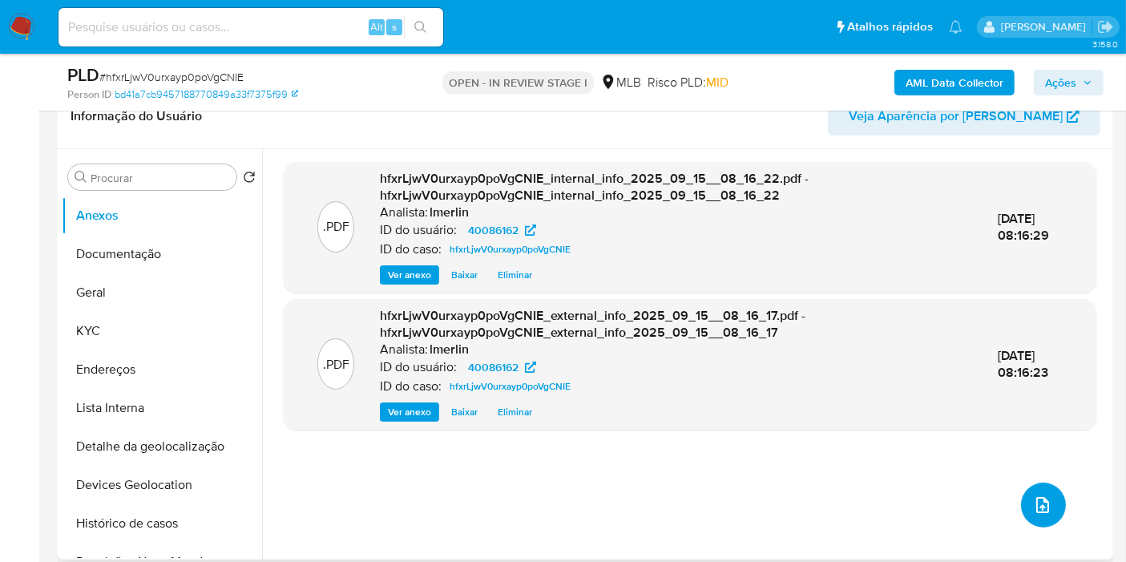
click at [1044, 495] on span "upload-file" at bounding box center [1042, 504] width 19 height 19
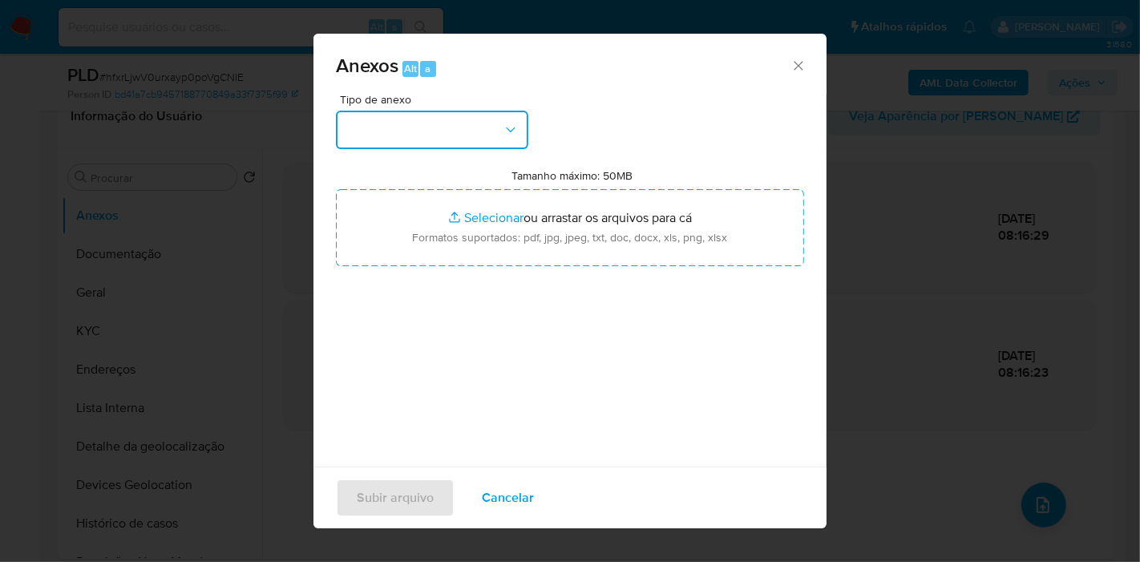
click at [506, 140] on button "button" at bounding box center [432, 130] width 192 height 38
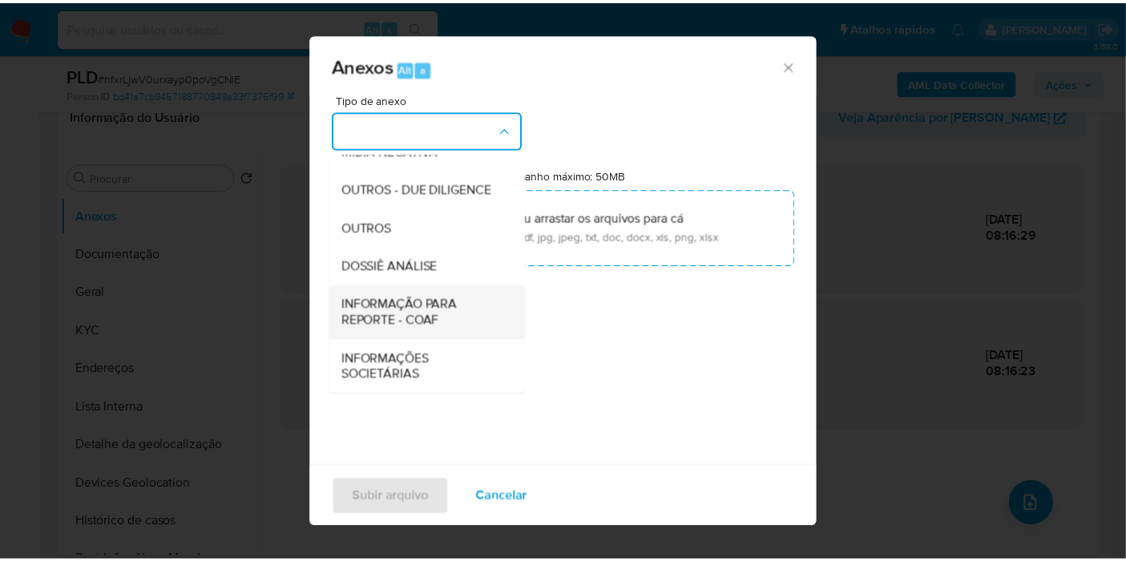
scroll to position [246, 0]
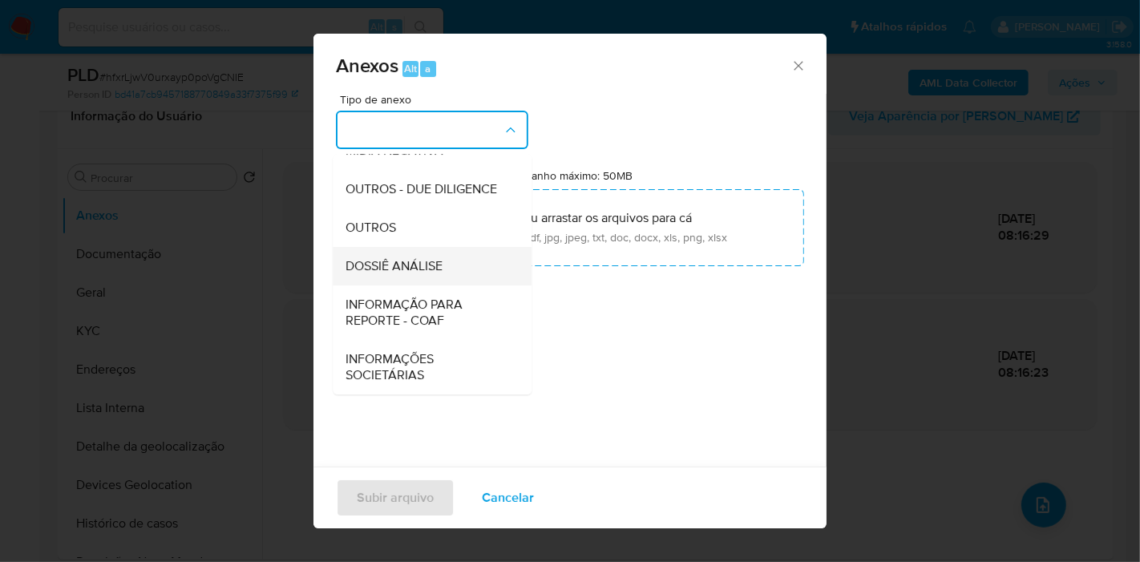
click at [461, 265] on div "DOSSIÊ ANÁLISE" at bounding box center [428, 266] width 164 height 38
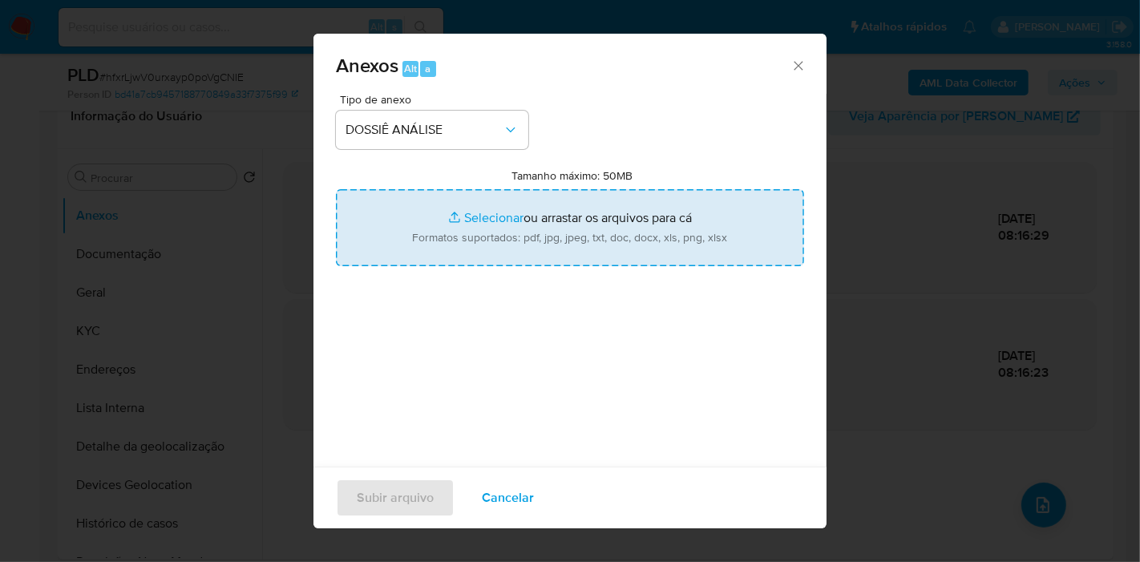
click at [550, 210] on input "Tamanho máximo: 50MB Selecionar arquivos" at bounding box center [570, 227] width 468 height 77
type input "C:\fakepath\SAR - XXX - CPF 06521595911 - AISLAN MATTEVI.pdf"
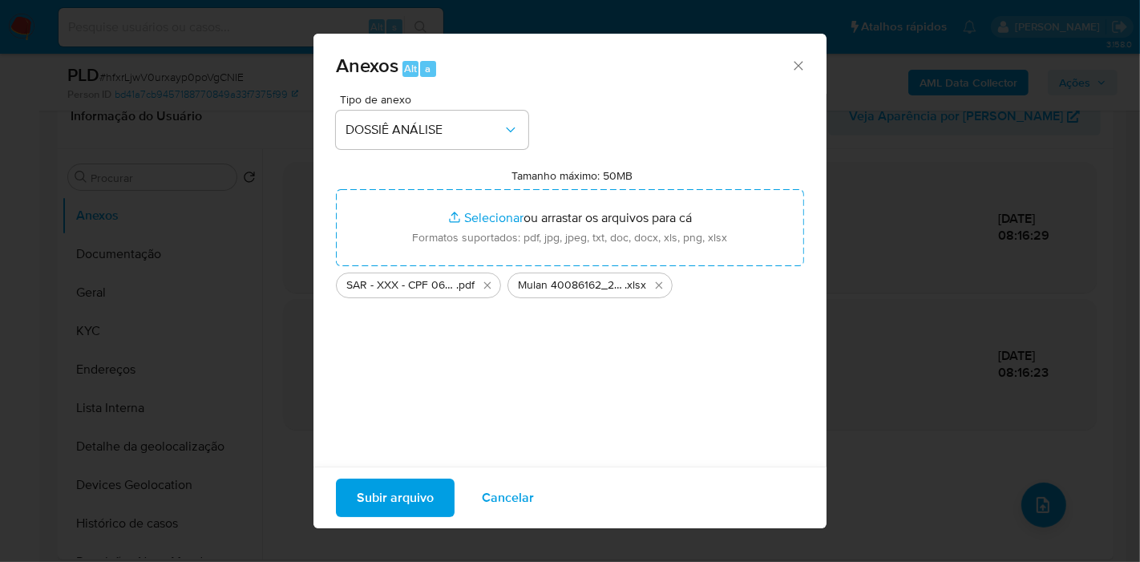
click at [503, 356] on div "Tipo de anexo DOSSIÊ ANÁLISE Tamanho máximo: 50MB Selecionar arquivos Seleciona…" at bounding box center [570, 283] width 468 height 378
click at [395, 491] on span "Subir arquivo" at bounding box center [395, 497] width 77 height 35
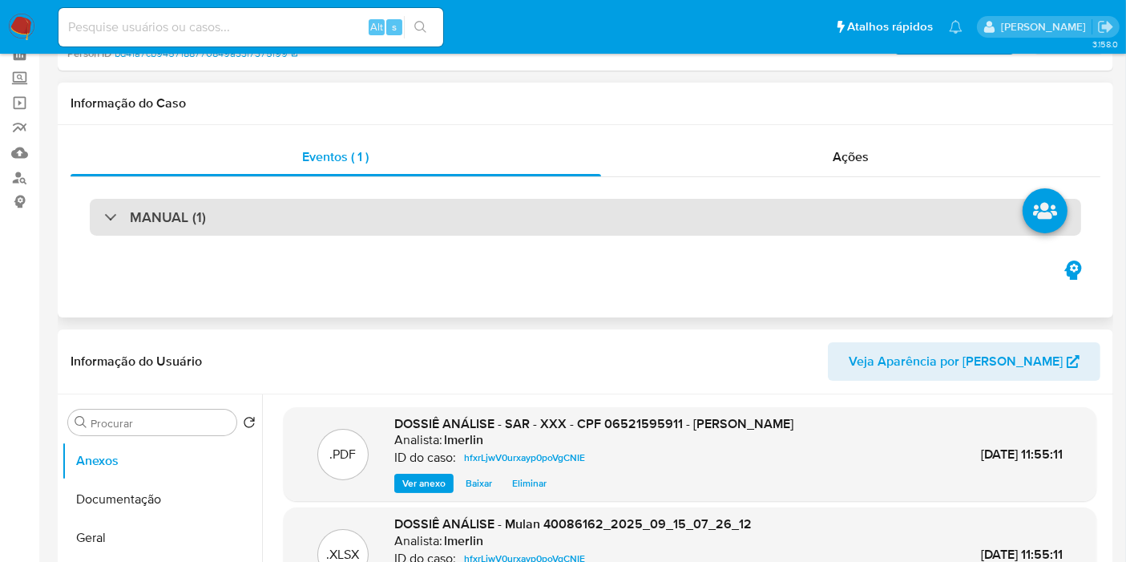
scroll to position [0, 0]
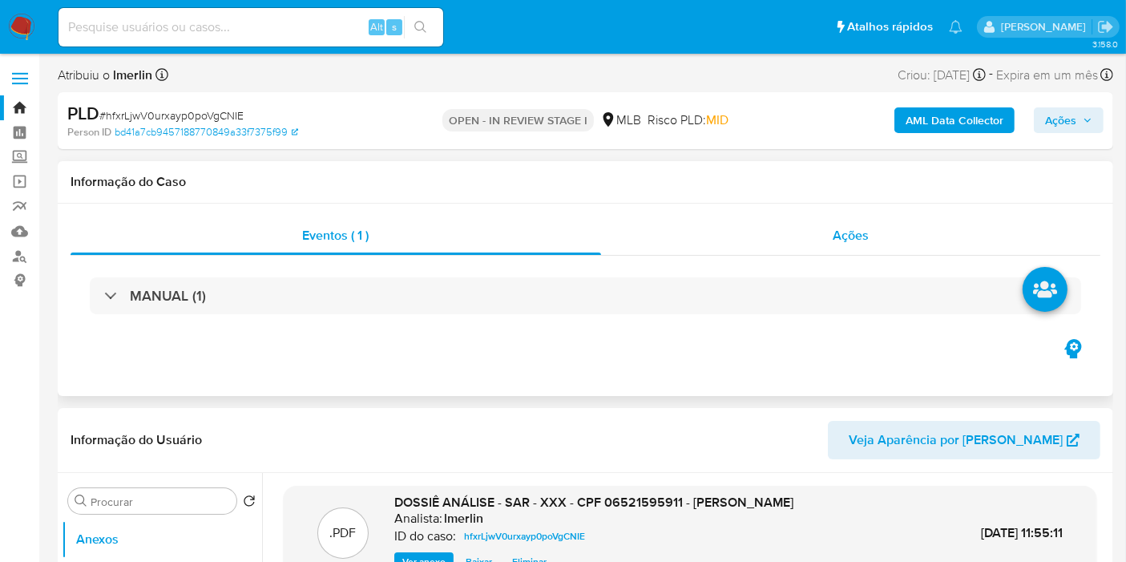
click at [911, 246] on div "Ações" at bounding box center [851, 235] width 500 height 38
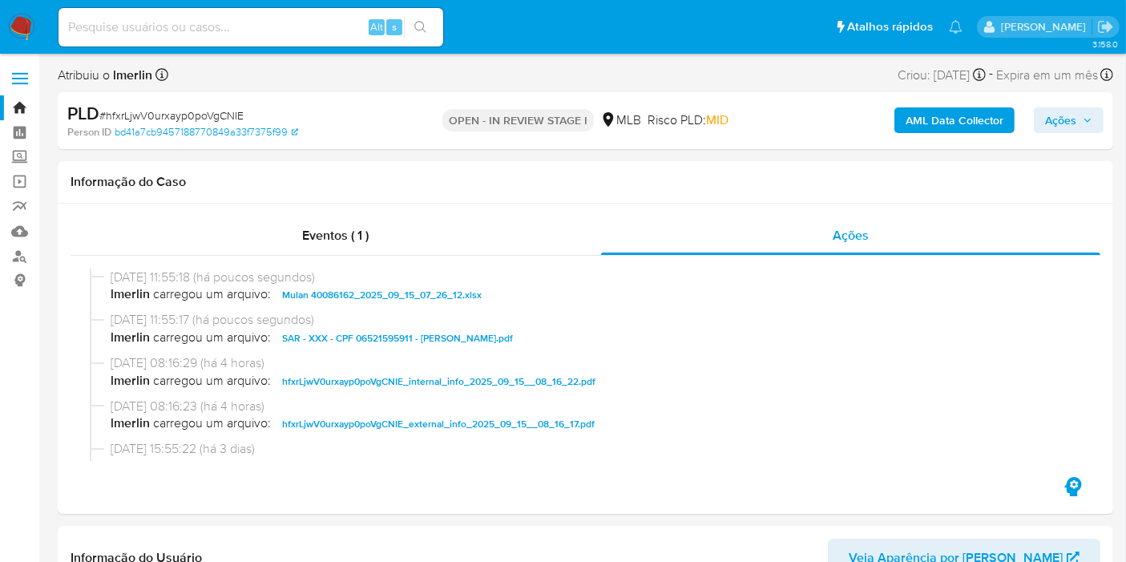
click at [1067, 118] on span "Ações" at bounding box center [1060, 120] width 31 height 26
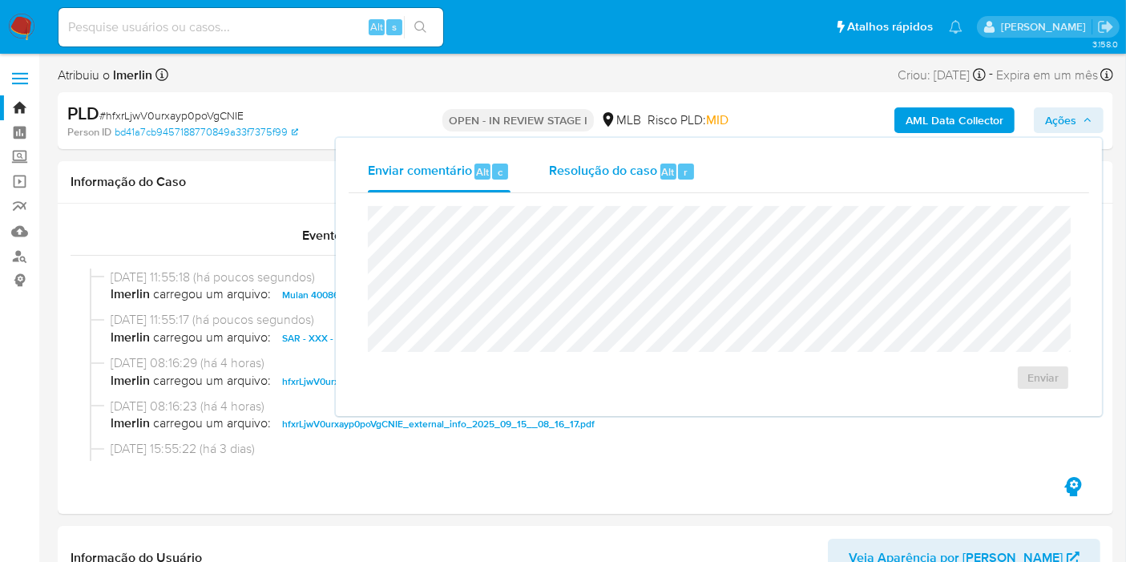
click at [610, 175] on span "Resolução do caso" at bounding box center [603, 171] width 108 height 18
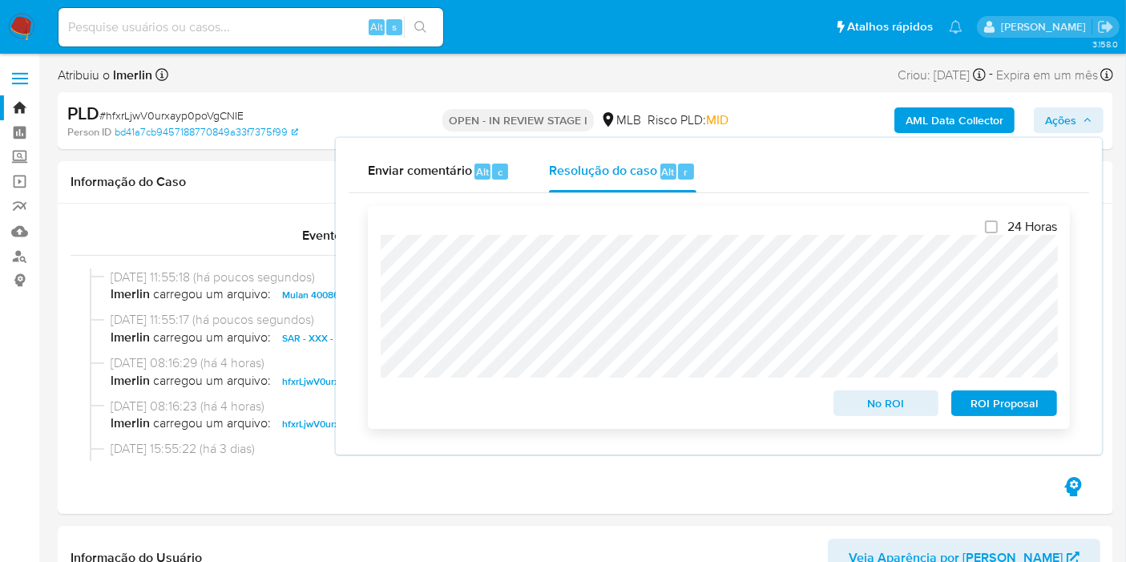
click at [997, 405] on span "ROI Proposal" at bounding box center [1004, 403] width 83 height 22
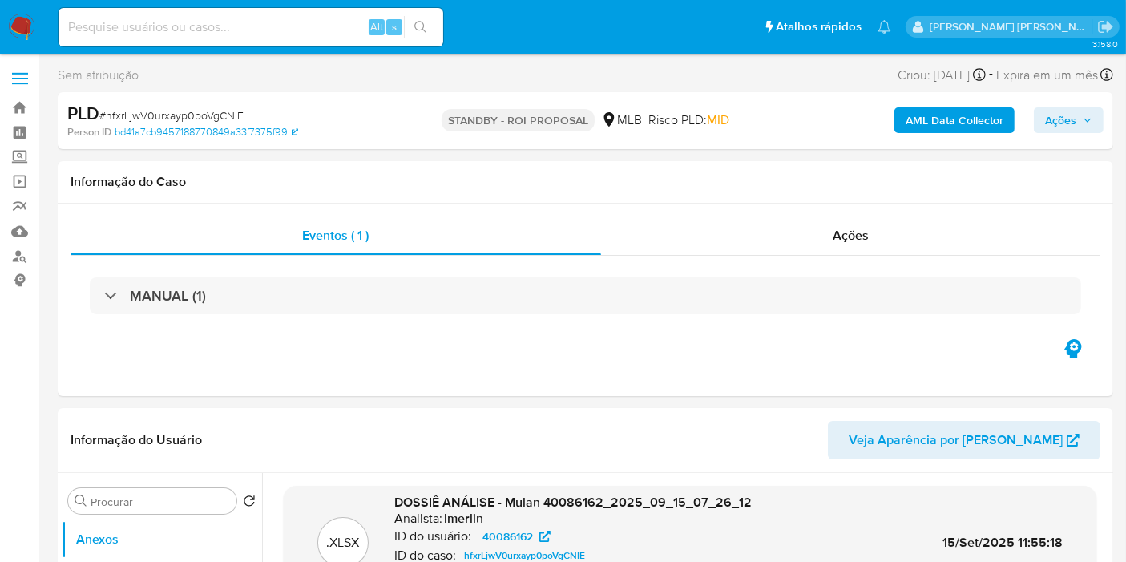
select select "10"
click at [317, 34] on input at bounding box center [251, 27] width 385 height 21
paste input "72774098"
type input "72774098"
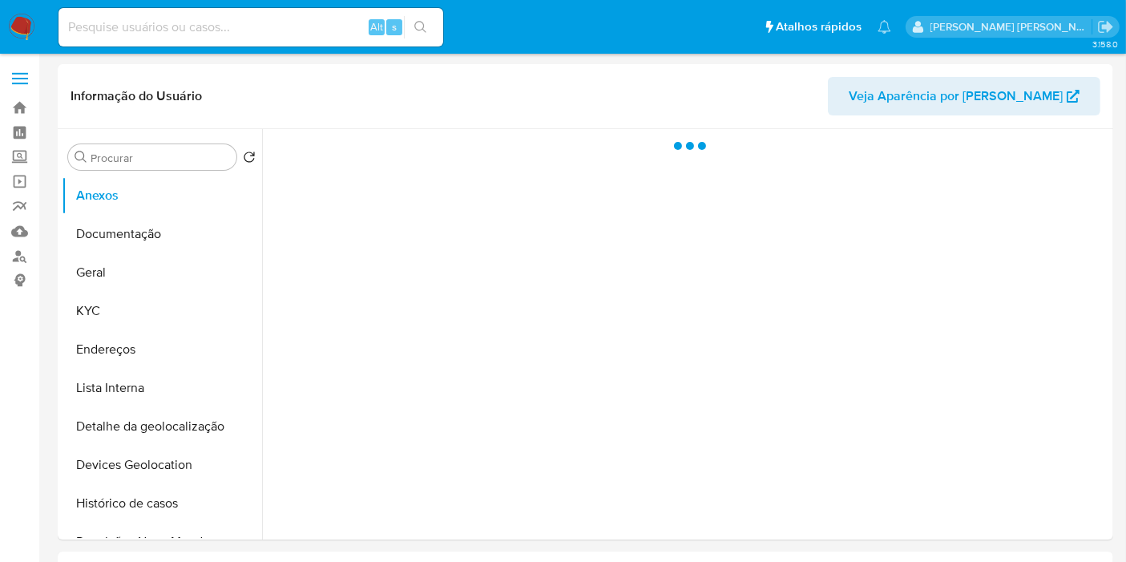
select select "10"
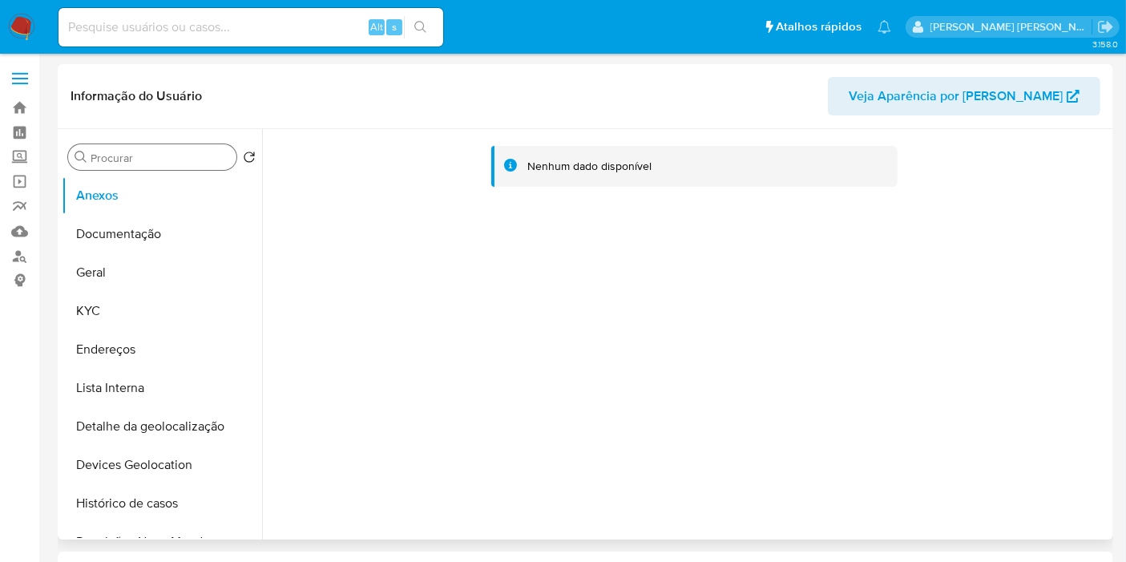
click at [204, 151] on input "Procurar" at bounding box center [160, 158] width 139 height 14
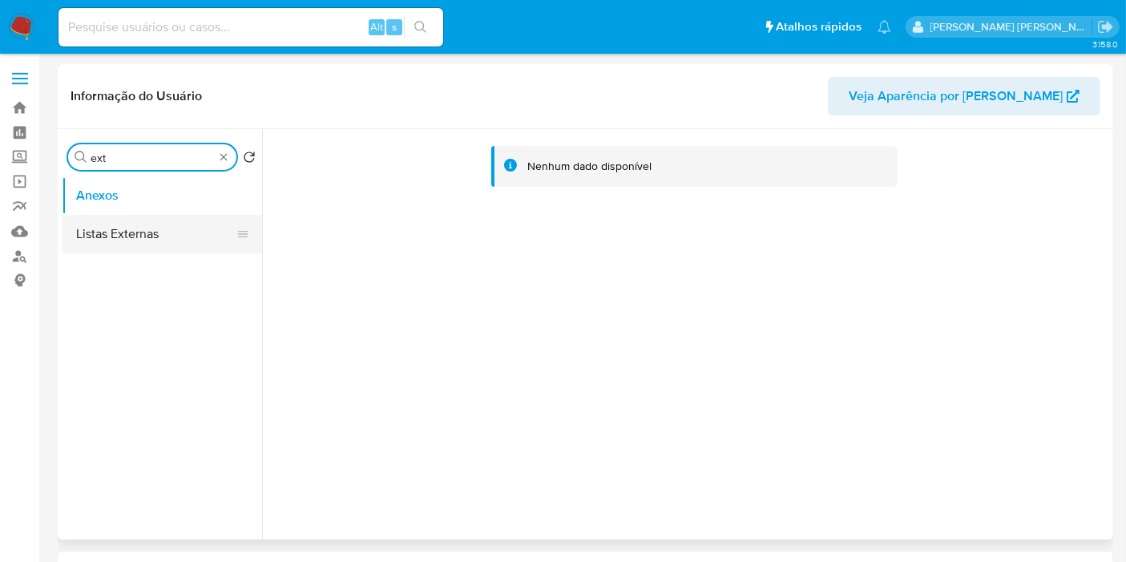
type input "ext"
click at [170, 223] on button "Listas Externas" at bounding box center [156, 234] width 188 height 38
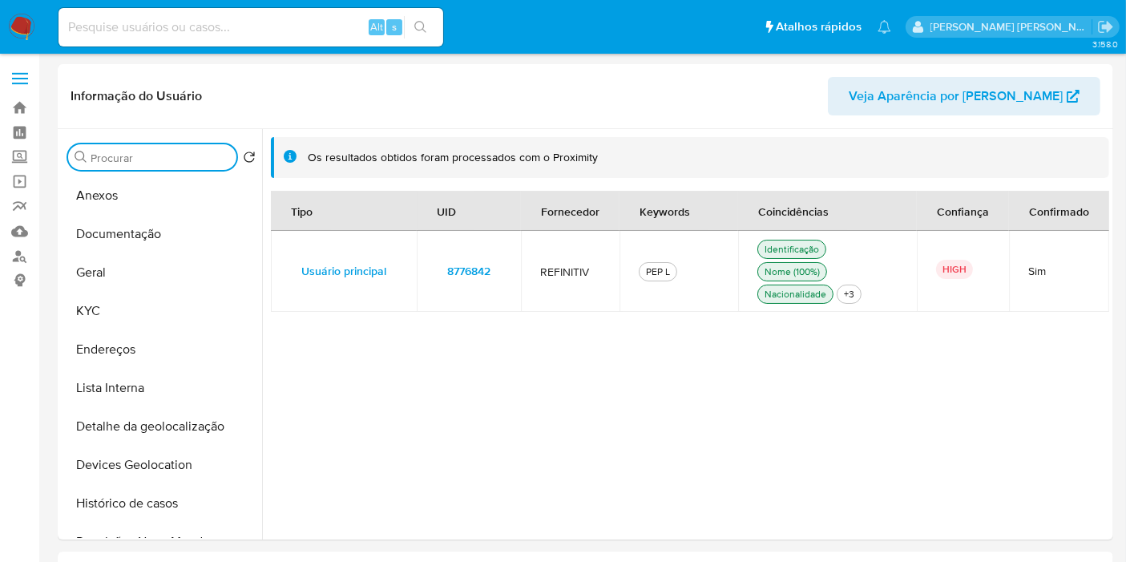
click at [317, 28] on input at bounding box center [251, 27] width 385 height 21
paste input "6p2BhhPY26RkdssJSNNGPhNF"
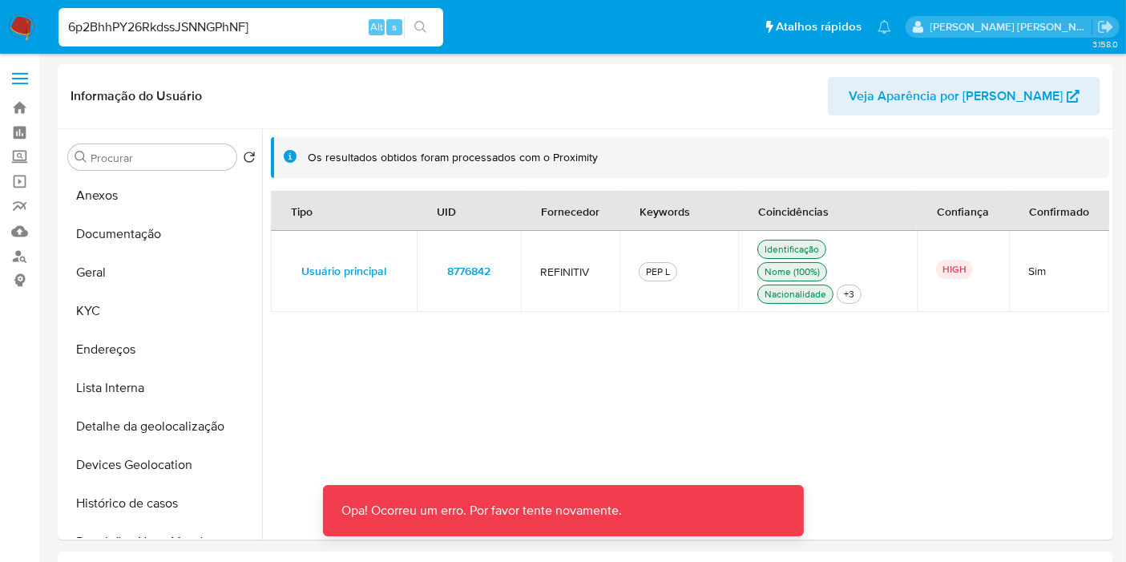
click at [317, 28] on input "6p2BhhPY26RkdssJSNNGPhNF]" at bounding box center [251, 27] width 385 height 21
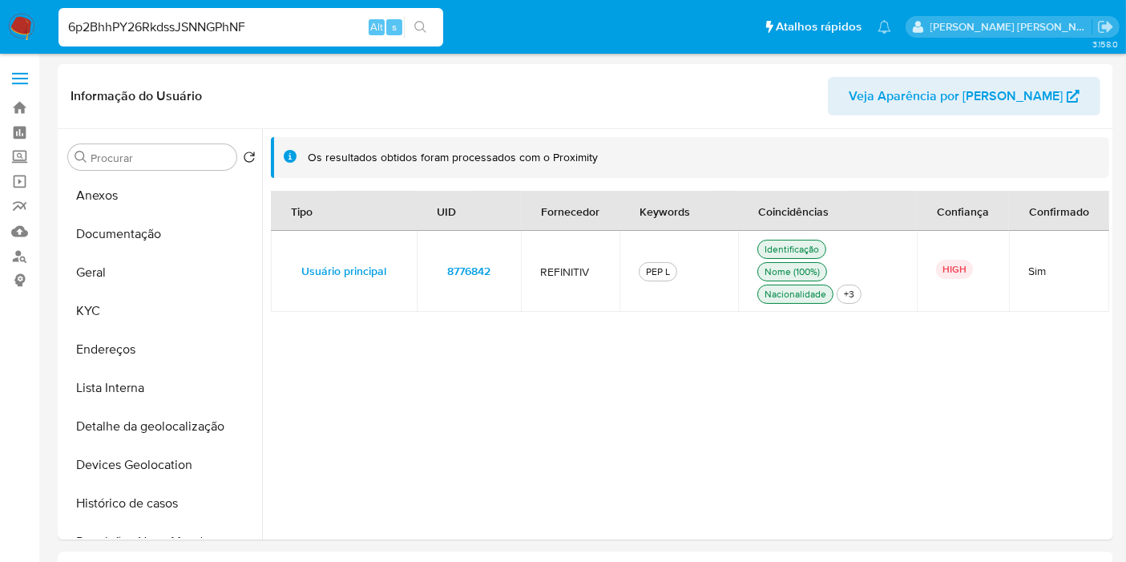
type input "6p2BhhPY26RkdssJSNNGPhNF"
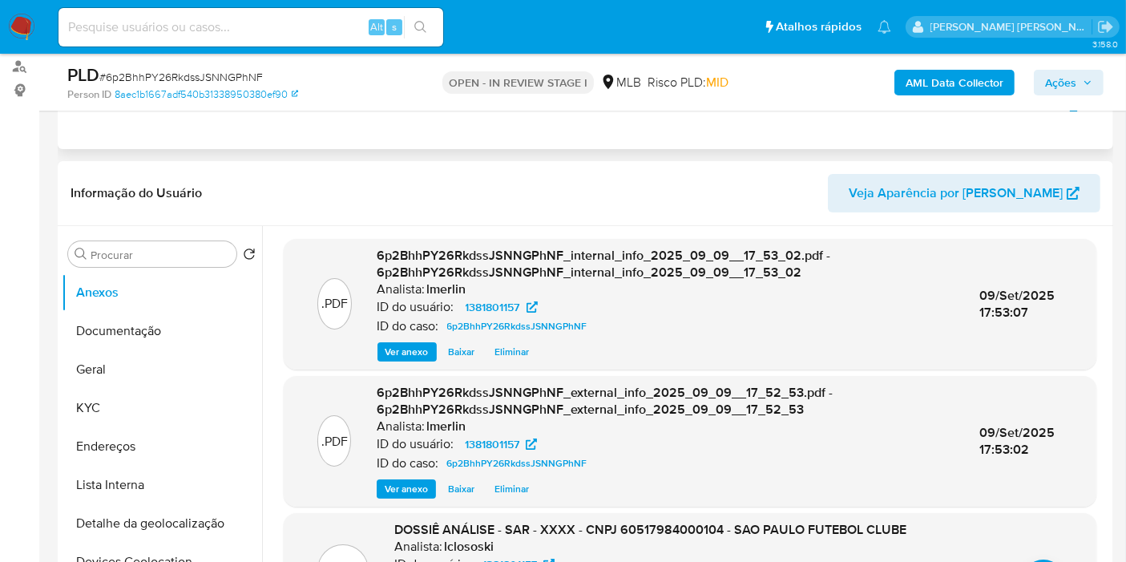
scroll to position [267, 0]
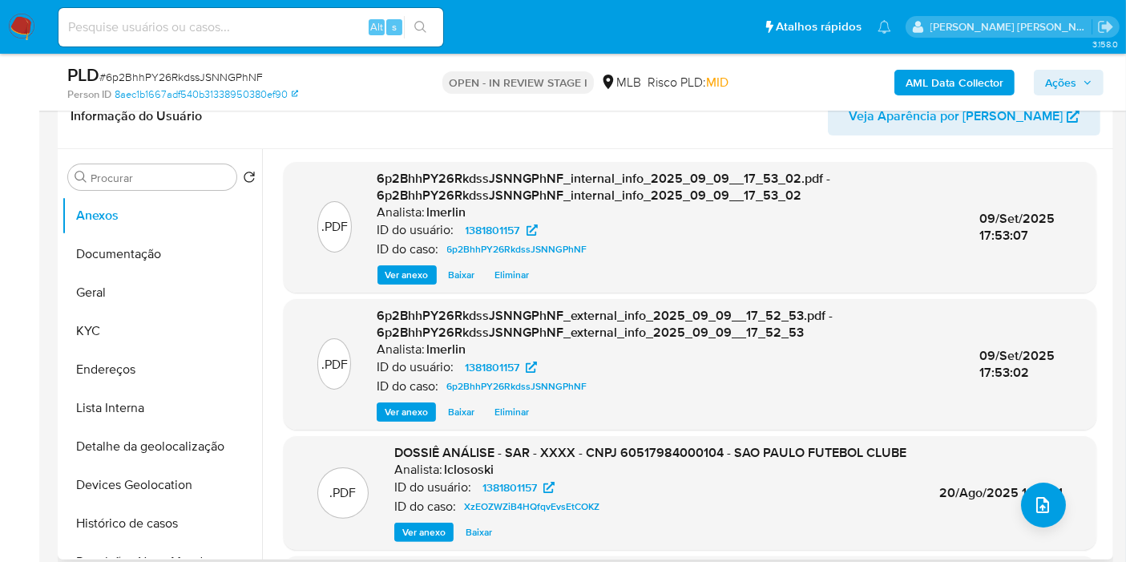
select select "10"
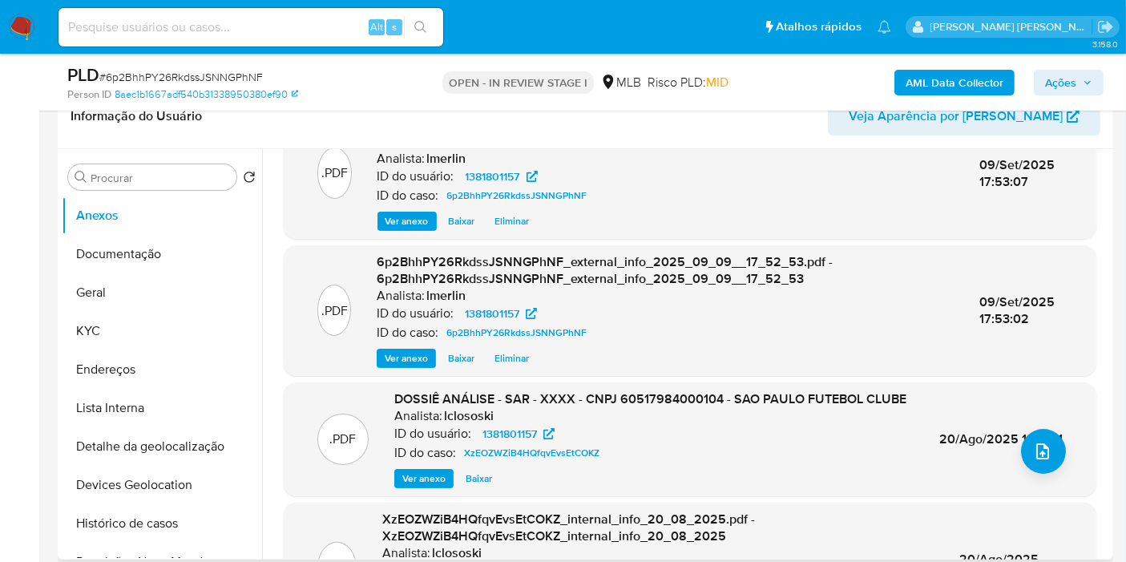
scroll to position [0, 0]
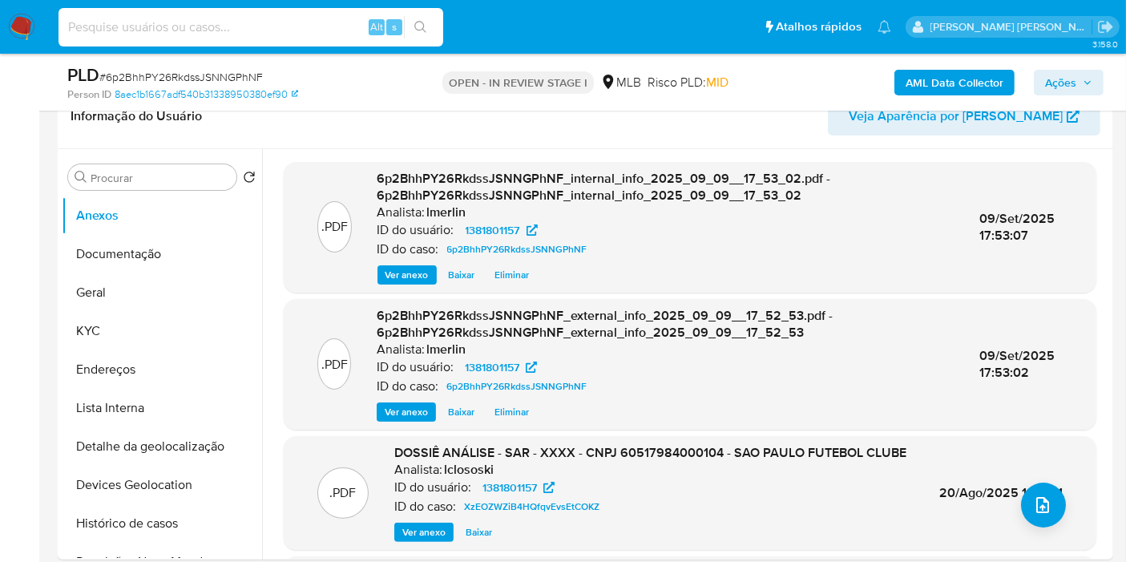
click at [270, 34] on input at bounding box center [251, 27] width 385 height 21
paste input "6p2BhhPY26RkdssJSNNGPhNF"
type input "6p2BhhPY26RkdssJSNNGPhNF"
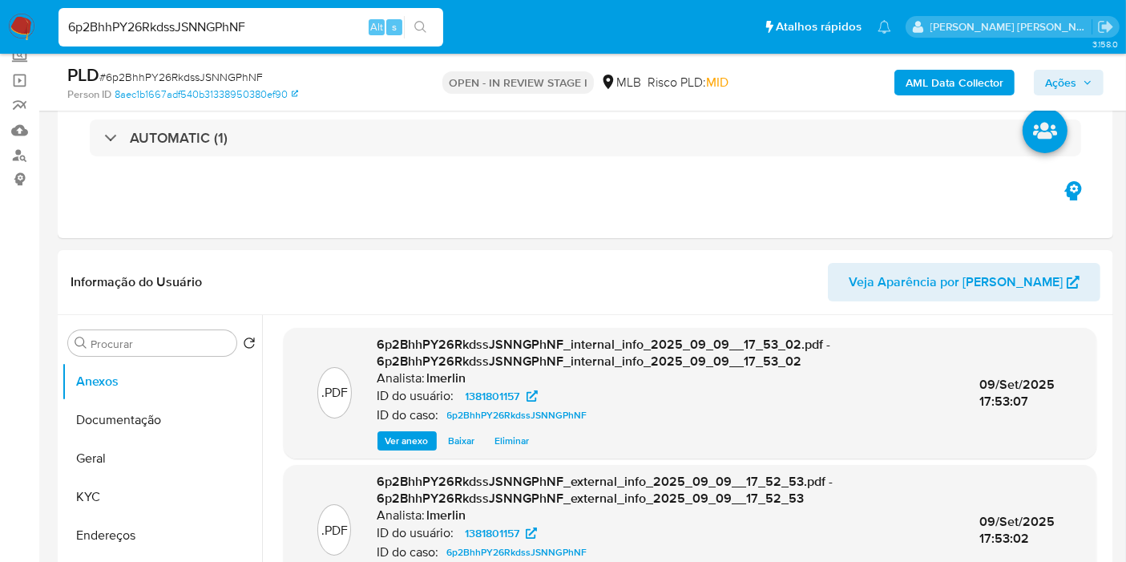
scroll to position [267, 0]
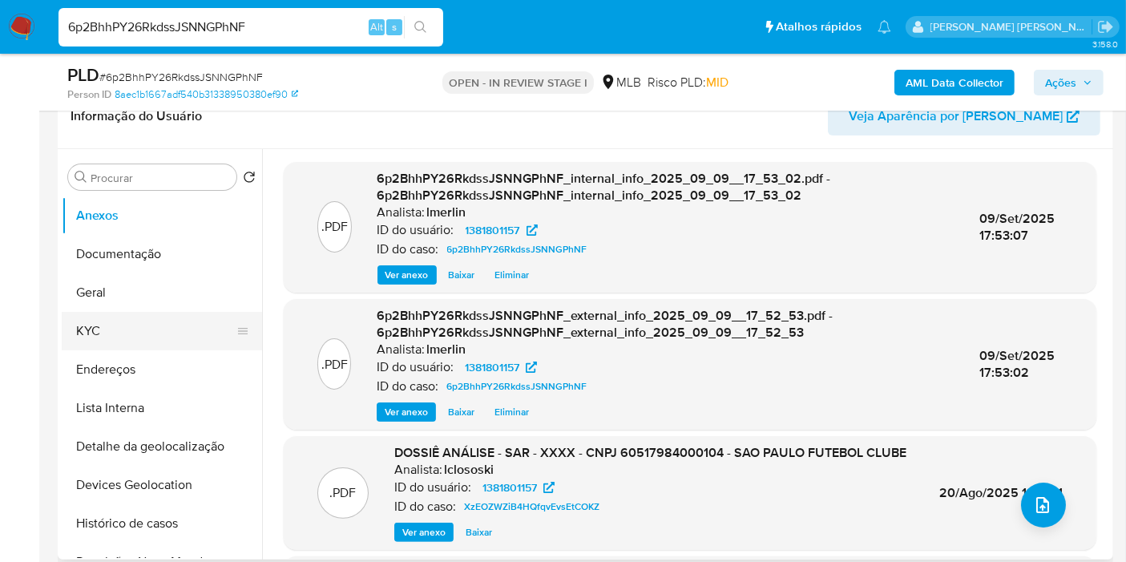
click at [183, 338] on button "KYC" at bounding box center [156, 331] width 188 height 38
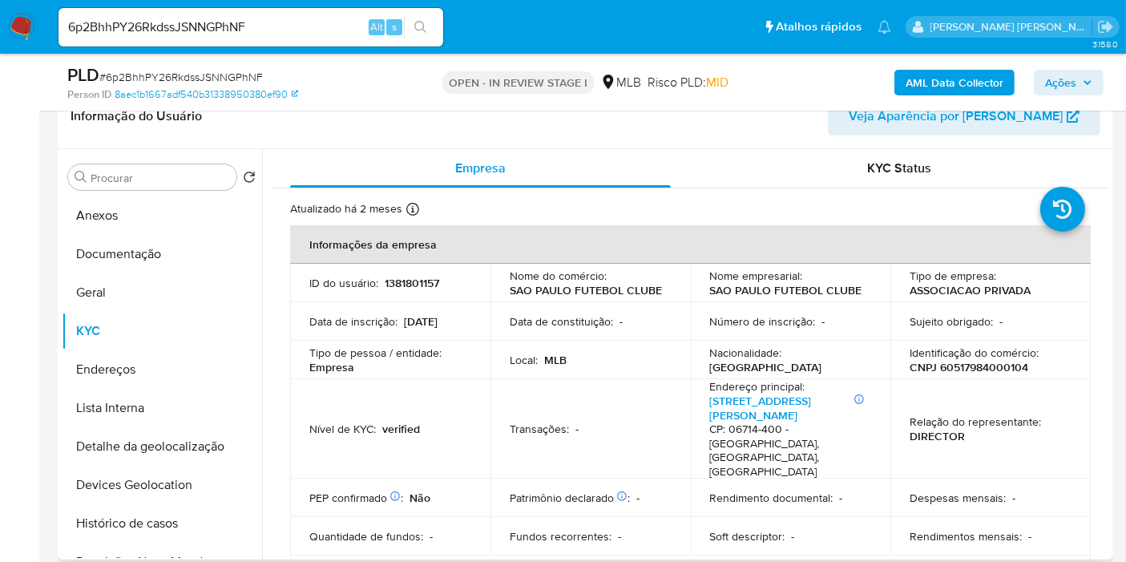
click at [406, 276] on p "1381801157" at bounding box center [412, 283] width 55 height 14
copy p "1381801157"
click at [201, 221] on button "Anexos" at bounding box center [156, 215] width 188 height 38
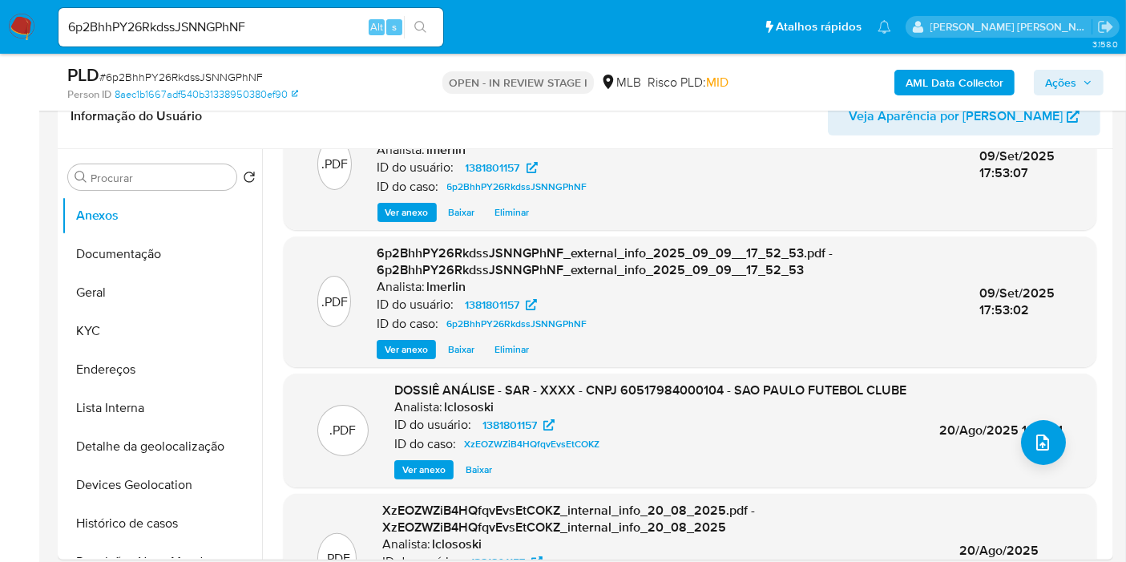
scroll to position [0, 0]
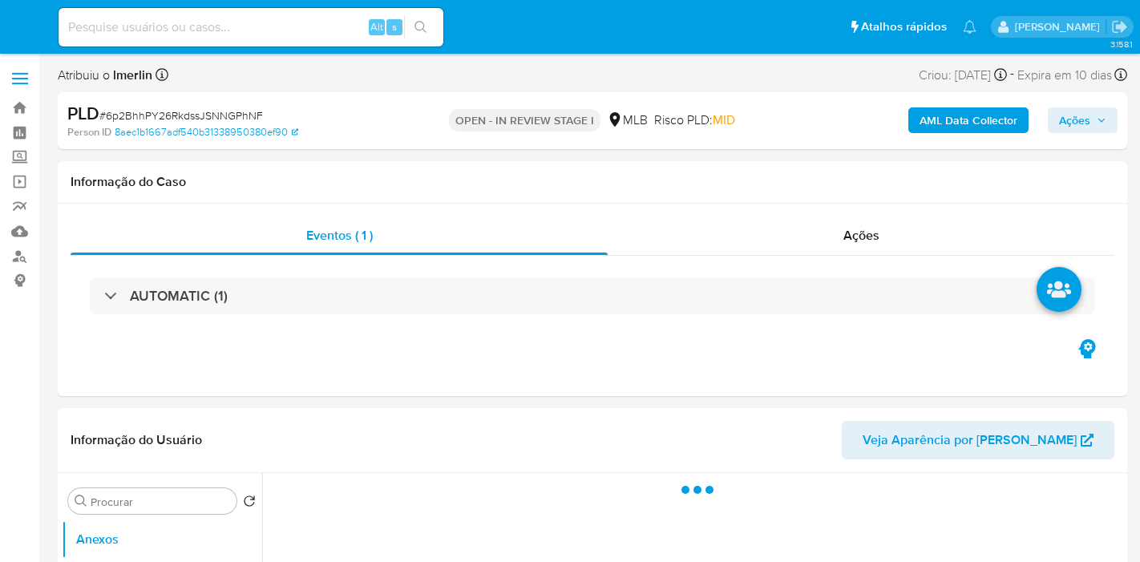
select select "10"
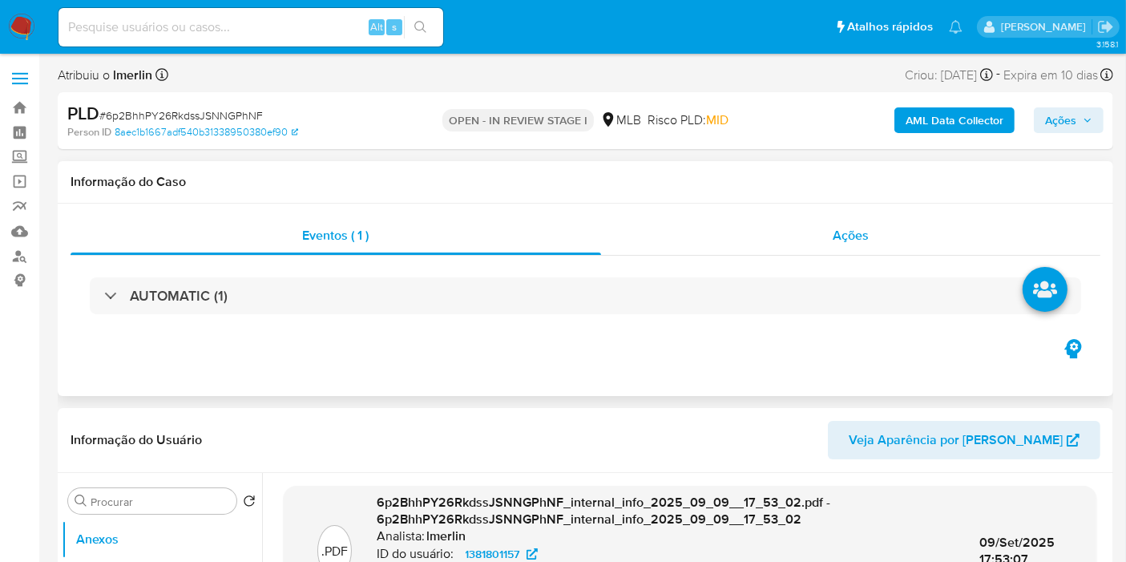
click at [787, 236] on div "Ações" at bounding box center [851, 235] width 500 height 38
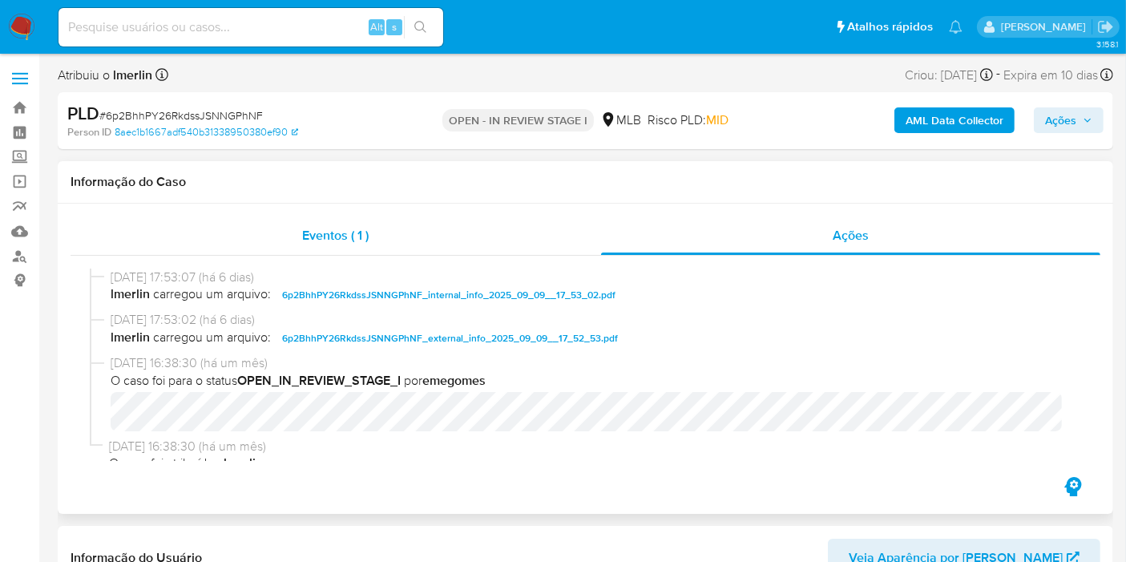
click at [513, 245] on div "Eventos ( 1 )" at bounding box center [336, 235] width 531 height 38
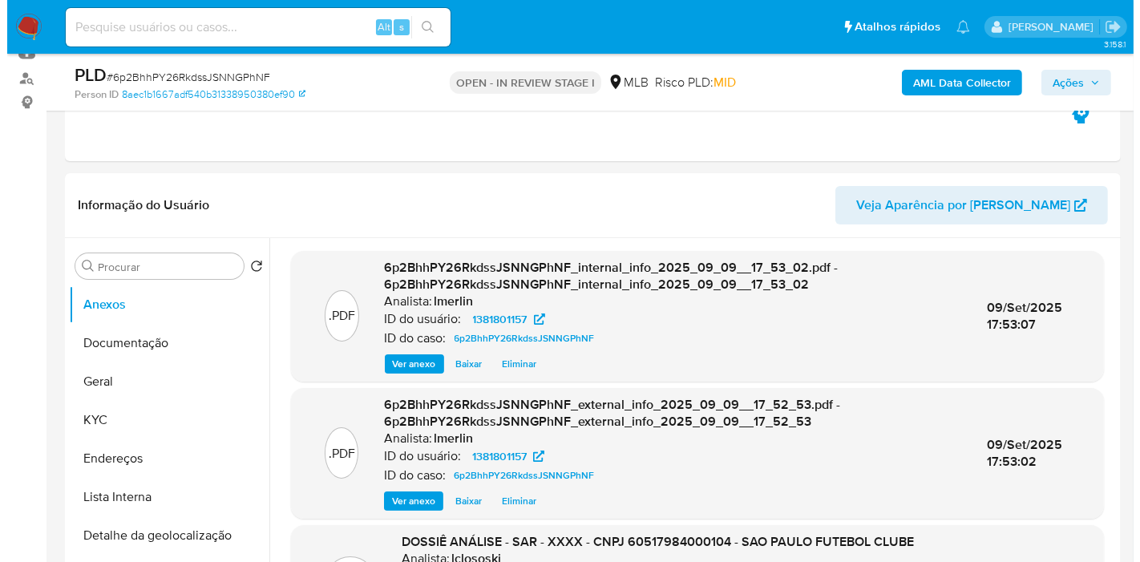
scroll to position [267, 0]
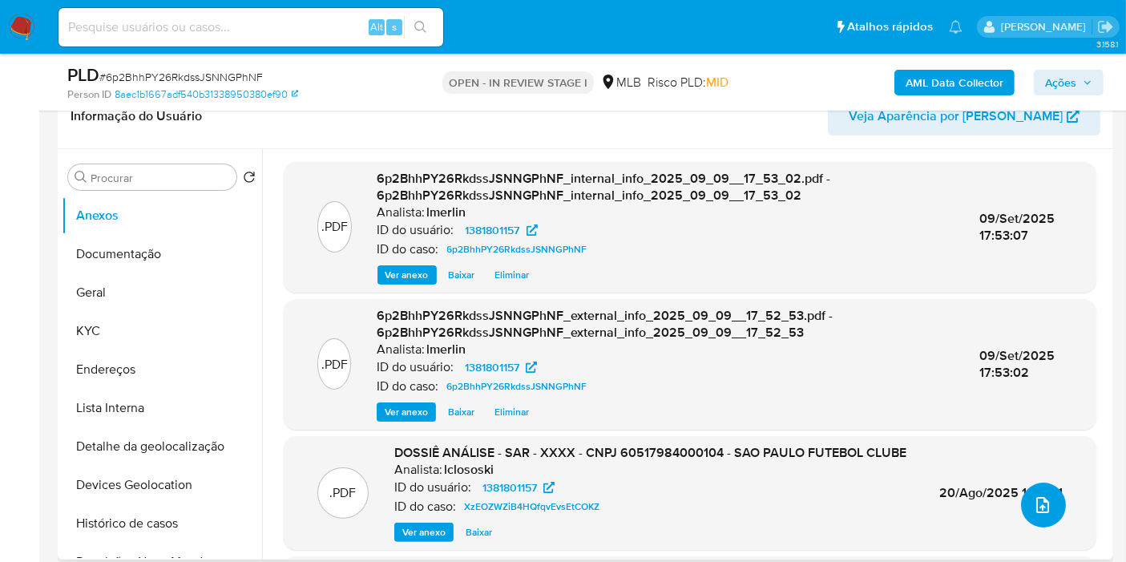
click at [1024, 519] on button "upload-file" at bounding box center [1043, 505] width 45 height 45
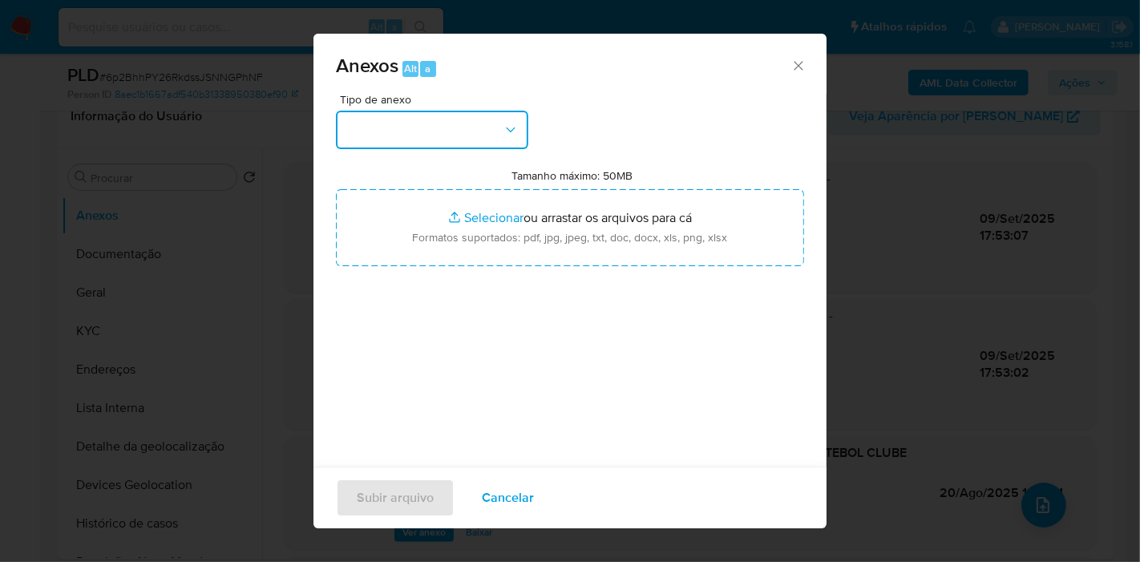
click at [433, 133] on button "button" at bounding box center [432, 130] width 192 height 38
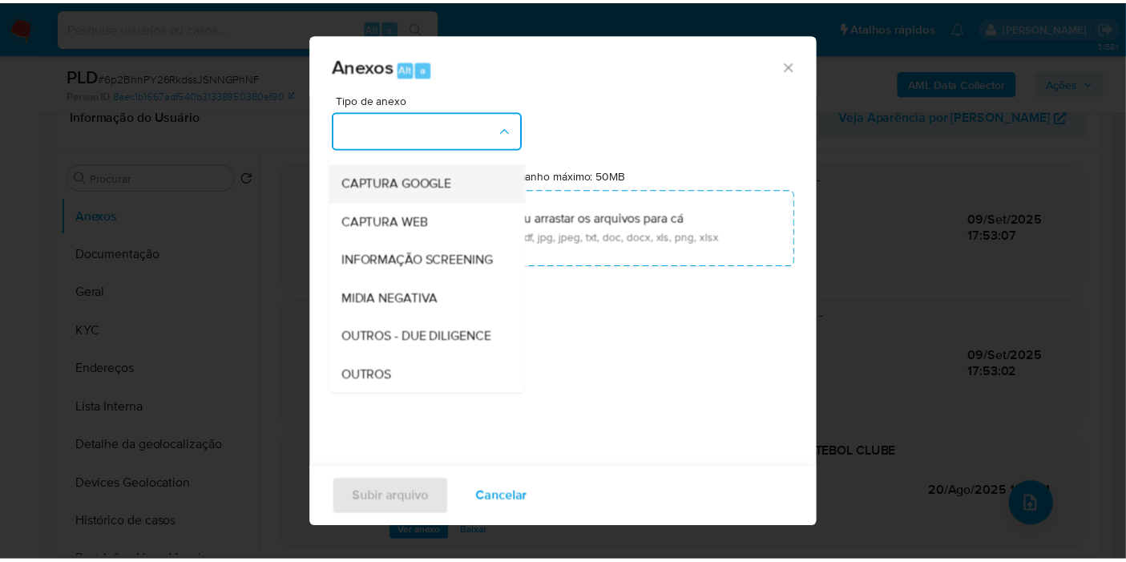
scroll to position [246, 0]
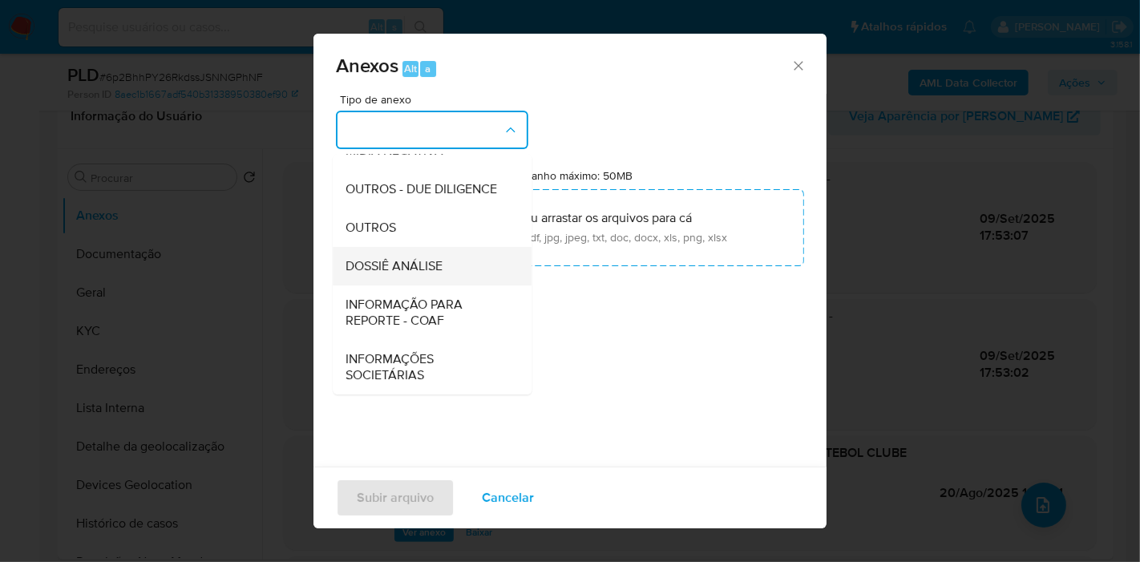
click at [479, 265] on div "DOSSIÊ ANÁLISE" at bounding box center [428, 266] width 164 height 38
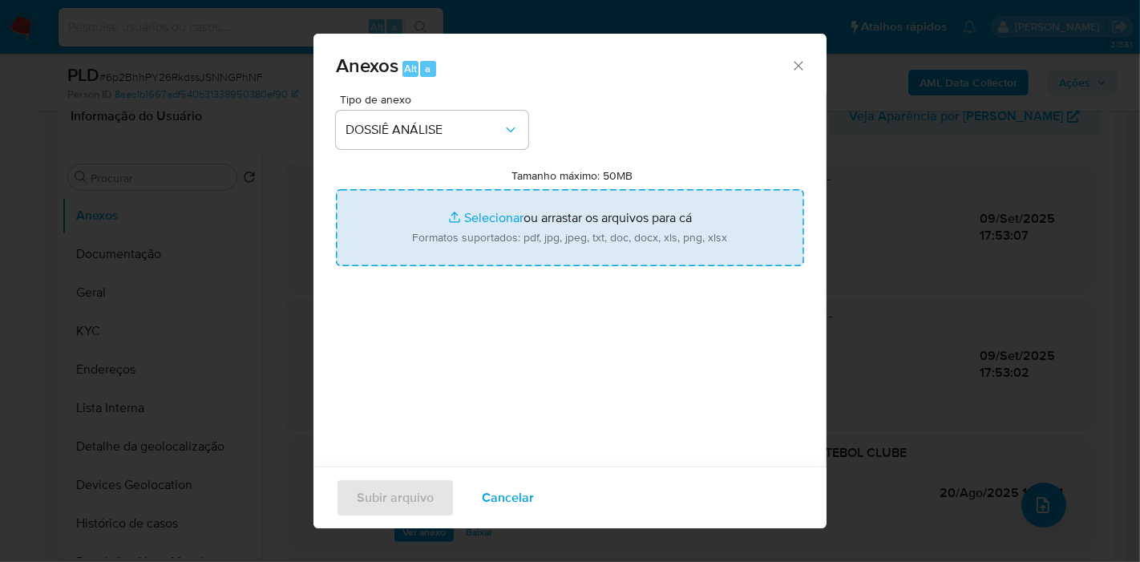
click at [546, 220] on input "Tamanho máximo: 50MB Selecionar arquivos" at bounding box center [570, 227] width 468 height 77
type input "C:\fakepath\Declínio - 6p2BhhPY26RkdssJSNNGPhNF - CNPJ 60517984000104 - SAO PAU…"
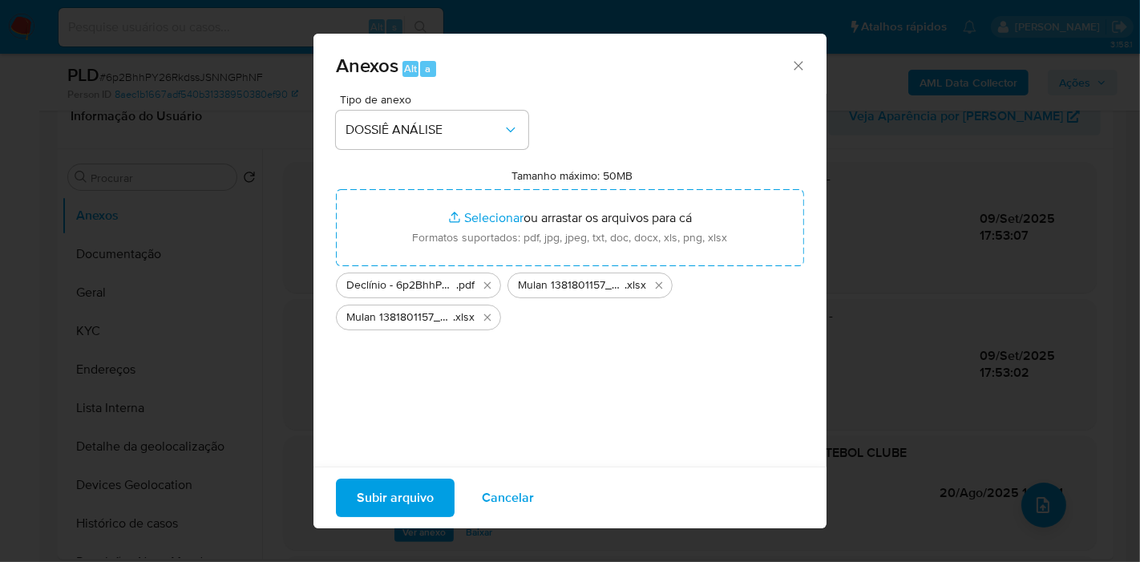
click at [400, 498] on span "Subir arquivo" at bounding box center [395, 497] width 77 height 35
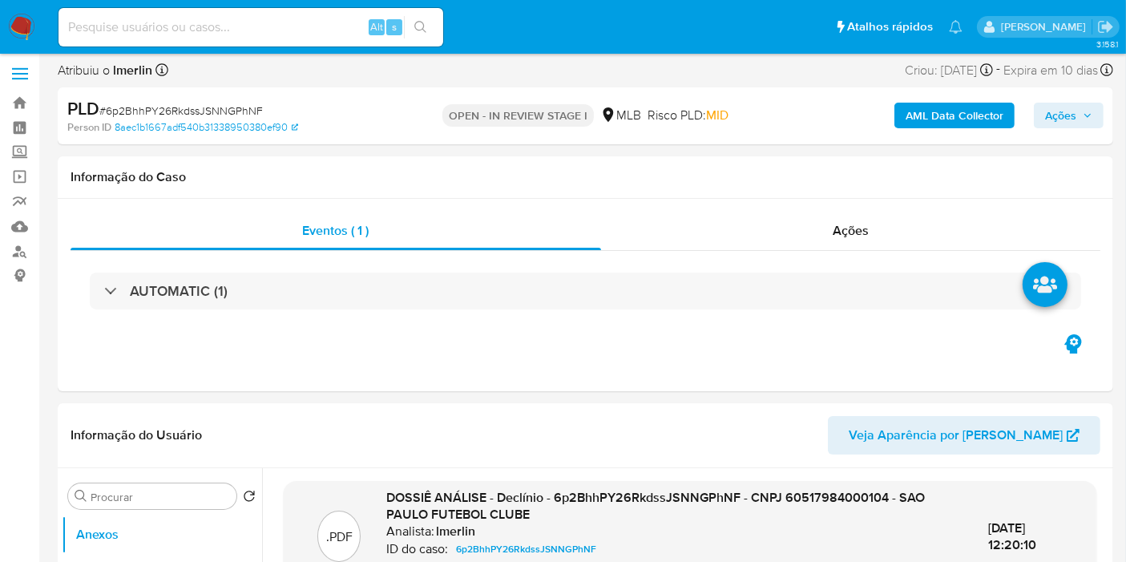
scroll to position [0, 0]
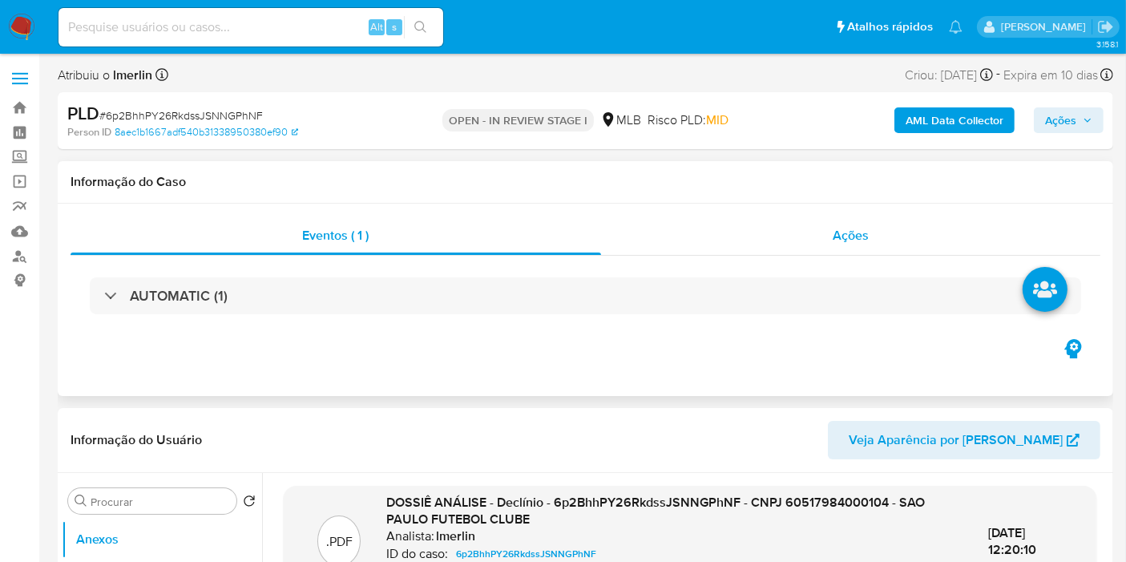
click at [792, 232] on div "Ações" at bounding box center [851, 235] width 500 height 38
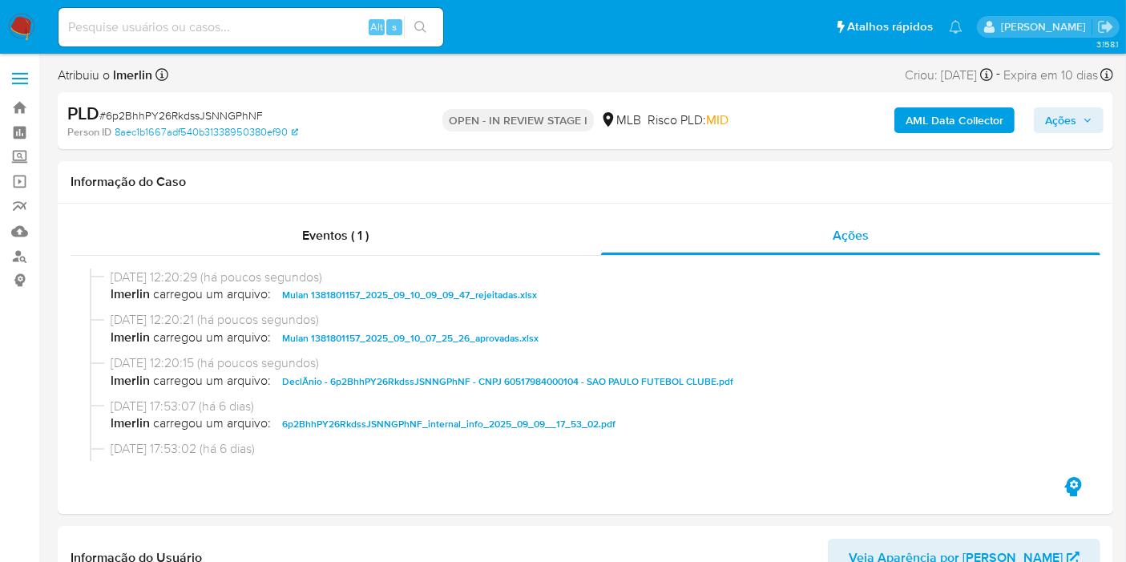
click at [1069, 123] on span "Ações" at bounding box center [1060, 120] width 31 height 26
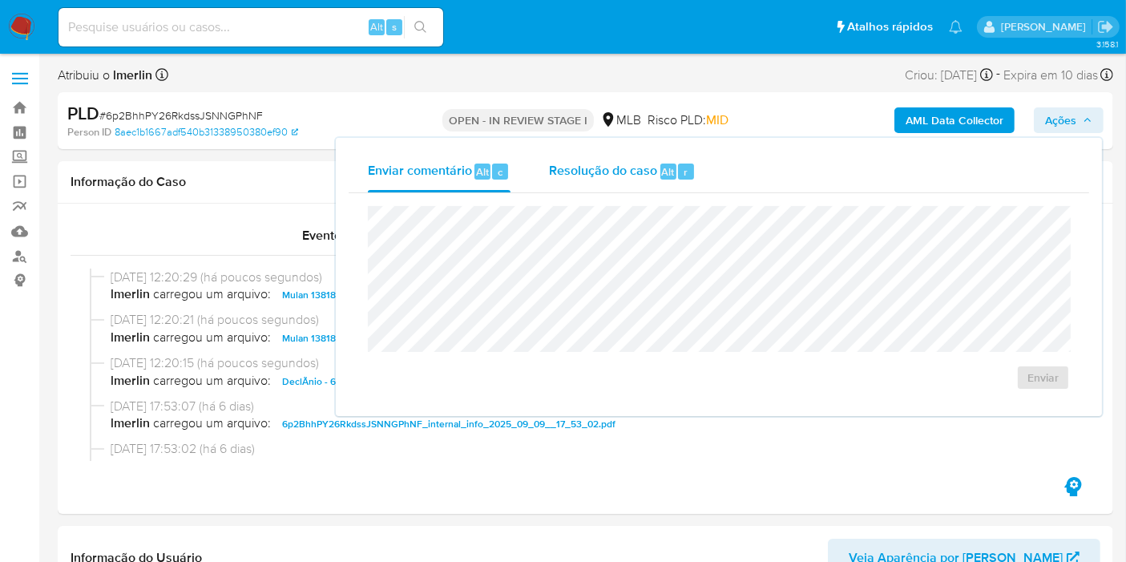
click at [580, 182] on div "Resolução do caso Alt r" at bounding box center [622, 172] width 147 height 42
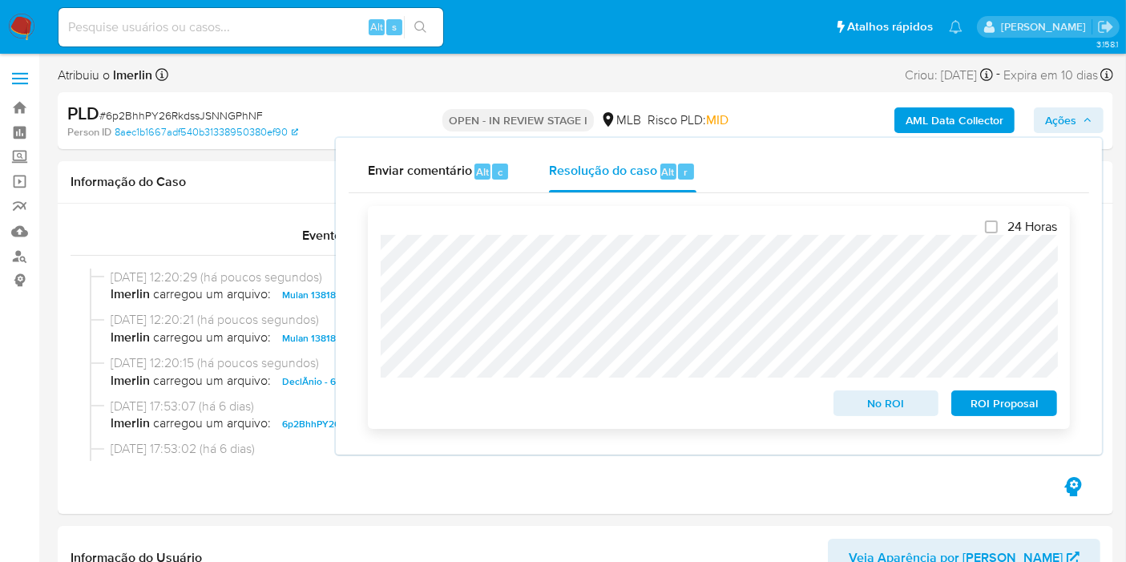
click at [883, 406] on span "No ROI" at bounding box center [886, 403] width 83 height 22
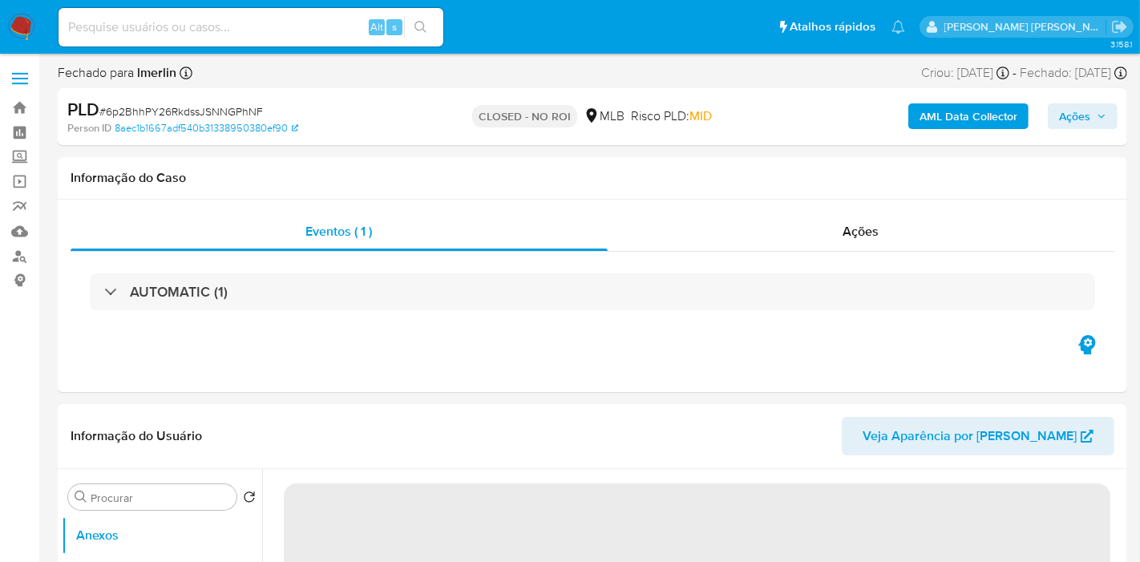
select select "10"
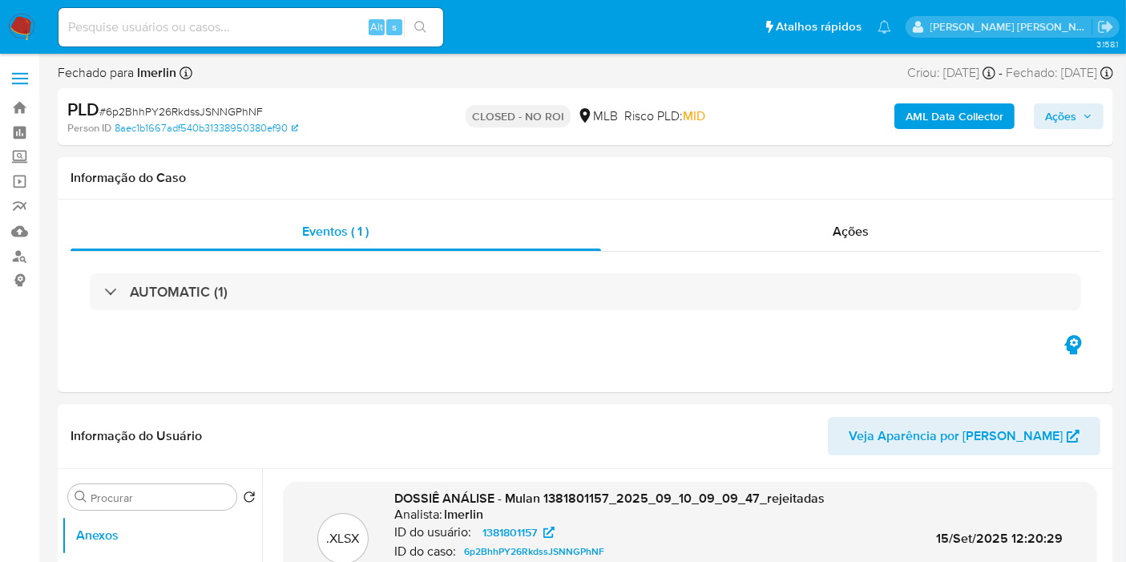
click at [252, 18] on input at bounding box center [251, 27] width 385 height 21
paste input "Informações do Cliente SAO PAULO FUTEBOL CLUBE, CNPJ 60517984000104, sediada em…"
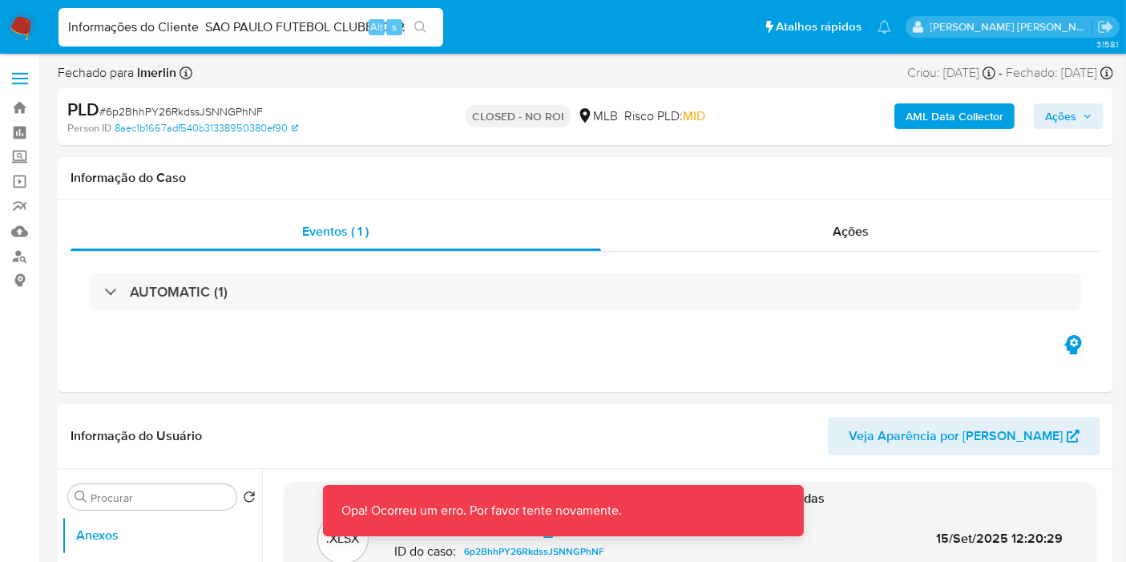
click at [225, 20] on input "Informações do Cliente SAO PAULO FUTEBOL CLUBE, CNPJ 60517984000104, sediada em…" at bounding box center [251, 27] width 385 height 21
paste input "72774098"
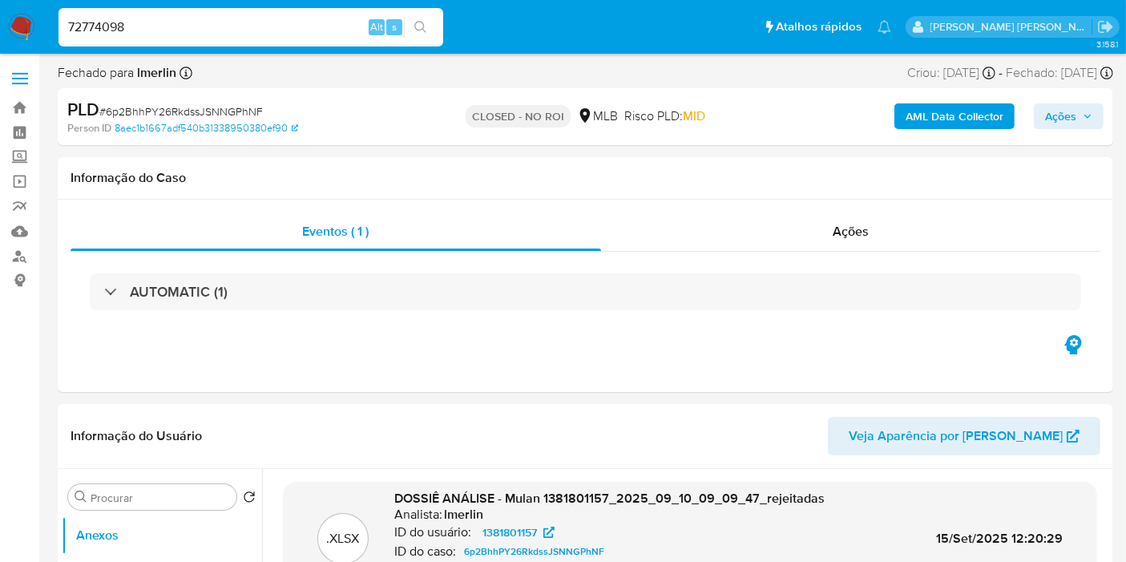
type input "72774098"
click at [423, 30] on icon "search-icon" at bounding box center [420, 27] width 12 height 12
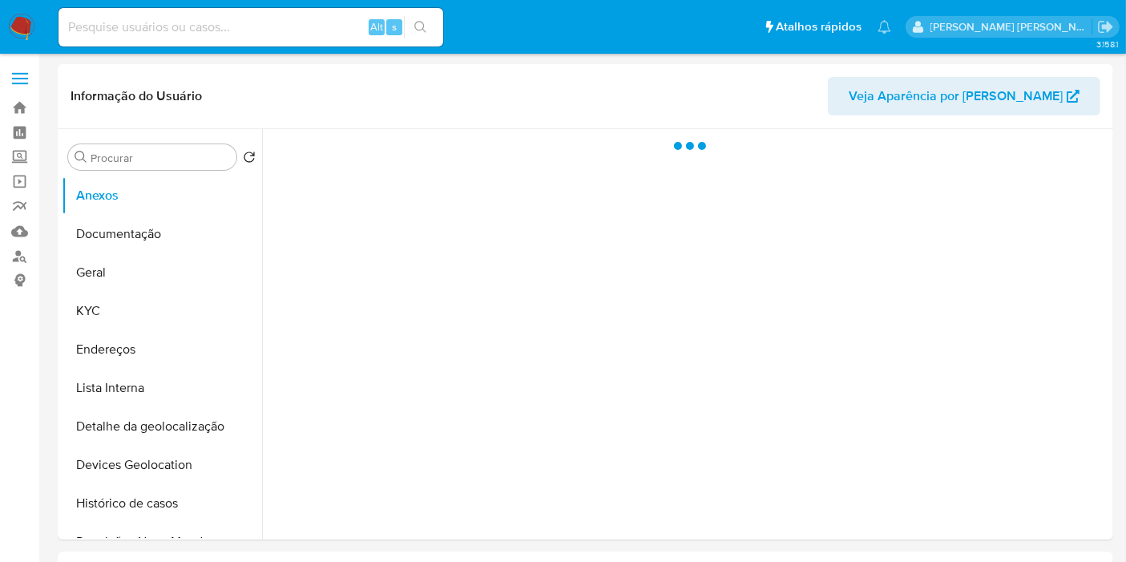
select select "10"
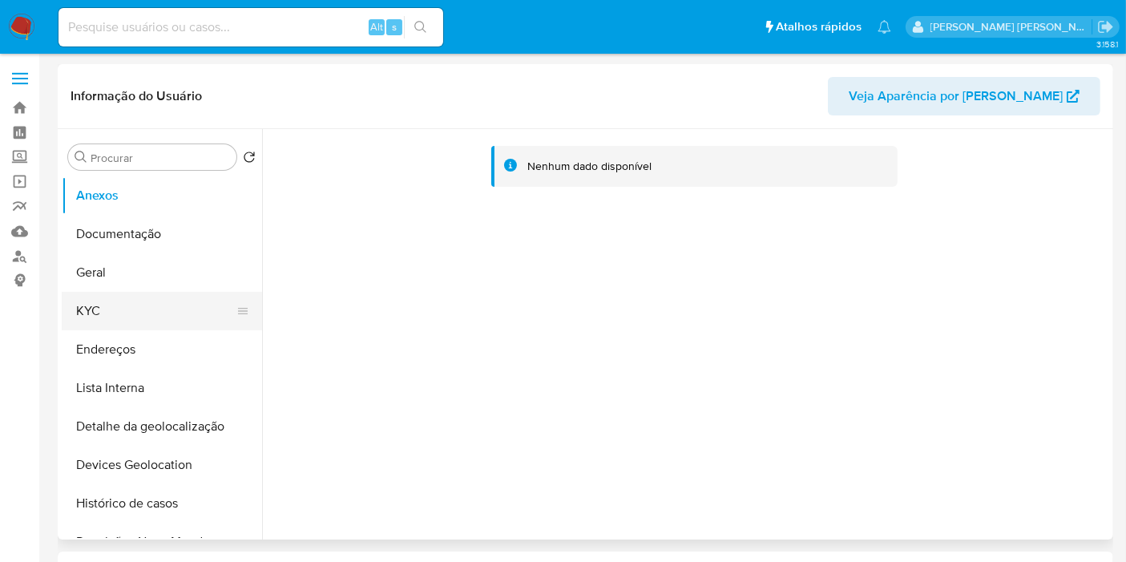
drag, startPoint x: 138, startPoint y: 323, endPoint x: 140, endPoint y: 309, distance: 13.8
click at [138, 323] on button "KYC" at bounding box center [156, 311] width 188 height 38
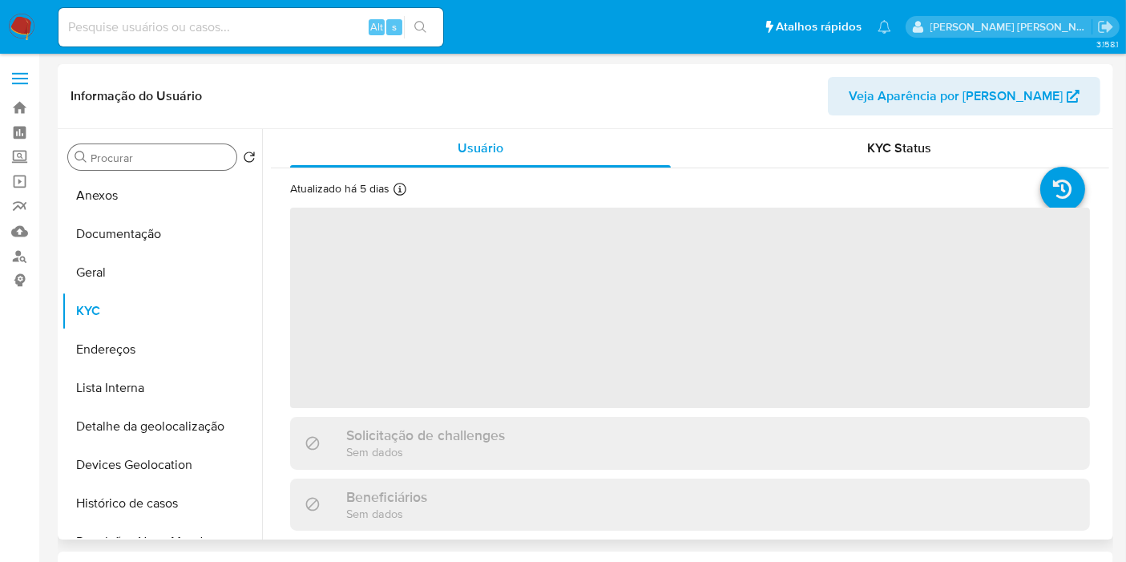
click at [184, 156] on input "Procurar" at bounding box center [160, 158] width 139 height 14
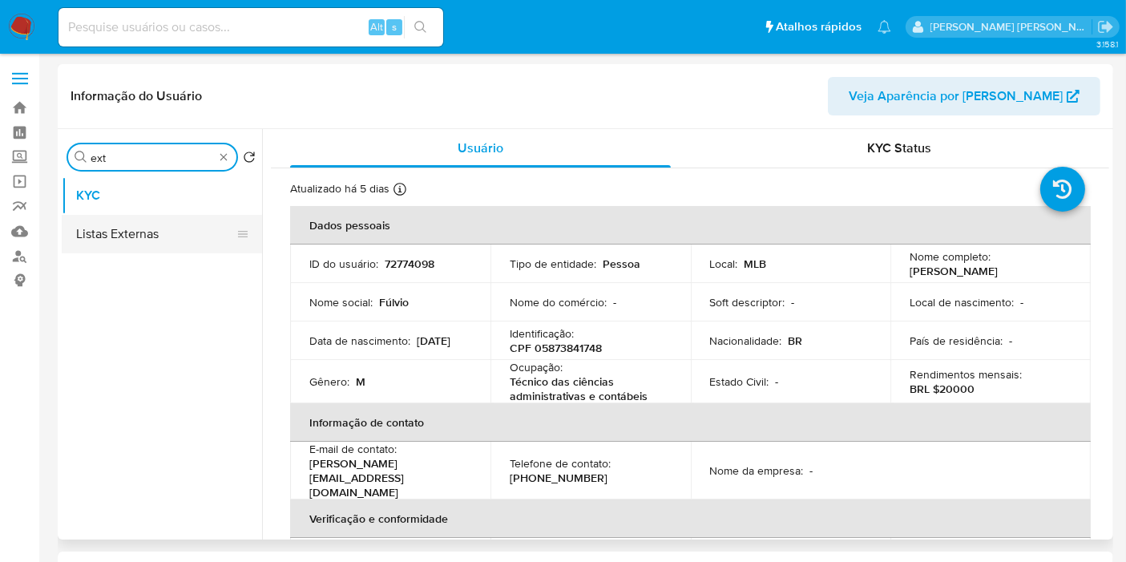
type input "ext"
click at [188, 219] on button "Listas Externas" at bounding box center [156, 234] width 188 height 38
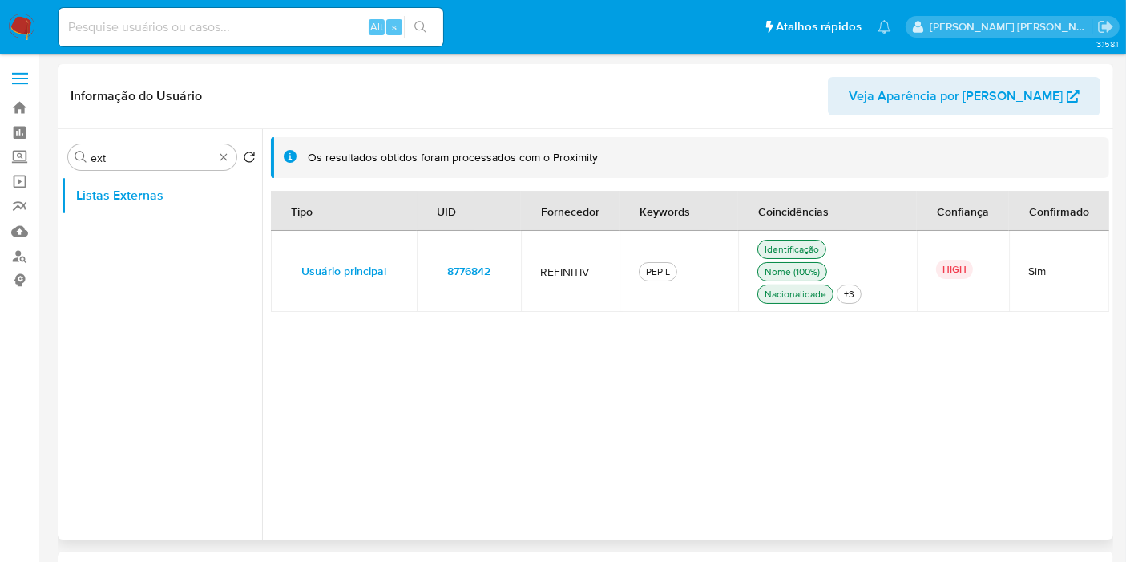
click at [511, 269] on td "8776842" at bounding box center [469, 271] width 104 height 81
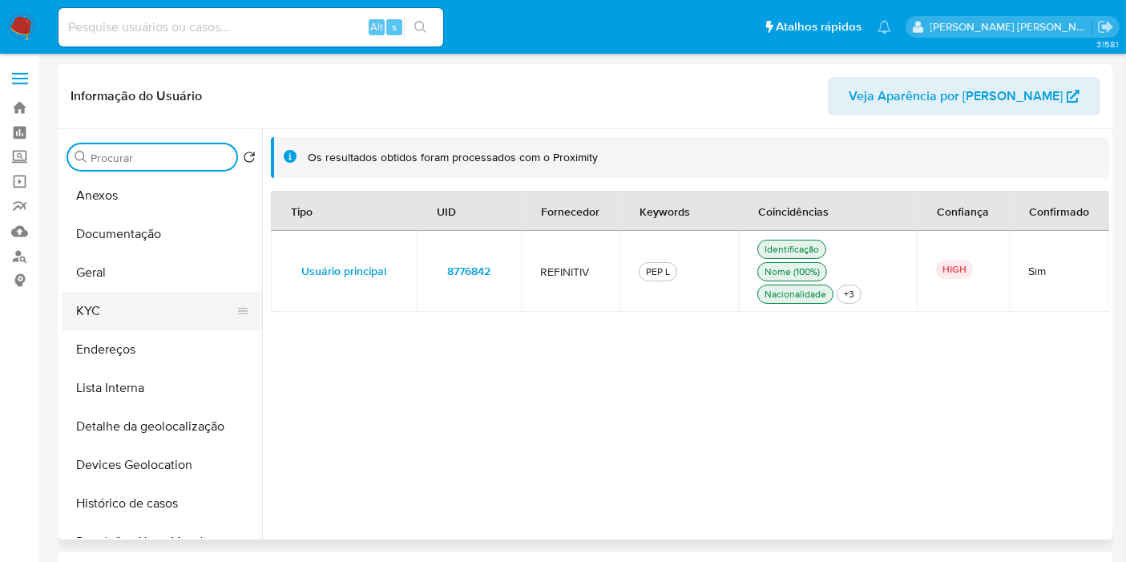
click at [123, 309] on button "KYC" at bounding box center [156, 311] width 188 height 38
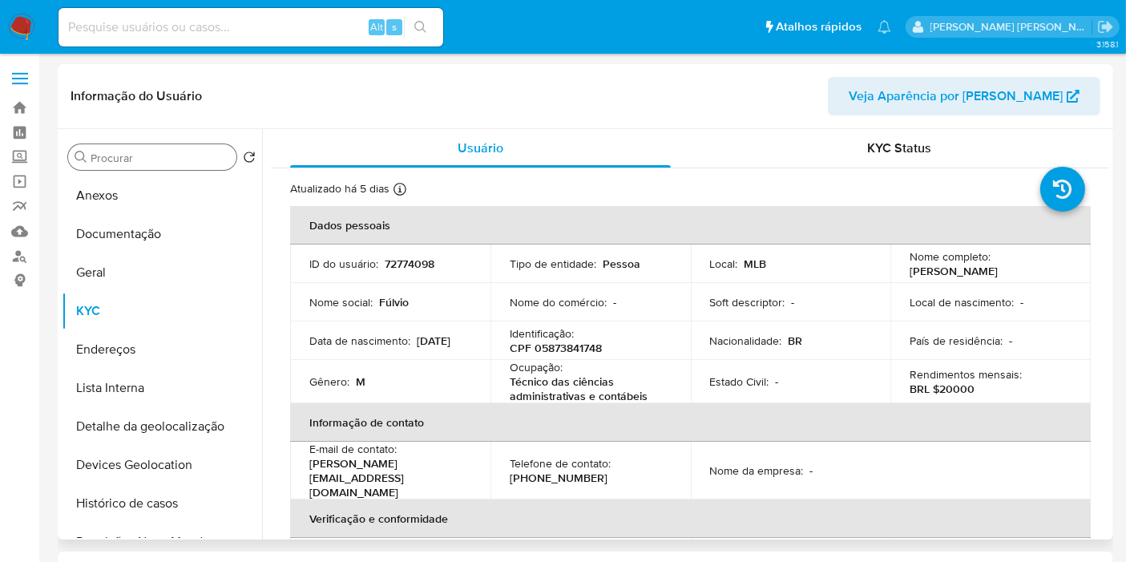
click at [958, 394] on p "BRL $20000" at bounding box center [942, 389] width 65 height 14
copy p "20000"
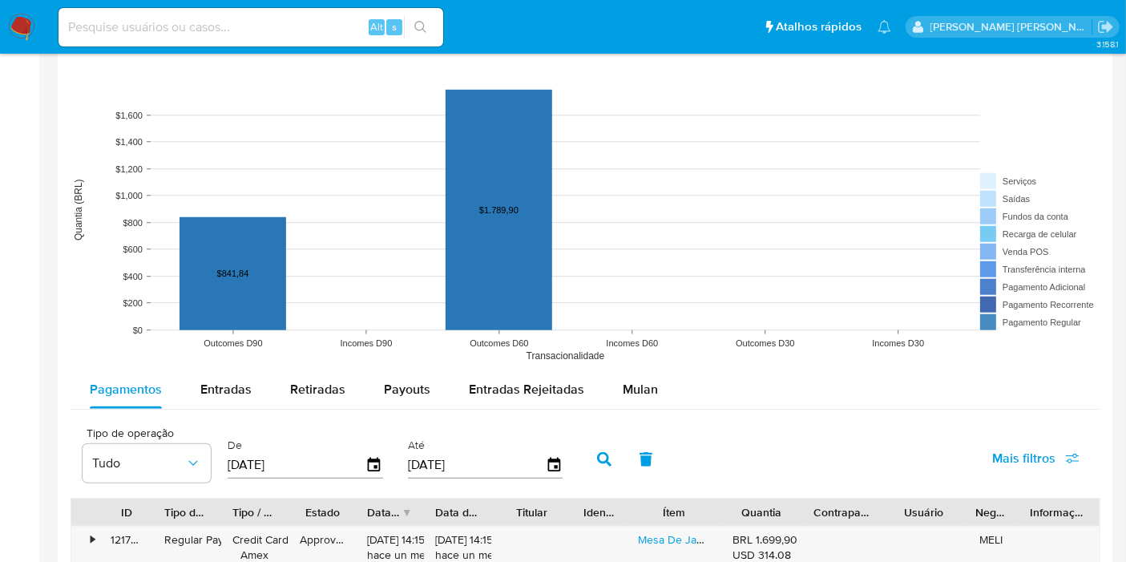
scroll to position [891, 0]
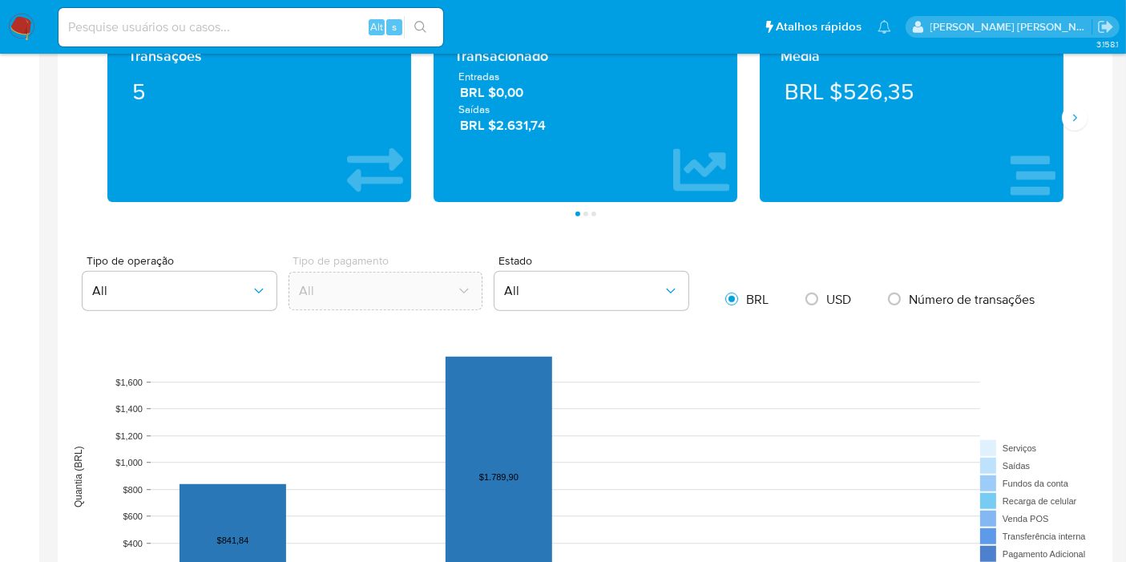
click at [532, 122] on span "BRL $2.631,74" at bounding box center [586, 125] width 253 height 18
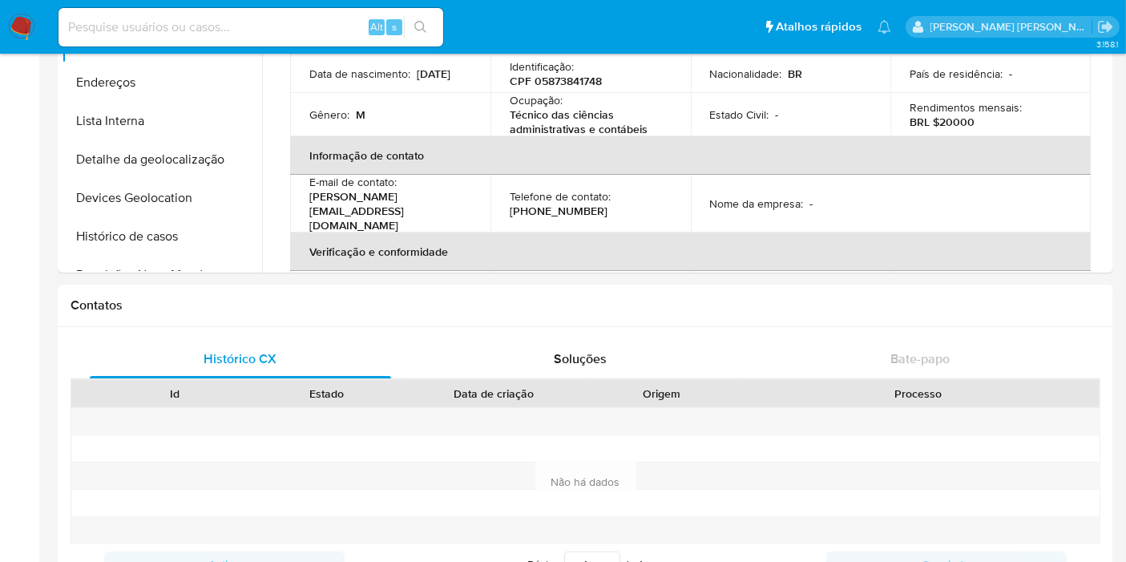
scroll to position [89, 0]
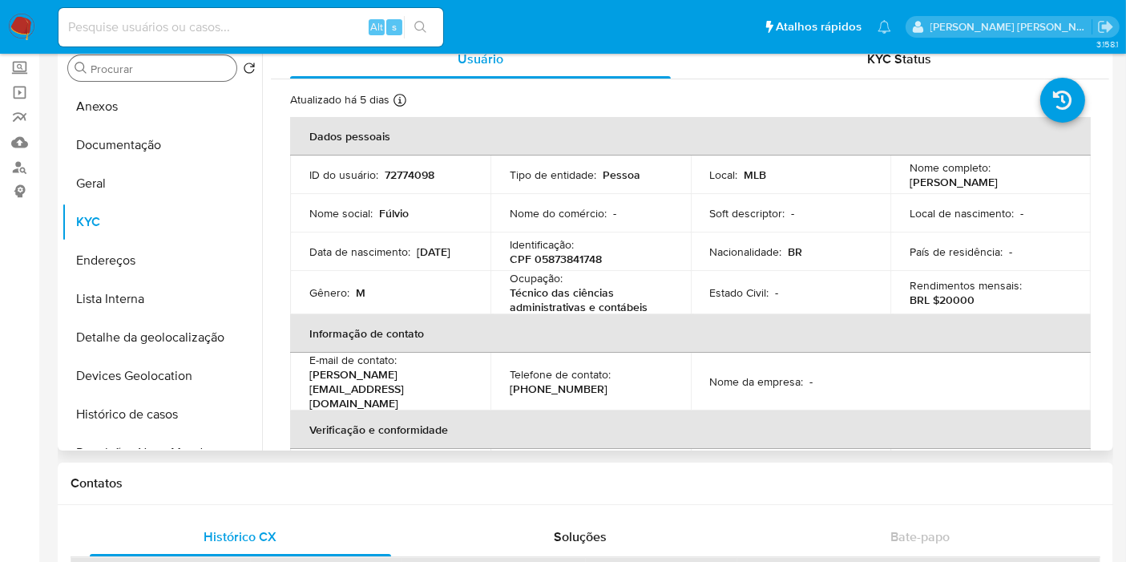
click at [398, 172] on p "72774098" at bounding box center [410, 175] width 50 height 14
copy p "72774098"
